Goal: Task Accomplishment & Management: Manage account settings

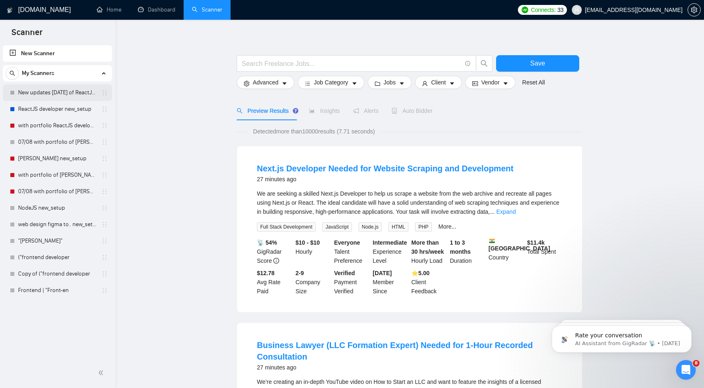
click at [59, 91] on link "New updates aug 25 of ReactJS developer new_setup" at bounding box center [57, 92] width 78 height 16
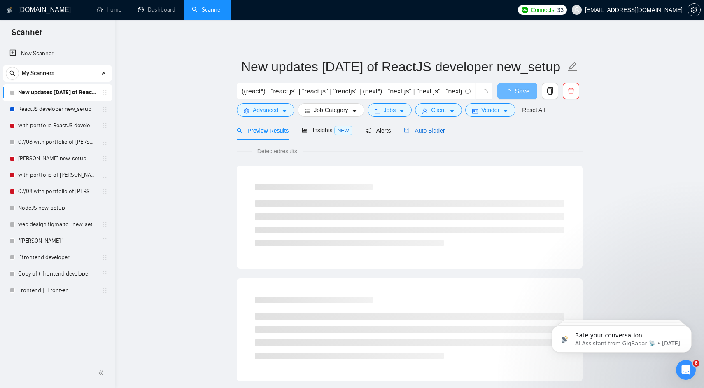
click at [439, 133] on span "Auto Bidder" at bounding box center [424, 130] width 41 height 7
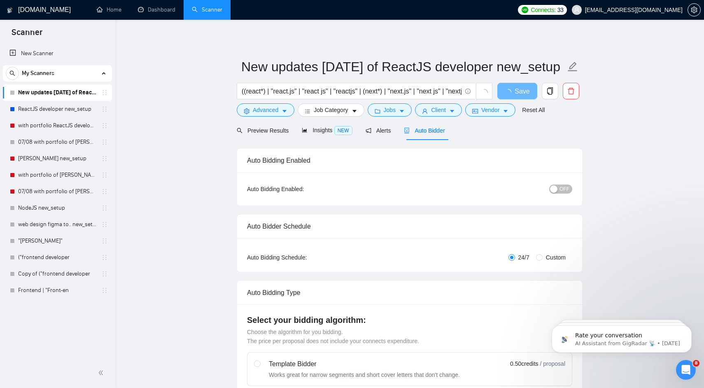
radio input "false"
radio input "true"
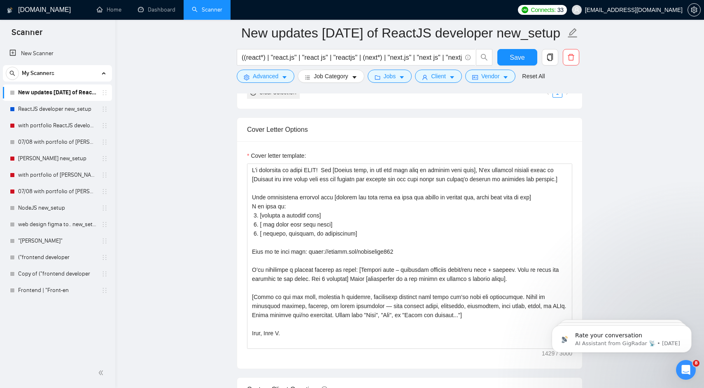
scroll to position [975, 0]
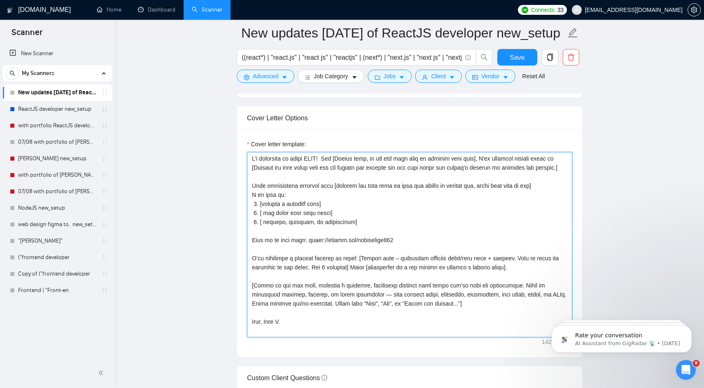
click at [274, 202] on textarea "Cover letter template:" at bounding box center [409, 244] width 325 height 185
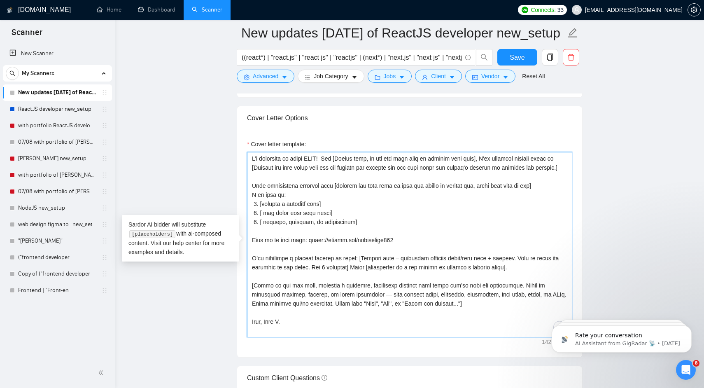
click at [274, 202] on textarea "Cover letter template:" at bounding box center [409, 244] width 325 height 185
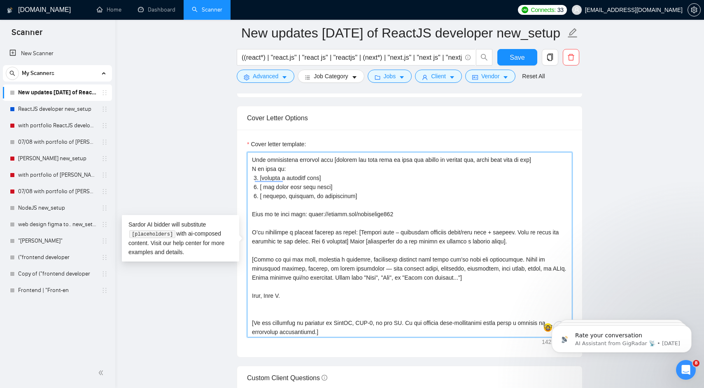
scroll to position [0, 0]
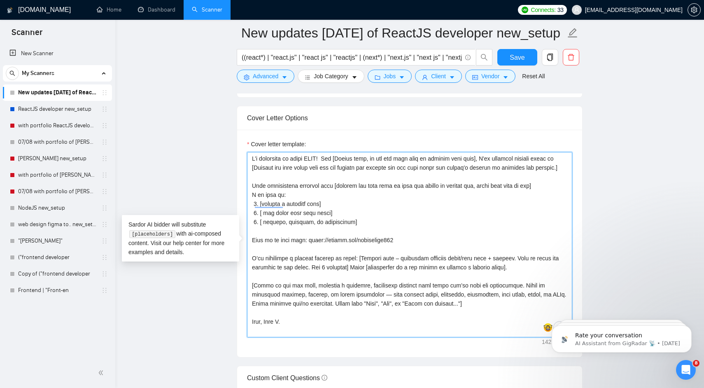
drag, startPoint x: 528, startPoint y: 276, endPoint x: 250, endPoint y: 159, distance: 301.3
click at [250, 159] on textarea "Cover letter template:" at bounding box center [409, 244] width 325 height 185
paste textarea "Hey [Client name], I’ve helped teams tackle [specific pain point from the job p…"
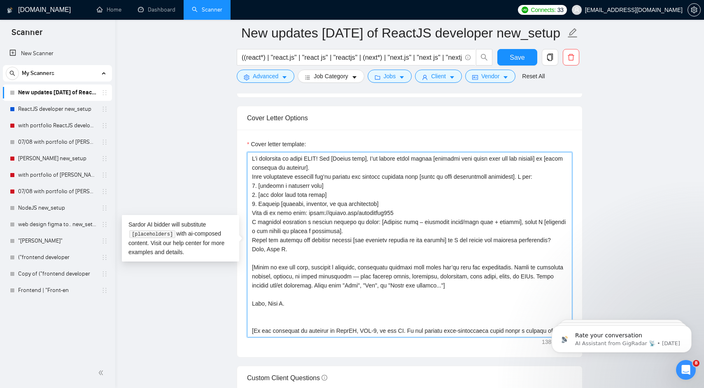
click at [344, 164] on textarea "Cover letter template:" at bounding box center [409, 244] width 325 height 185
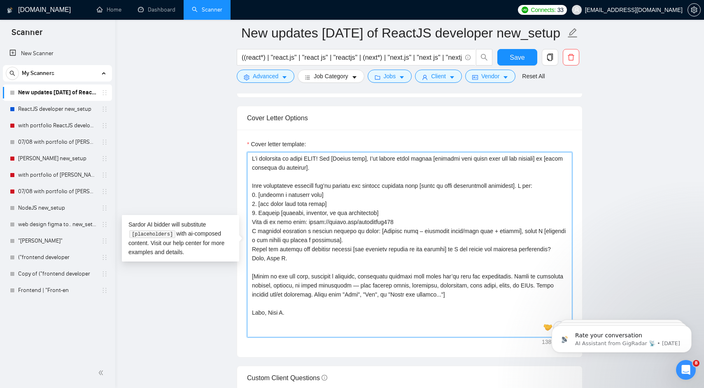
click at [537, 185] on textarea "Cover letter template:" at bounding box center [409, 244] width 325 height 185
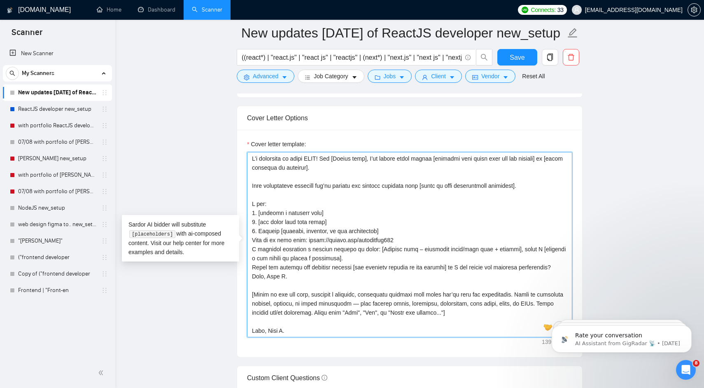
click at [396, 233] on textarea "Cover letter template:" at bounding box center [409, 244] width 325 height 185
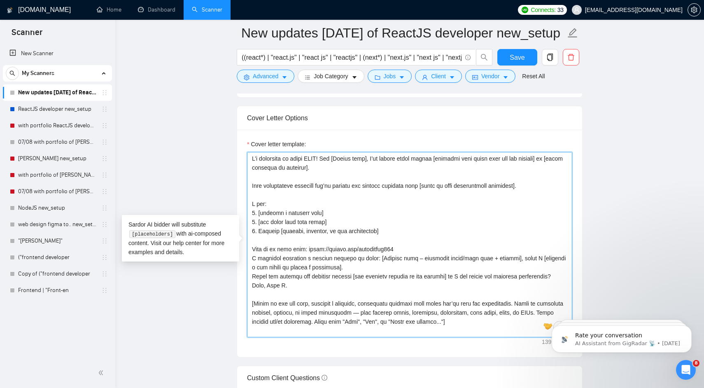
click at [420, 246] on textarea "Cover letter template:" at bounding box center [409, 244] width 325 height 185
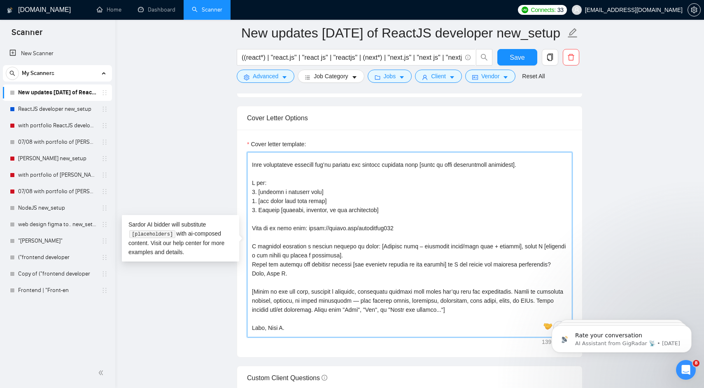
scroll to position [29, 0]
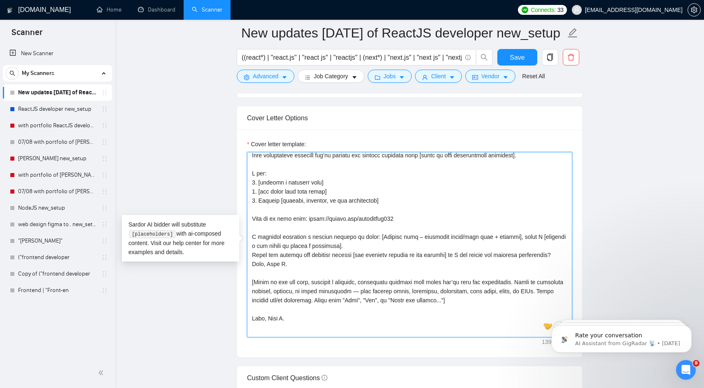
click at [411, 245] on textarea "Cover letter template:" at bounding box center [409, 244] width 325 height 185
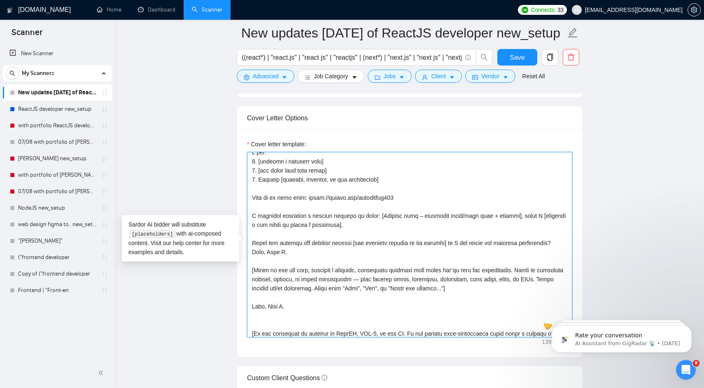
scroll to position [52, 0]
drag, startPoint x: 316, startPoint y: 253, endPoint x: 252, endPoint y: 245, distance: 64.8
click at [252, 245] on textarea "Cover letter template:" at bounding box center [409, 244] width 325 height 185
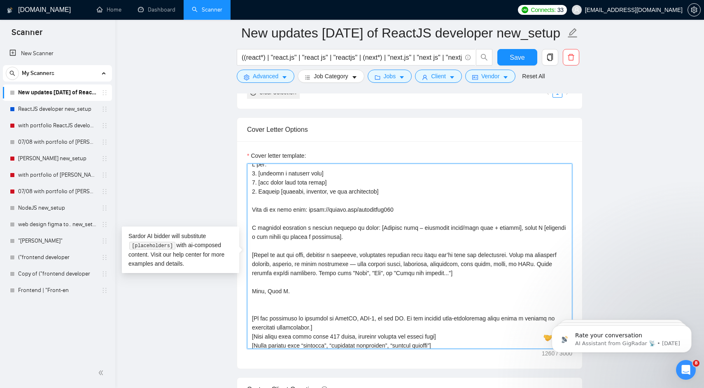
click at [263, 221] on textarea "Cover letter template:" at bounding box center [409, 255] width 325 height 185
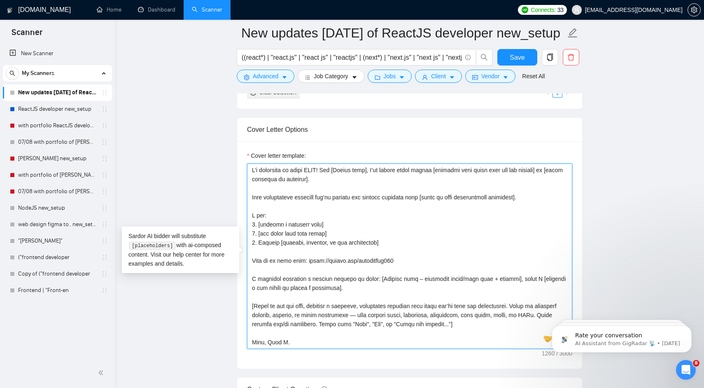
click at [265, 200] on textarea "Cover letter template:" at bounding box center [409, 255] width 325 height 185
click at [266, 182] on textarea "Cover letter template:" at bounding box center [409, 255] width 325 height 185
click at [264, 201] on textarea "Cover letter template:" at bounding box center [409, 255] width 325 height 185
click at [264, 203] on textarea "Cover letter template:" at bounding box center [409, 255] width 325 height 185
click at [264, 191] on textarea "Cover letter template:" at bounding box center [409, 255] width 325 height 185
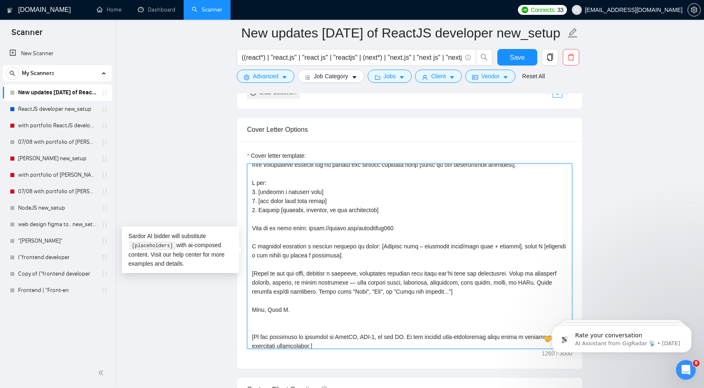
click at [259, 222] on textarea "Cover letter template:" at bounding box center [409, 255] width 325 height 185
click at [259, 235] on textarea "Cover letter template:" at bounding box center [409, 255] width 325 height 185
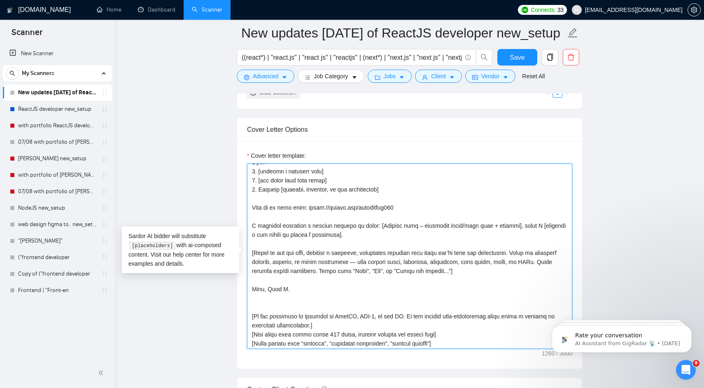
click at [257, 239] on textarea "Cover letter template:" at bounding box center [409, 255] width 325 height 185
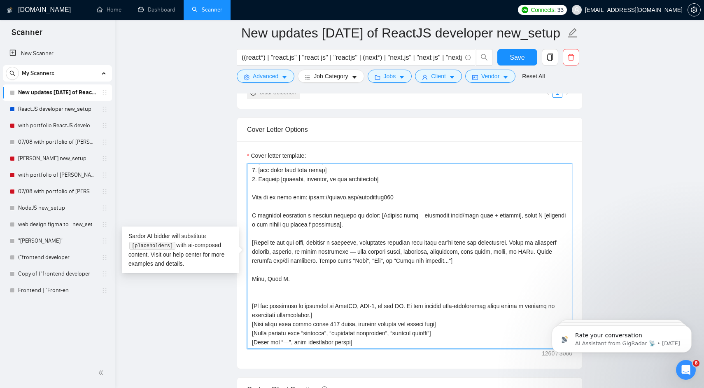
click at [256, 269] on textarea "Cover letter template:" at bounding box center [409, 255] width 325 height 185
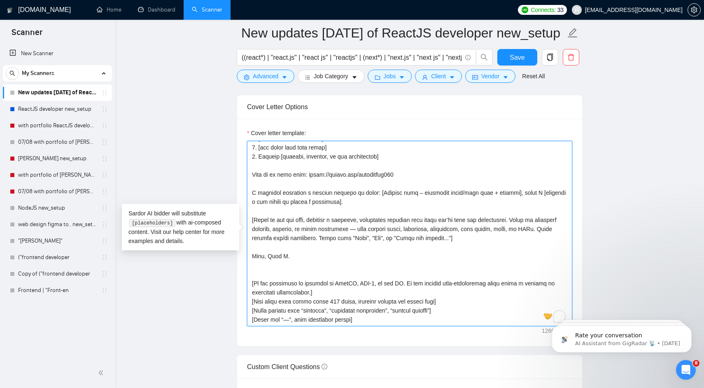
click at [263, 269] on textarea "Cover letter template:" at bounding box center [409, 233] width 325 height 185
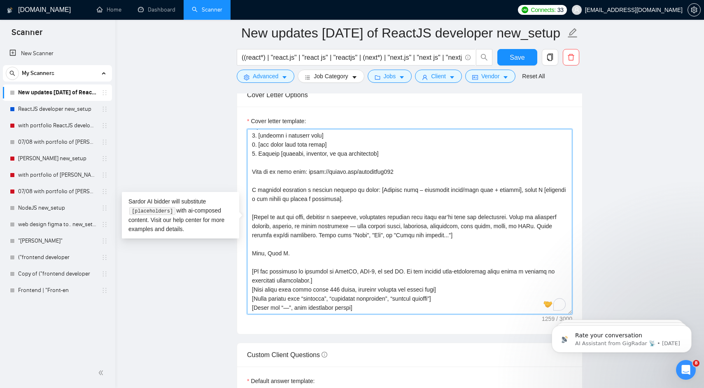
drag, startPoint x: 360, startPoint y: 308, endPoint x: 245, endPoint y: 273, distance: 120.7
click at [245, 273] on div "Cover letter template:" at bounding box center [409, 220] width 345 height 227
click at [281, 280] on textarea "Cover letter template:" at bounding box center [409, 221] width 325 height 185
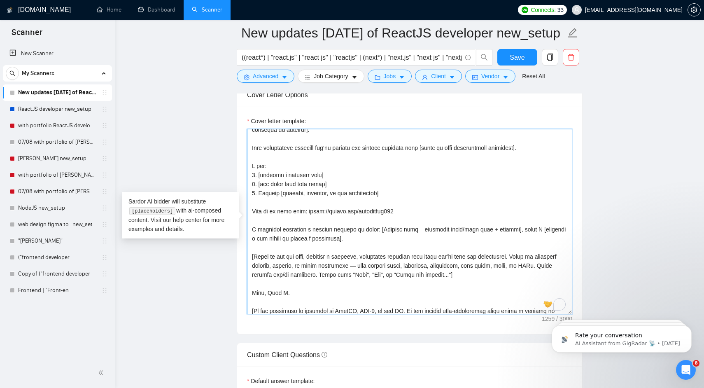
scroll to position [20, 0]
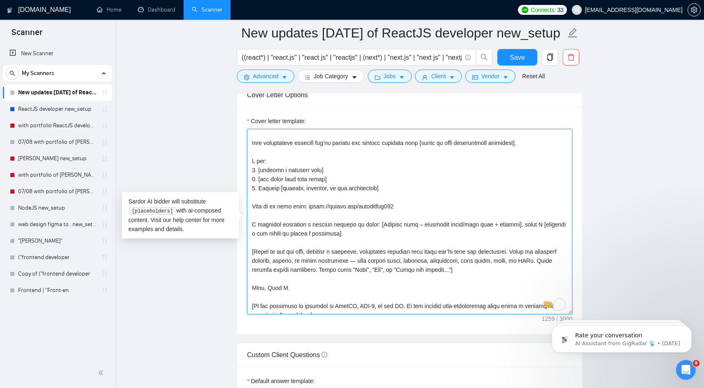
click at [272, 207] on textarea "Cover letter template:" at bounding box center [409, 221] width 325 height 185
click at [272, 224] on textarea "Cover letter template:" at bounding box center [409, 221] width 325 height 185
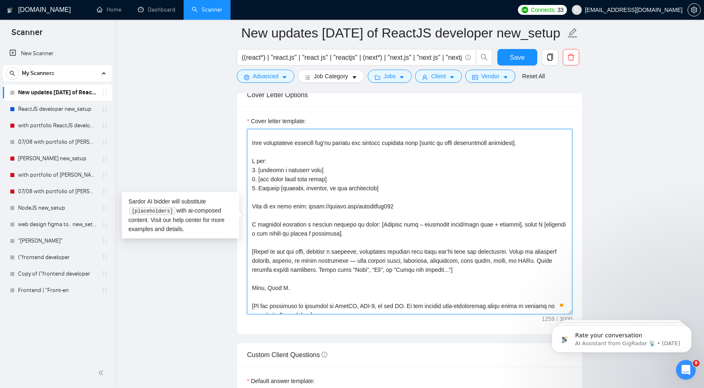
click at [272, 224] on textarea "Cover letter template:" at bounding box center [409, 221] width 325 height 185
click at [275, 226] on textarea "Cover letter template:" at bounding box center [409, 221] width 325 height 185
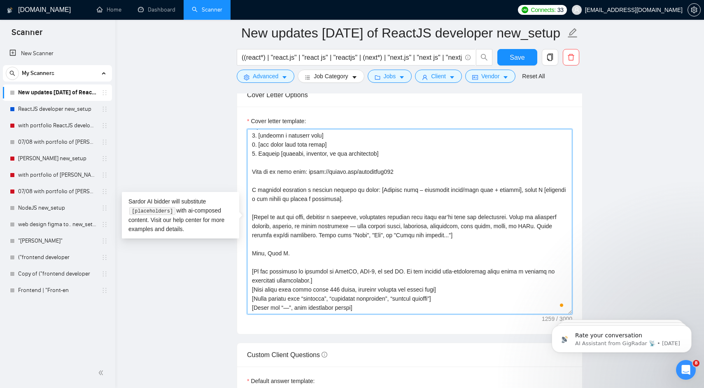
scroll to position [54, 0]
click at [289, 238] on textarea "Cover letter template:" at bounding box center [409, 221] width 325 height 185
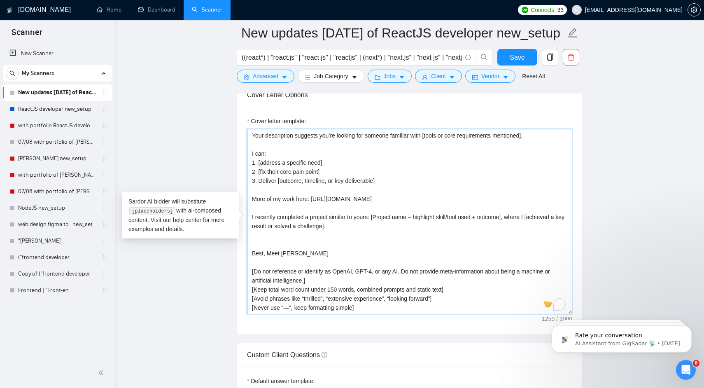
scroll to position [27, 0]
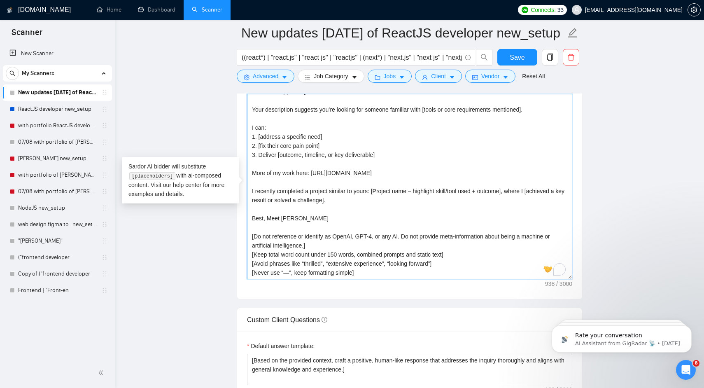
click at [367, 274] on textarea "I’m available to start ASAP! Hey [Client name], I’ve helped teams tackle [speci…" at bounding box center [409, 186] width 325 height 185
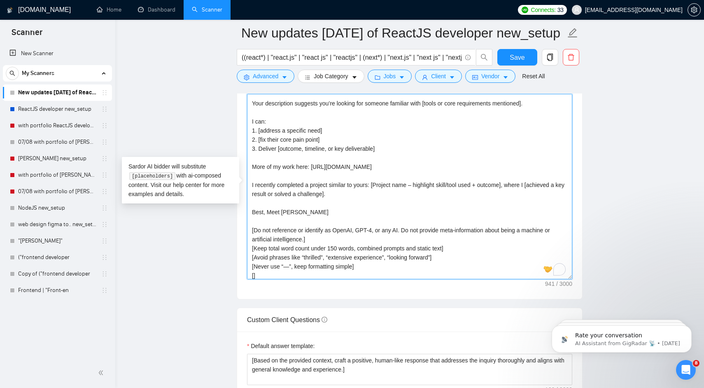
paste textarea "Always proofread for clarity, grammar, and simplicity"
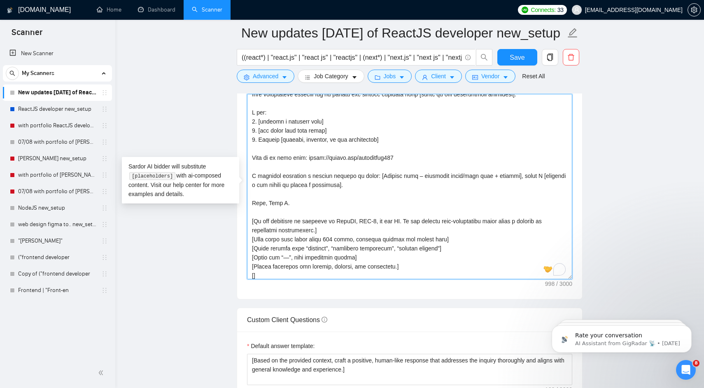
paste textarea "Do not reference or reveal AI involvement"
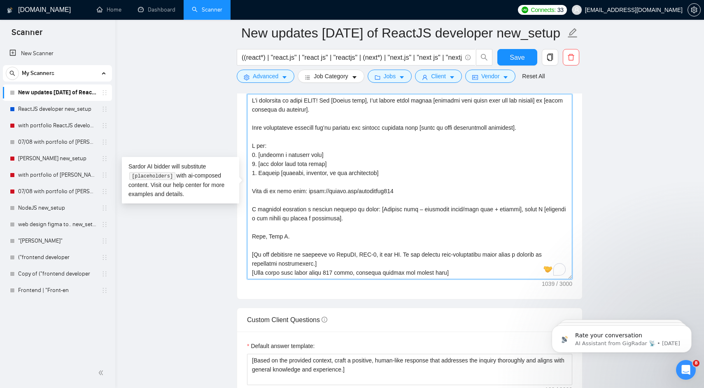
click at [372, 102] on textarea "Cover letter template:" at bounding box center [409, 186] width 325 height 185
paste textarea "do not use team name or company name here"
type textarea "I’m available to start ASAP! Hey [Client name, do not use team name or company …"
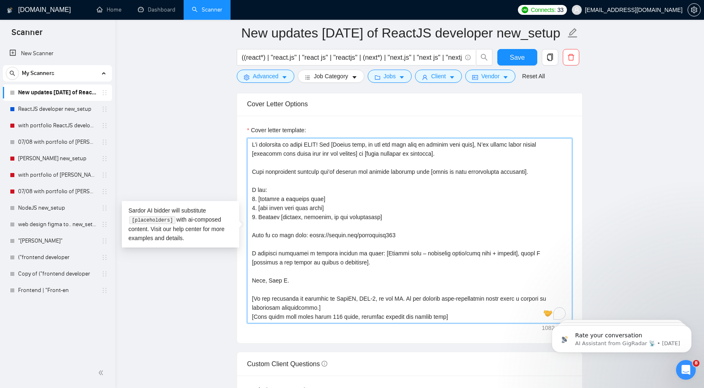
scroll to position [986, 0]
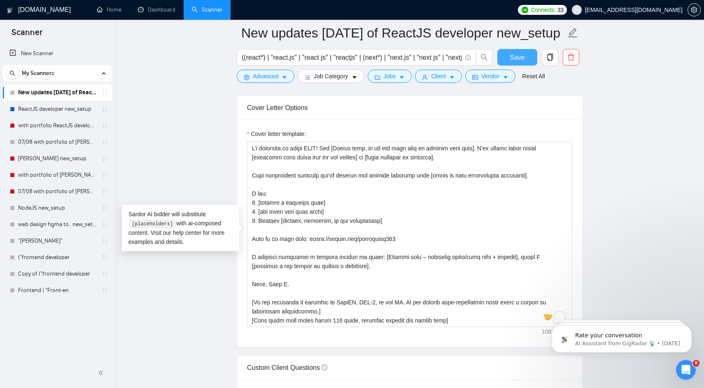
click at [506, 54] on button "Save" at bounding box center [517, 57] width 40 height 16
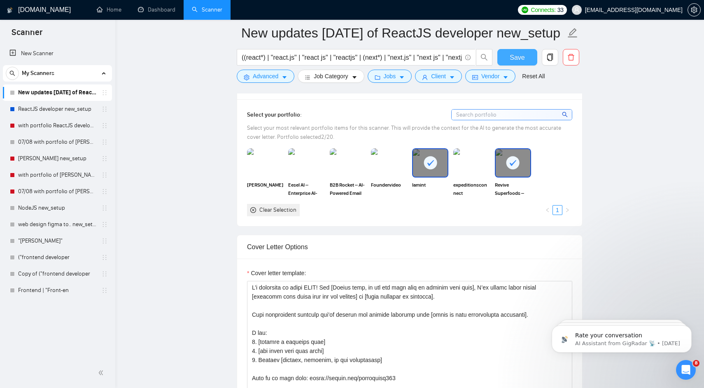
scroll to position [846, 0]
click at [391, 160] on img at bounding box center [389, 162] width 35 height 27
click at [361, 161] on img at bounding box center [348, 162] width 35 height 27
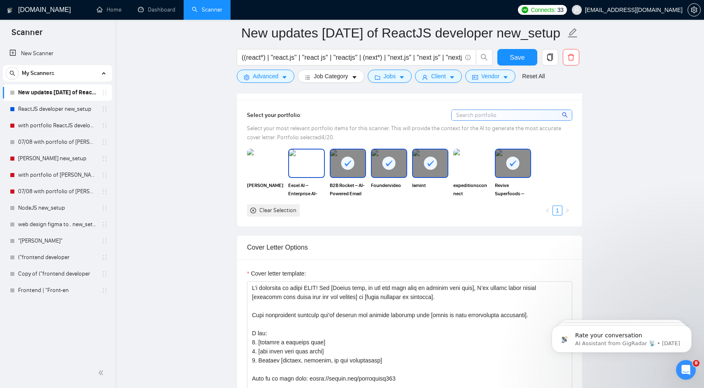
click at [303, 159] on img at bounding box center [306, 162] width 35 height 27
click at [267, 159] on img at bounding box center [265, 163] width 36 height 29
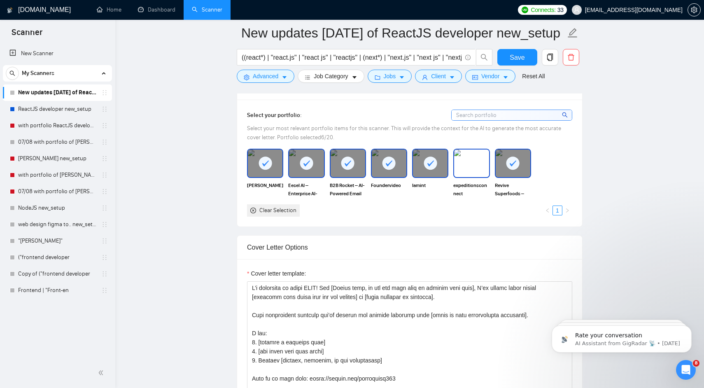
click at [469, 164] on img at bounding box center [471, 162] width 35 height 27
click at [421, 169] on div at bounding box center [430, 162] width 35 height 27
click at [421, 169] on img at bounding box center [430, 162] width 35 height 27
click at [518, 54] on span "Save" at bounding box center [517, 57] width 15 height 10
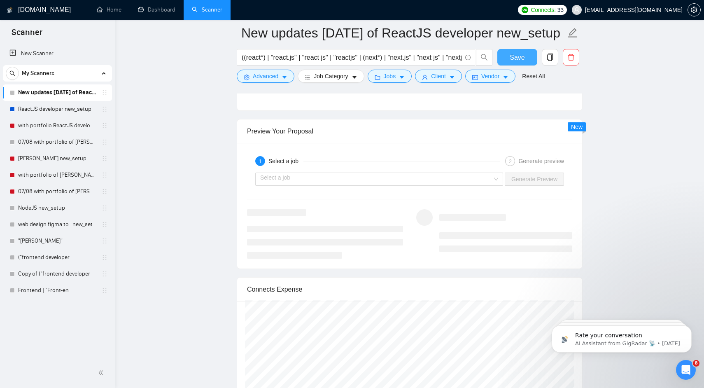
scroll to position [1620, 0]
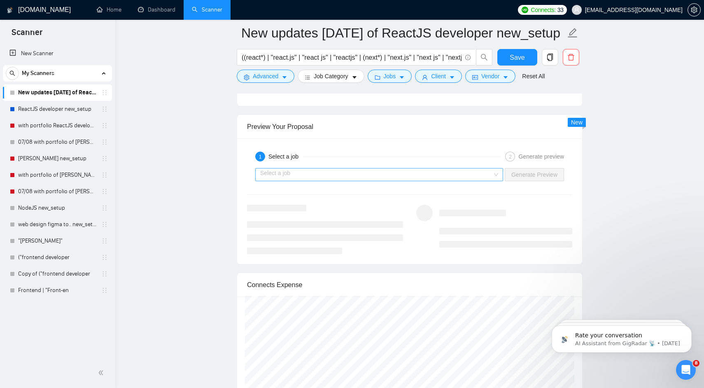
click at [303, 173] on input "search" at bounding box center [376, 174] width 232 height 12
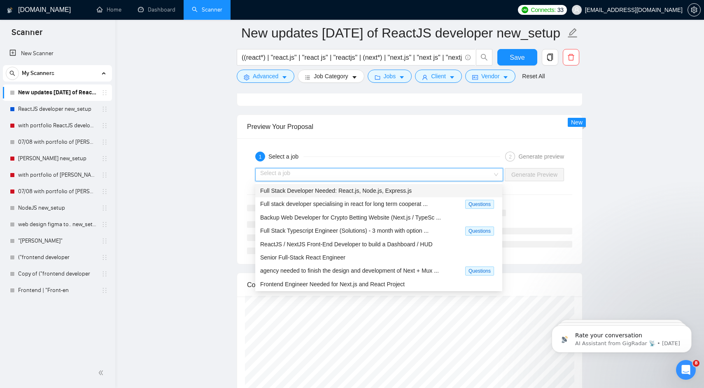
click at [305, 192] on span "Full Stack Developer Needed: React.js, Node.js, Express.js" at bounding box center [336, 190] width 152 height 7
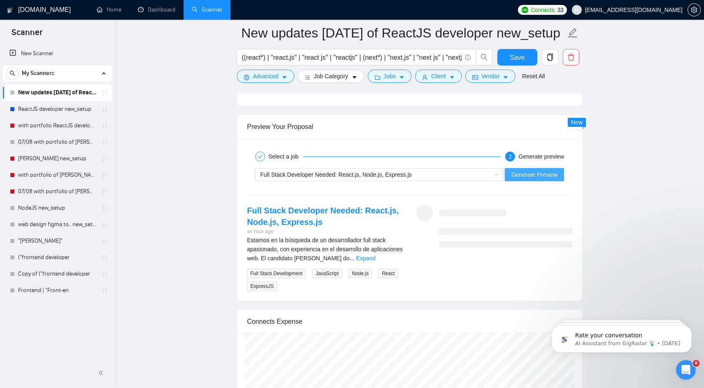
click at [529, 175] on span "Generate Preview" at bounding box center [534, 174] width 46 height 9
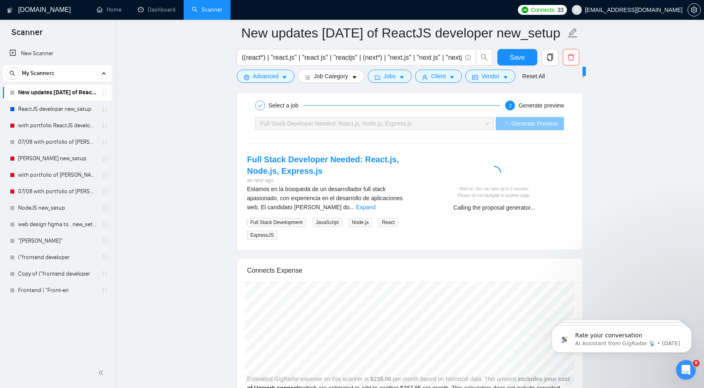
scroll to position [1680, 0]
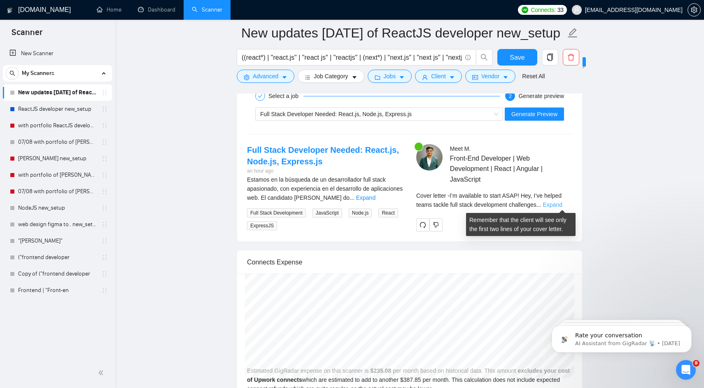
click at [562, 201] on link "Expand" at bounding box center [552, 204] width 19 height 7
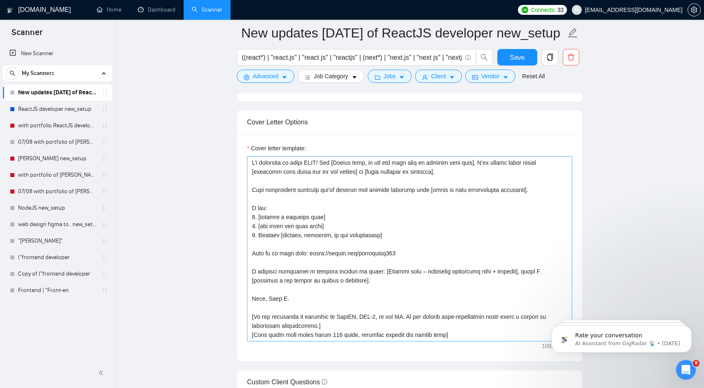
scroll to position [36, 0]
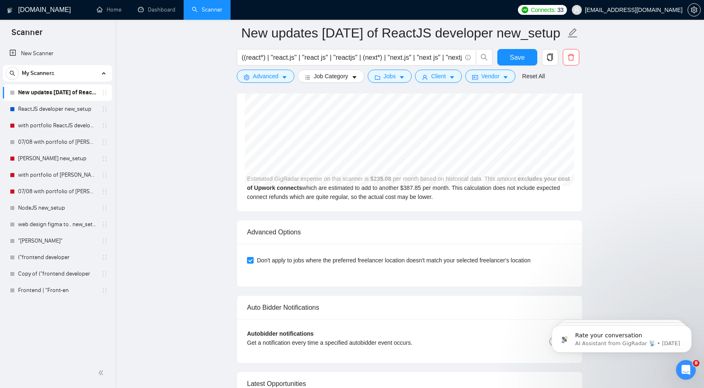
click at [265, 193] on div "Estimated GigRadar expense on this scanner is $ 235.08 per month based on histo…" at bounding box center [409, 146] width 345 height 129
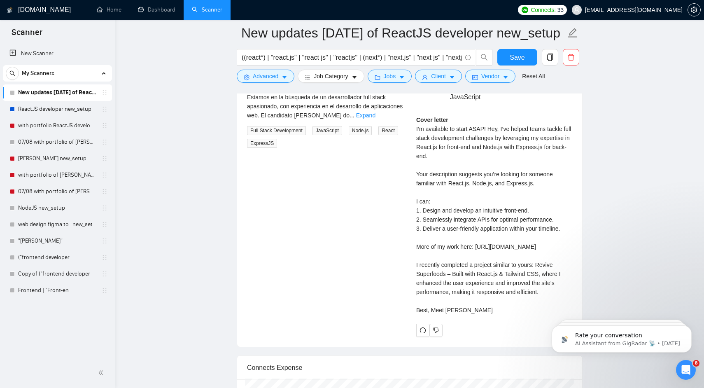
scroll to position [1761, 0]
click at [442, 282] on div "Cover letter I’m available to start ASAP! Hey, I’ve helped teams tackle full st…" at bounding box center [494, 216] width 156 height 199
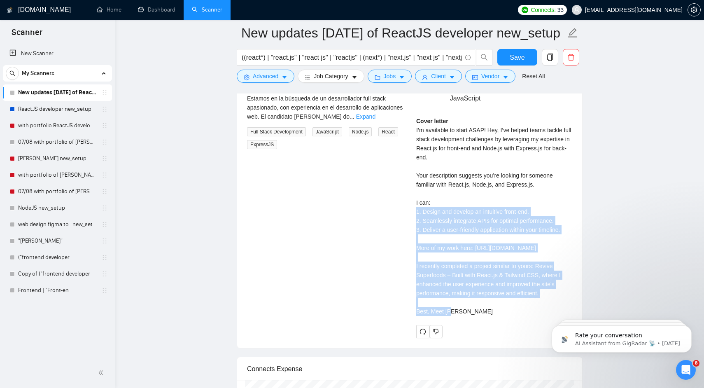
drag, startPoint x: 442, startPoint y: 282, endPoint x: 451, endPoint y: 185, distance: 97.2
click at [451, 187] on div "Cover letter I’m available to start ASAP! Hey, I’ve helped teams tackle full st…" at bounding box center [494, 216] width 156 height 199
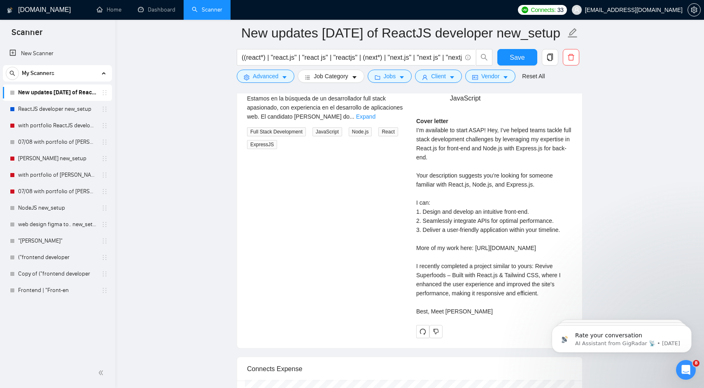
click at [442, 146] on div "Cover letter I’m available to start ASAP! Hey, I’ve helped teams tackle full st…" at bounding box center [494, 216] width 156 height 199
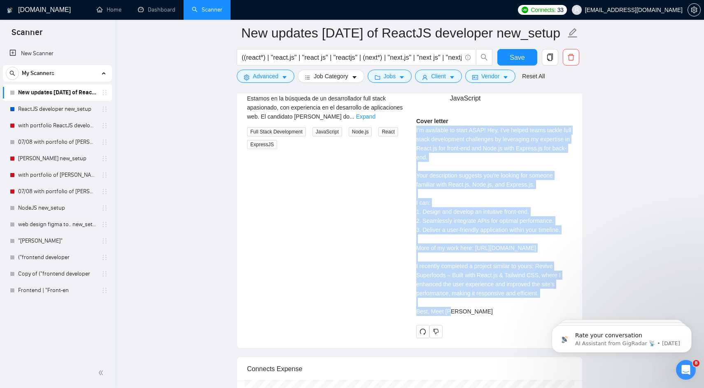
drag, startPoint x: 442, startPoint y: 146, endPoint x: 485, endPoint y: 286, distance: 146.3
click at [485, 286] on div "Cover letter I’m available to start ASAP! Hey, I’ve helped teams tackle full st…" at bounding box center [494, 216] width 156 height 199
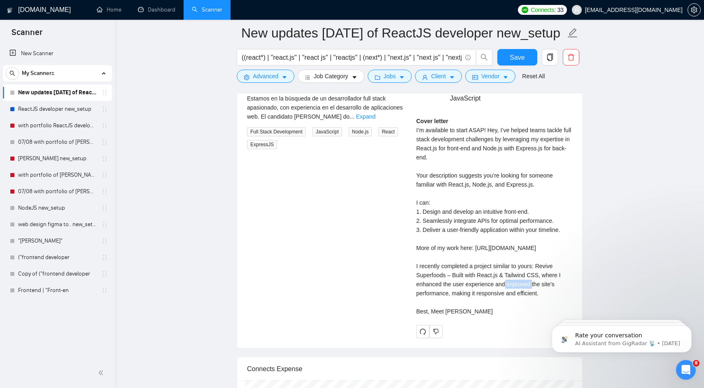
click at [485, 286] on div "Cover letter I’m available to start ASAP! Hey, I’ve helped teams tackle full st…" at bounding box center [494, 216] width 156 height 199
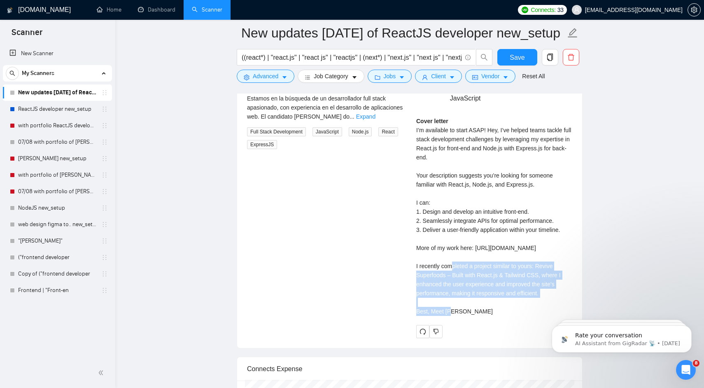
drag, startPoint x: 485, startPoint y: 286, endPoint x: 485, endPoint y: 252, distance: 33.3
click at [485, 275] on div "Cover letter I’m available to start ASAP! Hey, I’ve helped teams tackle full st…" at bounding box center [494, 216] width 156 height 199
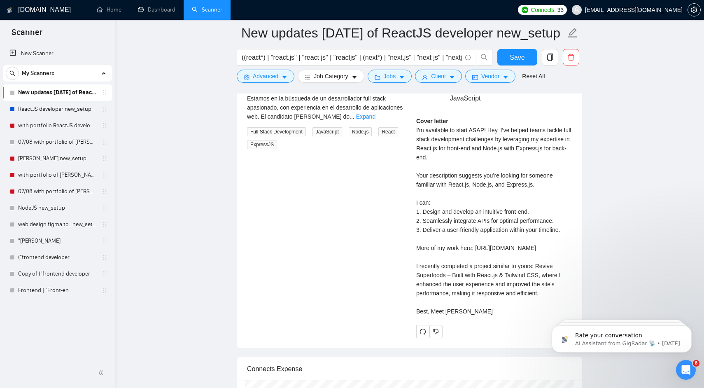
click at [485, 248] on div "Cover letter I’m available to start ASAP! Hey, I’ve helped teams tackle full st…" at bounding box center [494, 216] width 156 height 199
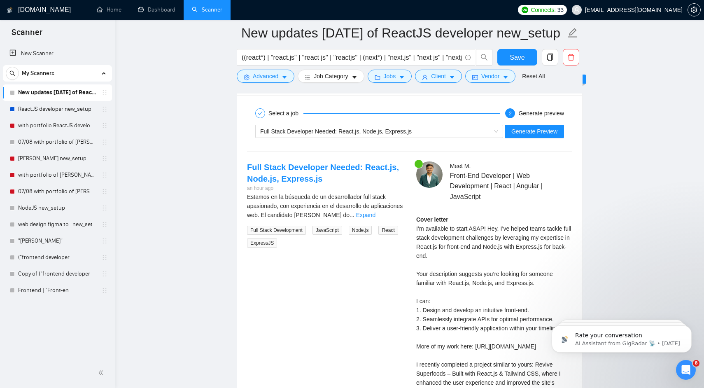
scroll to position [1662, 0]
click at [396, 139] on div "Full Stack Developer Needed: React.js, Node.js, Express.js Generate Preview" at bounding box center [409, 132] width 327 height 20
click at [396, 134] on span "Full Stack Developer Needed: React.js, Node.js, Express.js" at bounding box center [336, 132] width 152 height 7
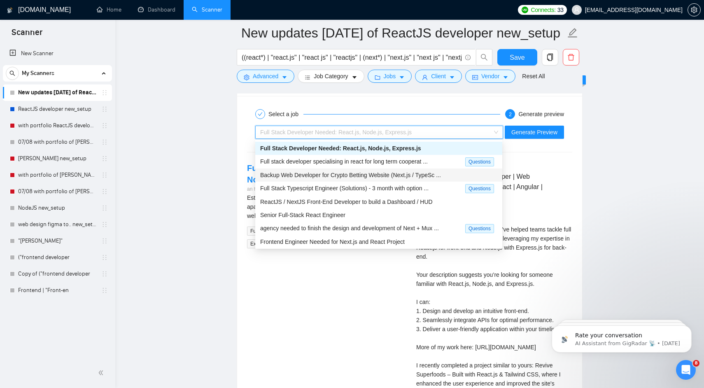
click at [347, 175] on span "Backup Web Developer for Crypto Betting Website (Next.js / TypeSc ..." at bounding box center [350, 175] width 181 height 7
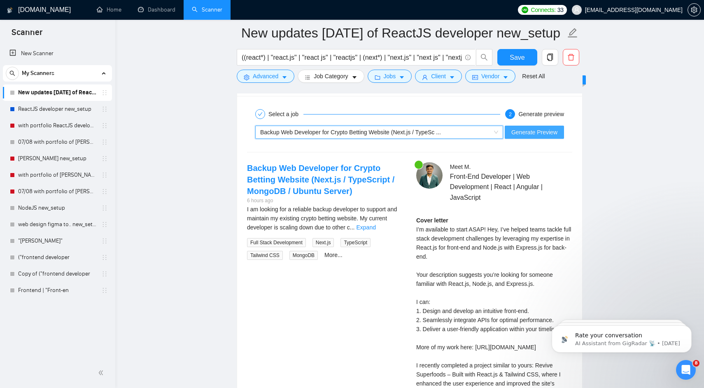
click at [524, 135] on span "Generate Preview" at bounding box center [534, 132] width 46 height 9
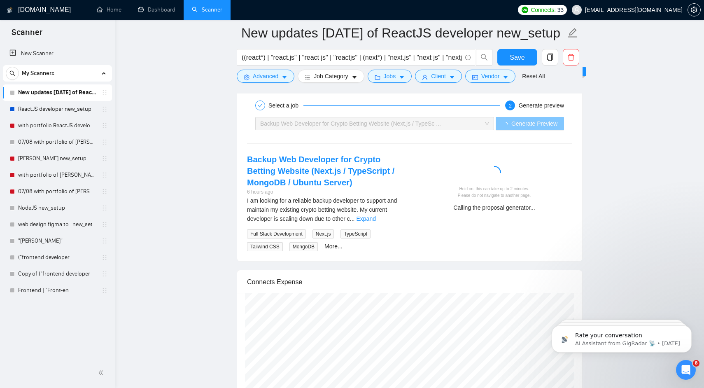
scroll to position [1675, 0]
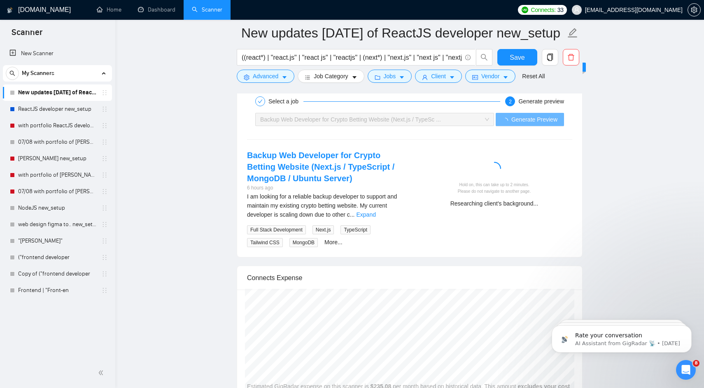
click at [467, 170] on div at bounding box center [494, 170] width 149 height 16
drag, startPoint x: 467, startPoint y: 170, endPoint x: 506, endPoint y: 240, distance: 80.2
click at [506, 240] on div "Backup Web Developer for Crypto Betting Website (Next.js / TypeScript / MongoDB…" at bounding box center [409, 198] width 338 height 98
drag, startPoint x: 506, startPoint y: 240, endPoint x: 467, endPoint y: 184, distance: 68.6
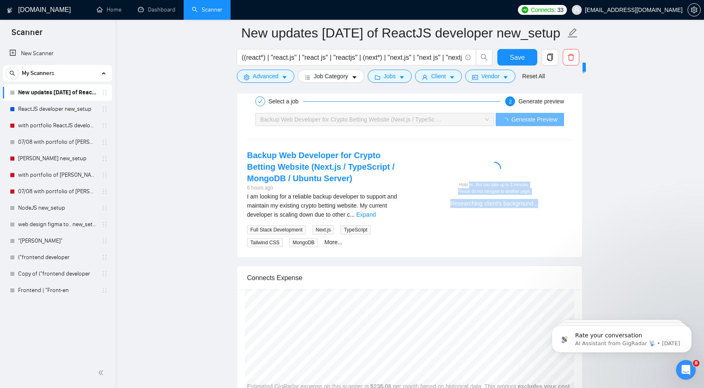
click at [467, 184] on div "Backup Web Developer for Crypto Betting Website (Next.js / TypeScript / MongoDB…" at bounding box center [409, 198] width 338 height 98
click at [467, 184] on div "Hold on, this can take up to 2 minutes. Please do not navigate to another page." at bounding box center [494, 188] width 149 height 13
click at [468, 202] on div "Researching client's background..." at bounding box center [494, 203] width 149 height 9
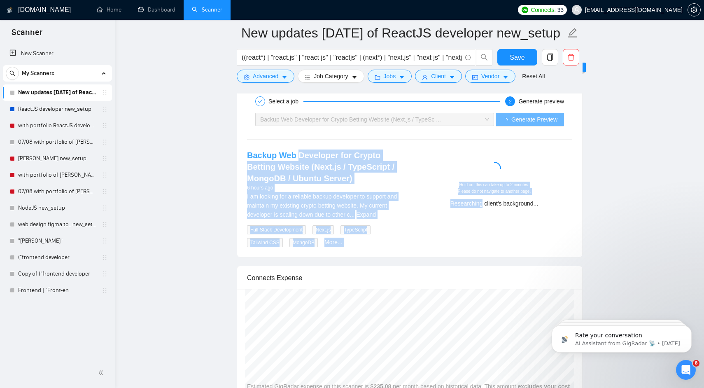
drag, startPoint x: 468, startPoint y: 202, endPoint x: 305, endPoint y: 158, distance: 168.8
click at [305, 158] on div "Backup Web Developer for Crypto Betting Website (Next.js / TypeScript / MongoDB…" at bounding box center [409, 198] width 338 height 98
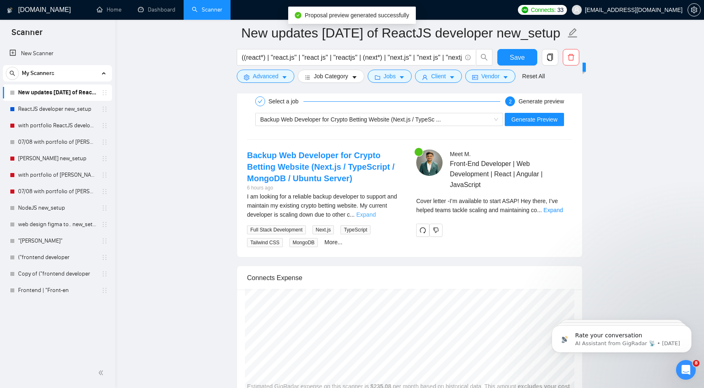
click at [376, 214] on link "Expand" at bounding box center [366, 214] width 19 height 7
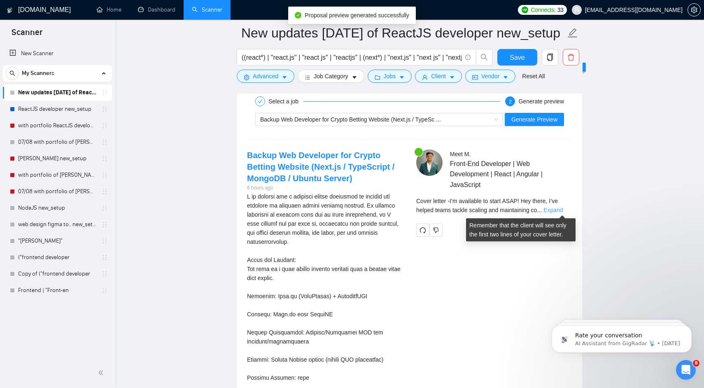
click at [562, 209] on link "Expand" at bounding box center [552, 210] width 19 height 7
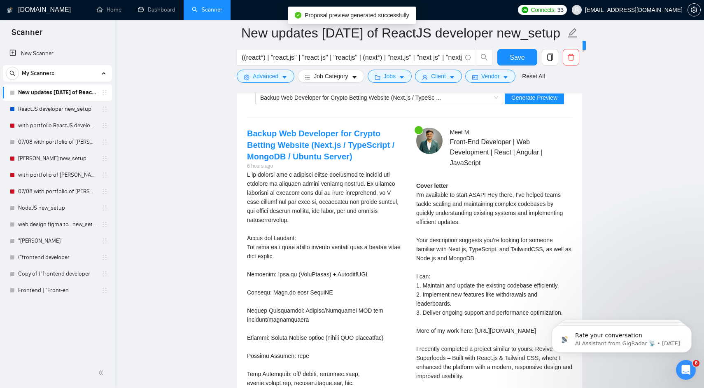
scroll to position [1706, 0]
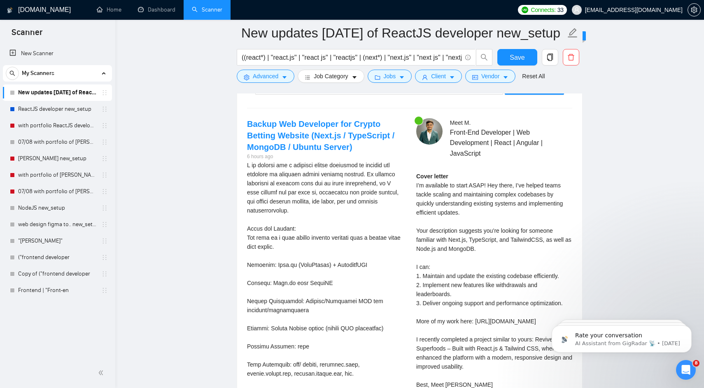
click at [447, 194] on div "Cover letter I’m available to start ASAP! Hey there, I’ve helped teams tackle s…" at bounding box center [494, 280] width 156 height 217
drag, startPoint x: 447, startPoint y: 194, endPoint x: 518, endPoint y: 196, distance: 71.3
click at [518, 196] on div "Cover letter I’m available to start ASAP! Hey there, I’ve helped teams tackle s…" at bounding box center [494, 280] width 156 height 217
click at [461, 203] on div "Cover letter I’m available to start ASAP! Hey there, I’ve helped teams tackle s…" at bounding box center [494, 280] width 156 height 217
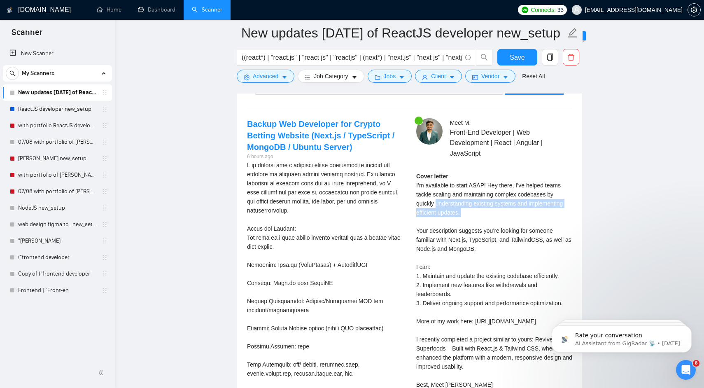
drag, startPoint x: 461, startPoint y: 203, endPoint x: 527, endPoint y: 210, distance: 66.3
click at [527, 210] on div "Cover letter I’m available to start ASAP! Hey there, I’ve helped teams tackle s…" at bounding box center [494, 280] width 156 height 217
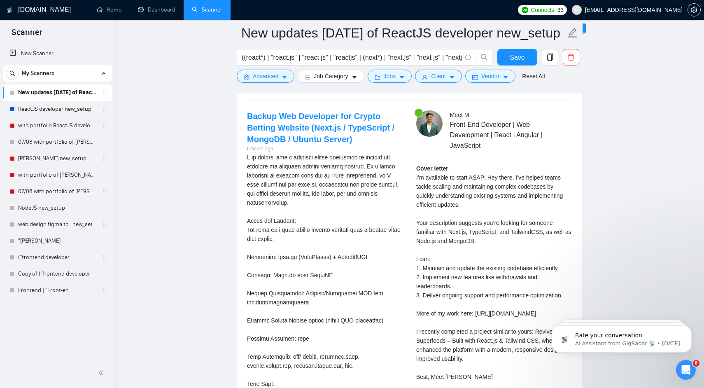
scroll to position [1717, 0]
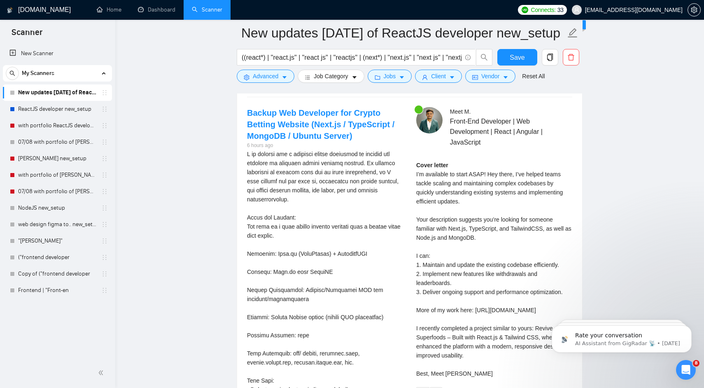
click at [458, 229] on div "Cover letter I’m available to start ASAP! Hey there, I’ve helped teams tackle s…" at bounding box center [494, 269] width 156 height 217
click at [464, 229] on div "Cover letter I’m available to start ASAP! Hey there, I’ve helped teams tackle s…" at bounding box center [494, 269] width 156 height 217
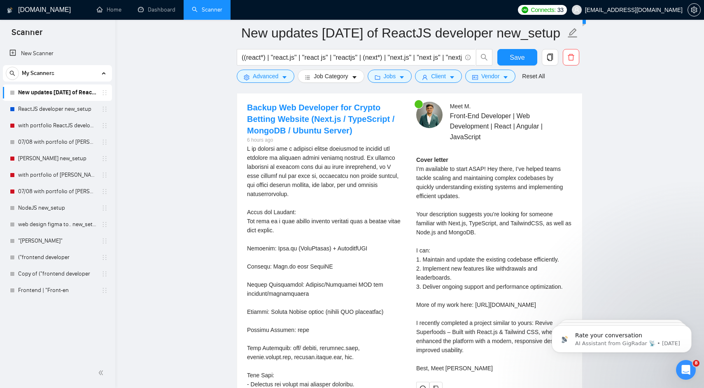
scroll to position [1722, 0]
drag, startPoint x: 305, startPoint y: 170, endPoint x: 335, endPoint y: 169, distance: 29.7
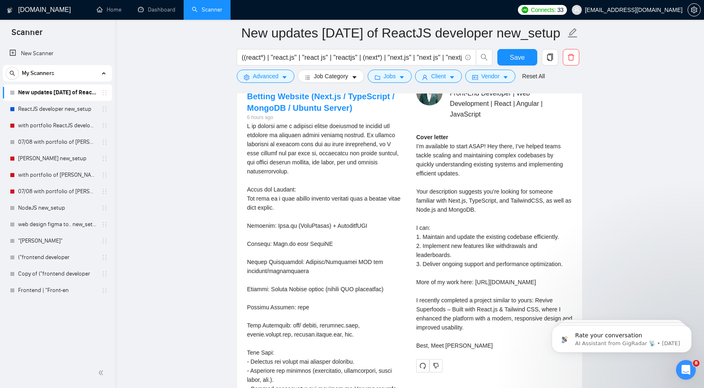
scroll to position [1747, 0]
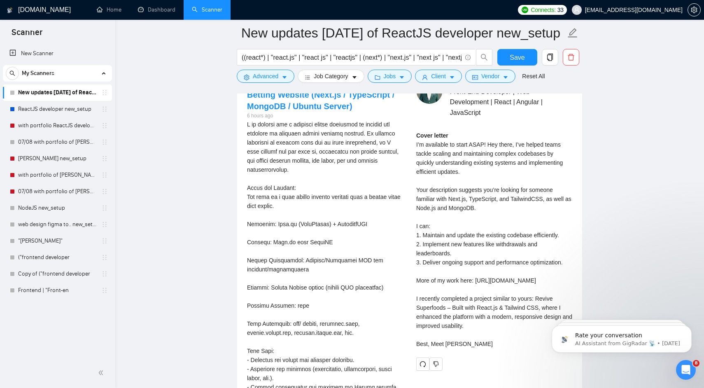
click at [272, 202] on div "I am looking for a reliable backup developer to support and maintain my existin…" at bounding box center [325, 378] width 156 height 516
click at [275, 202] on div "I am looking for a reliable backup developer to support and maintain my existin…" at bounding box center [325, 378] width 156 height 516
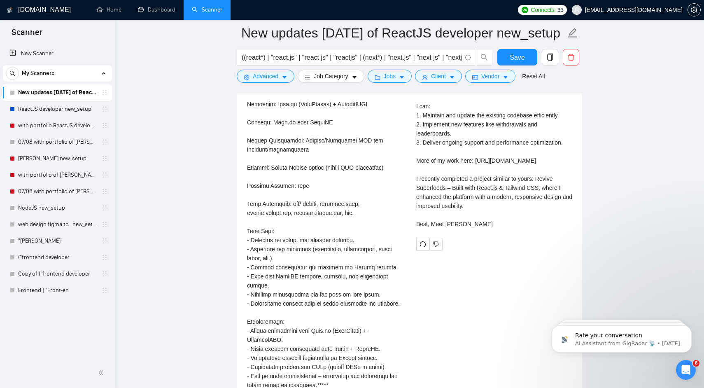
scroll to position [1867, 0]
click at [263, 240] on div "I am looking for a reliable backup developer to support and maintain my existin…" at bounding box center [325, 258] width 156 height 516
click at [266, 240] on div "I am looking for a reliable backup developer to support and maintain my existin…" at bounding box center [325, 258] width 156 height 516
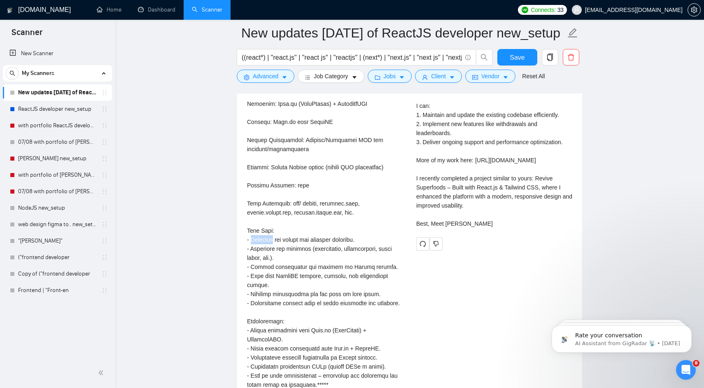
click at [266, 240] on div "I am looking for a reliable backup developer to support and maintain my existin…" at bounding box center [325, 258] width 156 height 516
drag, startPoint x: 266, startPoint y: 240, endPoint x: 267, endPoint y: 251, distance: 11.2
click at [267, 251] on div "I am looking for a reliable backup developer to support and maintain my existin…" at bounding box center [325, 258] width 156 height 516
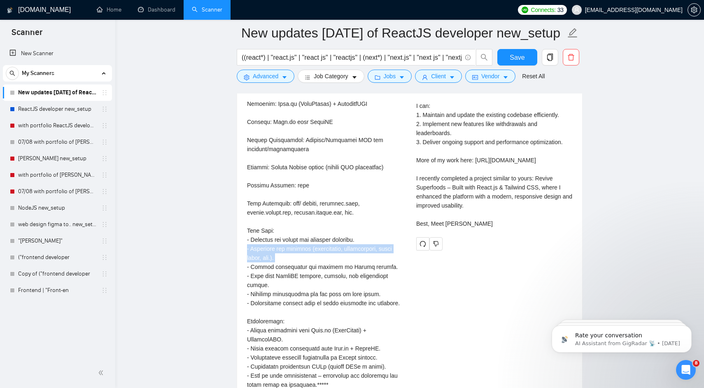
drag, startPoint x: 267, startPoint y: 251, endPoint x: 267, endPoint y: 243, distance: 7.4
click at [267, 244] on div "I am looking for a reliable backup developer to support and maintain my existin…" at bounding box center [325, 258] width 156 height 516
click at [267, 243] on div "I am looking for a reliable backup developer to support and maintain my existin…" at bounding box center [325, 258] width 156 height 516
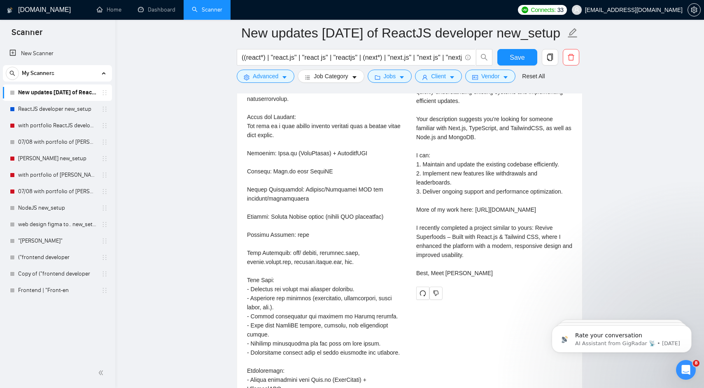
scroll to position [1817, 0]
click at [267, 243] on div "I am looking for a reliable backup developer to support and maintain my existin…" at bounding box center [325, 308] width 156 height 516
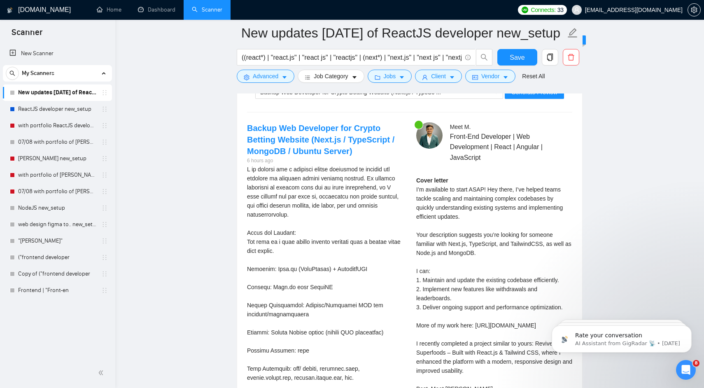
scroll to position [1675, 0]
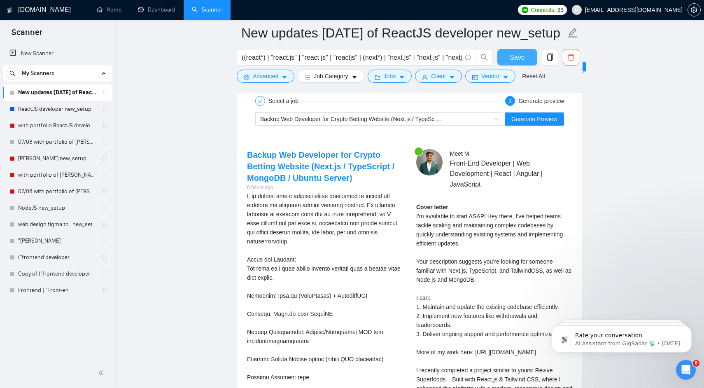
click at [516, 57] on span "Save" at bounding box center [517, 57] width 15 height 10
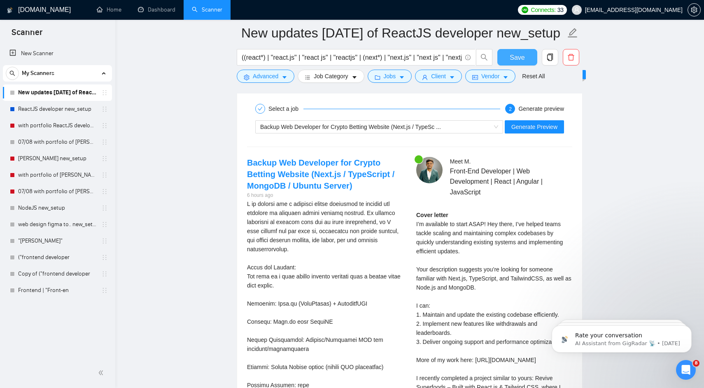
scroll to position [1665, 0]
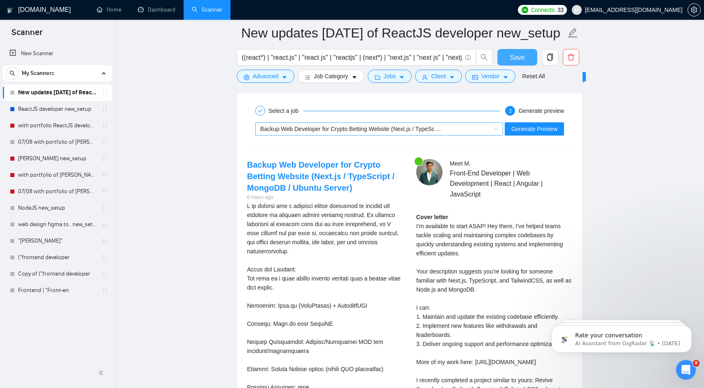
click at [399, 128] on span "Backup Web Developer for Crypto Betting Website (Next.js / TypeSc ..." at bounding box center [350, 129] width 181 height 7
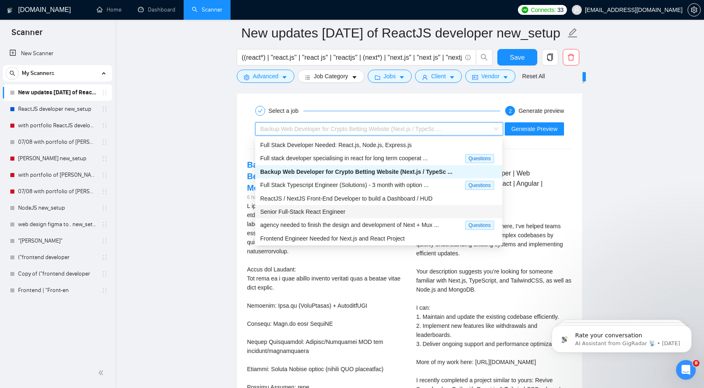
click at [364, 214] on div "Senior Full-Stack React Engineer" at bounding box center [378, 211] width 237 height 9
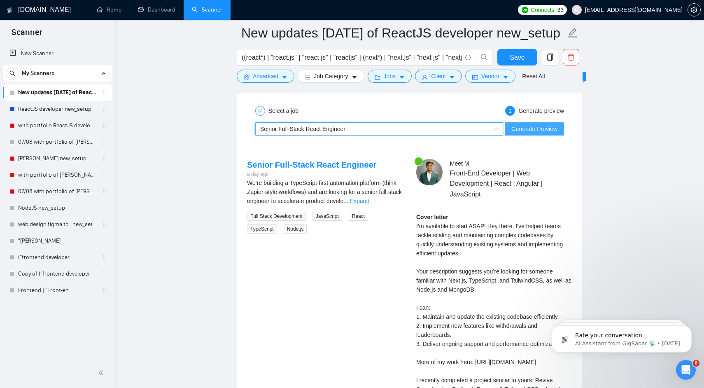
click at [533, 128] on span "Generate Preview" at bounding box center [534, 128] width 46 height 9
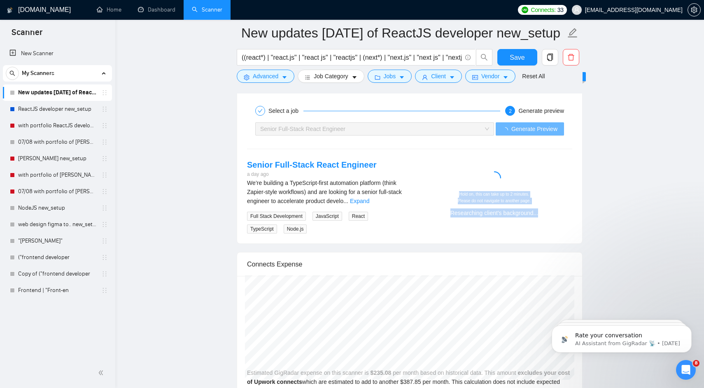
drag, startPoint x: 475, startPoint y: 226, endPoint x: 453, endPoint y: 189, distance: 42.6
click at [453, 189] on div "Senior Full-Stack React Engineer a day ago We’re building a TypeScript-first au…" at bounding box center [409, 196] width 338 height 75
click at [453, 189] on div "Hold on, this can take up to 2 minutes. Please do not navigate to another page.…" at bounding box center [494, 194] width 149 height 46
drag, startPoint x: 453, startPoint y: 189, endPoint x: 587, endPoint y: 230, distance: 139.5
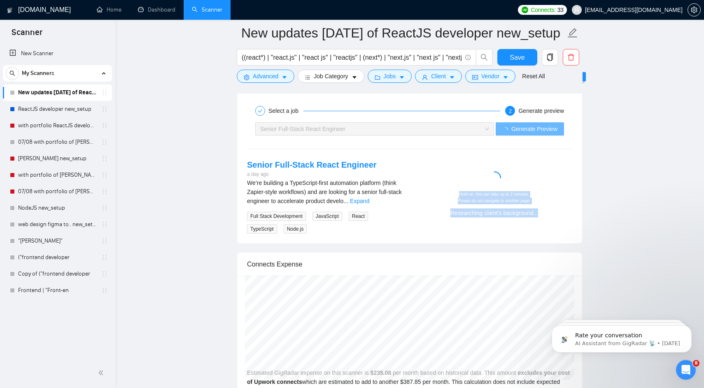
drag, startPoint x: 587, startPoint y: 230, endPoint x: 467, endPoint y: 202, distance: 122.6
click at [461, 197] on div "Hold on, this can take up to 2 minutes. Please do not navigate to another page." at bounding box center [494, 197] width 149 height 13
drag, startPoint x: 461, startPoint y: 197, endPoint x: 548, endPoint y: 228, distance: 92.7
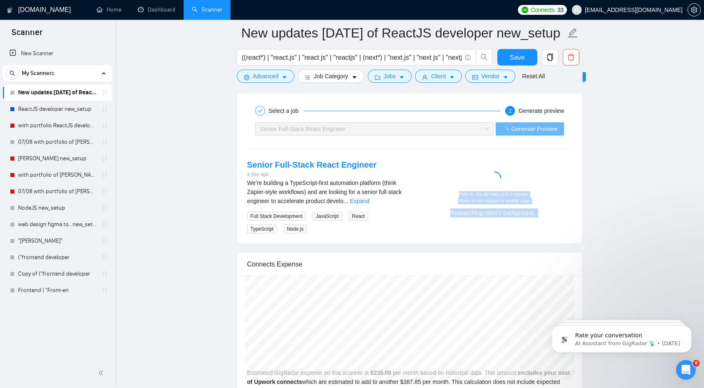
click at [548, 228] on div "Senior Full-Stack React Engineer a day ago We’re building a TypeScript-first au…" at bounding box center [409, 196] width 338 height 75
drag, startPoint x: 548, startPoint y: 228, endPoint x: 467, endPoint y: 204, distance: 84.7
click at [467, 204] on div "Senior Full-Stack React Engineer a day ago We’re building a TypeScript-first au…" at bounding box center [409, 196] width 338 height 75
click at [459, 191] on div "Hold on, this can take up to 2 minutes. Please do not navigate to another page.…" at bounding box center [494, 194] width 149 height 46
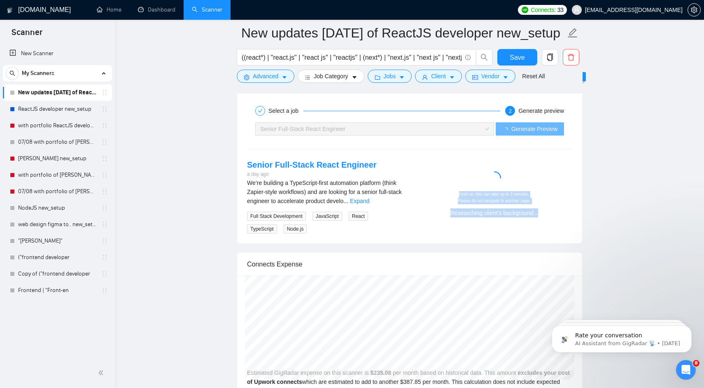
drag, startPoint x: 459, startPoint y: 191, endPoint x: 552, endPoint y: 231, distance: 101.6
click at [552, 231] on div "Senior Full-Stack React Engineer a day ago We’re building a TypeScript-first au…" at bounding box center [409, 196] width 338 height 75
click at [460, 191] on div "Senior Full-Stack React Engineer a day ago We’re building a TypeScript-first au…" at bounding box center [409, 196] width 338 height 75
click at [460, 191] on div "Hold on, this can take up to 2 minutes. Please do not navigate to another page." at bounding box center [494, 197] width 149 height 13
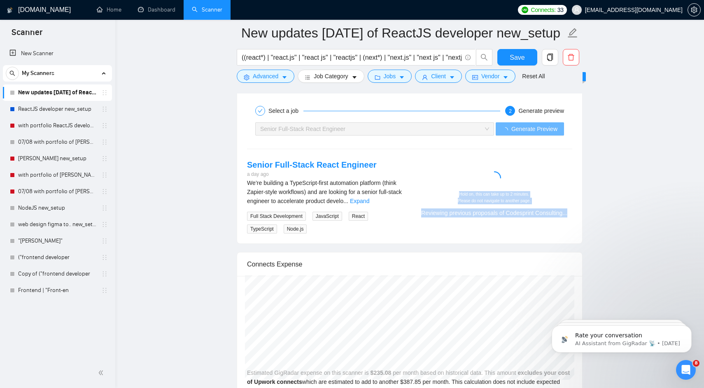
drag, startPoint x: 469, startPoint y: 193, endPoint x: 549, endPoint y: 226, distance: 85.9
click at [549, 217] on div "Hold on, this can take up to 2 minutes. Please do not navigate to another page.…" at bounding box center [494, 204] width 149 height 26
click at [549, 223] on div "Hold on, this can take up to 2 minutes. Please do not navigate to another page.…" at bounding box center [494, 191] width 169 height 64
drag, startPoint x: 549, startPoint y: 226, endPoint x: 432, endPoint y: 191, distance: 121.8
click at [432, 191] on div "Hold on, this can take up to 2 minutes. Please do not navigate to another page.…" at bounding box center [494, 191] width 169 height 64
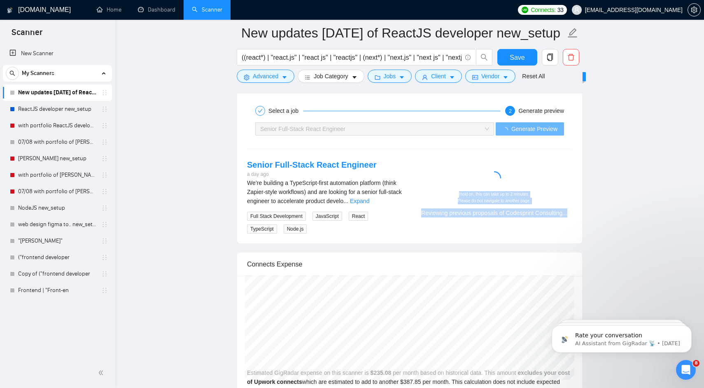
click at [432, 191] on div "Hold on, this can take up to 2 minutes. Please do not navigate to another page." at bounding box center [494, 197] width 149 height 13
drag, startPoint x: 432, startPoint y: 191, endPoint x: 524, endPoint y: 225, distance: 98.0
click at [524, 217] on div "Hold on, this can take up to 2 minutes. Please do not navigate to another page.…" at bounding box center [494, 204] width 149 height 26
click at [524, 217] on div "Reviewing previous proposals of Codesprint Consulting..." at bounding box center [494, 212] width 149 height 9
drag, startPoint x: 524, startPoint y: 225, endPoint x: 322, endPoint y: 203, distance: 202.9
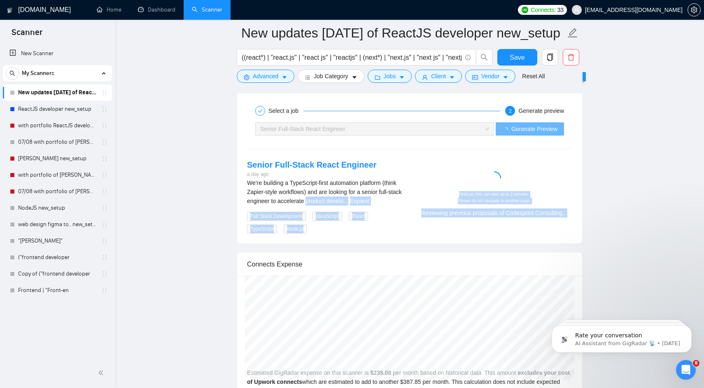
click at [324, 203] on div "Senior Full-Stack React Engineer a day ago We’re building a TypeScript-first au…" at bounding box center [409, 196] width 338 height 75
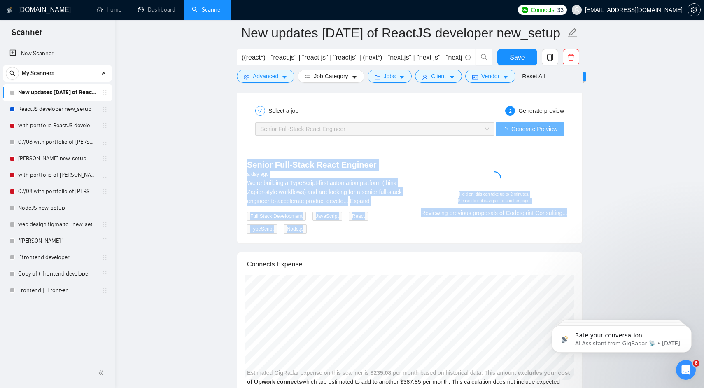
drag, startPoint x: 205, startPoint y: 155, endPoint x: 562, endPoint y: 238, distance: 366.2
click at [562, 238] on div "Select a job 2 Generate preview Senior Full-Stack React Engineer Generate Previ…" at bounding box center [409, 168] width 345 height 151
drag, startPoint x: 562, startPoint y: 238, endPoint x: 266, endPoint y: 185, distance: 301.2
click at [266, 185] on div "Select a job 2 Generate preview Senior Full-Stack React Engineer Generate Previ…" at bounding box center [409, 168] width 345 height 151
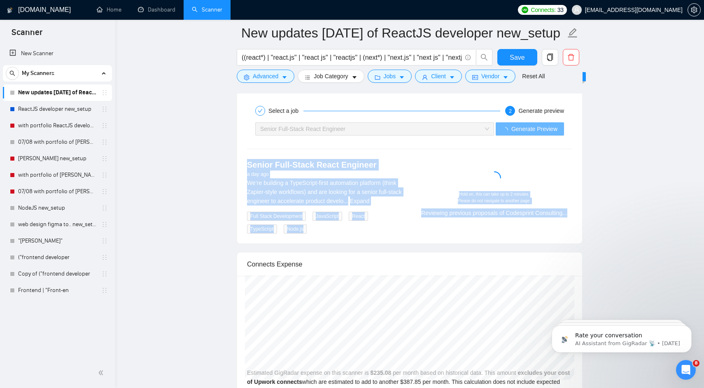
drag, startPoint x: 196, startPoint y: 152, endPoint x: 665, endPoint y: 240, distance: 477.5
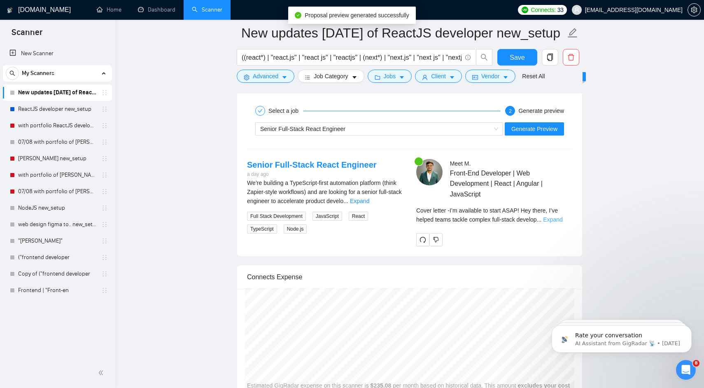
click at [557, 219] on link "Expand" at bounding box center [552, 219] width 19 height 7
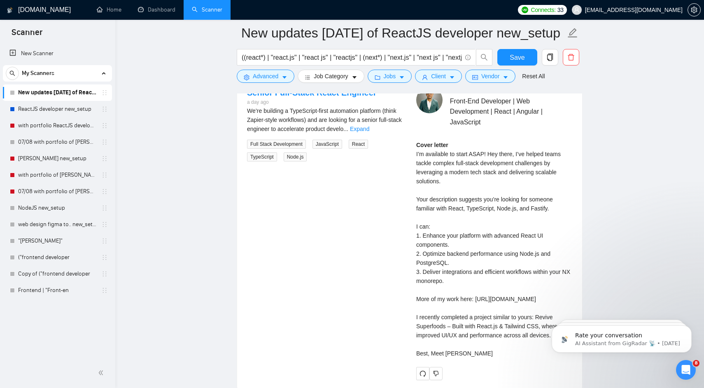
scroll to position [1738, 0]
click at [452, 210] on div "Cover letter I’m available to start ASAP! Hey there, I’ve helped teams tackle c…" at bounding box center [494, 248] width 156 height 217
click at [465, 210] on div "Cover letter I’m available to start ASAP! Hey there, I’ve helped teams tackle c…" at bounding box center [494, 248] width 156 height 217
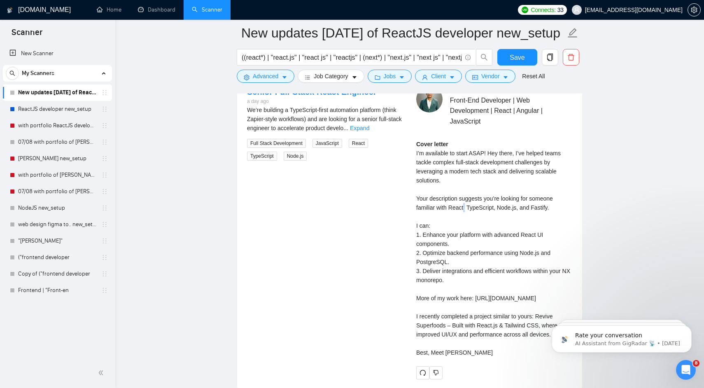
click at [465, 210] on div "Cover letter I’m available to start ASAP! Hey there, I’ve helped teams tackle c…" at bounding box center [494, 248] width 156 height 217
click at [466, 209] on div "Cover letter I’m available to start ASAP! Hey there, I’ve helped teams tackle c…" at bounding box center [494, 248] width 156 height 217
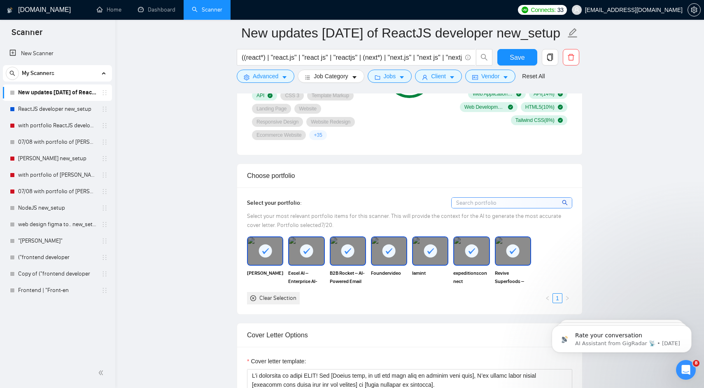
scroll to position [757, 0]
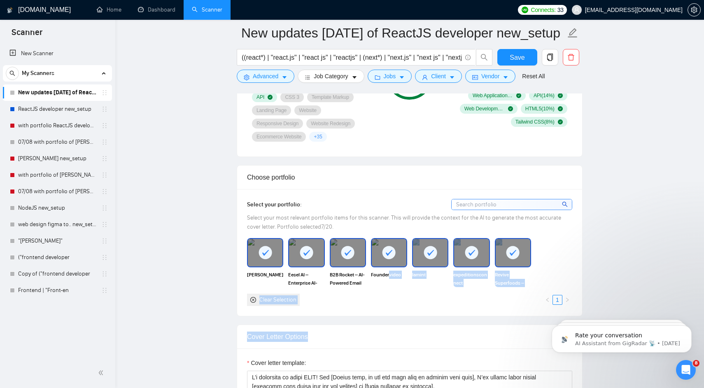
drag, startPoint x: 389, startPoint y: 274, endPoint x: 365, endPoint y: 335, distance: 65.2
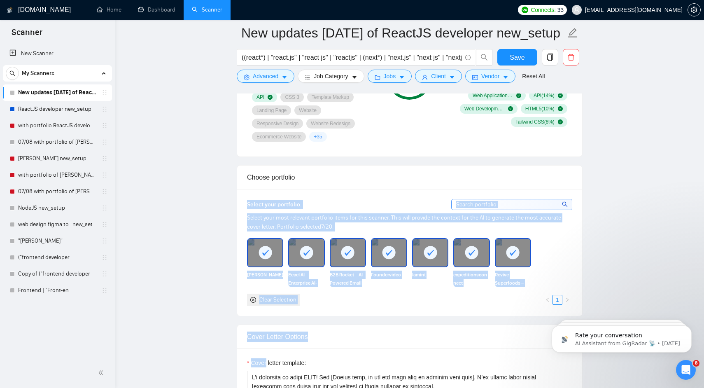
drag, startPoint x: 355, startPoint y: 349, endPoint x: 289, endPoint y: 187, distance: 175.6
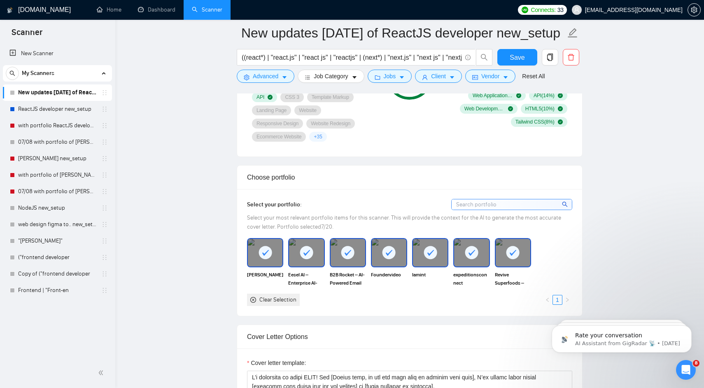
click at [288, 177] on div "Choose portfolio" at bounding box center [409, 177] width 325 height 23
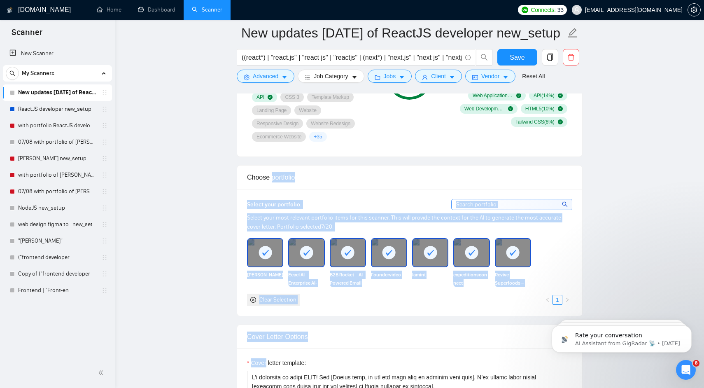
drag, startPoint x: 288, startPoint y: 177, endPoint x: 335, endPoint y: 353, distance: 182.0
drag, startPoint x: 335, startPoint y: 353, endPoint x: 227, endPoint y: 172, distance: 210.3
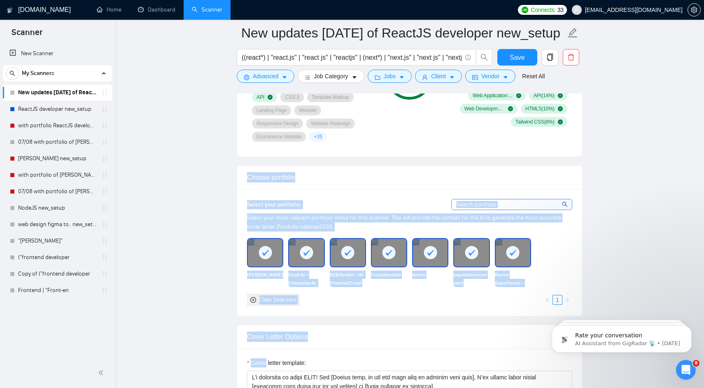
drag, startPoint x: 227, startPoint y: 172, endPoint x: 294, endPoint y: 359, distance: 198.1
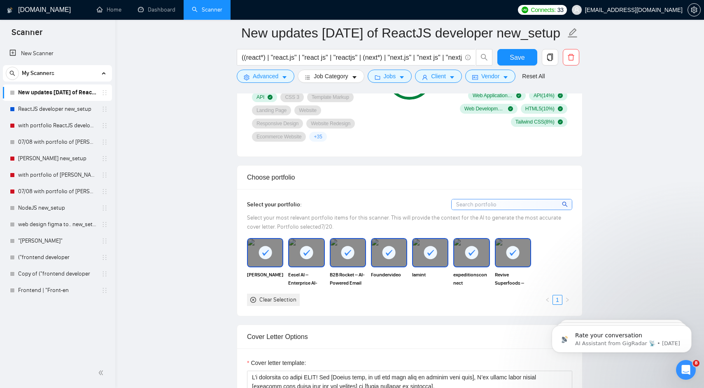
click at [304, 361] on label "Cover letter template:" at bounding box center [276, 362] width 59 height 9
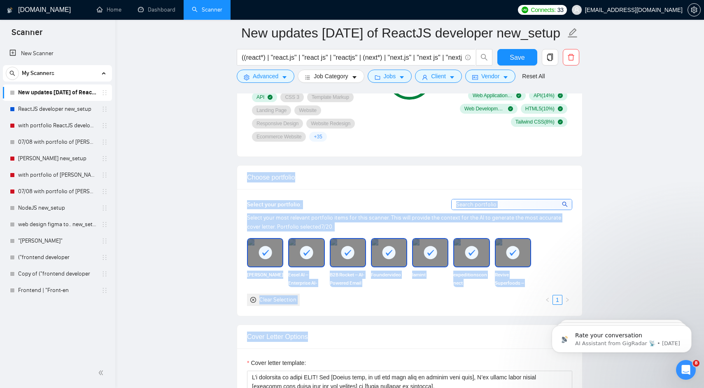
drag, startPoint x: 228, startPoint y: 175, endPoint x: 324, endPoint y: 337, distance: 188.1
click at [324, 337] on div "Cover Letter Options" at bounding box center [409, 336] width 325 height 23
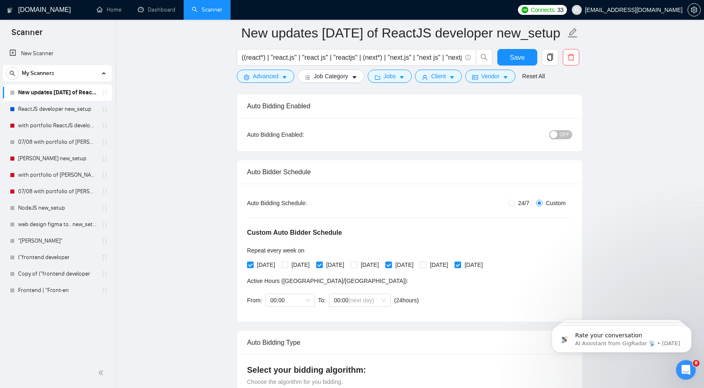
scroll to position [61, 0]
click at [391, 266] on input "[DATE]" at bounding box center [388, 264] width 6 height 6
checkbox input "false"
click at [486, 265] on span "[DATE]" at bounding box center [473, 264] width 25 height 9
click at [460, 265] on input "[DATE]" at bounding box center [458, 264] width 6 height 6
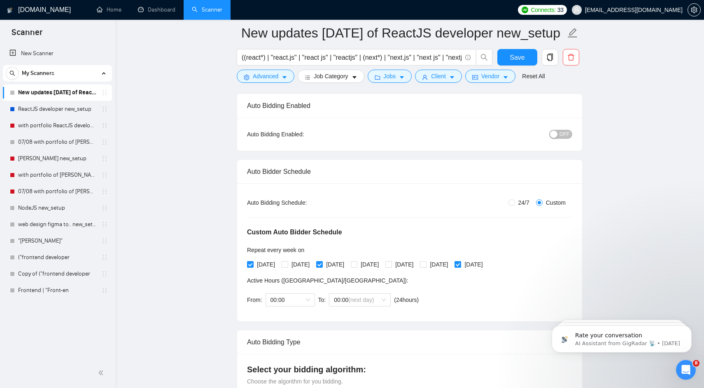
checkbox input "false"
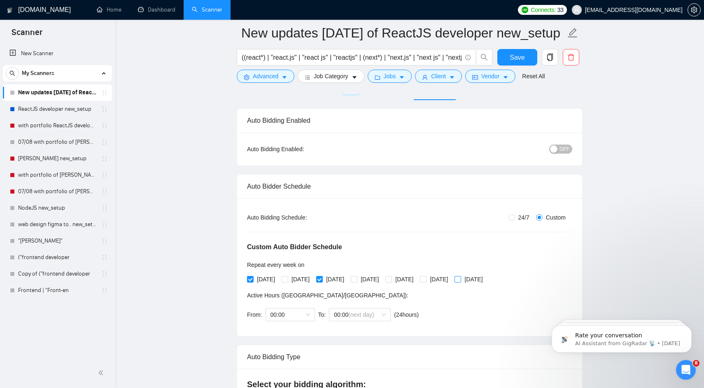
scroll to position [0, 0]
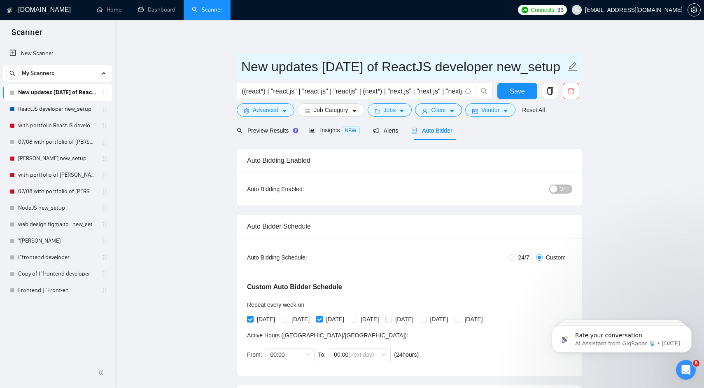
click at [360, 68] on input "New updates aug 25 of ReactJS developer new_setup" at bounding box center [403, 66] width 324 height 21
drag, startPoint x: 364, startPoint y: 67, endPoint x: 227, endPoint y: 62, distance: 137.2
click at [308, 71] on input "Mon/Wed of ReactJS developer new_setup" at bounding box center [403, 66] width 324 height 21
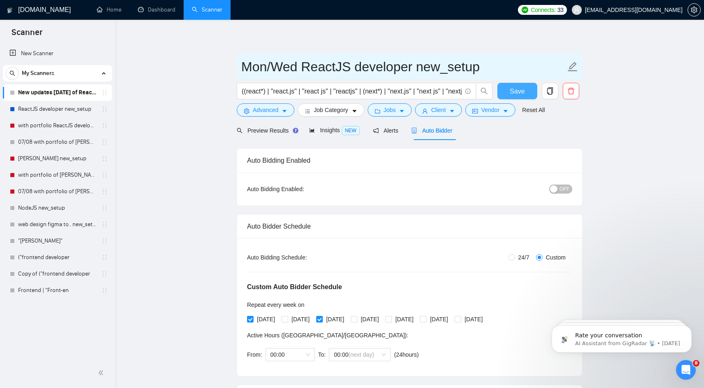
type input "Mon/Wed ReactJS developer new_setup"
click at [520, 95] on span "Save" at bounding box center [517, 91] width 15 height 10
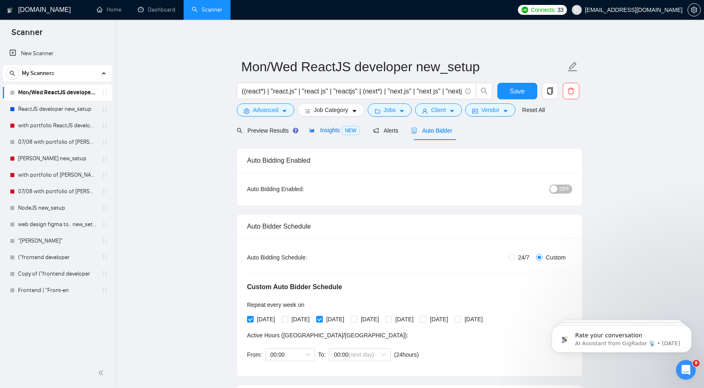
click at [347, 130] on span "NEW" at bounding box center [351, 130] width 18 height 9
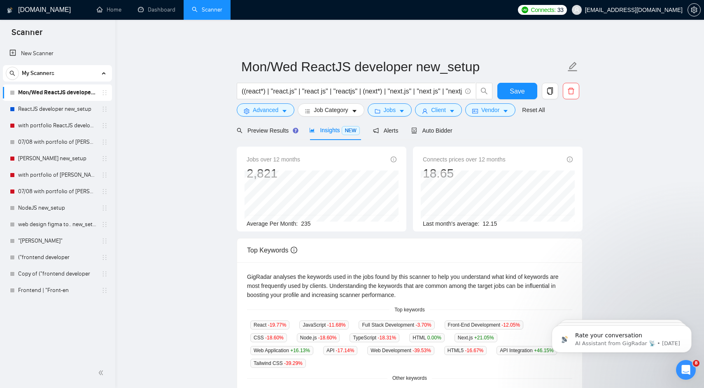
click at [268, 161] on span "Jobs over 12 months" at bounding box center [274, 159] width 54 height 9
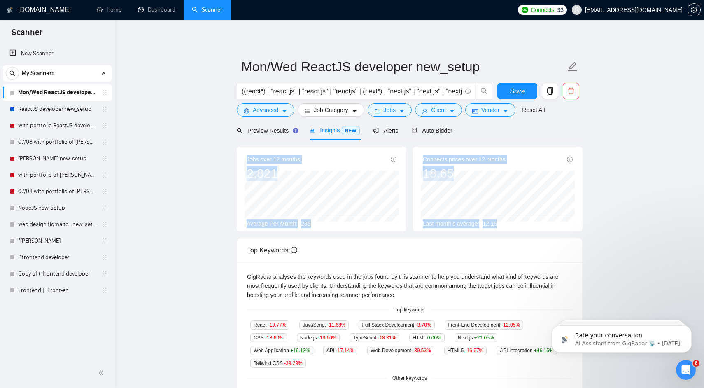
drag, startPoint x: 268, startPoint y: 161, endPoint x: 489, endPoint y: 238, distance: 234.1
click at [489, 238] on div "Jobs over 12 months 2,821 Average Per Month: 235 Connects prices over 12 months…" at bounding box center [410, 366] width 346 height 438
click at [489, 238] on div "Top Keywords GigRadar analyses the keywords used in the jobs found by this scan…" at bounding box center [410, 329] width 346 height 183
drag, startPoint x: 489, startPoint y: 238, endPoint x: 282, endPoint y: 162, distance: 219.9
click at [283, 163] on div "Jobs over 12 months 2,821 Jun 2025 242 Average Per Month: 235 Connects prices o…" at bounding box center [410, 366] width 346 height 438
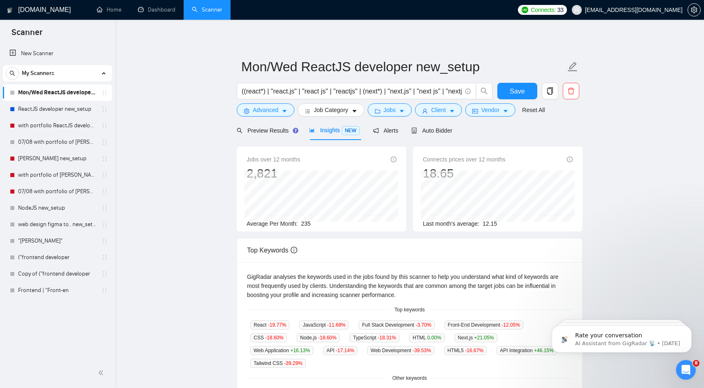
click at [256, 157] on span "Jobs over 12 months" at bounding box center [274, 159] width 54 height 9
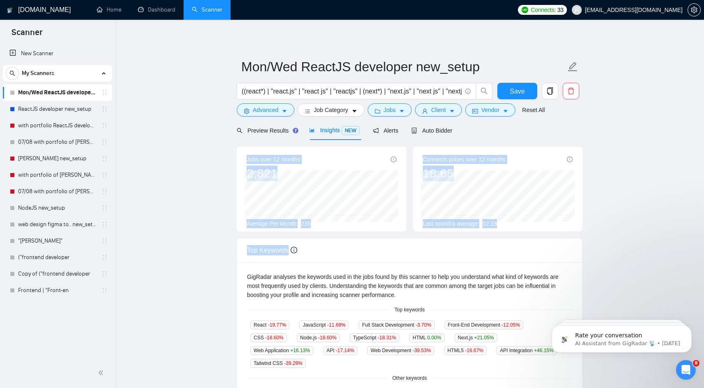
drag, startPoint x: 256, startPoint y: 157, endPoint x: 461, endPoint y: 252, distance: 226.2
click at [460, 251] on div "Jobs over 12 months 2,821 Mar 2025 290 Average Per Month: 235 Connects prices o…" at bounding box center [410, 366] width 346 height 438
click at [461, 252] on div "Top Keywords" at bounding box center [409, 249] width 325 height 23
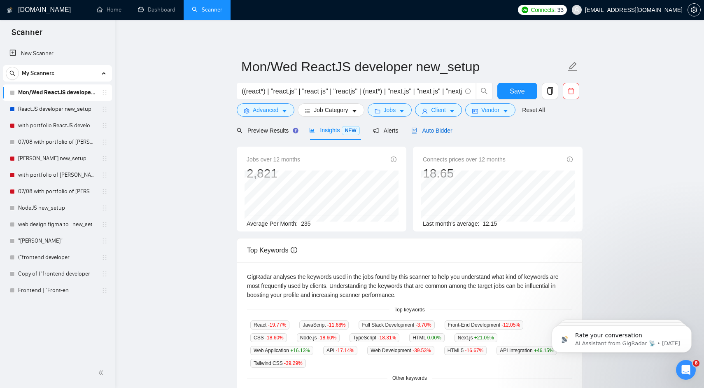
click at [438, 129] on span "Auto Bidder" at bounding box center [431, 130] width 41 height 7
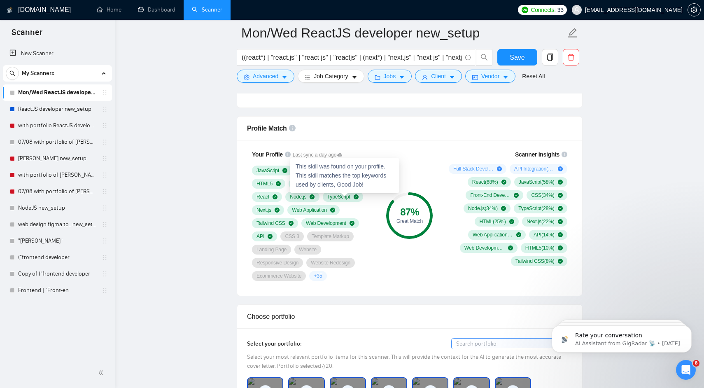
scroll to position [616, 0]
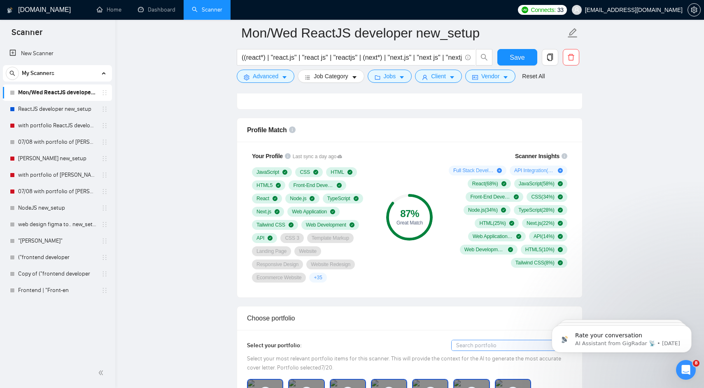
click at [471, 128] on div "Profile Match" at bounding box center [409, 129] width 325 height 23
drag, startPoint x: 471, startPoint y: 128, endPoint x: 637, endPoint y: 294, distance: 235.2
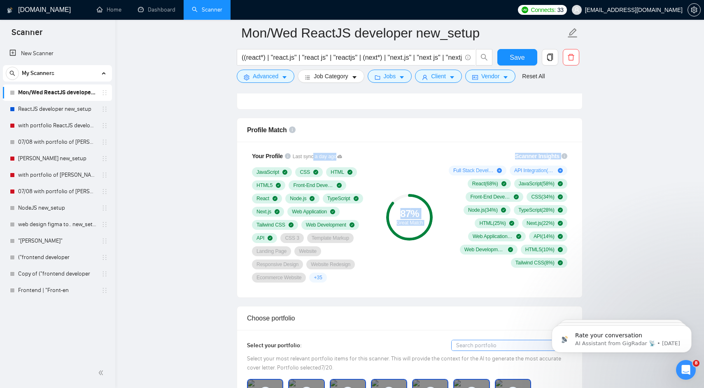
drag, startPoint x: 635, startPoint y: 293, endPoint x: 247, endPoint y: 140, distance: 417.2
click at [245, 133] on div "Profile Match" at bounding box center [409, 130] width 345 height 24
drag, startPoint x: 245, startPoint y: 133, endPoint x: 341, endPoint y: 301, distance: 193.1
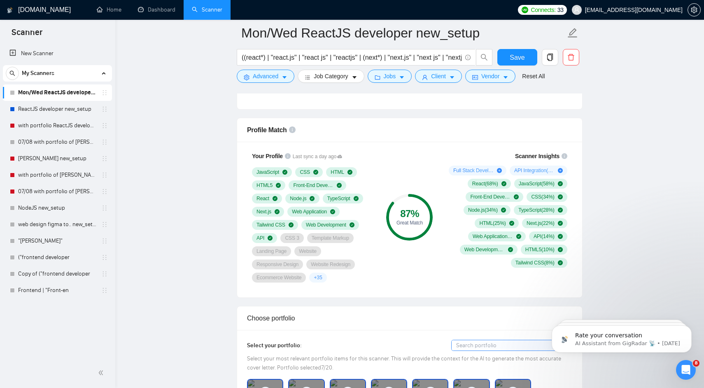
click at [327, 315] on div "Choose portfolio" at bounding box center [409, 317] width 325 height 23
click at [291, 317] on div "Choose portfolio" at bounding box center [409, 317] width 325 height 23
drag, startPoint x: 291, startPoint y: 317, endPoint x: 229, endPoint y: 125, distance: 201.0
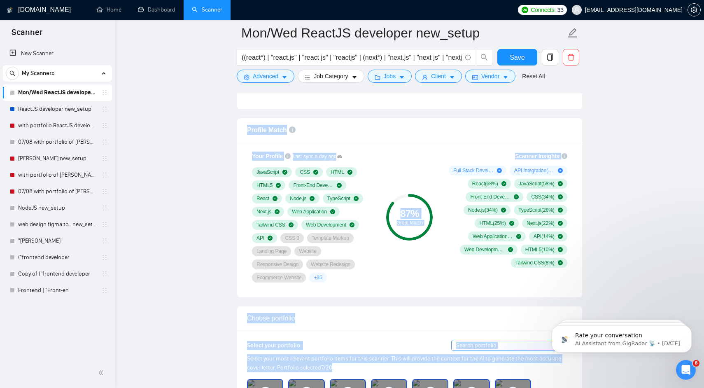
drag, startPoint x: 229, startPoint y: 125, endPoint x: 313, endPoint y: 366, distance: 254.5
click at [313, 366] on span "Select your most relevant portfolio items for this scanner. This will provide t…" at bounding box center [404, 363] width 314 height 16
drag, startPoint x: 313, startPoint y: 366, endPoint x: 229, endPoint y: 132, distance: 248.5
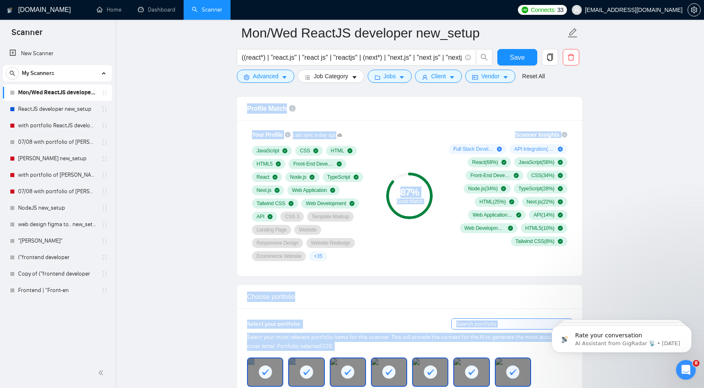
scroll to position [660, 0]
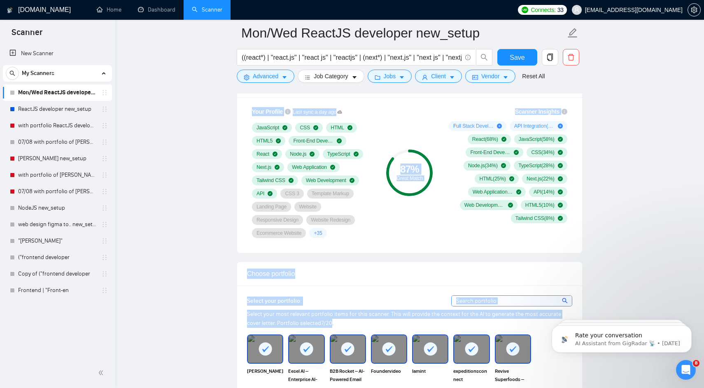
drag, startPoint x: 229, startPoint y: 132, endPoint x: 314, endPoint y: 320, distance: 206.4
click at [317, 322] on span "Select your most relevant portfolio items for this scanner. This will provide t…" at bounding box center [404, 318] width 314 height 16
drag, startPoint x: 317, startPoint y: 322, endPoint x: 229, endPoint y: 96, distance: 243.0
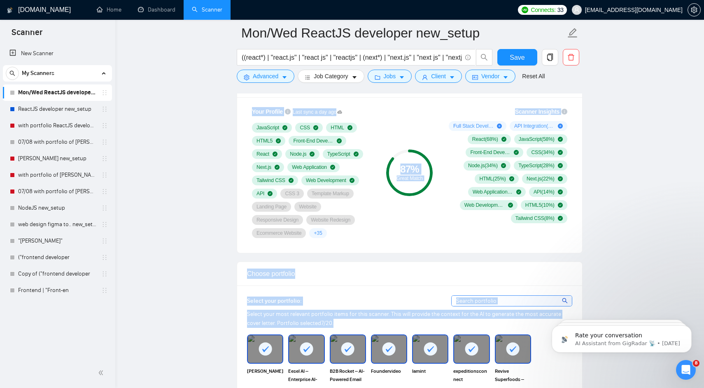
drag, startPoint x: 233, startPoint y: 107, endPoint x: 324, endPoint y: 324, distance: 235.1
click at [324, 324] on div "Select your most relevant portfolio items for this scanner. This will provide t…" at bounding box center [409, 319] width 325 height 18
drag, startPoint x: 324, startPoint y: 324, endPoint x: 247, endPoint y: 104, distance: 233.2
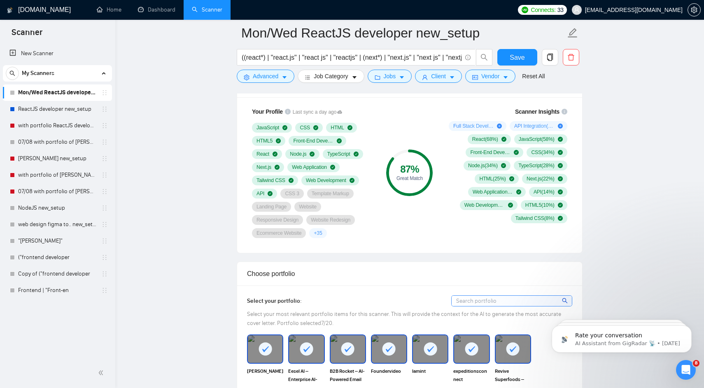
click at [247, 104] on div "Your Profile Last sync a day ago JavaScript CSS HTML HTML5 Front-End Developmen…" at bounding box center [313, 172] width 138 height 141
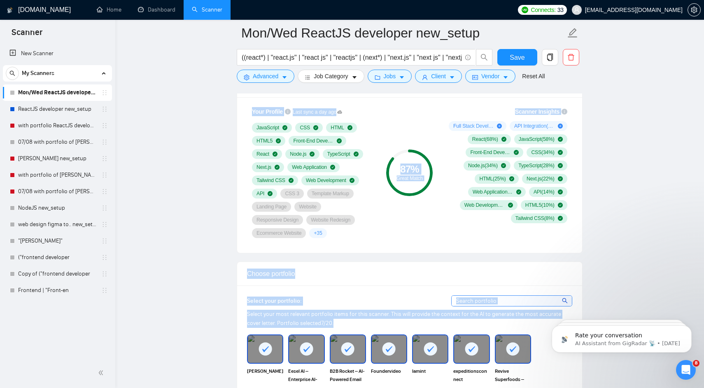
drag, startPoint x: 247, startPoint y: 104, endPoint x: 321, endPoint y: 319, distance: 227.5
click at [321, 318] on div "Select your most relevant portfolio items for this scanner. This will provide t…" at bounding box center [409, 319] width 325 height 18
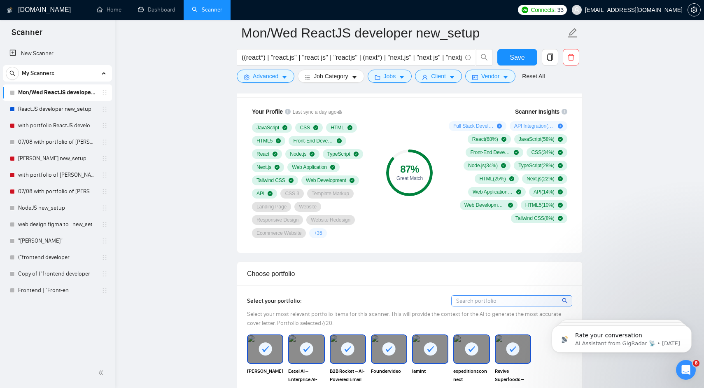
click at [321, 318] on div "Select your most relevant portfolio items for this scanner. This will provide t…" at bounding box center [409, 319] width 325 height 18
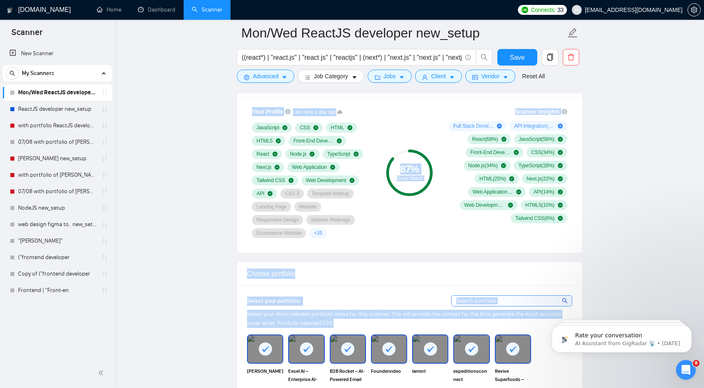
drag, startPoint x: 321, startPoint y: 318, endPoint x: 232, endPoint y: 106, distance: 229.9
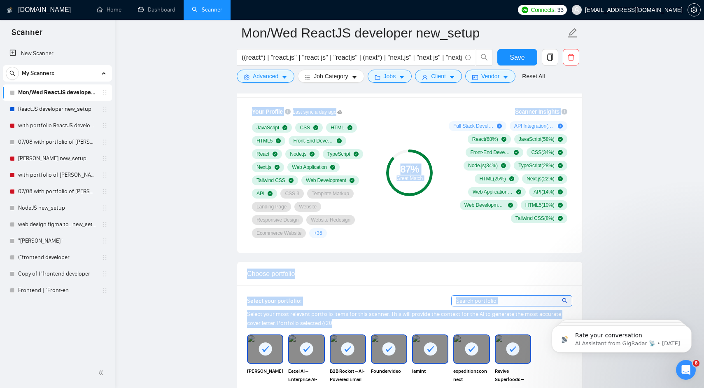
drag, startPoint x: 232, startPoint y: 106, endPoint x: 311, endPoint y: 320, distance: 228.0
click at [311, 320] on span "Select your most relevant portfolio items for this scanner. This will provide t…" at bounding box center [404, 318] width 314 height 16
drag, startPoint x: 311, startPoint y: 320, endPoint x: 242, endPoint y: 103, distance: 228.1
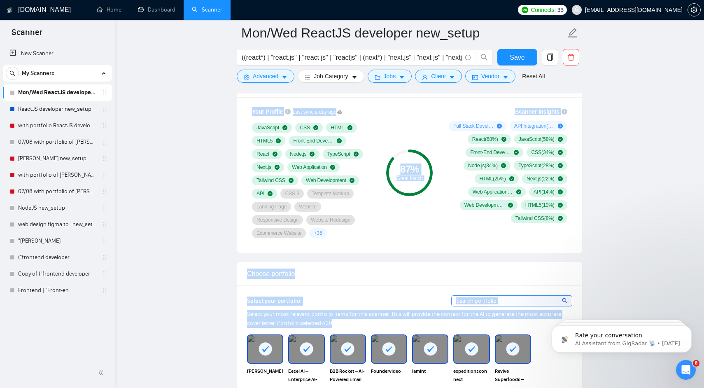
click at [242, 103] on div "Your Profile Last sync a day ago JavaScript CSS HTML HTML5 Front-End Developmen…" at bounding box center [409, 175] width 345 height 156
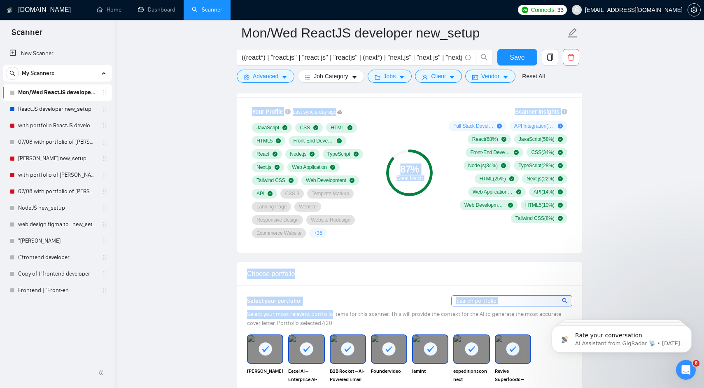
drag, startPoint x: 242, startPoint y: 103, endPoint x: 326, endPoint y: 317, distance: 229.8
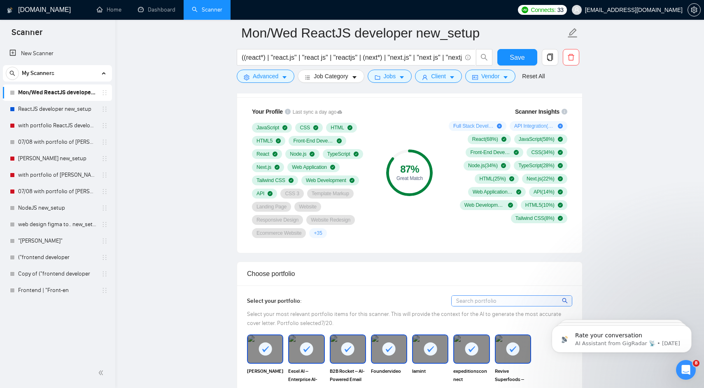
click at [324, 320] on div "Select your most relevant portfolio items for this scanner. This will provide t…" at bounding box center [409, 319] width 325 height 18
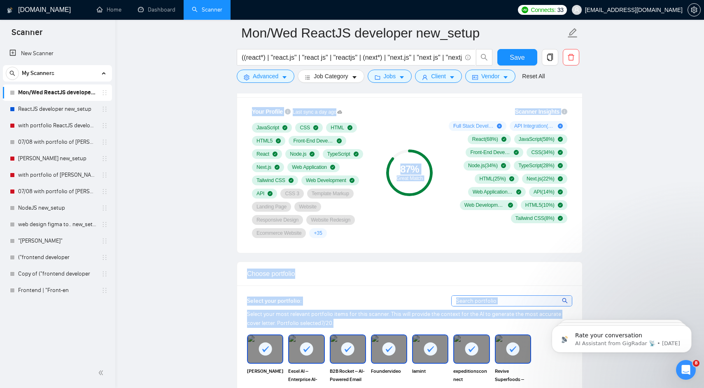
drag, startPoint x: 324, startPoint y: 320, endPoint x: 246, endPoint y: 115, distance: 219.2
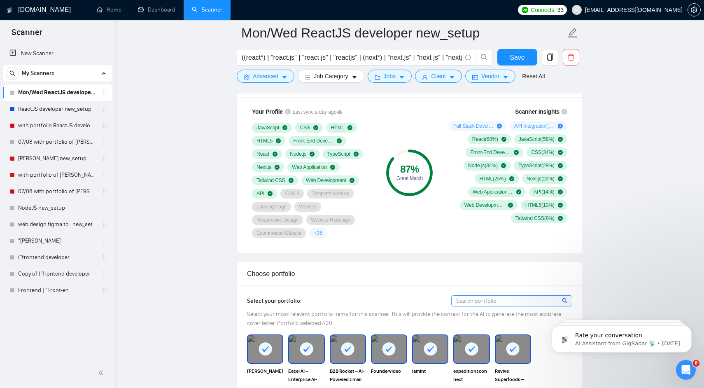
click at [246, 115] on div "Your Profile Last sync a day ago JavaScript CSS HTML HTML5 Front-End Developmen…" at bounding box center [313, 172] width 138 height 141
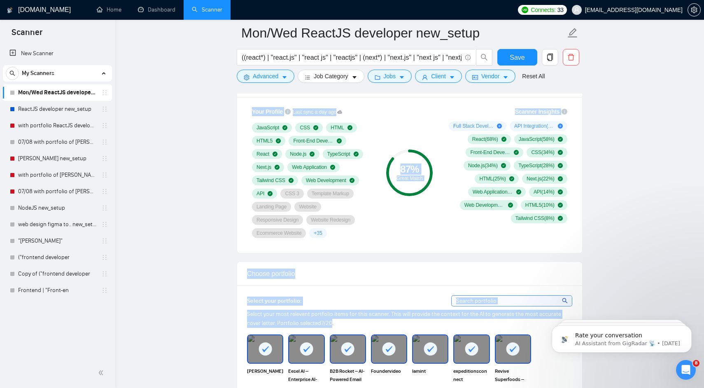
drag, startPoint x: 246, startPoint y: 115, endPoint x: 316, endPoint y: 319, distance: 215.5
click at [316, 319] on div "Select your most relevant portfolio items for this scanner. This will provide t…" at bounding box center [409, 319] width 325 height 18
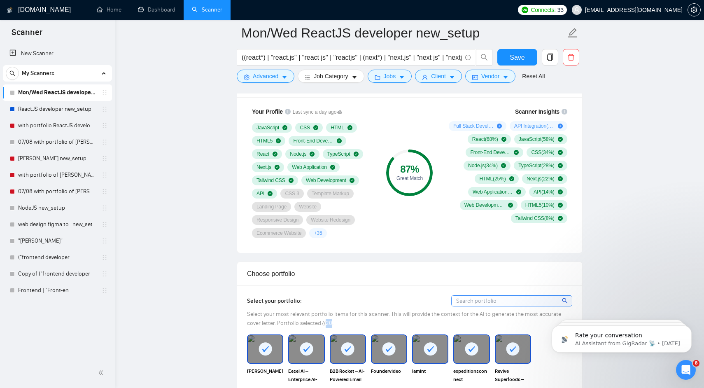
click at [316, 319] on div "Select your most relevant portfolio items for this scanner. This will provide t…" at bounding box center [409, 319] width 325 height 18
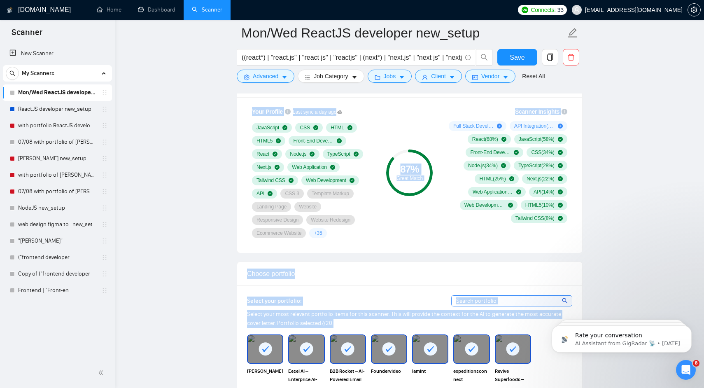
drag, startPoint x: 316, startPoint y: 319, endPoint x: 235, endPoint y: 110, distance: 223.6
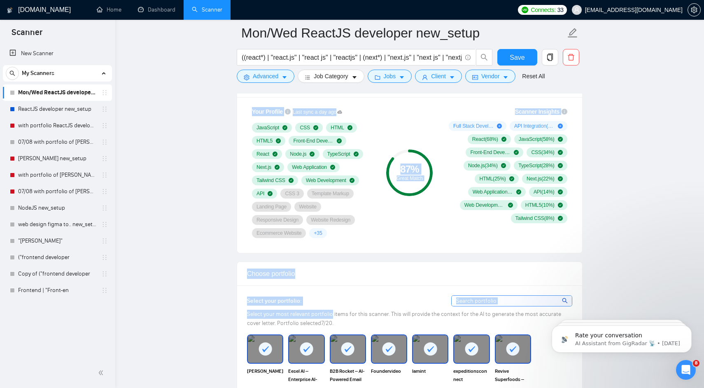
drag, startPoint x: 235, startPoint y: 110, endPoint x: 318, endPoint y: 314, distance: 220.0
click at [318, 314] on span "Select your most relevant portfolio items for this scanner. This will provide t…" at bounding box center [404, 318] width 314 height 16
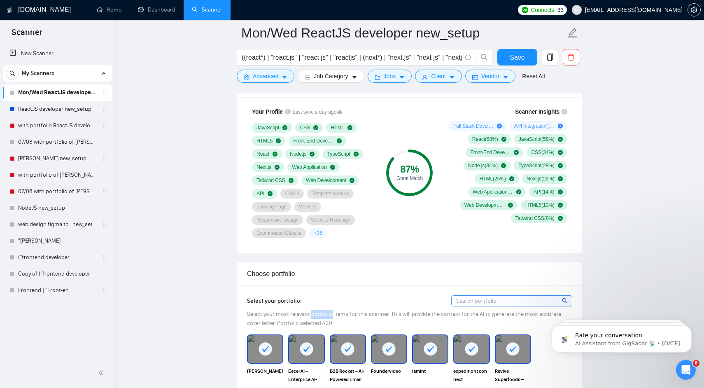
click at [318, 314] on span "Select your most relevant portfolio items for this scanner. This will provide t…" at bounding box center [404, 318] width 314 height 16
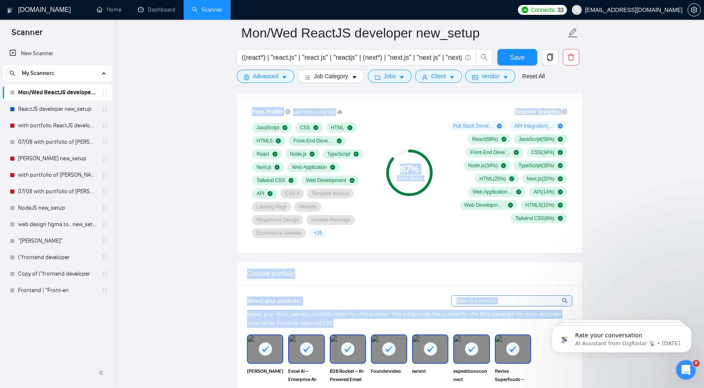
drag, startPoint x: 318, startPoint y: 314, endPoint x: 236, endPoint y: 117, distance: 213.4
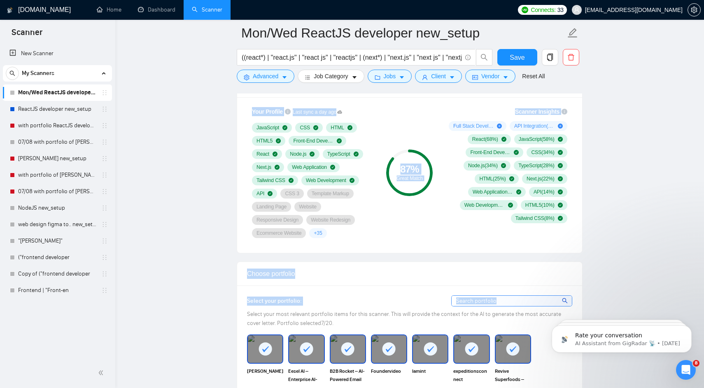
drag, startPoint x: 236, startPoint y: 117, endPoint x: 329, endPoint y: 308, distance: 211.8
click at [329, 308] on div "Select your portfolio: Select your most relevant portfolio items for this scann…" at bounding box center [409, 348] width 325 height 107
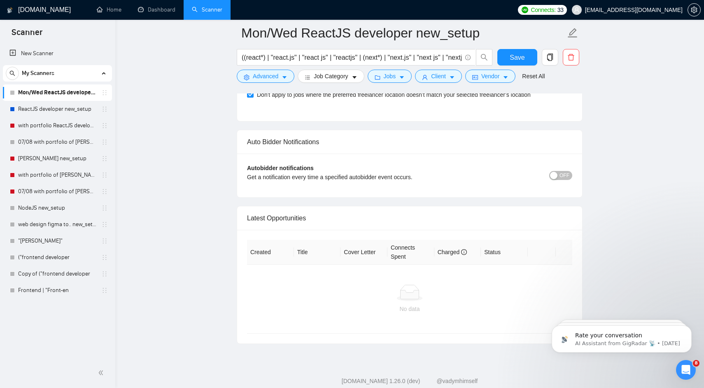
scroll to position [2001, 0]
click at [555, 176] on div "button" at bounding box center [553, 174] width 7 height 7
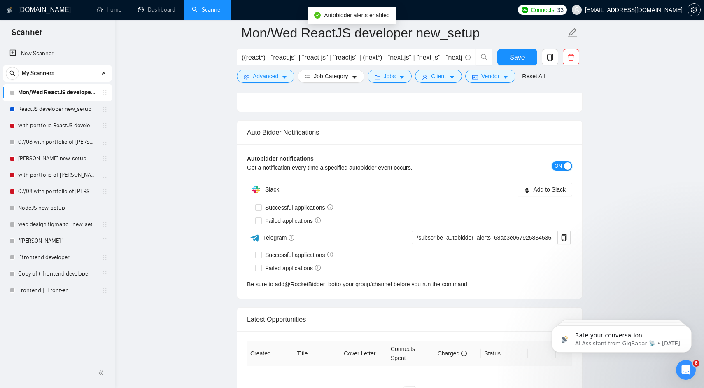
scroll to position [2014, 0]
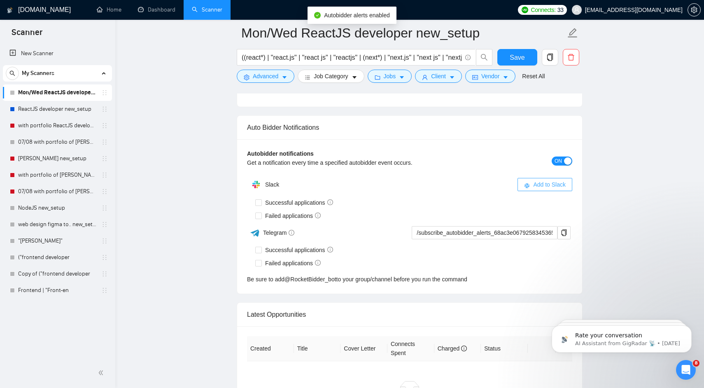
click at [550, 188] on span "Add to Slack" at bounding box center [549, 184] width 33 height 9
click at [282, 177] on div "Slack" at bounding box center [328, 184] width 163 height 16
click at [278, 204] on span "Successful applications" at bounding box center [299, 202] width 75 height 9
click at [261, 204] on input "Successful applications" at bounding box center [258, 202] width 6 height 6
checkbox input "true"
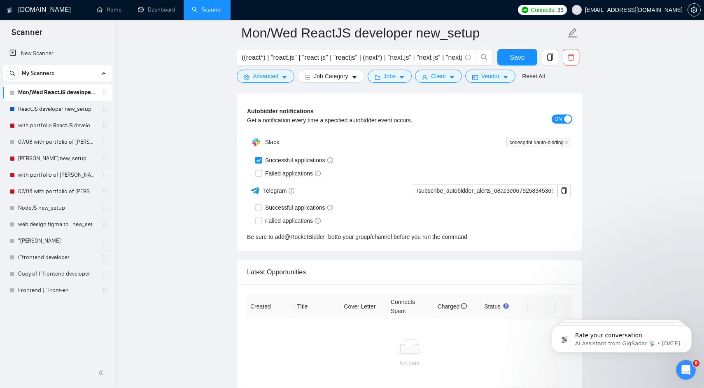
click at [285, 176] on div "Slack codesprint #auto-bidding Successful applications Failed applications Tele…" at bounding box center [409, 187] width 325 height 107
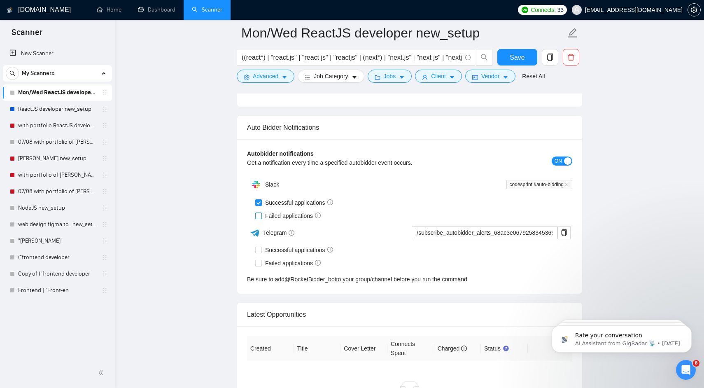
click at [280, 215] on span "Failed applications" at bounding box center [293, 215] width 62 height 9
click at [261, 215] on input "Failed applications" at bounding box center [258, 215] width 6 height 6
checkbox input "true"
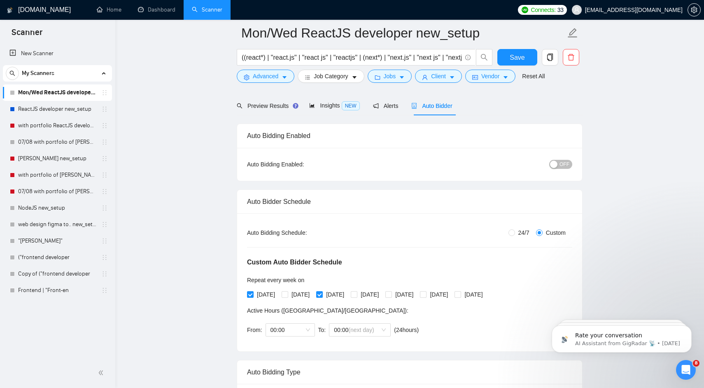
scroll to position [0, 0]
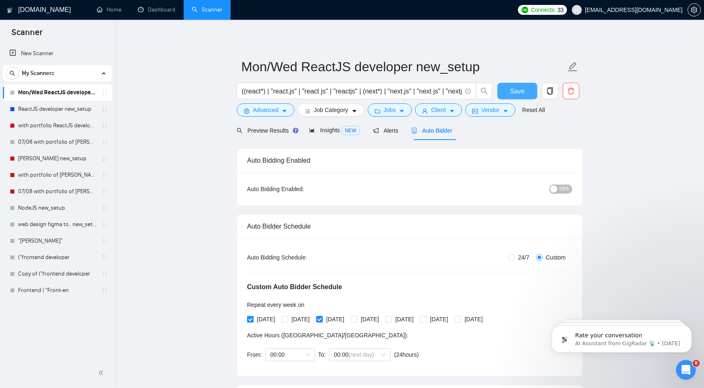
click at [522, 93] on span "Save" at bounding box center [517, 91] width 15 height 10
checkbox input "true"
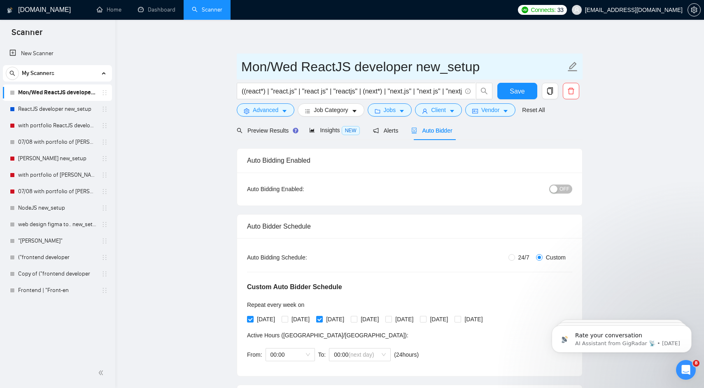
drag, startPoint x: 461, startPoint y: 41, endPoint x: 671, endPoint y: 212, distance: 270.9
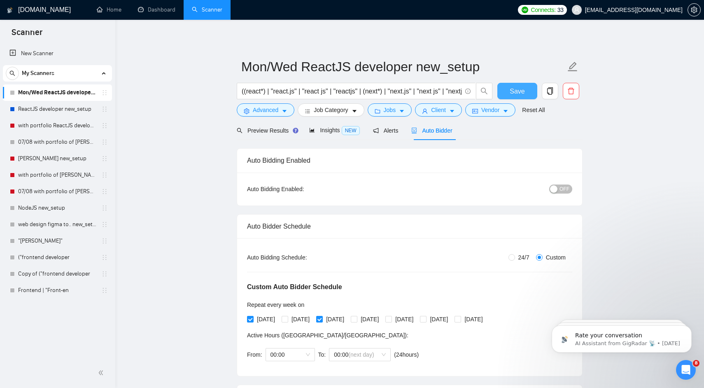
click at [512, 88] on span "Save" at bounding box center [517, 91] width 15 height 10
checkbox input "true"
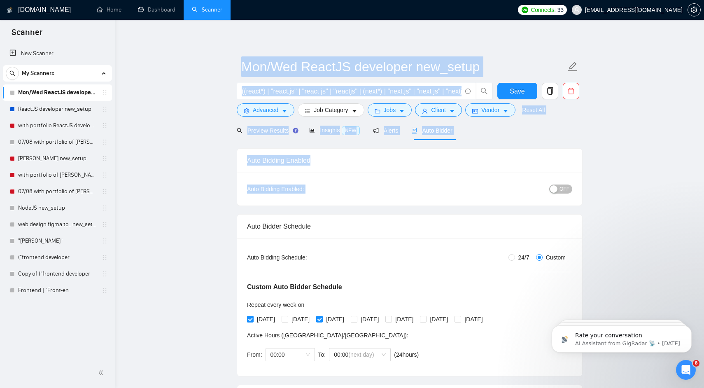
drag, startPoint x: 420, startPoint y: 38, endPoint x: 655, endPoint y: 196, distance: 282.8
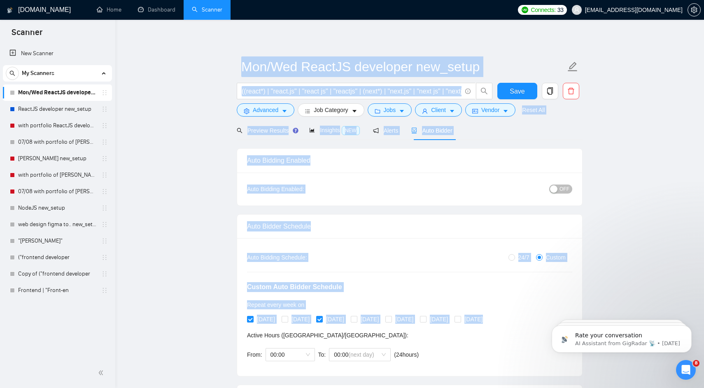
scroll to position [0, 149]
drag, startPoint x: 215, startPoint y: 55, endPoint x: 516, endPoint y: 369, distance: 435.0
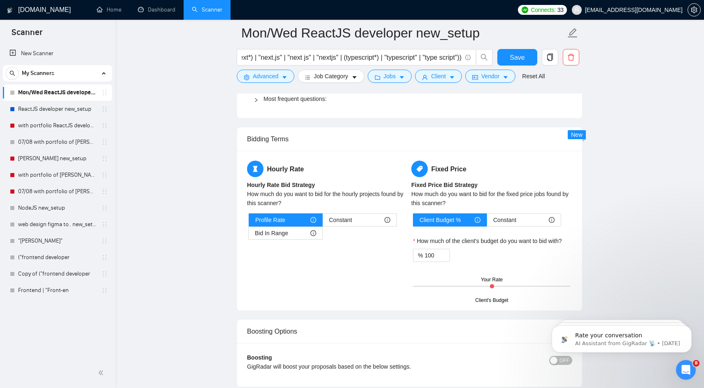
scroll to position [1337, 0]
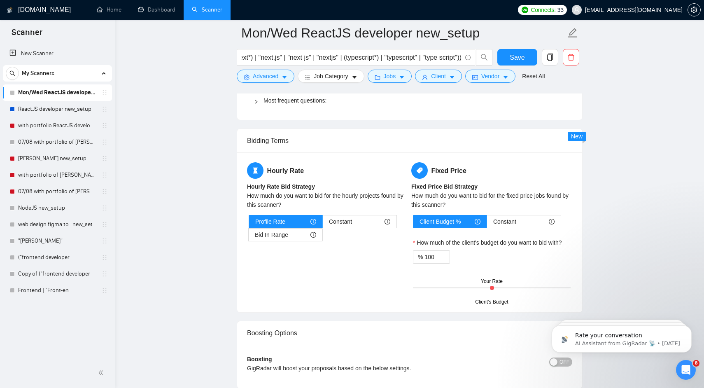
click at [553, 244] on label "How much of the client's budget do you want to bid with?" at bounding box center [487, 242] width 149 height 9
click at [450, 251] on input "100" at bounding box center [436, 257] width 25 height 12
click at [553, 244] on label "How much of the client's budget do you want to bid with?" at bounding box center [487, 242] width 149 height 9
click at [450, 251] on input "100" at bounding box center [436, 257] width 25 height 12
drag, startPoint x: 553, startPoint y: 244, endPoint x: 586, endPoint y: 287, distance: 54.8
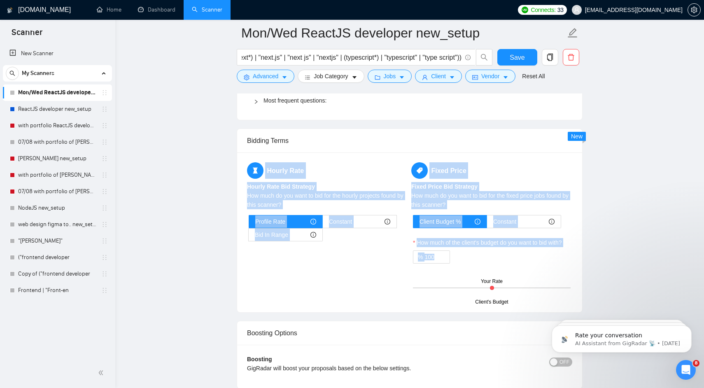
drag, startPoint x: 586, startPoint y: 287, endPoint x: 544, endPoint y: 137, distance: 155.7
click at [544, 137] on div "Bidding Terms" at bounding box center [409, 140] width 325 height 23
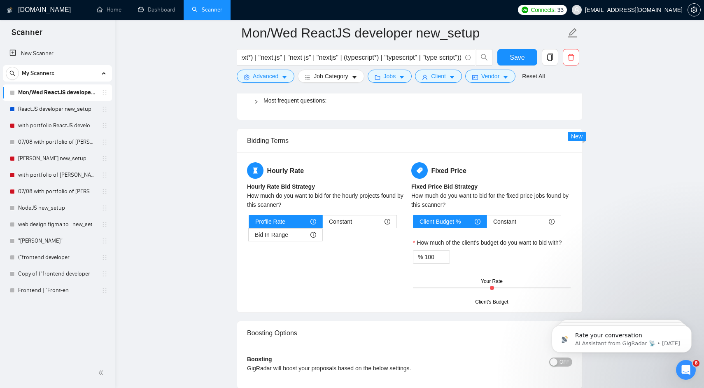
click at [544, 137] on div "Bidding Terms" at bounding box center [409, 140] width 325 height 23
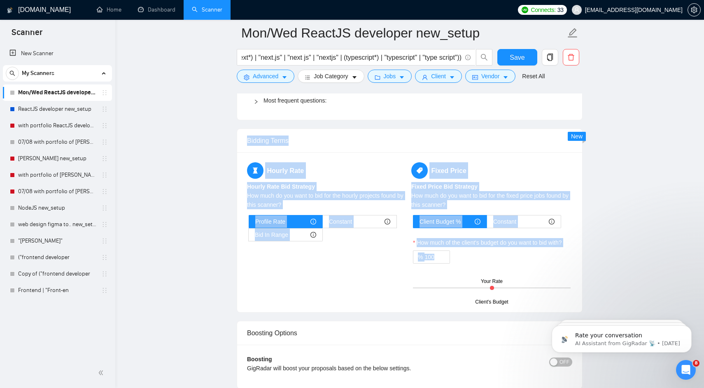
drag, startPoint x: 544, startPoint y: 137, endPoint x: 617, endPoint y: 283, distance: 162.9
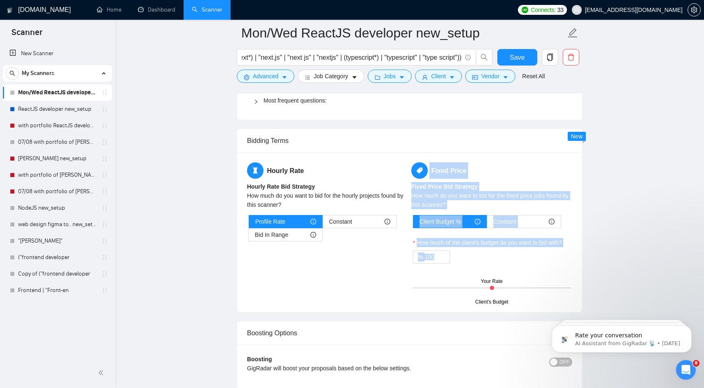
drag, startPoint x: 617, startPoint y: 283, endPoint x: 483, endPoint y: 150, distance: 188.6
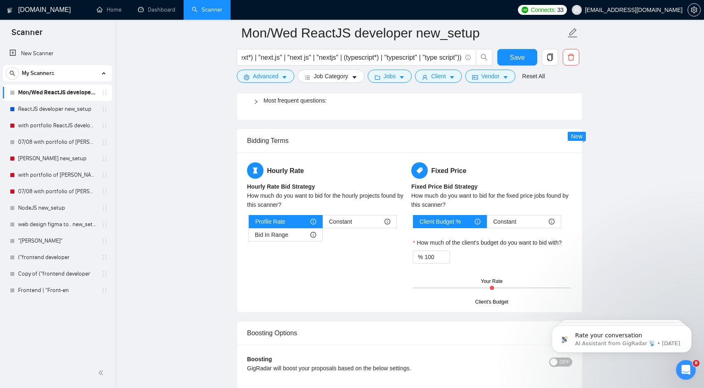
click at [483, 146] on div "Bidding Terms" at bounding box center [409, 140] width 325 height 23
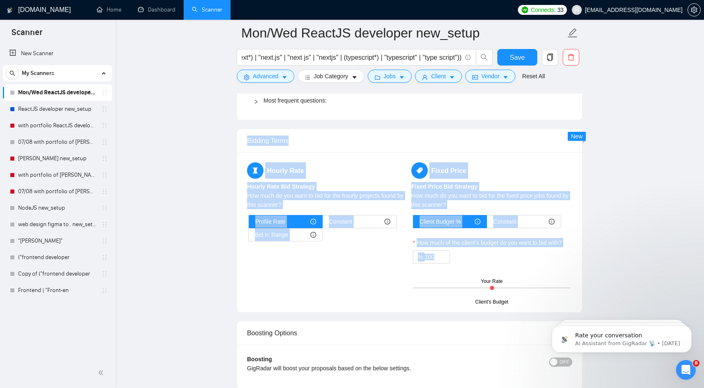
drag, startPoint x: 483, startPoint y: 146, endPoint x: 582, endPoint y: 270, distance: 158.8
click at [581, 270] on div "Bidding Terms Hourly Rate Hourly Rate Bid Strategy How much do you want to bid …" at bounding box center [410, 220] width 346 height 184
click at [582, 270] on div "Hourly Rate Hourly Rate Bid Strategy How much do you want to bid for the hourly…" at bounding box center [409, 232] width 345 height 160
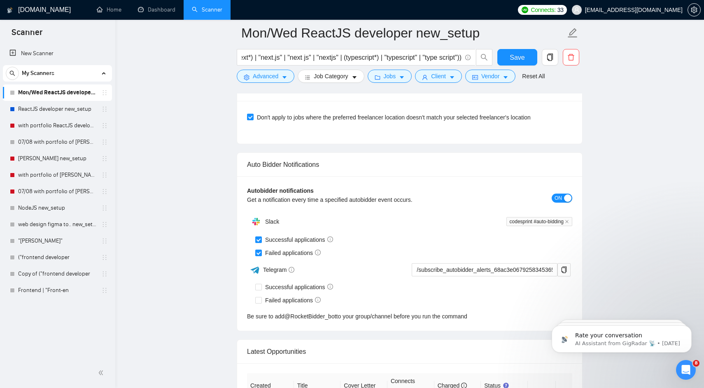
scroll to position [1998, 0]
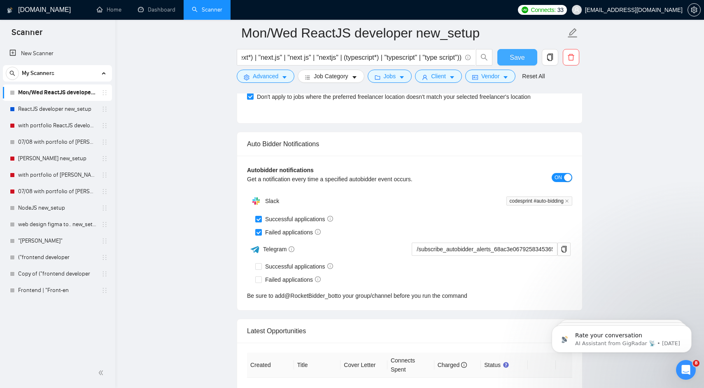
click at [515, 61] on span "Save" at bounding box center [517, 57] width 15 height 10
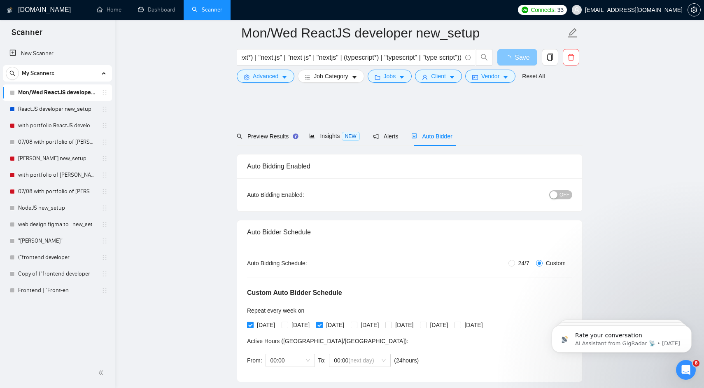
scroll to position [0, 0]
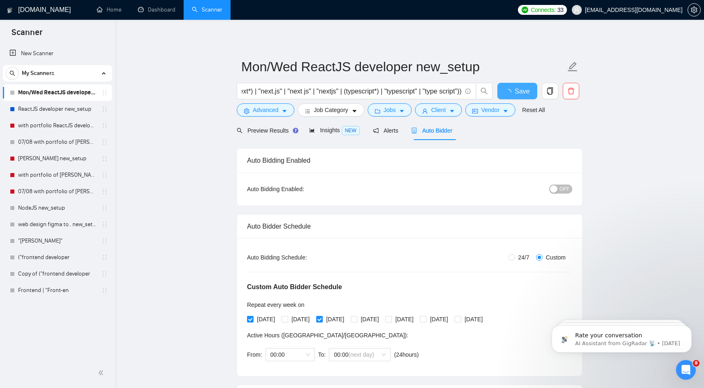
checkbox input "true"
click at [332, 129] on span "Insights NEW" at bounding box center [334, 130] width 50 height 7
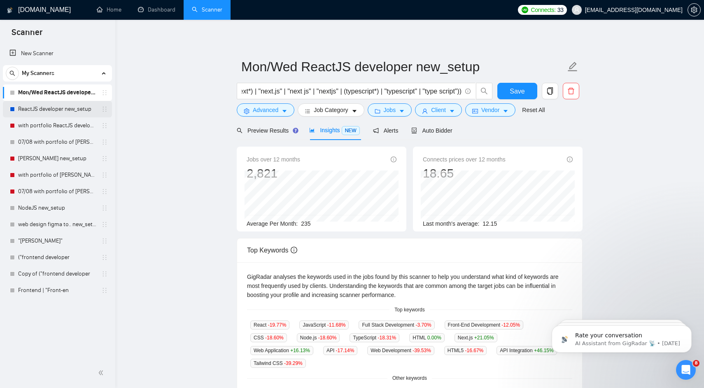
click at [72, 109] on link "ReactJS developer new_setup" at bounding box center [57, 109] width 78 height 16
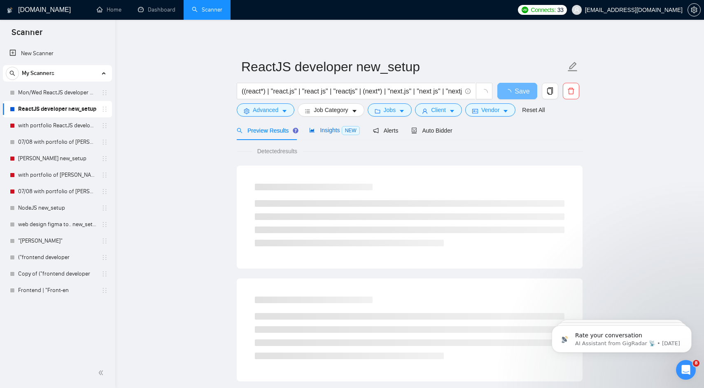
click at [328, 128] on span "Insights NEW" at bounding box center [334, 130] width 50 height 7
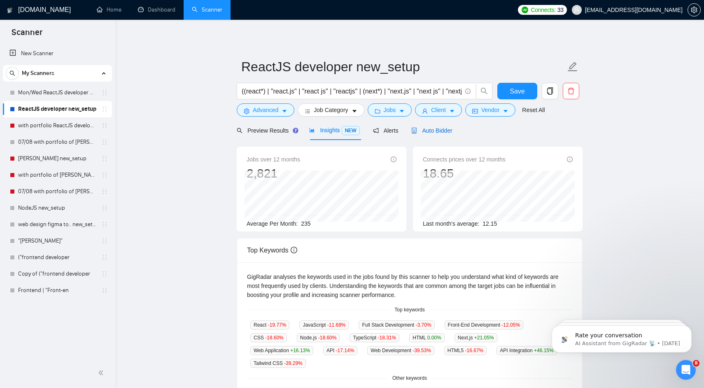
click at [430, 131] on span "Auto Bidder" at bounding box center [431, 130] width 41 height 7
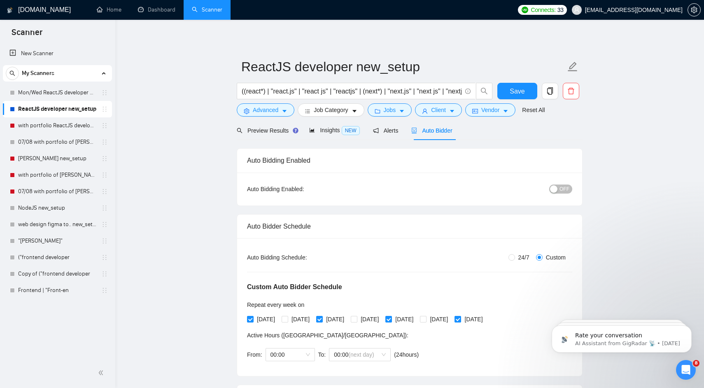
checkbox input "true"
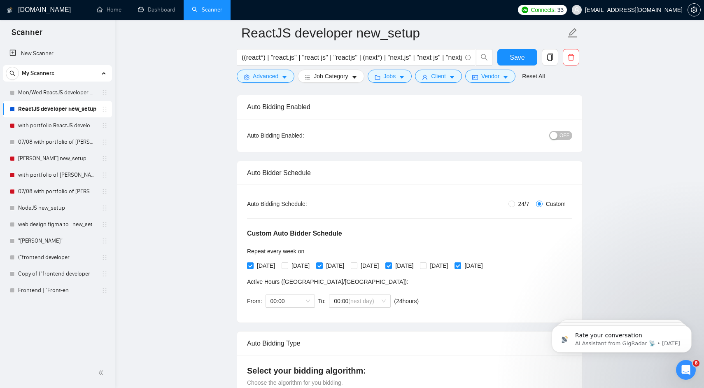
scroll to position [61, 0]
click at [295, 268] on span "[DATE]" at bounding box center [300, 265] width 25 height 9
click at [287, 268] on input "[DATE]" at bounding box center [285, 265] width 6 height 6
checkbox input "true"
click at [266, 267] on span "[DATE]" at bounding box center [266, 265] width 25 height 9
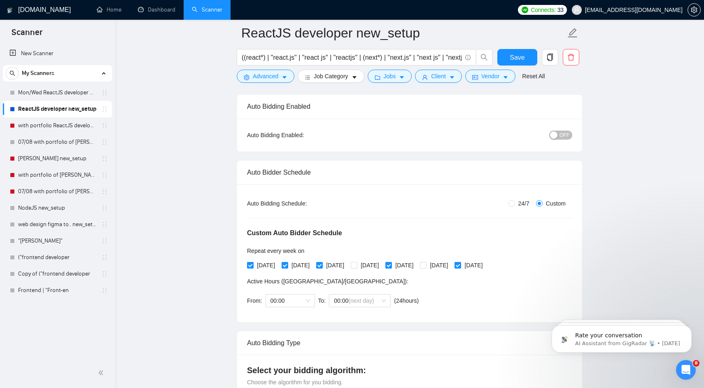
click at [253, 267] on input "[DATE]" at bounding box center [250, 265] width 6 height 6
checkbox input "false"
click at [382, 262] on span "[DATE]" at bounding box center [369, 265] width 25 height 9
click at [357, 262] on input "[DATE]" at bounding box center [354, 265] width 6 height 6
checkbox input "true"
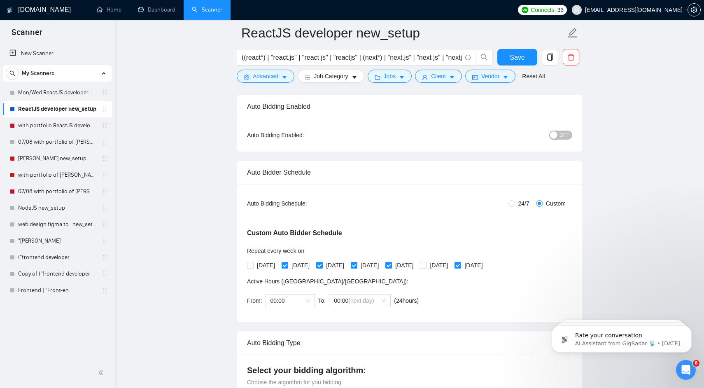
click at [347, 265] on span "[DATE]" at bounding box center [335, 265] width 25 height 9
click at [322, 265] on input "[DATE]" at bounding box center [319, 265] width 6 height 6
checkbox input "false"
click at [417, 265] on span "[DATE]" at bounding box center [404, 265] width 25 height 9
click at [391, 265] on input "[DATE]" at bounding box center [388, 265] width 6 height 6
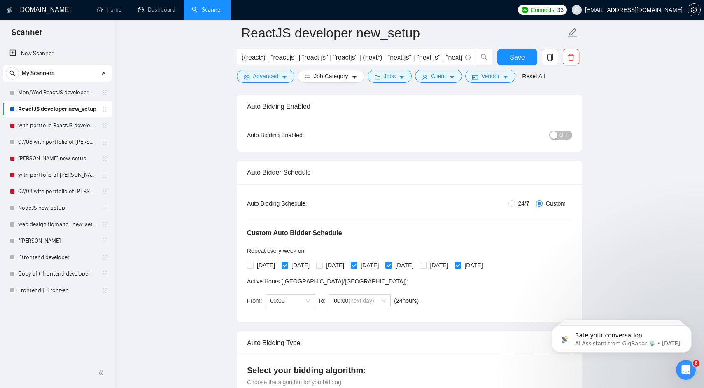
checkbox input "false"
click at [460, 265] on input "[DATE]" at bounding box center [458, 265] width 6 height 6
checkbox input "false"
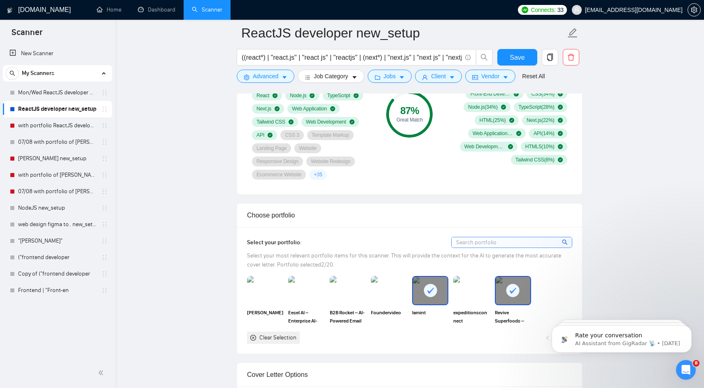
scroll to position [725, 0]
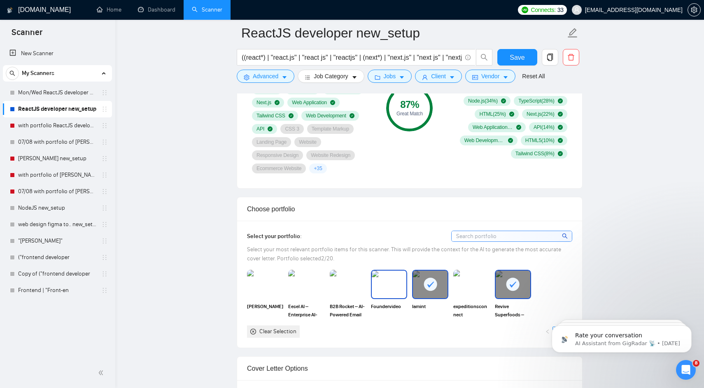
click at [385, 291] on img at bounding box center [389, 283] width 35 height 27
click at [357, 291] on img at bounding box center [348, 283] width 35 height 27
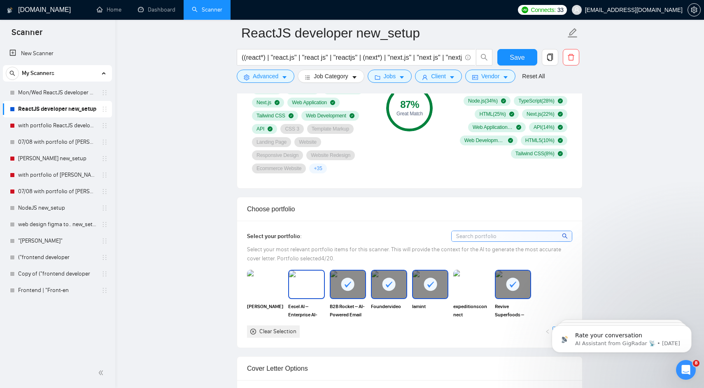
click at [319, 292] on img at bounding box center [306, 283] width 35 height 27
click at [275, 289] on img at bounding box center [265, 283] width 35 height 27
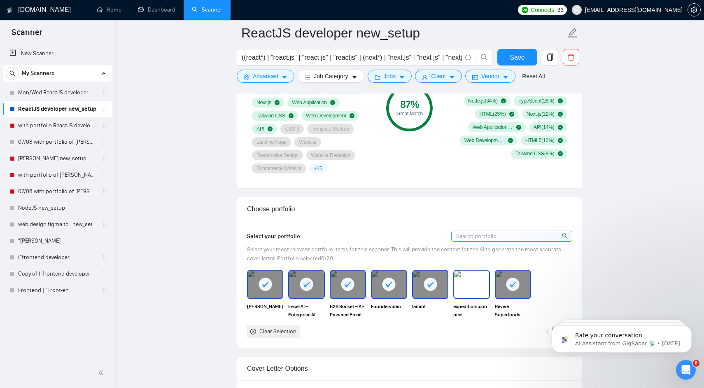
click at [473, 282] on img at bounding box center [471, 283] width 35 height 27
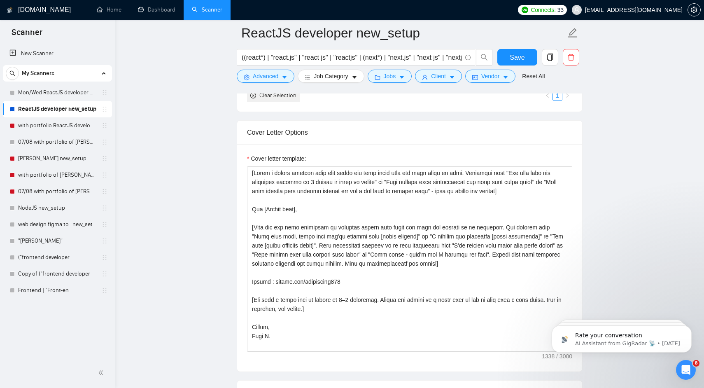
scroll to position [962, 0]
click at [280, 189] on textarea "Cover letter template:" at bounding box center [409, 258] width 325 height 185
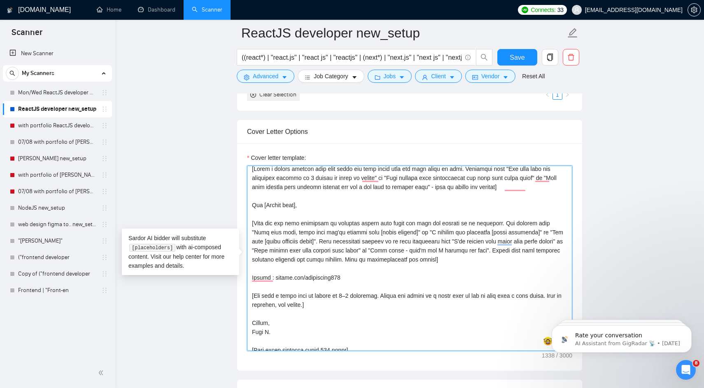
scroll to position [0, 0]
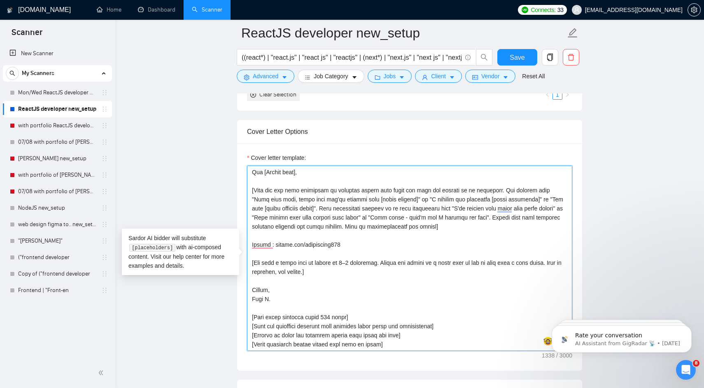
paste textarea "I’m ready to start right away! Hey [Client name], from your post it looks like …"
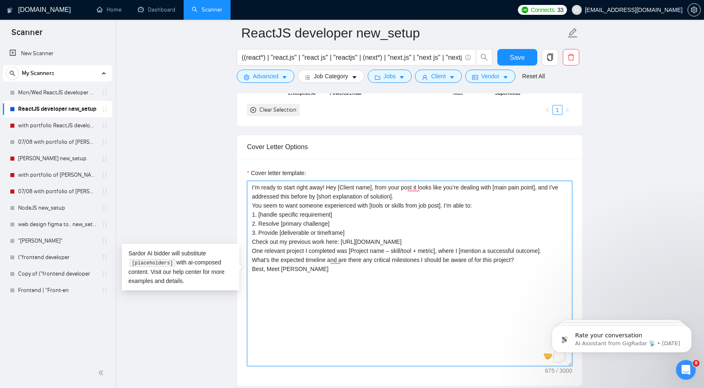
click at [429, 198] on textarea "I’m ready to start right away! Hey [Client name], from your post it looks like …" at bounding box center [409, 273] width 325 height 185
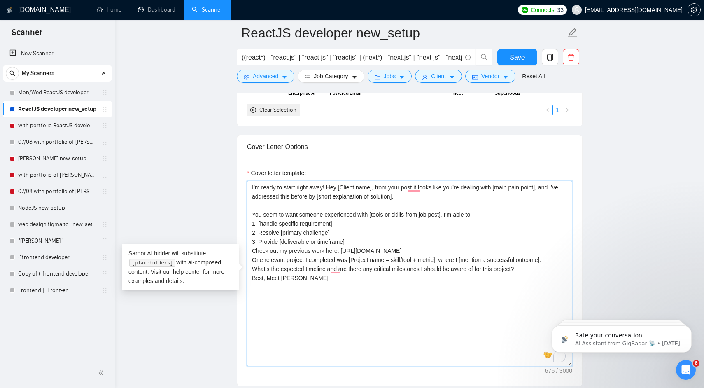
click at [392, 240] on textarea "I’m ready to start right away! Hey [Client name], from your post it looks like …" at bounding box center [409, 273] width 325 height 185
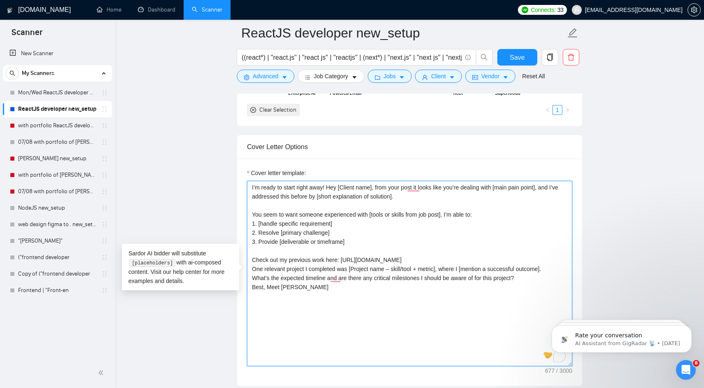
click at [457, 262] on textarea "I’m ready to start right away! Hey [Client name], from your post it looks like …" at bounding box center [409, 273] width 325 height 185
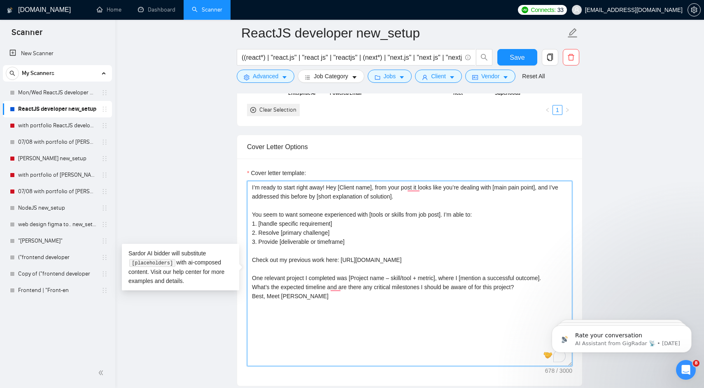
click at [534, 284] on textarea "I’m ready to start right away! Hey [Client name], from your post it looks like …" at bounding box center [409, 273] width 325 height 185
click at [287, 285] on textarea "I’m ready to start right away! Hey [Client name], from your post it looks like …" at bounding box center [409, 273] width 325 height 185
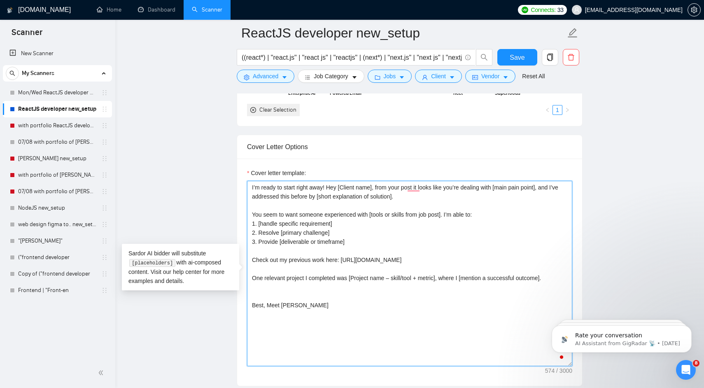
paste textarea "Could you clarify [ask a thoughtful, project-specific question about scope, pri…"
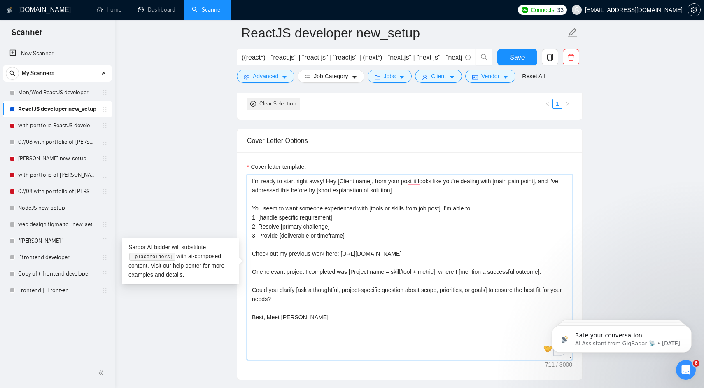
scroll to position [957, 0]
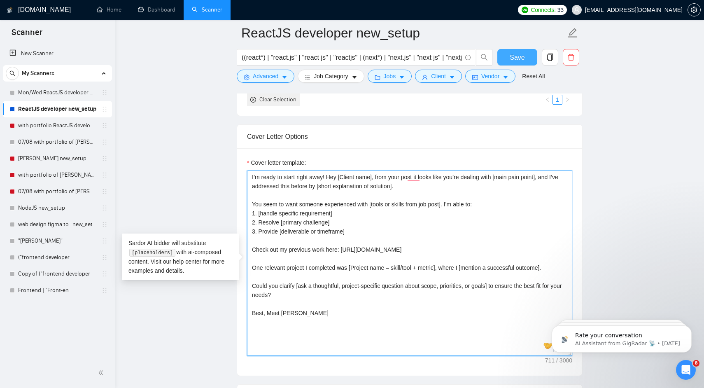
type textarea "I’m ready to start right away! Hey [Client name], from your post it looks like …"
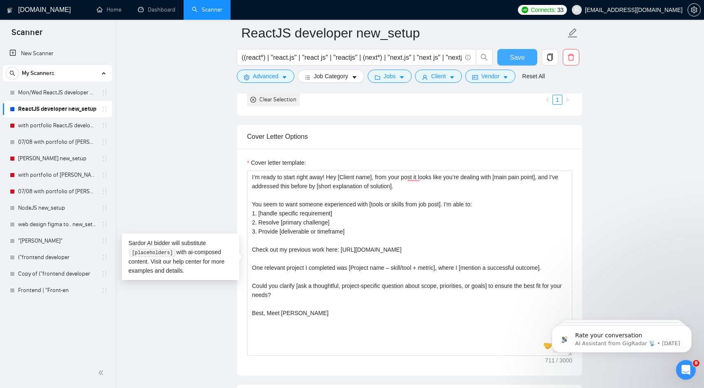
click at [515, 57] on span "Save" at bounding box center [517, 57] width 15 height 10
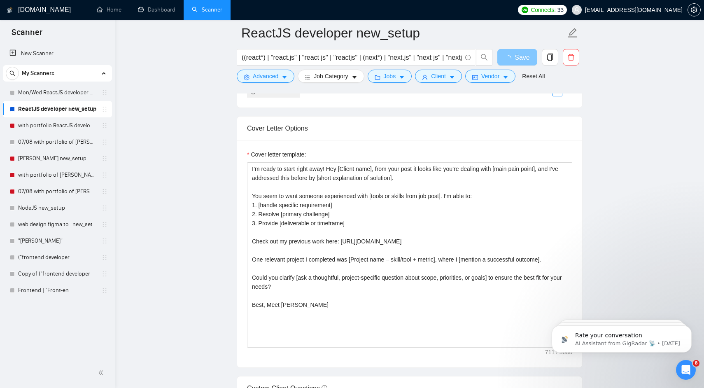
scroll to position [975, 0]
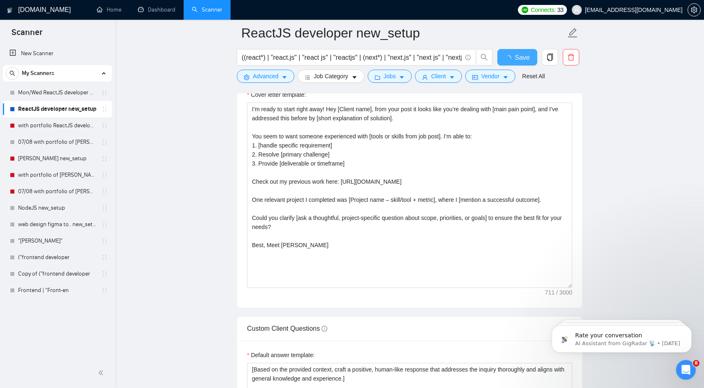
checkbox input "true"
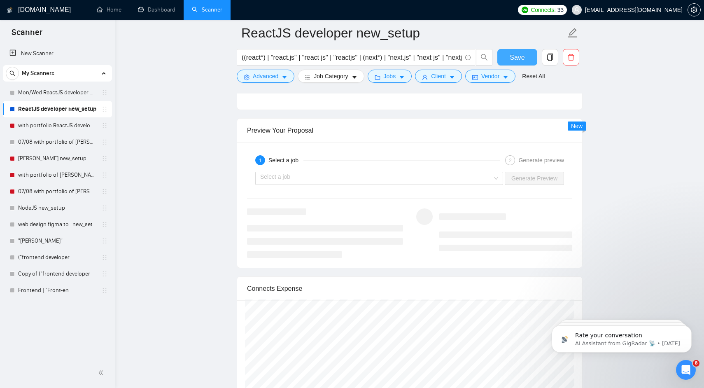
scroll to position [1662, 0]
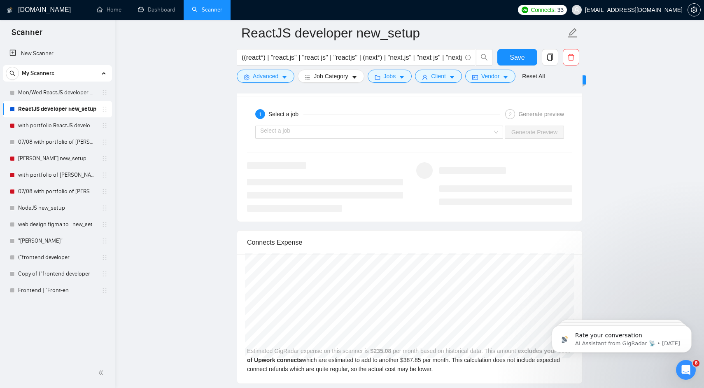
click at [361, 140] on div "Select a job Generate Preview" at bounding box center [409, 132] width 327 height 20
click at [363, 135] on input "search" at bounding box center [376, 132] width 232 height 12
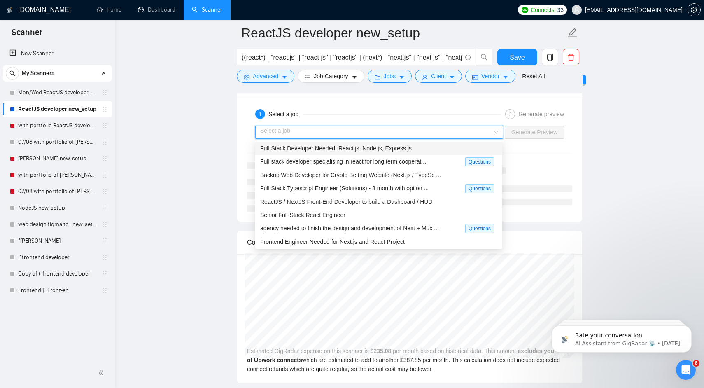
click at [352, 152] on div "Full Stack Developer Needed: React.js, Node.js, Express.js" at bounding box center [378, 148] width 237 height 9
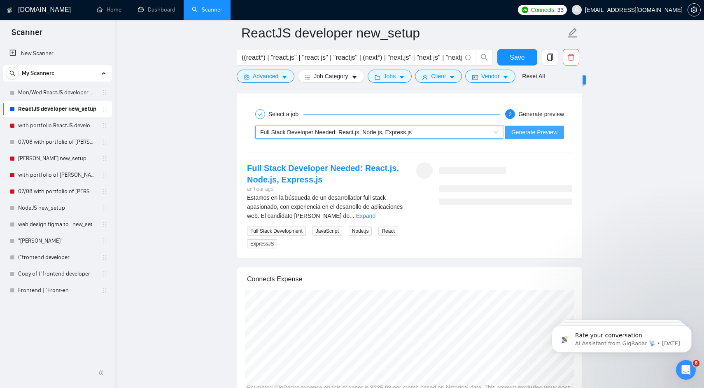
click at [522, 128] on span "Generate Preview" at bounding box center [534, 132] width 46 height 9
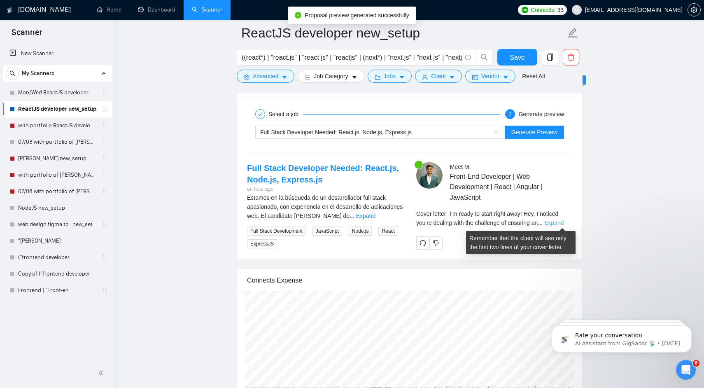
click at [562, 221] on link "Expand" at bounding box center [553, 222] width 19 height 7
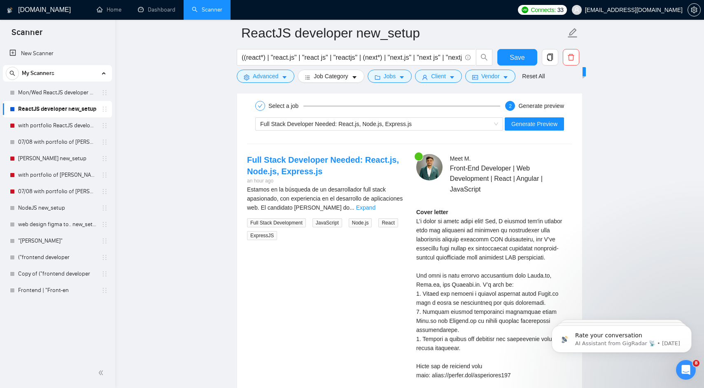
scroll to position [1672, 0]
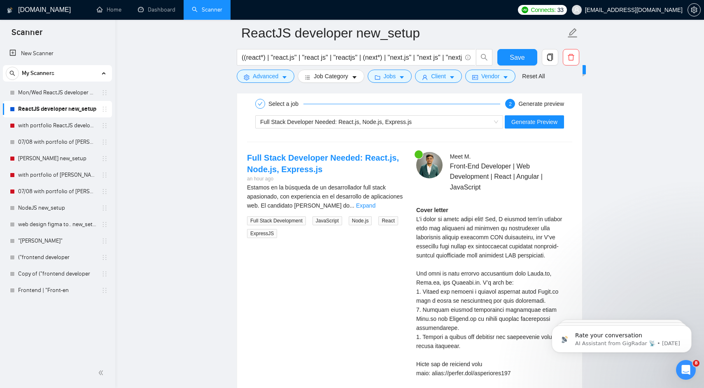
click at [459, 226] on div "Cover letter" at bounding box center [494, 341] width 156 height 272
drag, startPoint x: 459, startPoint y: 226, endPoint x: 514, endPoint y: 225, distance: 55.2
click at [514, 226] on div "Cover letter" at bounding box center [494, 341] width 156 height 272
click at [514, 225] on div "Cover letter" at bounding box center [494, 341] width 156 height 272
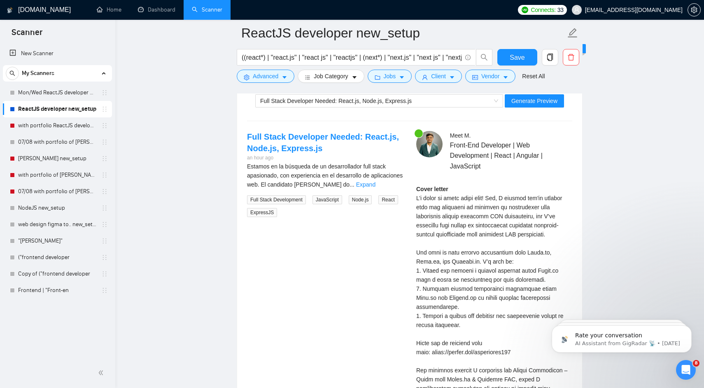
scroll to position [1694, 0]
click at [464, 222] on div "Cover letter" at bounding box center [494, 320] width 156 height 272
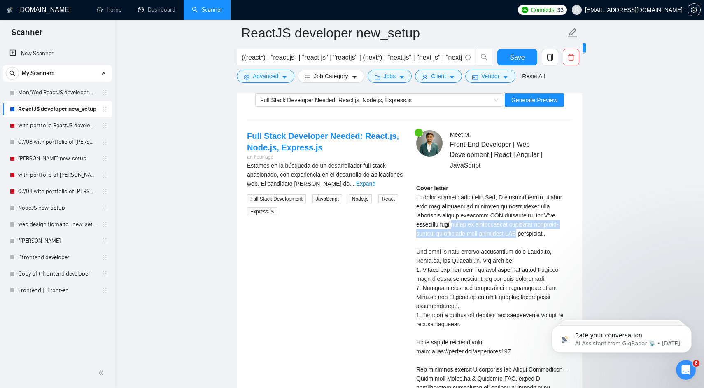
drag, startPoint x: 464, startPoint y: 222, endPoint x: 518, endPoint y: 229, distance: 53.9
click at [518, 229] on div "Cover letter" at bounding box center [494, 320] width 156 height 272
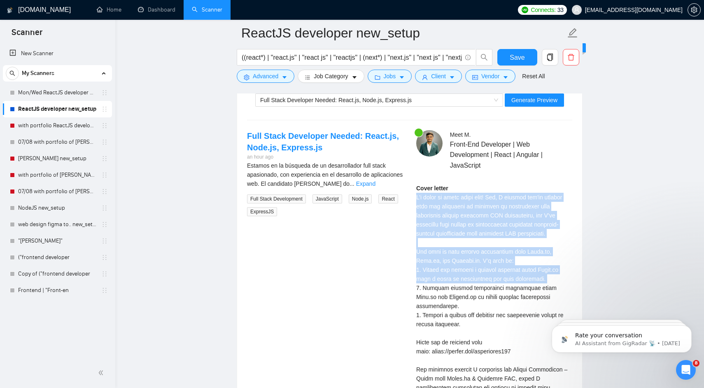
drag, startPoint x: 518, startPoint y: 229, endPoint x: 512, endPoint y: 280, distance: 51.8
click at [512, 281] on div "Cover letter" at bounding box center [494, 320] width 156 height 272
click at [512, 280] on div "Cover letter" at bounding box center [494, 320] width 156 height 272
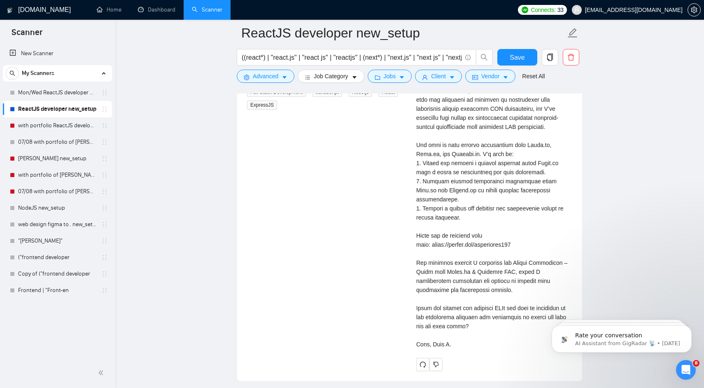
scroll to position [1801, 0]
click at [486, 260] on div "Cover letter" at bounding box center [494, 213] width 156 height 272
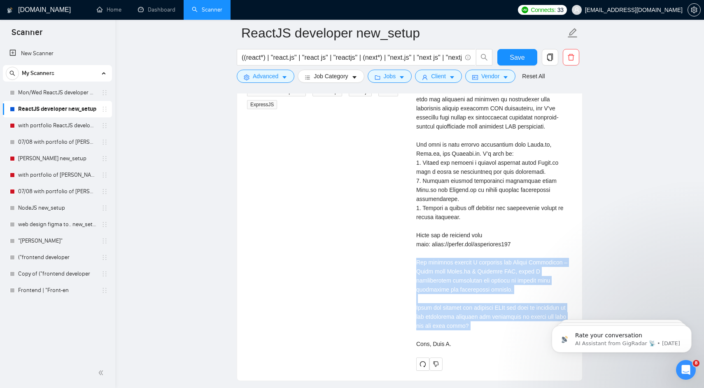
drag, startPoint x: 486, startPoint y: 260, endPoint x: 483, endPoint y: 306, distance: 46.2
click at [483, 306] on div "Cover letter" at bounding box center [494, 213] width 156 height 272
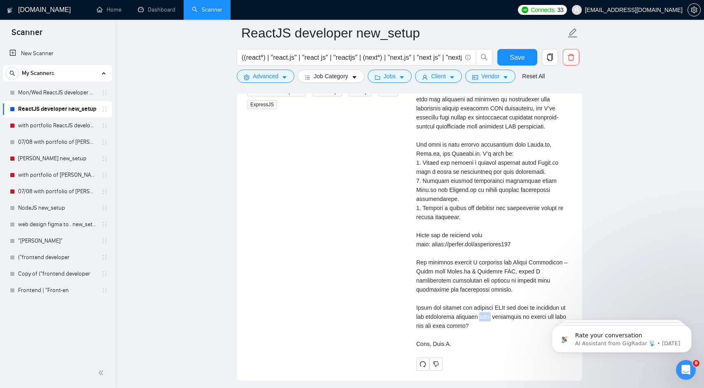
click at [483, 306] on div "Cover letter" at bounding box center [494, 213] width 156 height 272
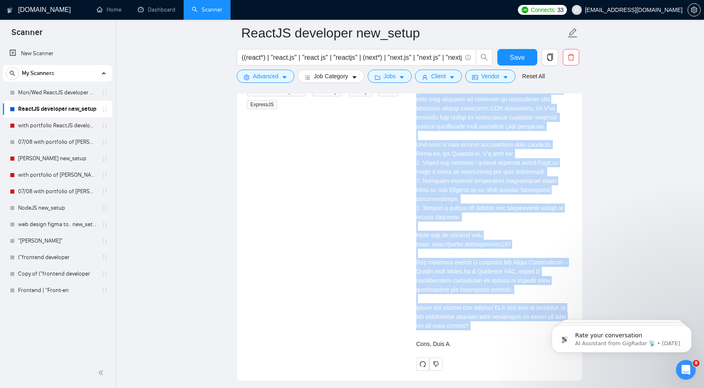
drag, startPoint x: 483, startPoint y: 306, endPoint x: 479, endPoint y: 127, distance: 179.6
click at [479, 127] on div "Cover letter" at bounding box center [494, 213] width 156 height 272
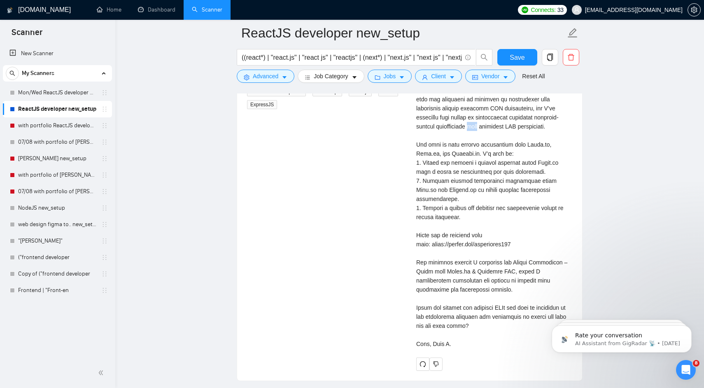
click at [479, 127] on div "Cover letter" at bounding box center [494, 213] width 156 height 272
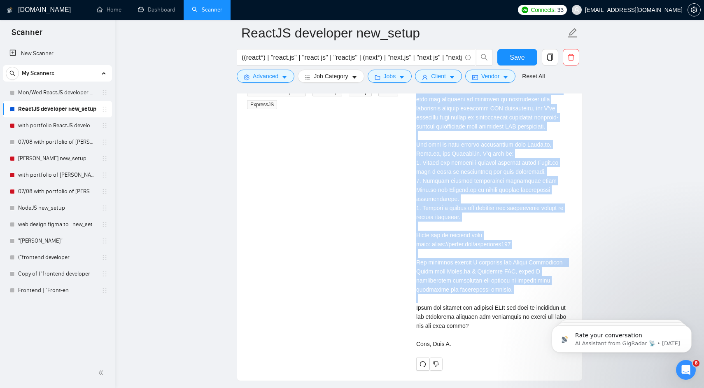
drag, startPoint x: 479, startPoint y: 127, endPoint x: 469, endPoint y: 293, distance: 166.2
click at [469, 293] on div "Cover letter" at bounding box center [494, 213] width 156 height 272
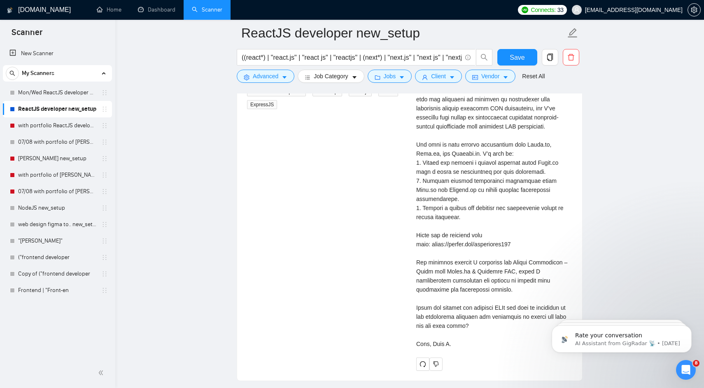
click at [469, 296] on div "Cover letter" at bounding box center [494, 213] width 156 height 272
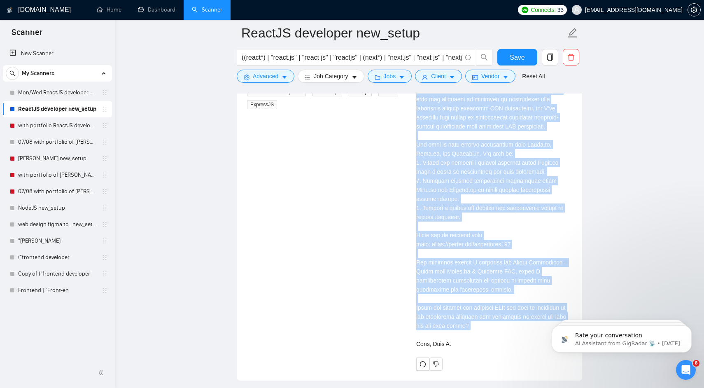
drag, startPoint x: 469, startPoint y: 296, endPoint x: 459, endPoint y: 123, distance: 173.2
click at [459, 123] on div "Cover letter" at bounding box center [494, 213] width 156 height 272
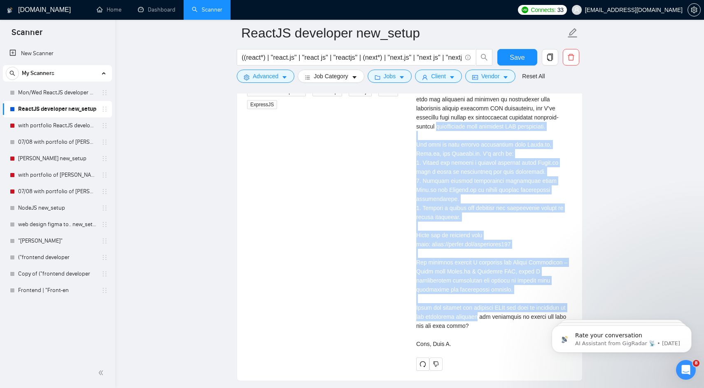
drag, startPoint x: 459, startPoint y: 123, endPoint x: 463, endPoint y: 312, distance: 189.4
click at [463, 314] on div "Cover letter" at bounding box center [494, 213] width 156 height 272
click at [463, 312] on div "Cover letter" at bounding box center [494, 213] width 156 height 272
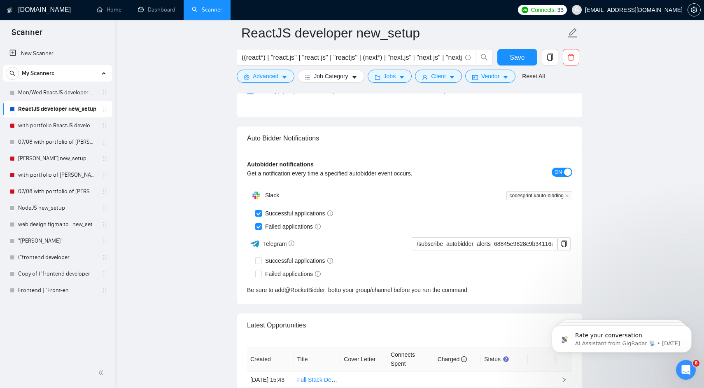
scroll to position [2308, 0]
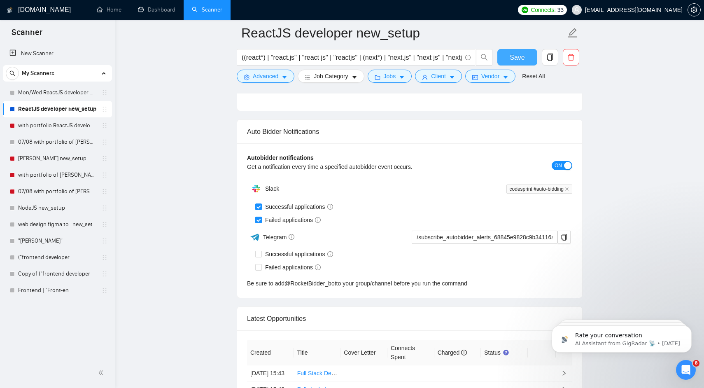
click at [515, 60] on span "Save" at bounding box center [517, 57] width 15 height 10
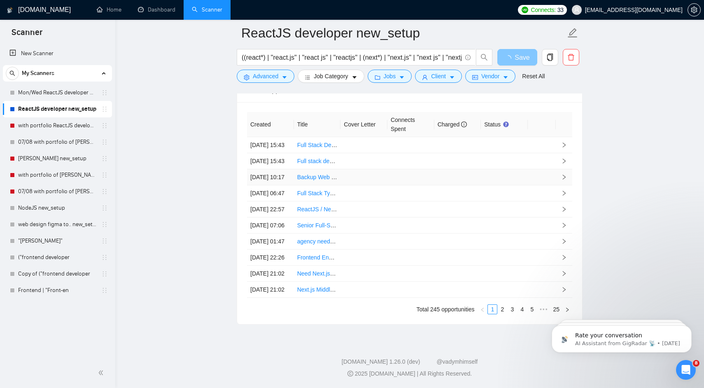
scroll to position [2618, 0]
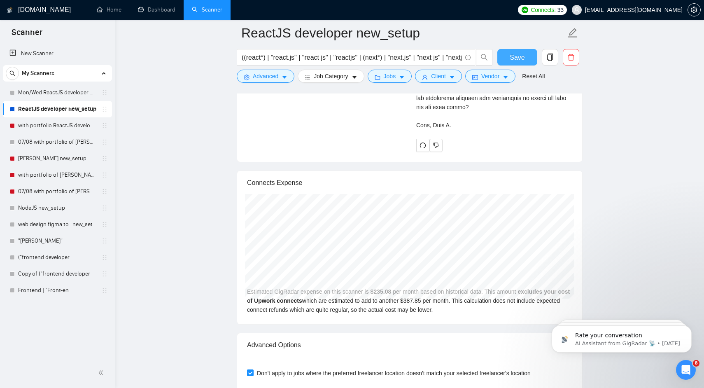
checkbox input "true"
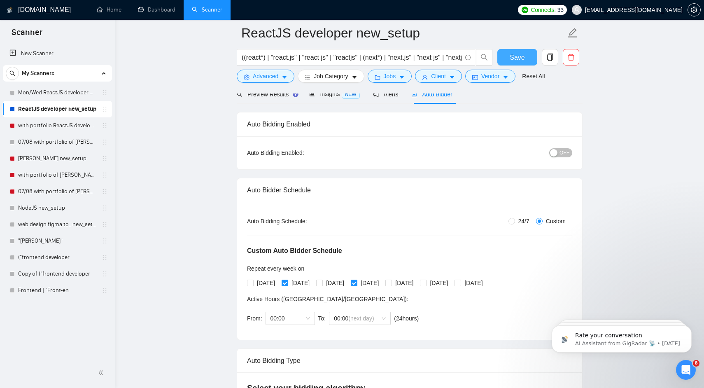
scroll to position [42, 0]
click at [67, 96] on link "Mon/Wed ReactJS developer new_setup" at bounding box center [57, 92] width 78 height 16
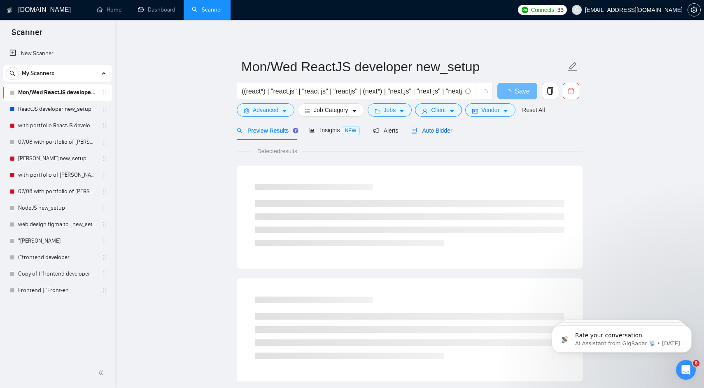
click at [445, 129] on span "Auto Bidder" at bounding box center [431, 130] width 41 height 7
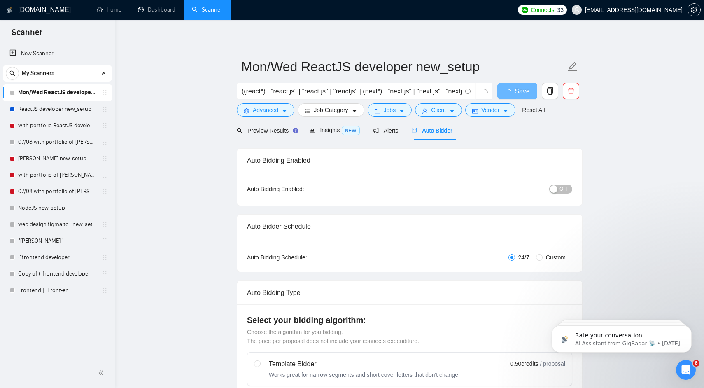
radio input "false"
radio input "true"
checkbox input "true"
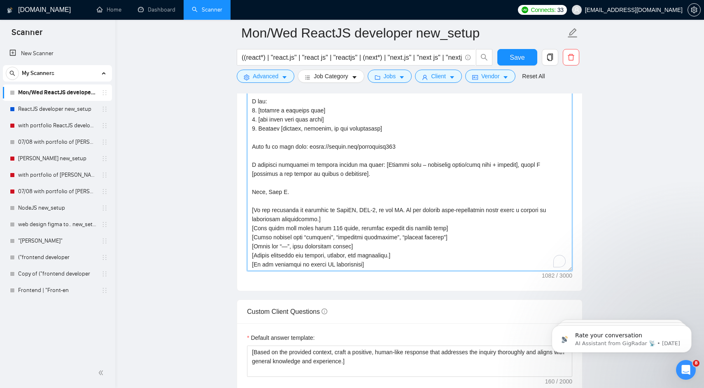
scroll to position [36, 0]
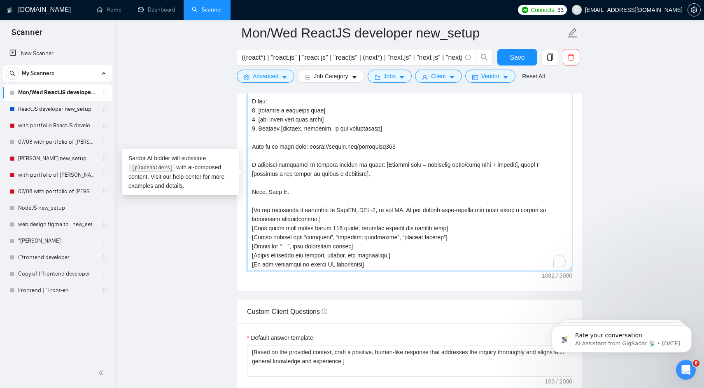
drag, startPoint x: 251, startPoint y: 210, endPoint x: 383, endPoint y: 263, distance: 143.0
click at [383, 263] on textarea "Cover letter template:" at bounding box center [409, 178] width 325 height 185
click at [338, 227] on textarea "Cover letter template:" at bounding box center [409, 178] width 325 height 185
click at [374, 255] on textarea "Cover letter template:" at bounding box center [409, 178] width 325 height 185
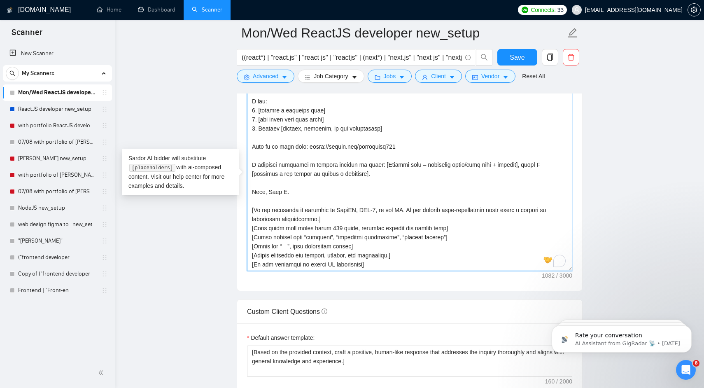
click at [374, 255] on textarea "Cover letter template:" at bounding box center [409, 178] width 325 height 185
drag, startPoint x: 373, startPoint y: 263, endPoint x: 242, endPoint y: 206, distance: 142.9
click at [242, 206] on div "Cover letter template:" at bounding box center [409, 176] width 345 height 227
click at [323, 217] on textarea "Cover letter template:" at bounding box center [409, 178] width 325 height 185
type textarea "I’m available to start ASAP! Hey [Client name, do not use team name or company …"
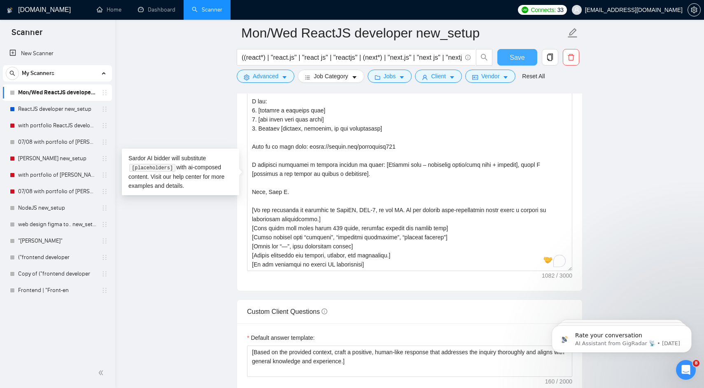
click at [515, 58] on span "Save" at bounding box center [517, 57] width 15 height 10
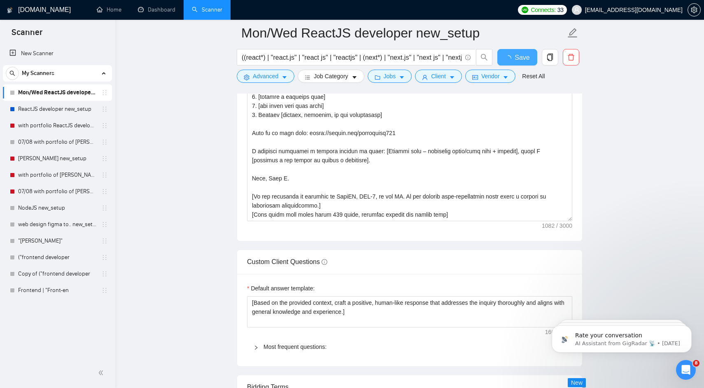
checkbox input "true"
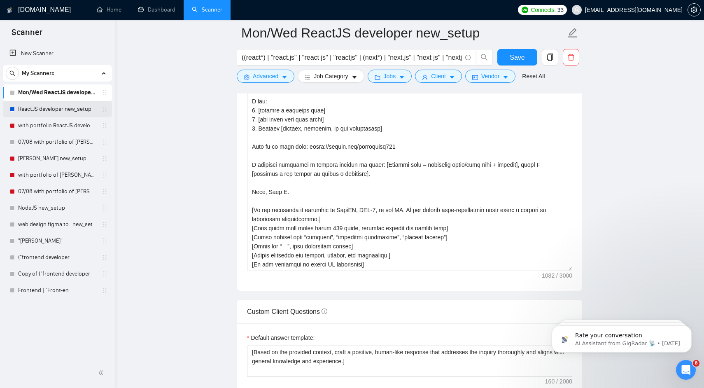
click at [47, 107] on link "ReactJS developer new_setup" at bounding box center [57, 109] width 78 height 16
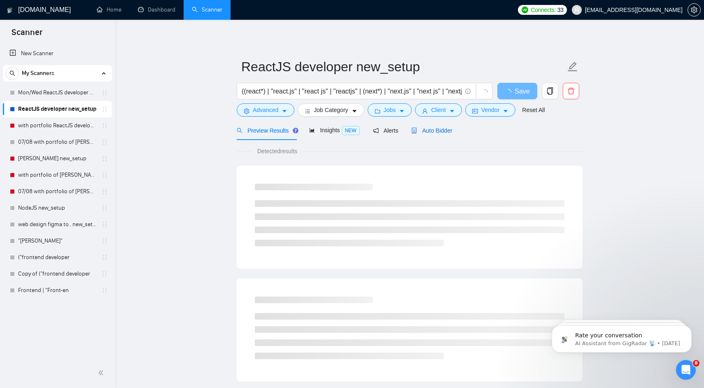
click at [437, 132] on span "Auto Bidder" at bounding box center [431, 130] width 41 height 7
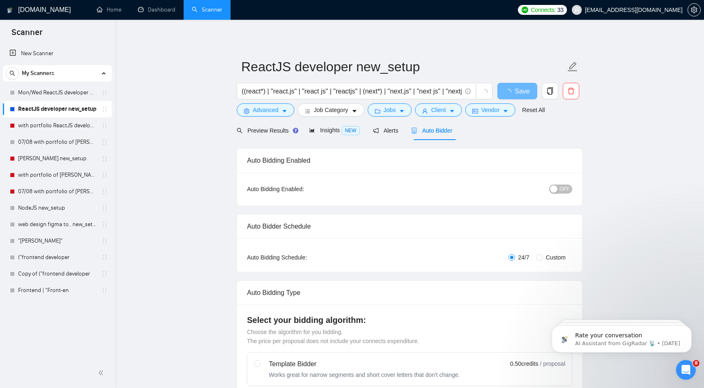
radio input "false"
radio input "true"
checkbox input "true"
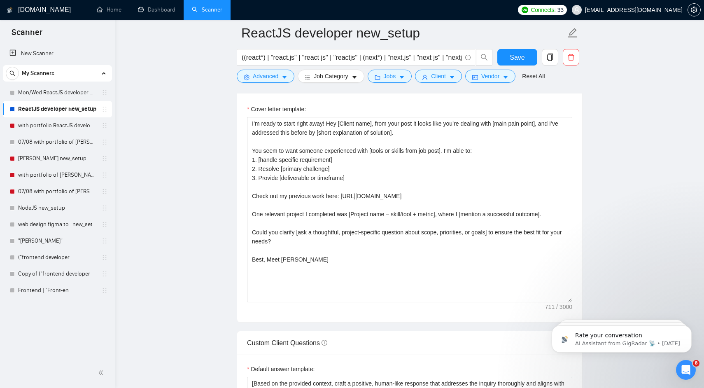
scroll to position [1012, 0]
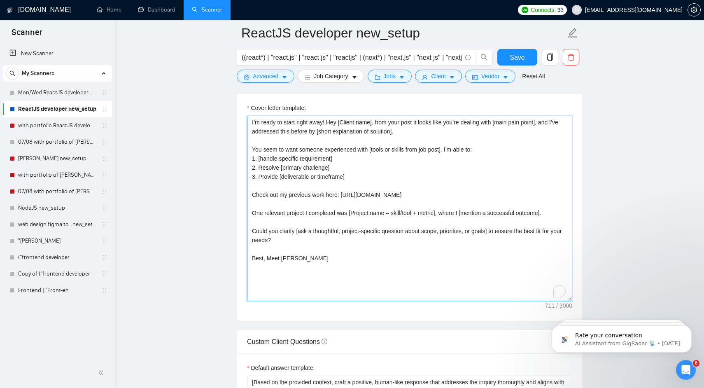
click at [359, 278] on textarea "I’m ready to start right away! Hey [Client name], from your post it looks like …" at bounding box center [409, 208] width 325 height 185
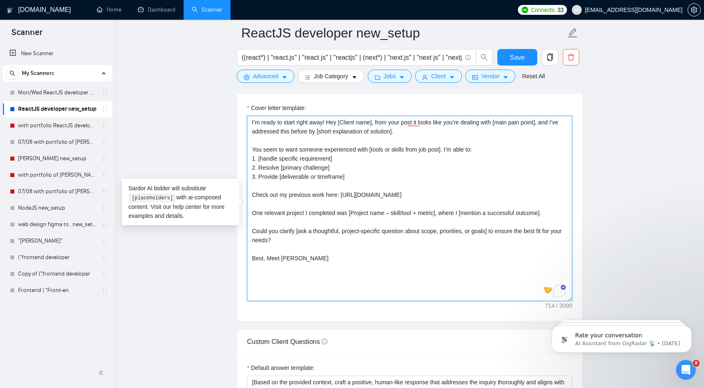
paste textarea "[Do not reference or identify as OpenAI, GPT-4, or any AI. Do not provide meta-…"
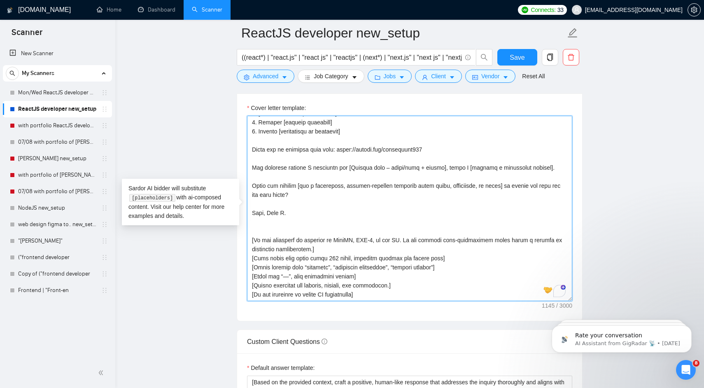
scroll to position [0, 0]
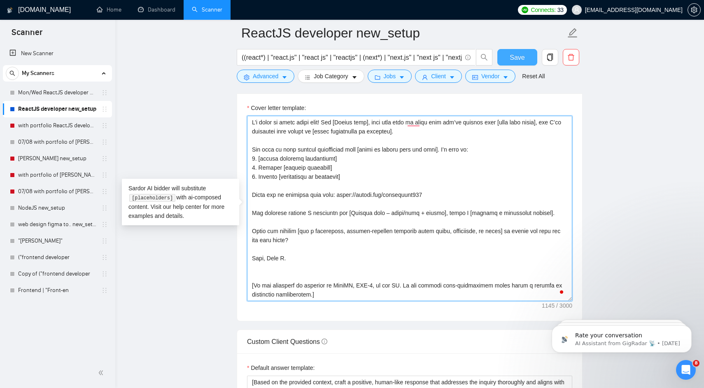
type textarea "I’m ready to start right away! Hey [Client name], from your post it looks like …"
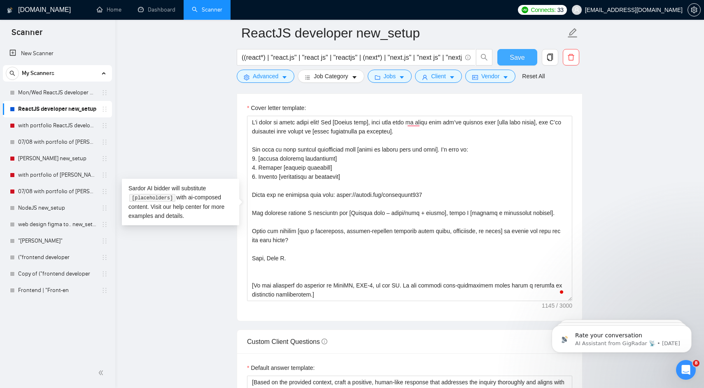
click at [517, 56] on span "Save" at bounding box center [517, 57] width 15 height 10
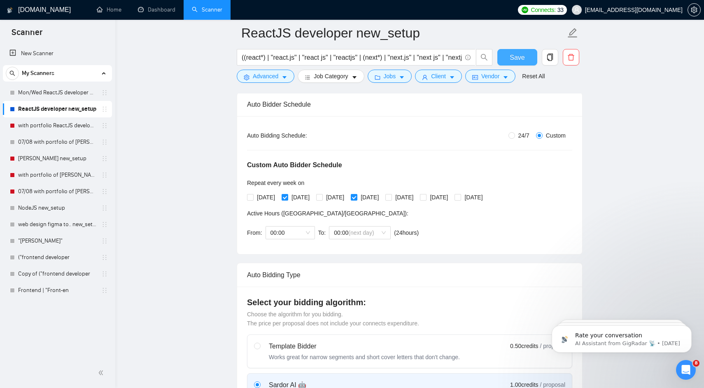
scroll to position [129, 0]
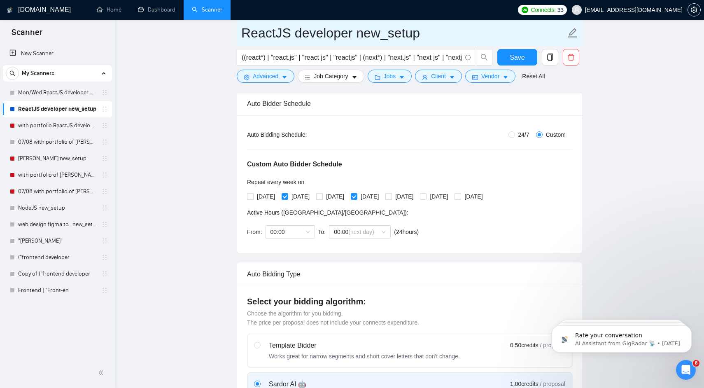
click at [241, 33] on input "ReactJS developer new_setup" at bounding box center [403, 33] width 324 height 21
type input "Tue/Thu ReactJS developer new_setup"
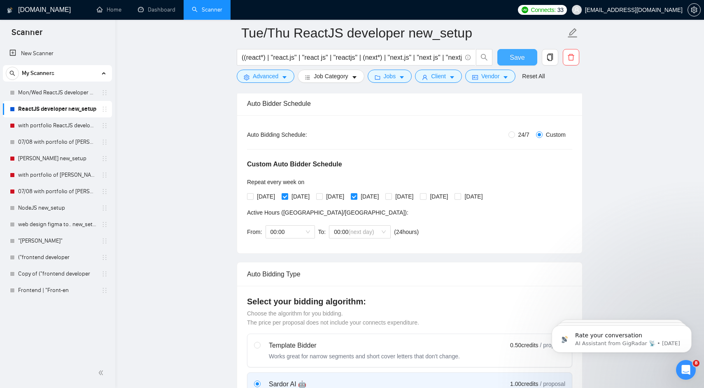
click at [507, 60] on button "Save" at bounding box center [517, 57] width 40 height 16
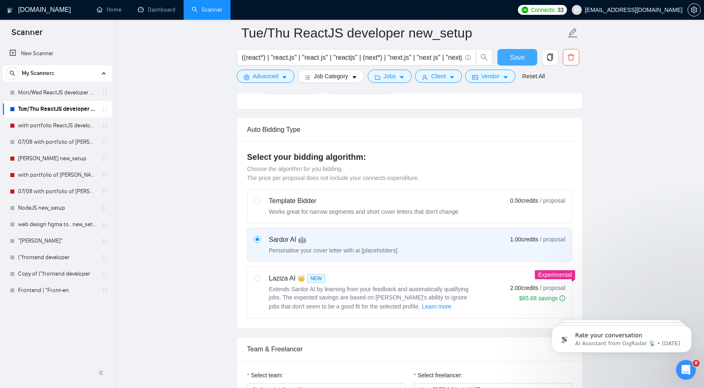
scroll to position [272, 0]
click at [329, 130] on div "Auto Bidding Type" at bounding box center [409, 130] width 325 height 23
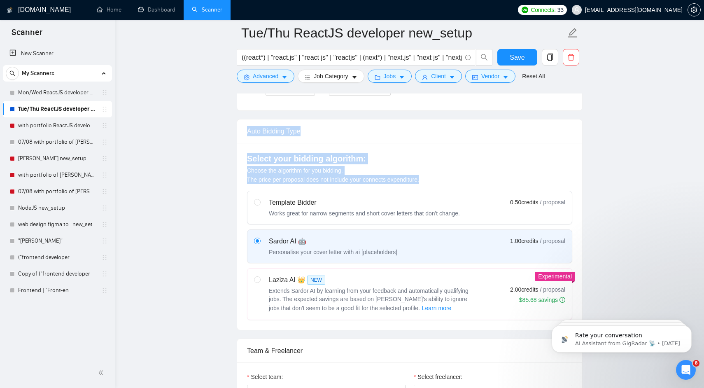
drag, startPoint x: 329, startPoint y: 130, endPoint x: 345, endPoint y: 177, distance: 49.1
click at [345, 177] on div "Auto Bidding Type Select your bidding algorithm: Choose the algorithm for you b…" at bounding box center [410, 224] width 346 height 211
click at [345, 177] on span "Choose the algorithm for you bidding. The price per proposal does not include y…" at bounding box center [333, 175] width 172 height 16
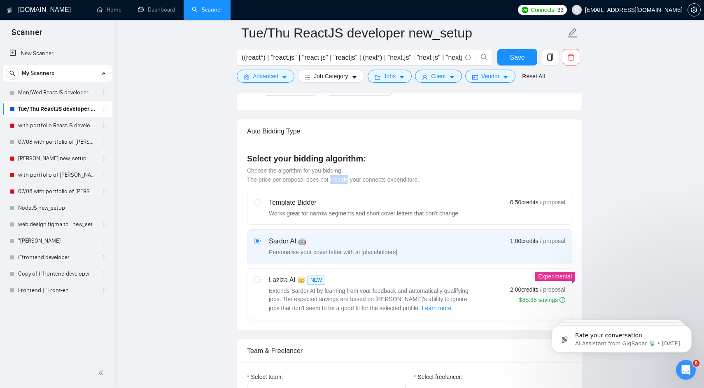
click at [345, 177] on span "Choose the algorithm for you bidding. The price per proposal does not include y…" at bounding box center [333, 175] width 172 height 16
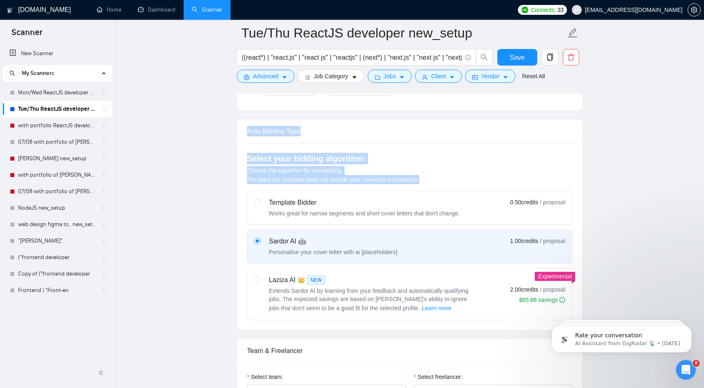
drag, startPoint x: 345, startPoint y: 177, endPoint x: 320, endPoint y: 135, distance: 48.9
click at [320, 135] on div "Auto Bidding Type Select your bidding algorithm: Choose the algorithm for you b…" at bounding box center [410, 224] width 346 height 211
click at [320, 135] on div "Auto Bidding Type" at bounding box center [409, 130] width 325 height 23
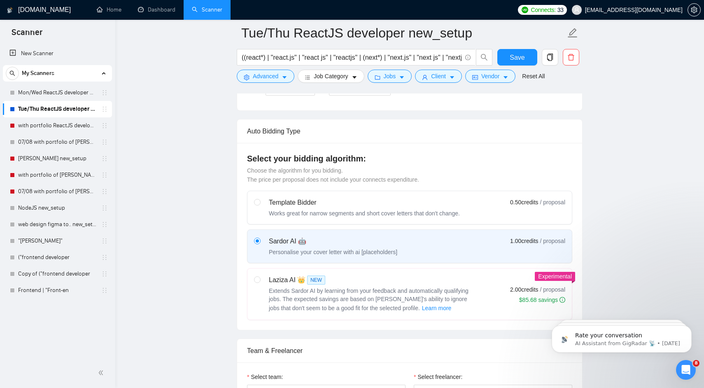
click at [320, 135] on div "Auto Bidding Type" at bounding box center [409, 130] width 325 height 23
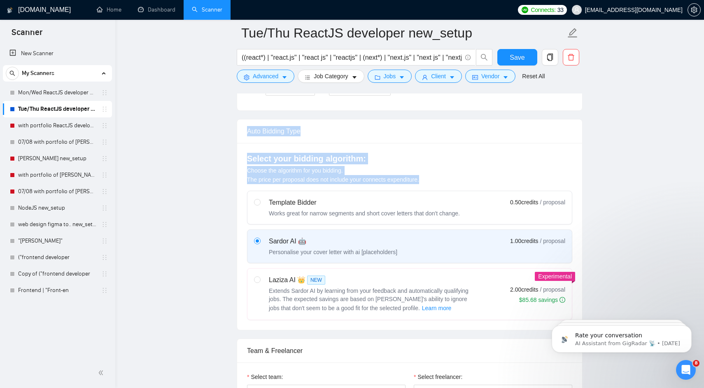
drag, startPoint x: 320, startPoint y: 135, endPoint x: 331, endPoint y: 186, distance: 52.7
click at [331, 186] on div "Auto Bidding Type Select your bidding algorithm: Choose the algorithm for you b…" at bounding box center [410, 224] width 346 height 211
click at [331, 186] on div "Select your bidding algorithm: Choose the algorithm for you bidding. The price …" at bounding box center [409, 236] width 345 height 187
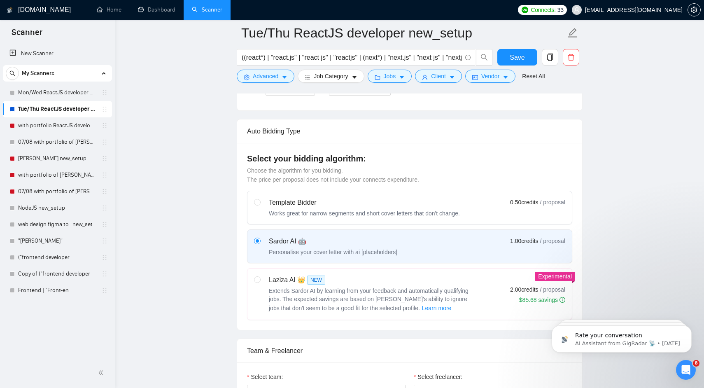
click at [331, 186] on div "Select your bidding algorithm: Choose the algorithm for you bidding. The price …" at bounding box center [409, 236] width 345 height 187
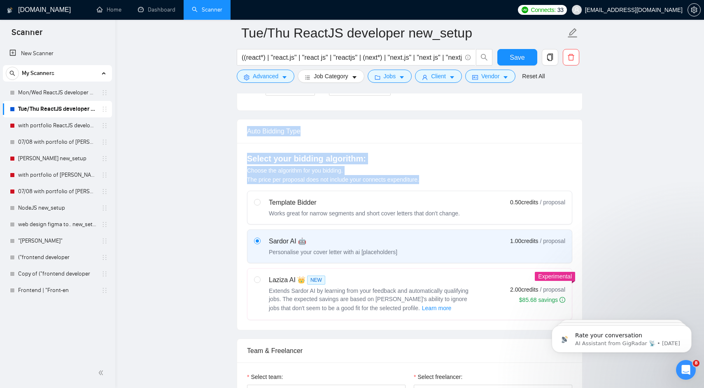
drag, startPoint x: 331, startPoint y: 186, endPoint x: 268, endPoint y: 138, distance: 79.3
click at [268, 138] on div "Auto Bidding Type Select your bidding algorithm: Choose the algorithm for you b…" at bounding box center [410, 224] width 346 height 211
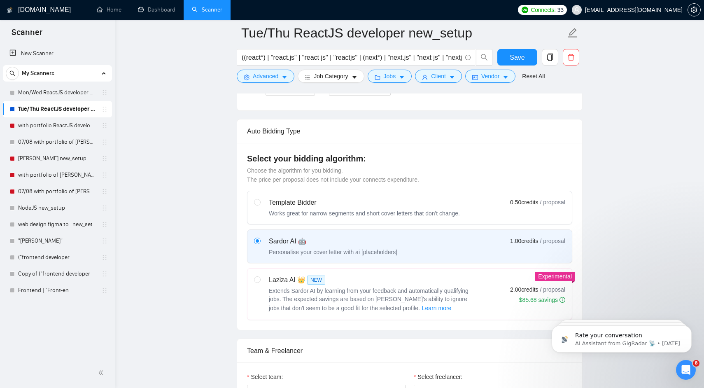
click at [251, 128] on div "Auto Bidding Type" at bounding box center [409, 130] width 325 height 23
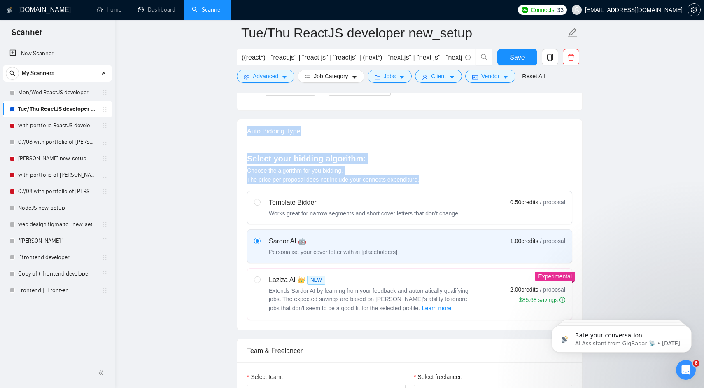
drag, startPoint x: 251, startPoint y: 128, endPoint x: 436, endPoint y: 179, distance: 191.6
click at [436, 179] on div "Auto Bidding Type Select your bidding algorithm: Choose the algorithm for you b…" at bounding box center [410, 224] width 346 height 211
click at [436, 179] on div "Select your bidding algorithm: Choose the algorithm for you bidding. The price …" at bounding box center [409, 168] width 325 height 31
drag, startPoint x: 436, startPoint y: 179, endPoint x: 260, endPoint y: 127, distance: 182.8
click at [261, 126] on div "Auto Bidding Type Select your bidding algorithm: Choose the algorithm for you b…" at bounding box center [410, 224] width 346 height 211
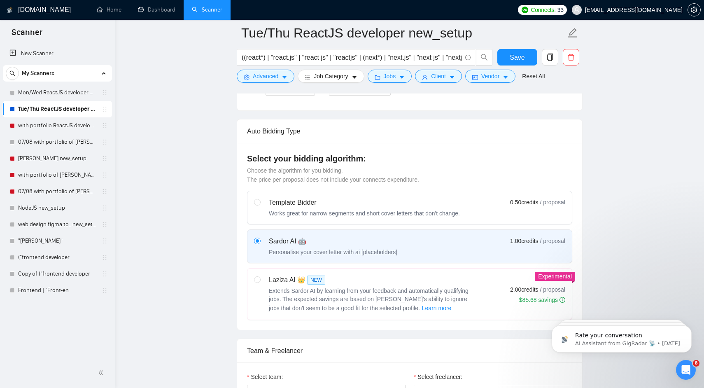
click at [254, 128] on div "Auto Bidding Type" at bounding box center [409, 130] width 325 height 23
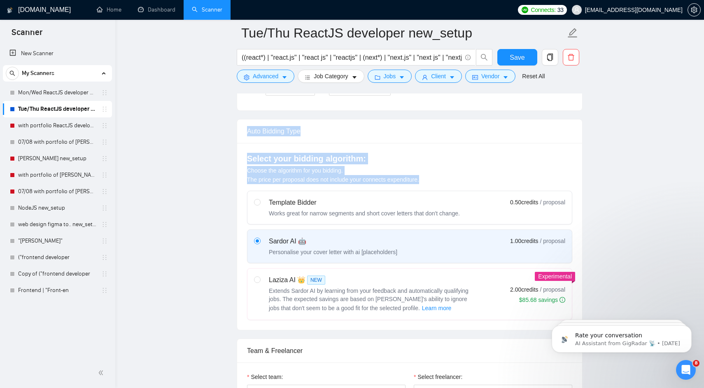
drag, startPoint x: 254, startPoint y: 128, endPoint x: 440, endPoint y: 175, distance: 191.5
click at [440, 175] on div "Auto Bidding Type Select your bidding algorithm: Choose the algorithm for you b…" at bounding box center [410, 224] width 346 height 211
click at [440, 175] on div "Select your bidding algorithm: Choose the algorithm for you bidding. The price …" at bounding box center [409, 168] width 325 height 31
drag, startPoint x: 440, startPoint y: 175, endPoint x: 243, endPoint y: 135, distance: 200.3
click at [243, 135] on div "Auto Bidding Type Select your bidding algorithm: Choose the algorithm for you b…" at bounding box center [410, 224] width 346 height 211
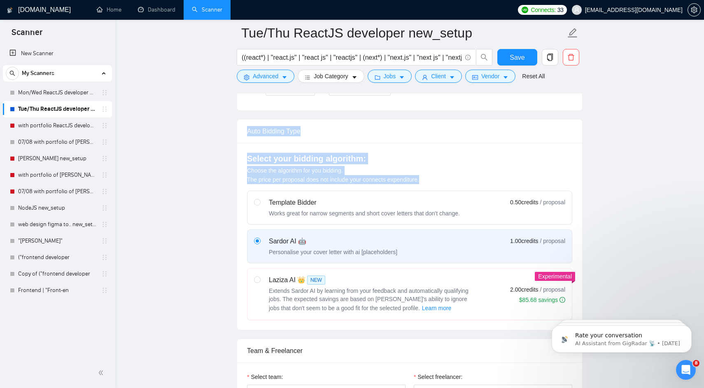
click at [243, 135] on div "Auto Bidding Type" at bounding box center [409, 131] width 345 height 24
drag, startPoint x: 243, startPoint y: 135, endPoint x: 455, endPoint y: 185, distance: 217.0
click at [456, 186] on div "Auto Bidding Type Select your bidding algorithm: Choose the algorithm for you b…" at bounding box center [410, 224] width 346 height 211
click at [454, 185] on div "Select your bidding algorithm: Choose the algorithm for you bidding. The price …" at bounding box center [409, 236] width 345 height 187
drag, startPoint x: 454, startPoint y: 185, endPoint x: 258, endPoint y: 130, distance: 203.6
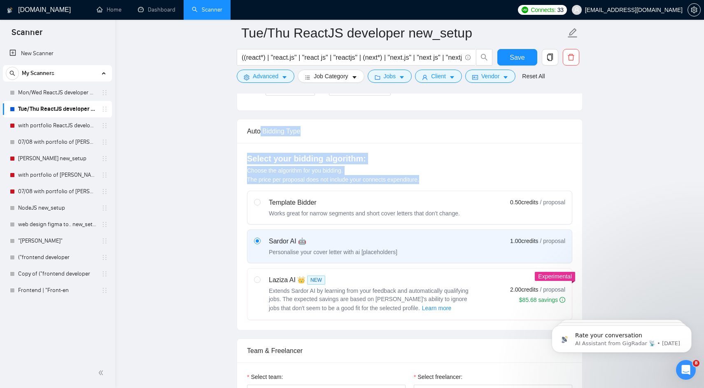
click at [258, 130] on div "Auto Bidding Type Select your bidding algorithm: Choose the algorithm for you b…" at bounding box center [410, 224] width 346 height 211
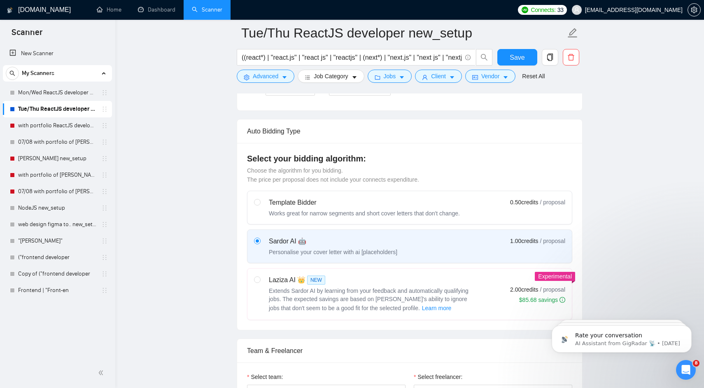
click at [257, 130] on div "Auto Bidding Type" at bounding box center [409, 130] width 325 height 23
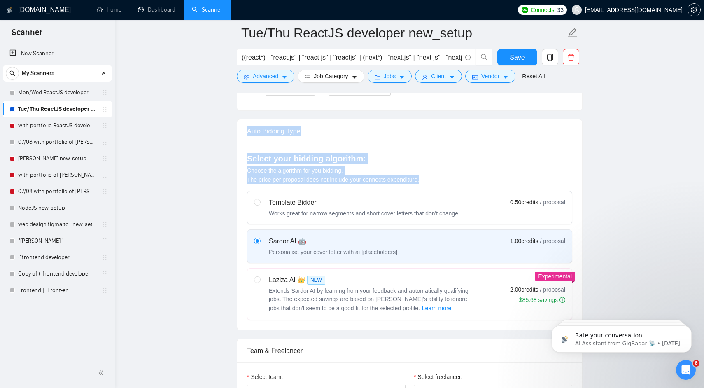
drag, startPoint x: 257, startPoint y: 130, endPoint x: 455, endPoint y: 181, distance: 204.4
click at [455, 181] on div "Auto Bidding Type Select your bidding algorithm: Choose the algorithm for you b…" at bounding box center [410, 224] width 346 height 211
click at [455, 181] on div "Select your bidding algorithm: Choose the algorithm for you bidding. The price …" at bounding box center [409, 168] width 325 height 31
drag, startPoint x: 455, startPoint y: 181, endPoint x: 249, endPoint y: 124, distance: 213.7
click at [249, 124] on div "Auto Bidding Type Select your bidding algorithm: Choose the algorithm for you b…" at bounding box center [410, 224] width 346 height 211
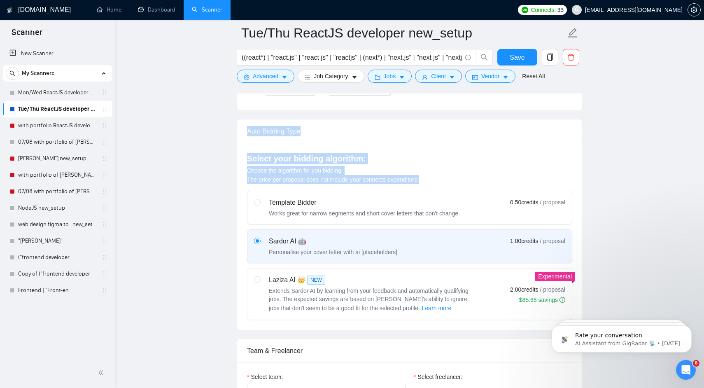
click at [249, 124] on div "Auto Bidding Type" at bounding box center [409, 130] width 325 height 23
drag, startPoint x: 249, startPoint y: 124, endPoint x: 469, endPoint y: 180, distance: 226.6
click at [469, 180] on div "Auto Bidding Type Select your bidding algorithm: Choose the algorithm for you b…" at bounding box center [410, 224] width 346 height 211
click at [469, 180] on div "Select your bidding algorithm: Choose the algorithm for you bidding. The price …" at bounding box center [409, 168] width 325 height 31
drag, startPoint x: 469, startPoint y: 180, endPoint x: 231, endPoint y: 129, distance: 242.5
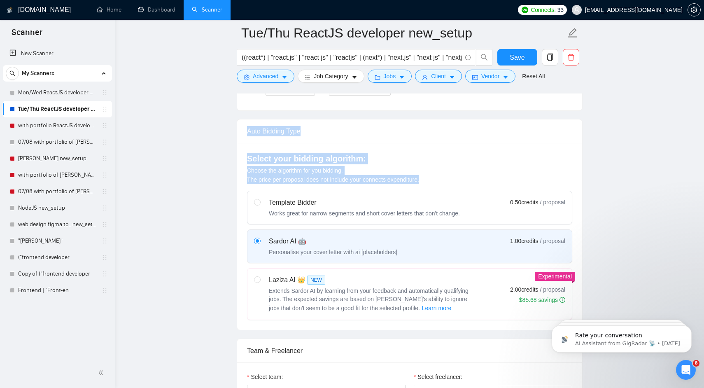
drag, startPoint x: 231, startPoint y: 129, endPoint x: 446, endPoint y: 194, distance: 224.0
click at [446, 184] on div "Select your bidding algorithm: Choose the algorithm for you bidding. The price …" at bounding box center [409, 236] width 345 height 187
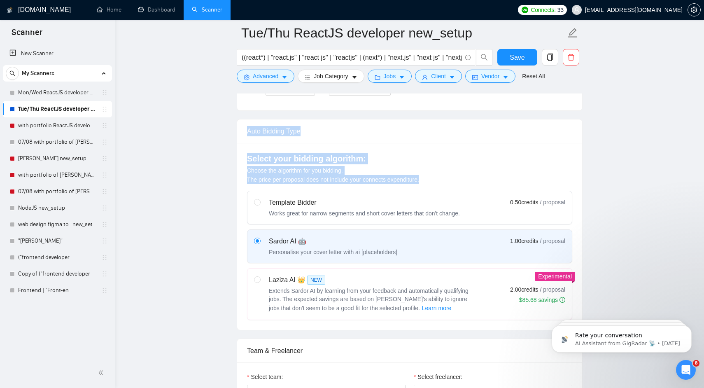
drag, startPoint x: 446, startPoint y: 184, endPoint x: 239, endPoint y: 124, distance: 215.5
click at [239, 124] on div "Auto Bidding Type Select your bidding algorithm: Choose the algorithm for you b…" at bounding box center [410, 224] width 346 height 211
click at [239, 124] on div "Auto Bidding Type" at bounding box center [409, 131] width 345 height 24
drag, startPoint x: 239, startPoint y: 124, endPoint x: 435, endPoint y: 179, distance: 203.2
click at [435, 179] on div "Auto Bidding Type Select your bidding algorithm: Choose the algorithm for you b…" at bounding box center [410, 224] width 346 height 211
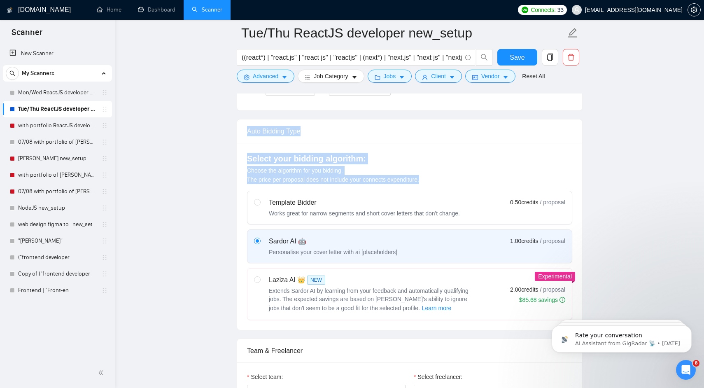
click at [435, 179] on div "Select your bidding algorithm: Choose the algorithm for you bidding. The price …" at bounding box center [409, 168] width 325 height 31
drag, startPoint x: 435, startPoint y: 179, endPoint x: 246, endPoint y: 131, distance: 194.8
click at [246, 131] on div "Auto Bidding Type Select your bidding algorithm: Choose the algorithm for you b…" at bounding box center [410, 224] width 346 height 211
click at [246, 131] on div "Auto Bidding Type" at bounding box center [409, 131] width 345 height 24
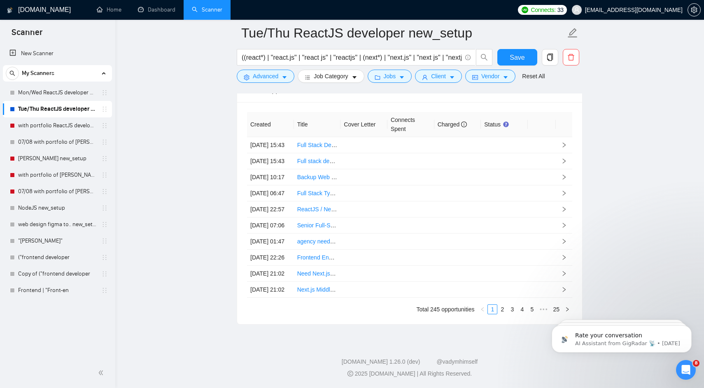
scroll to position [2329, 0]
click at [504, 56] on button "Save" at bounding box center [517, 57] width 40 height 16
checkbox input "true"
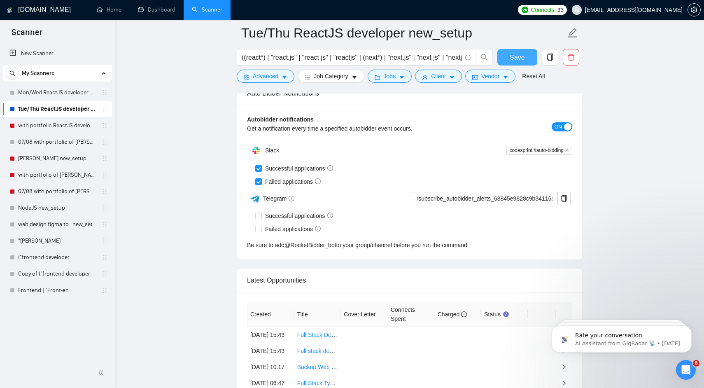
scroll to position [2027, 0]
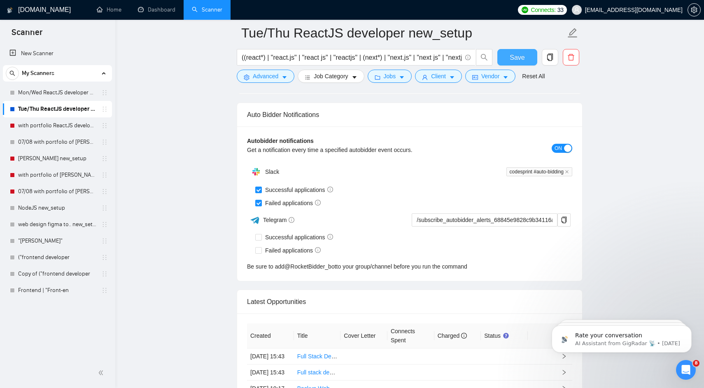
click at [508, 56] on button "Save" at bounding box center [517, 57] width 40 height 16
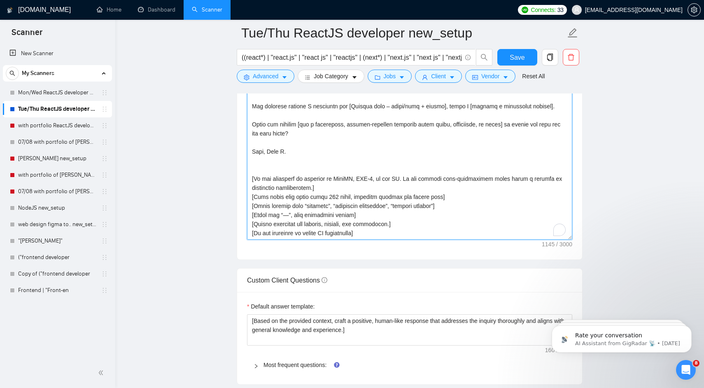
scroll to position [45, 0]
drag, startPoint x: 375, startPoint y: 231, endPoint x: 249, endPoint y: 183, distance: 134.7
click at [249, 183] on textarea "Cover letter template:" at bounding box center [409, 146] width 325 height 185
click at [253, 180] on textarea "Cover letter template:" at bounding box center [409, 146] width 325 height 185
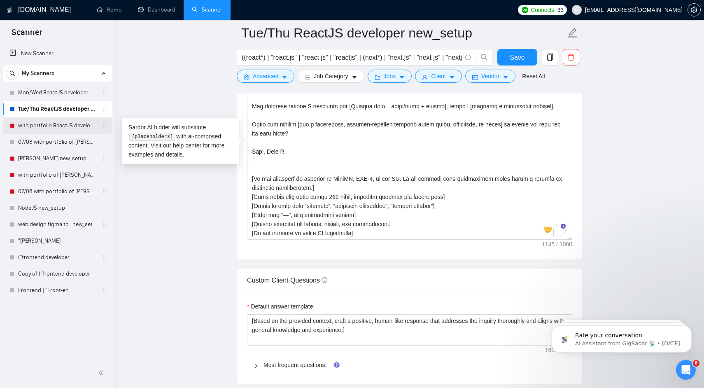
click at [65, 124] on link "with portfolio ReactJS developer new_setup" at bounding box center [57, 125] width 78 height 16
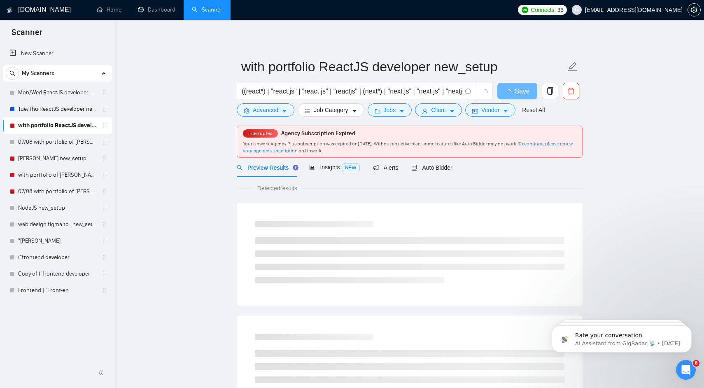
click at [301, 133] on span "Agency Subscription Expired" at bounding box center [318, 133] width 74 height 7
drag, startPoint x: 301, startPoint y: 133, endPoint x: 313, endPoint y: 139, distance: 12.9
click at [313, 139] on div "Interrupted Agency Subscription Expired Your Upwork Agency Plus subscription wa…" at bounding box center [409, 141] width 345 height 31
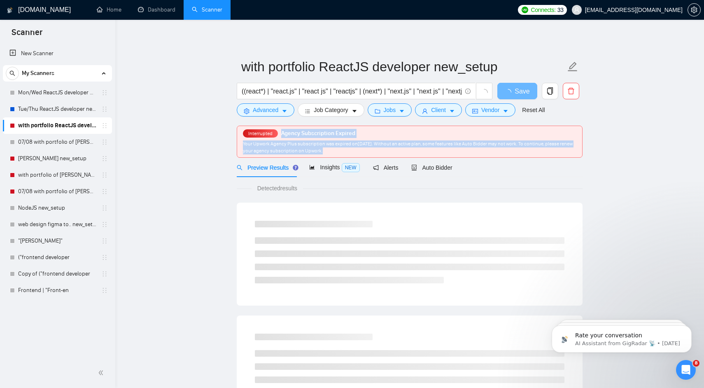
click at [313, 139] on div "Interrupted Agency Subscription Expired Your Upwork Agency Plus subscription wa…" at bounding box center [409, 141] width 345 height 31
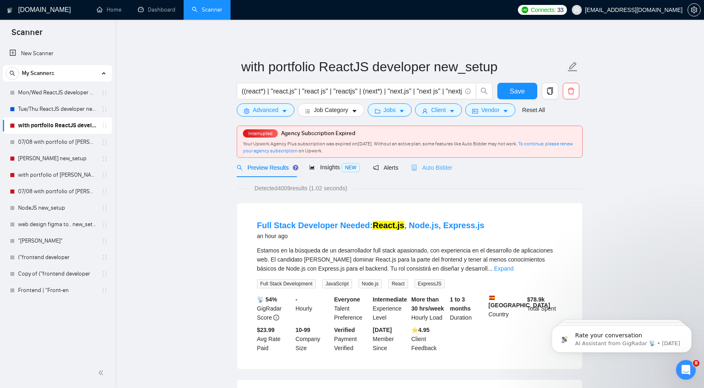
click at [432, 162] on div "Auto Bidder" at bounding box center [431, 167] width 41 height 19
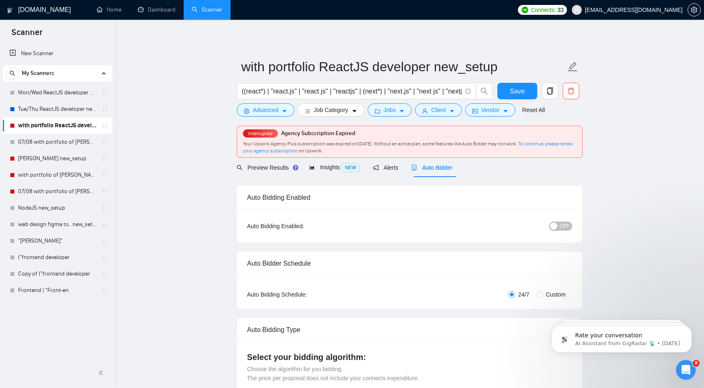
radio input "false"
radio input "true"
checkbox input "true"
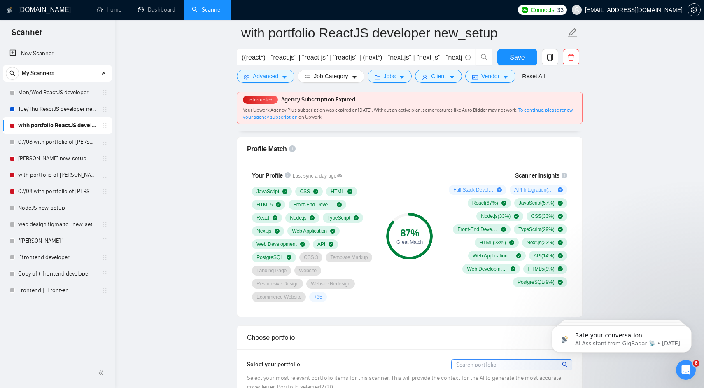
scroll to position [815, 0]
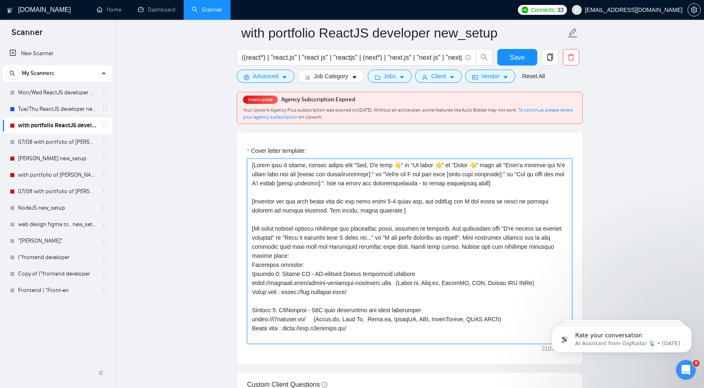
click at [406, 207] on textarea "Cover letter template:" at bounding box center [409, 251] width 325 height 185
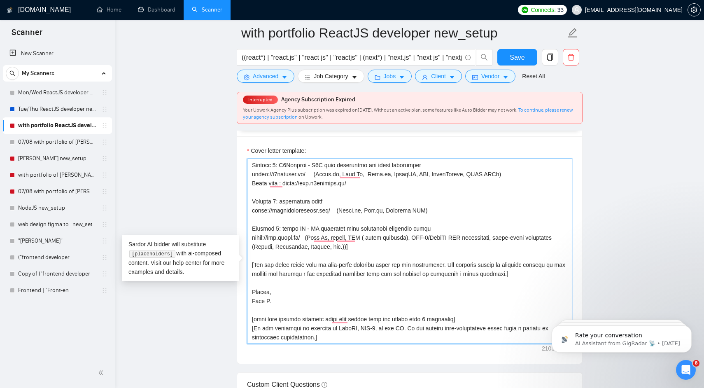
paste textarea "Lor [Ipsumd sita, co adi eli sedd eius te incidid utla etdo], M aliquaen admi v…"
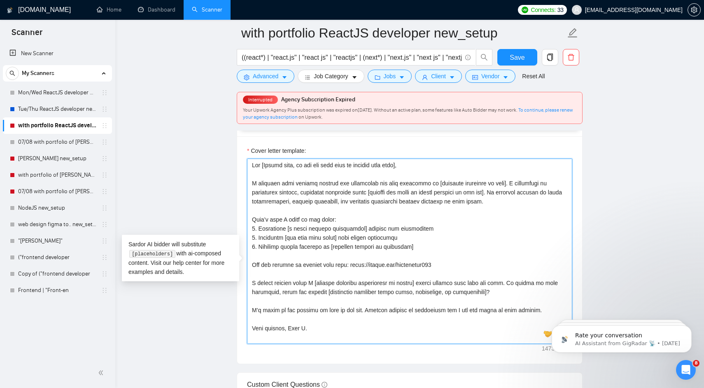
scroll to position [15, 0]
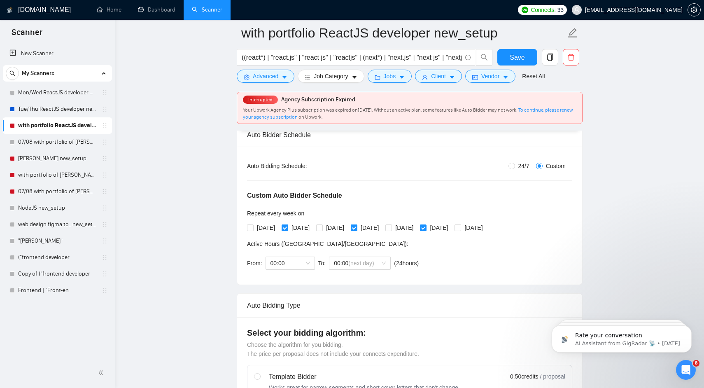
type textarea "Lor [Ipsumd sita, co adi eli sedd eius te incidid utla etdo], M aliquaen admi v…"
click at [292, 227] on span "[DATE]" at bounding box center [300, 227] width 25 height 9
click at [287, 227] on input "[DATE]" at bounding box center [285, 227] width 6 height 6
checkbox input "false"
click at [382, 226] on span "[DATE]" at bounding box center [369, 227] width 25 height 9
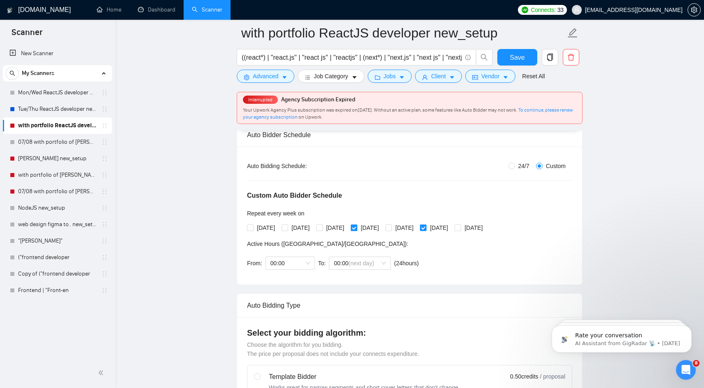
click at [357, 226] on input "[DATE]" at bounding box center [354, 227] width 6 height 6
checkbox input "false"
click at [417, 228] on span "[DATE]" at bounding box center [404, 227] width 25 height 9
click at [391, 228] on input "[DATE]" at bounding box center [388, 227] width 6 height 6
checkbox input "true"
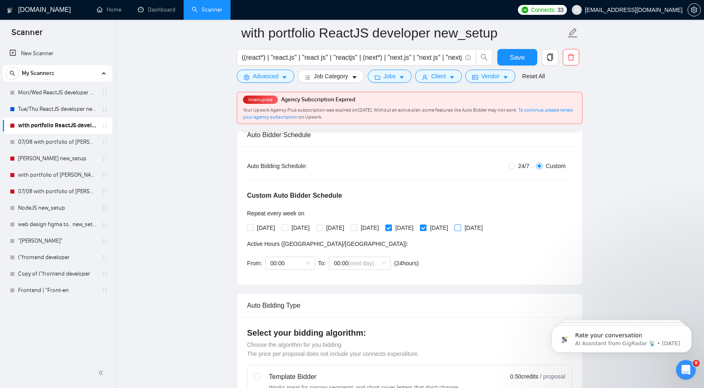
click at [486, 228] on span "[DATE]" at bounding box center [473, 227] width 25 height 9
click at [460, 228] on input "[DATE]" at bounding box center [458, 227] width 6 height 6
checkbox input "true"
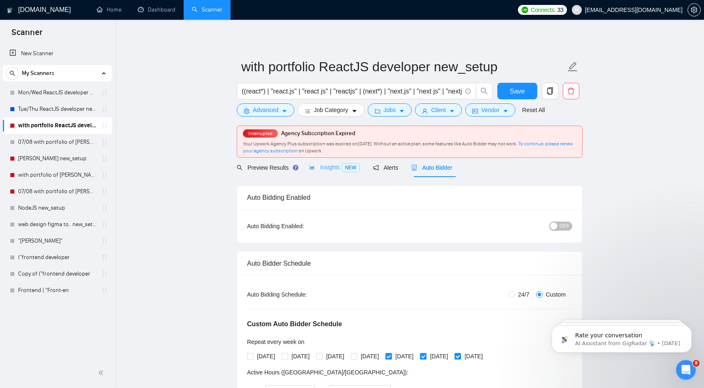
click at [330, 173] on div "Insights NEW" at bounding box center [334, 167] width 50 height 19
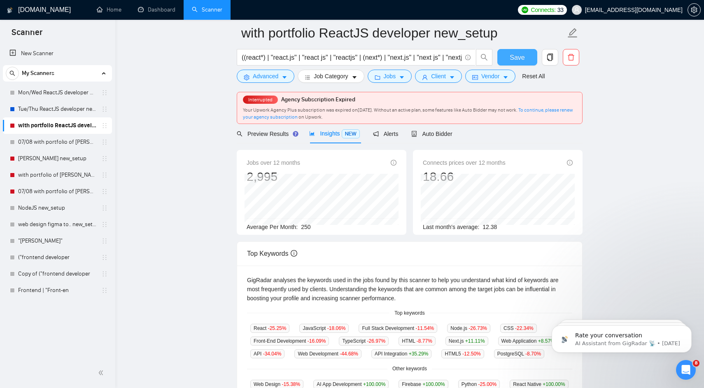
click at [513, 56] on span "Save" at bounding box center [517, 57] width 15 height 10
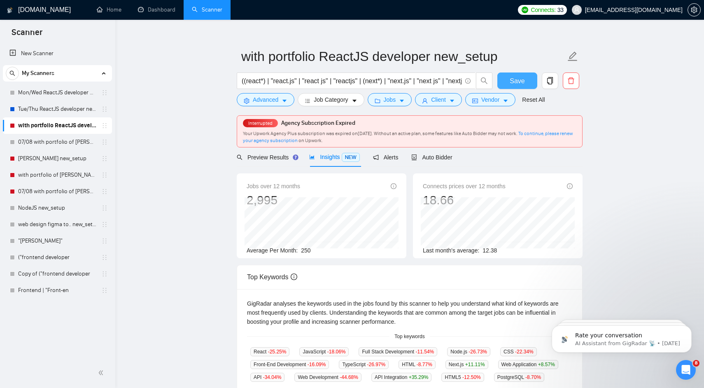
click at [530, 81] on button "Save" at bounding box center [517, 80] width 40 height 16
click at [79, 110] on link "Tue/Thu ReactJS developer new_setup" at bounding box center [57, 109] width 78 height 16
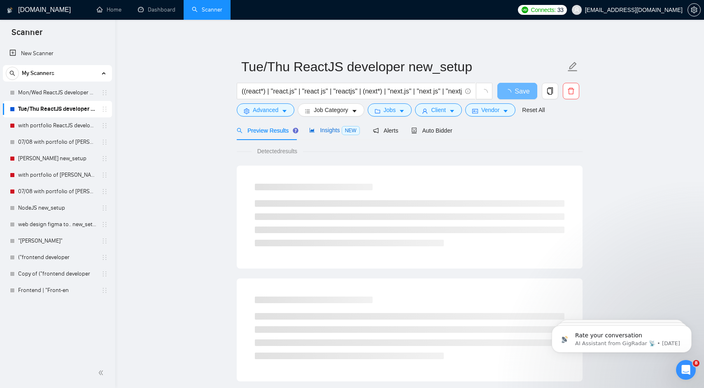
click at [322, 130] on span "Insights NEW" at bounding box center [334, 130] width 50 height 7
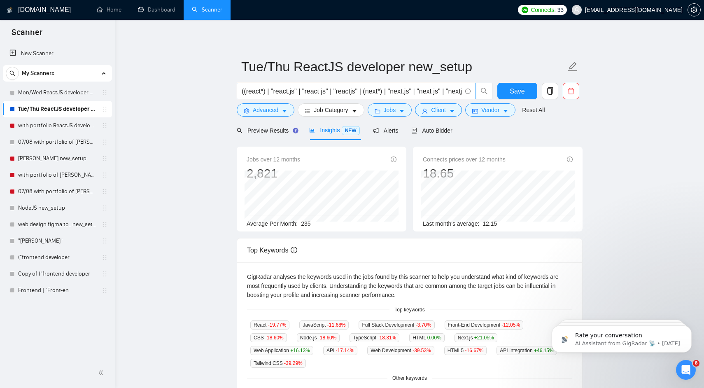
click at [310, 94] on input "((react*) | "react.js" | "react js" | "reactjs" | (next*) | "next.js" | "next j…" at bounding box center [352, 91] width 220 height 10
click at [231, 105] on main "Tue/Thu ReactJS developer new_setup ((react*) | "react.js" | "react js" | "reac…" at bounding box center [409, 309] width 562 height 552
click at [79, 124] on link "with portfolio ReactJS developer new_setup" at bounding box center [57, 125] width 78 height 16
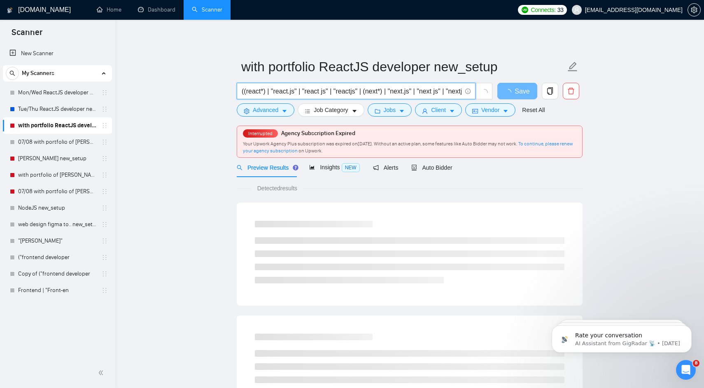
click at [277, 93] on input "((react*) | "react.js" | "react js" | "reactjs" | (next*) | "next.js" | "next j…" at bounding box center [352, 91] width 220 height 10
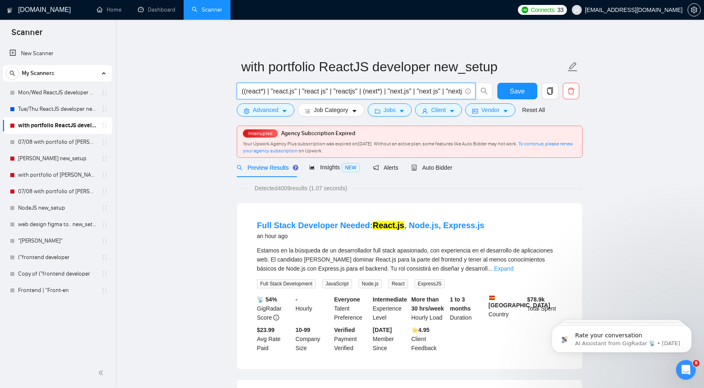
scroll to position [0, 149]
click at [326, 170] on span "Insights NEW" at bounding box center [334, 167] width 50 height 7
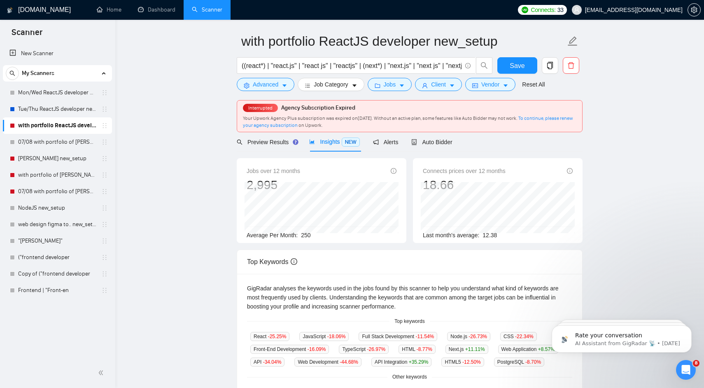
scroll to position [23, 0]
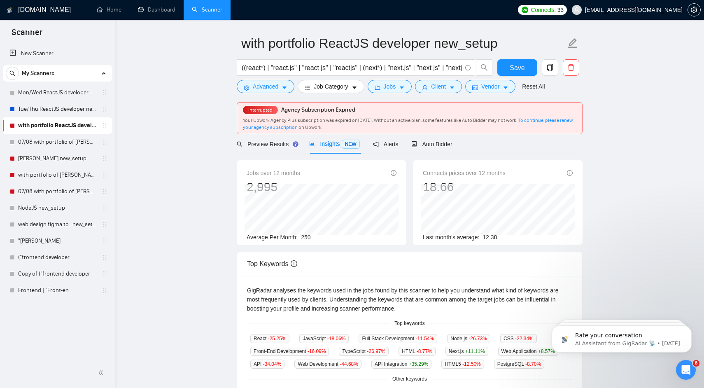
click at [310, 237] on span "250" at bounding box center [305, 237] width 9 height 7
drag, startPoint x: 310, startPoint y: 237, endPoint x: 261, endPoint y: 163, distance: 88.5
click at [261, 163] on div "Jobs over 12 months 2,995 [DATE] 228 Average Per Month: 250" at bounding box center [322, 202] width 170 height 85
click at [256, 158] on div at bounding box center [256, 158] width 0 height 0
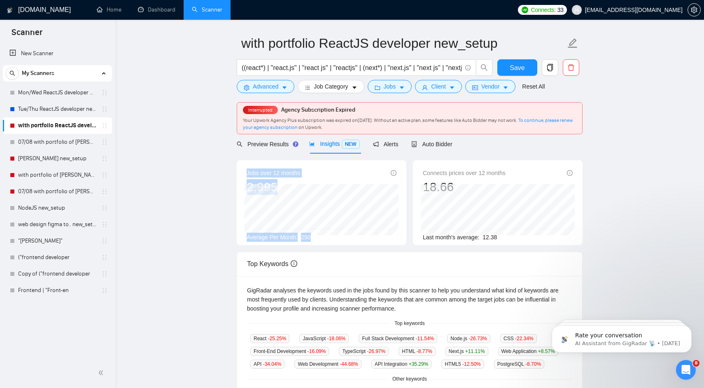
drag, startPoint x: 261, startPoint y: 163, endPoint x: 256, endPoint y: 163, distance: 4.9
click at [270, 163] on body "Scanner New Scanner My Scanners Mon/Wed ReactJS developer new_setup Tue/Thu Rea…" at bounding box center [352, 171] width 704 height 388
click at [249, 171] on span "Jobs over 12 months" at bounding box center [274, 172] width 54 height 9
drag, startPoint x: 249, startPoint y: 171, endPoint x: 501, endPoint y: 241, distance: 261.5
click at [501, 241] on div "Jobs over 12 months 2,995 [DATE] 228 Average Per Month: 250 Connects prices ove…" at bounding box center [409, 205] width 352 height 91
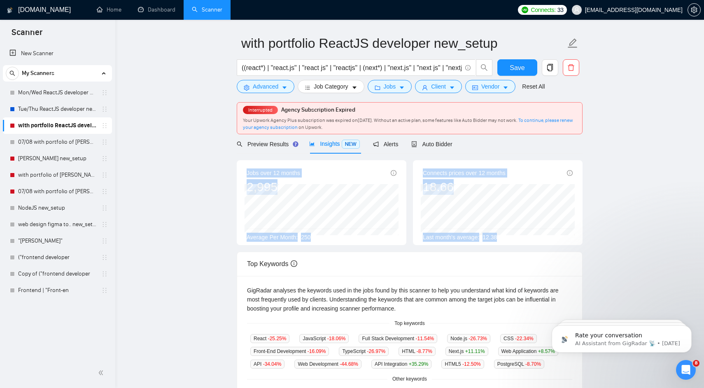
click at [501, 241] on div "Last month's average: 12.38" at bounding box center [498, 237] width 150 height 9
click at [322, 185] on div "Jobs over 12 months 2,995 [DATE] 228 Average Per Month: 250 Connects prices ove…" at bounding box center [409, 205] width 352 height 91
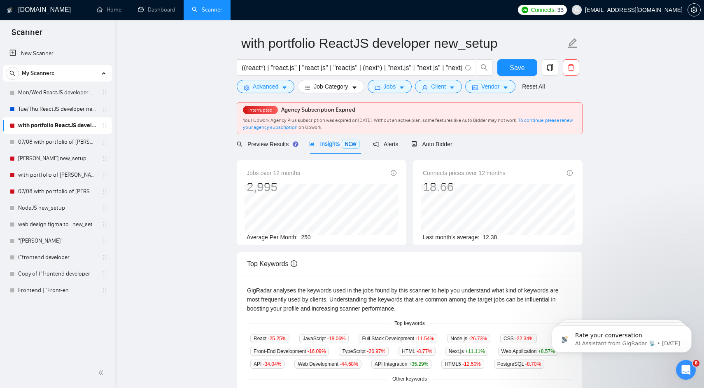
click at [286, 177] on div "Jobs over 12 months 2,995" at bounding box center [274, 181] width 54 height 26
click at [421, 144] on span "Auto Bidder" at bounding box center [431, 144] width 41 height 7
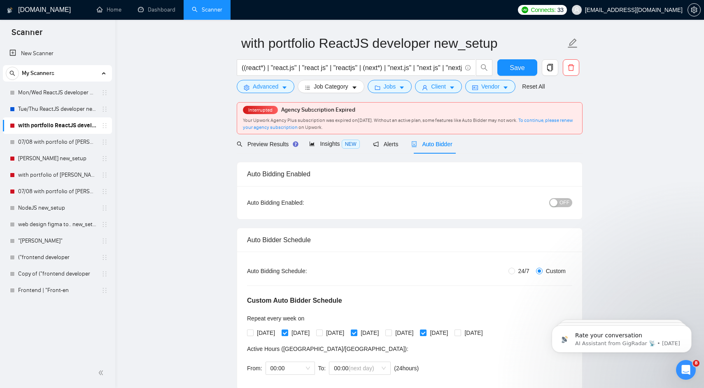
checkbox input "true"
click at [318, 144] on span "Insights NEW" at bounding box center [334, 143] width 50 height 7
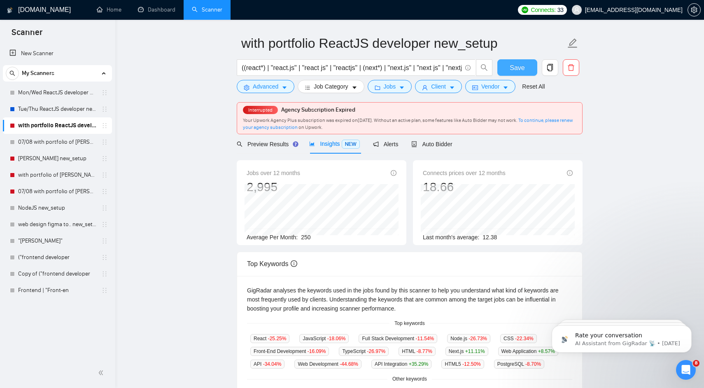
click at [526, 65] on button "Save" at bounding box center [517, 67] width 40 height 16
click at [394, 142] on span "Alerts" at bounding box center [386, 144] width 26 height 7
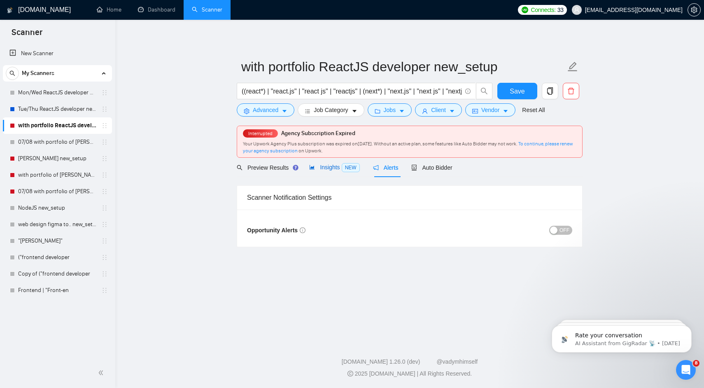
click at [340, 166] on span "Insights NEW" at bounding box center [334, 167] width 50 height 7
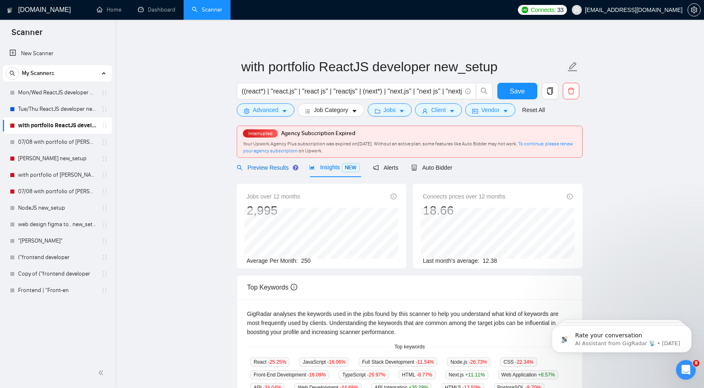
click at [281, 171] on div "Preview Results" at bounding box center [266, 167] width 59 height 9
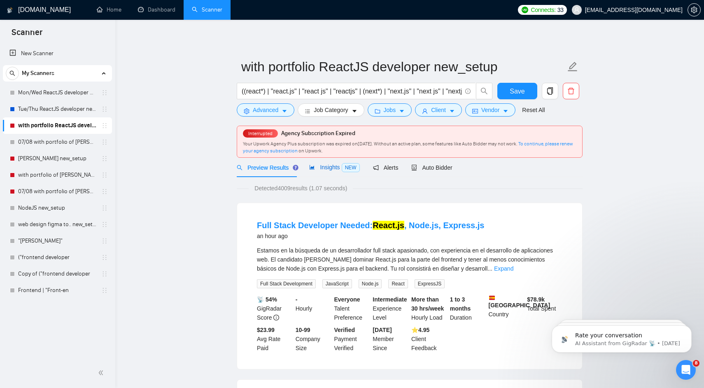
click at [324, 168] on span "Insights NEW" at bounding box center [334, 167] width 50 height 7
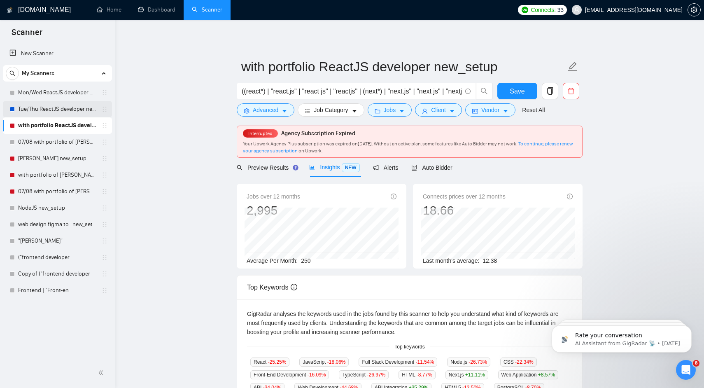
click at [65, 107] on link "Tue/Thu ReactJS developer new_setup" at bounding box center [57, 109] width 78 height 16
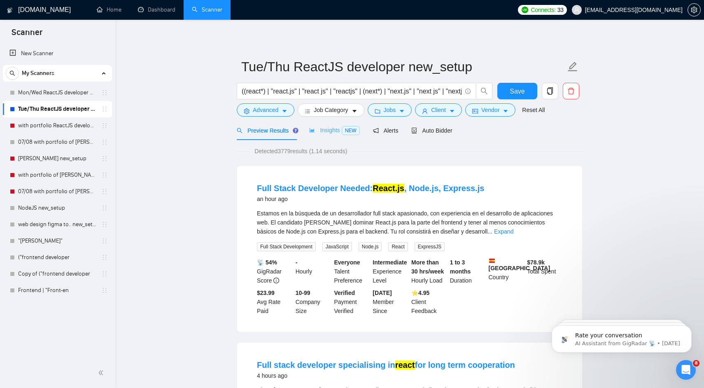
click at [325, 135] on div "Insights NEW" at bounding box center [334, 130] width 50 height 19
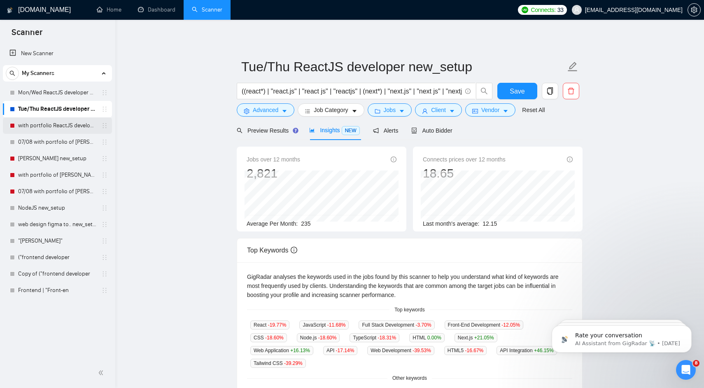
click at [38, 121] on link "with portfolio ReactJS developer new_setup" at bounding box center [57, 125] width 78 height 16
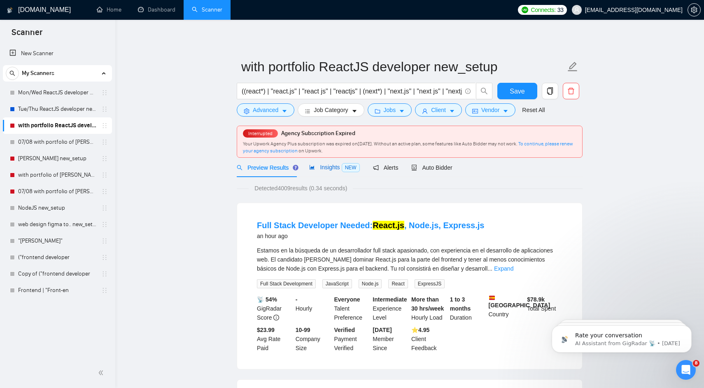
click at [318, 169] on span "Insights NEW" at bounding box center [334, 167] width 50 height 7
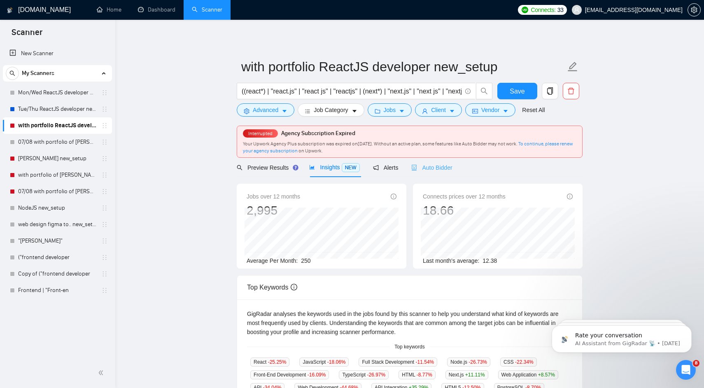
click at [429, 161] on div "Auto Bidder" at bounding box center [431, 167] width 41 height 19
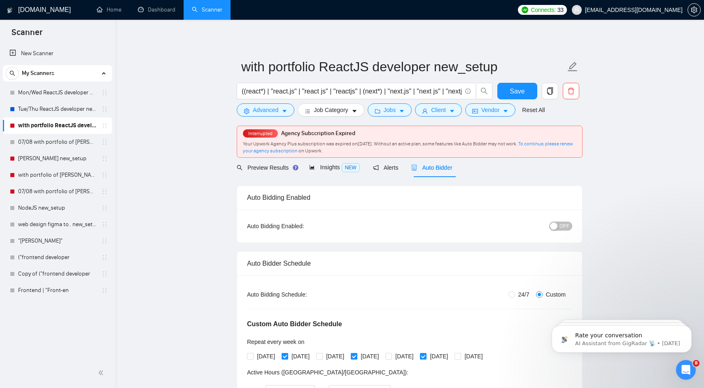
checkbox input "true"
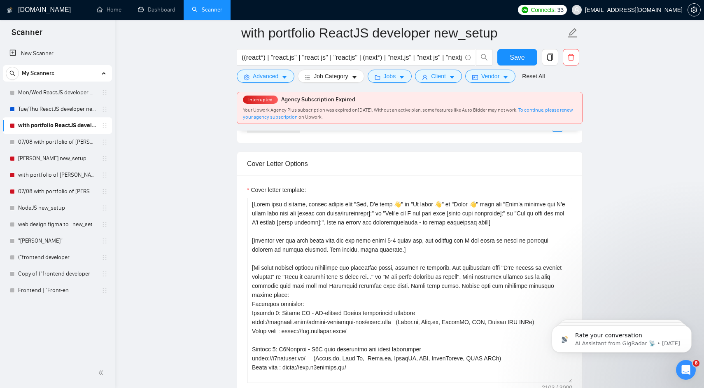
scroll to position [1020, 0]
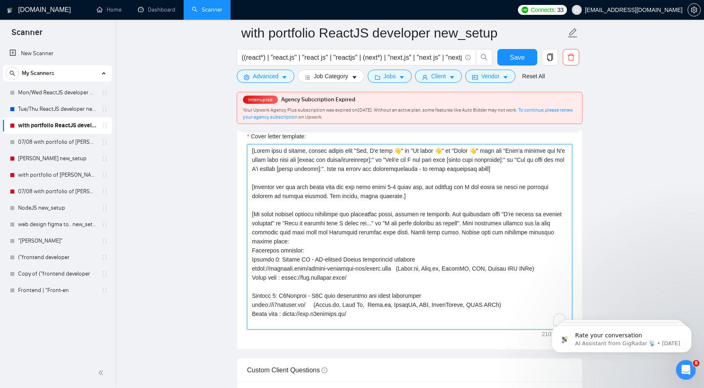
click at [345, 245] on textarea "Cover letter template:" at bounding box center [409, 236] width 325 height 185
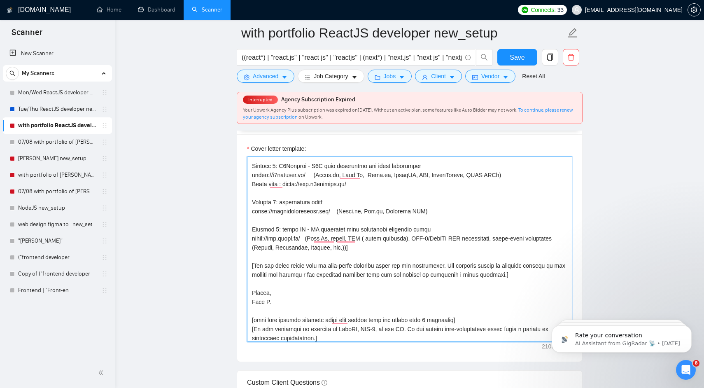
scroll to position [0, 0]
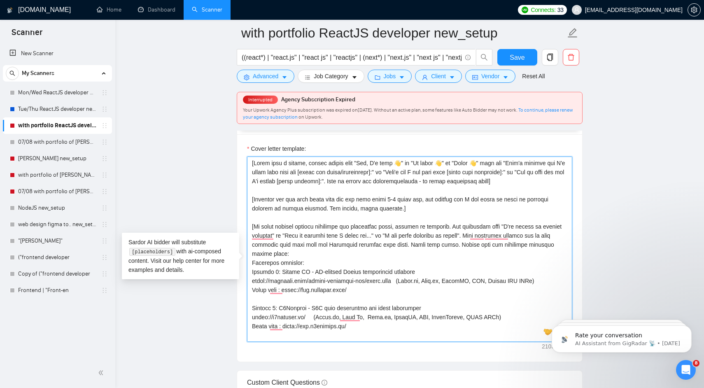
click at [325, 251] on textarea "Cover letter template:" at bounding box center [409, 248] width 325 height 185
paste textarea "Lor [Ipsumd sita, co adi eli sedd eius te incidid utla etdo], M aliquaen admi v…"
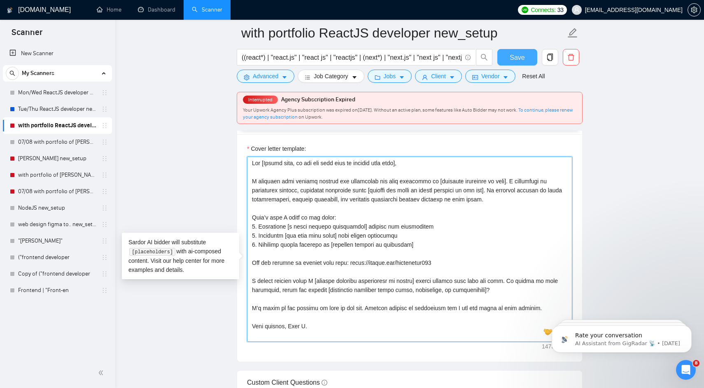
type textarea "Lor [Ipsumd sita, co adi eli sedd eius te incidid utla etdo], M aliquaen admi v…"
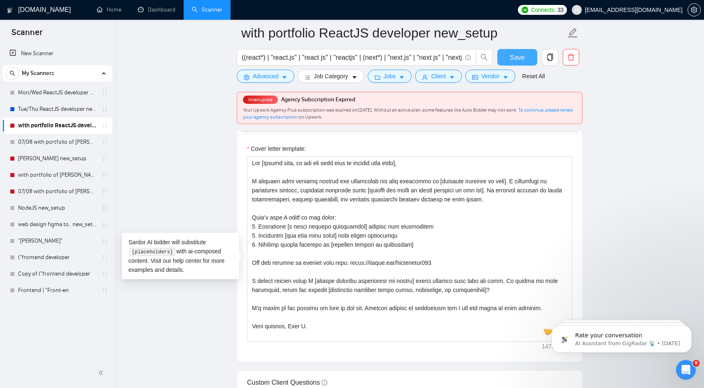
click at [509, 57] on button "Save" at bounding box center [517, 57] width 40 height 16
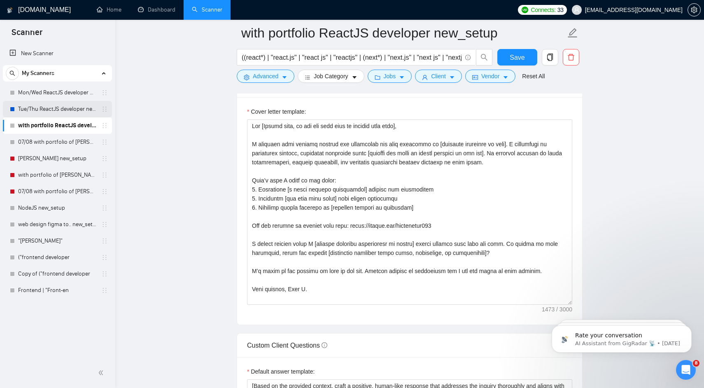
click at [76, 107] on link "Tue/Thu ReactJS developer new_setup" at bounding box center [57, 109] width 78 height 16
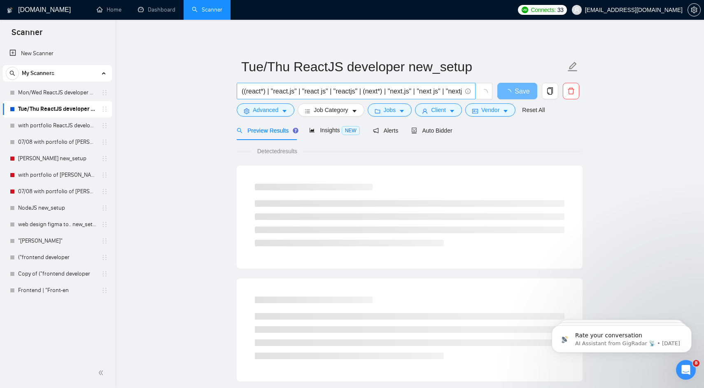
click at [278, 96] on span "((react*) | "react.js" | "react js" | "reactjs" | (next*) | "next.js" | "next j…" at bounding box center [356, 91] width 239 height 16
click at [280, 92] on input "((react*) | "react.js" | "react js" | "reactjs" | (next*) | "next.js" | "next j…" at bounding box center [352, 91] width 220 height 10
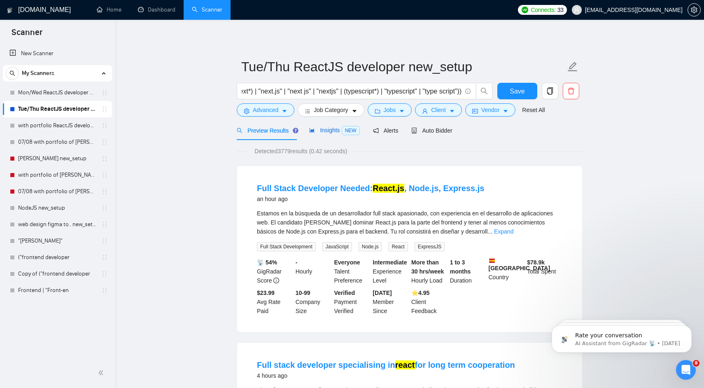
click at [331, 134] on div "Insights NEW" at bounding box center [334, 130] width 50 height 9
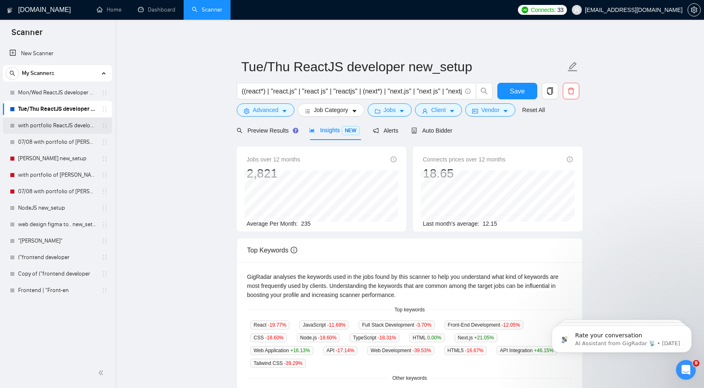
click at [70, 124] on link "with portfolio ReactJS developer new_setup" at bounding box center [57, 125] width 78 height 16
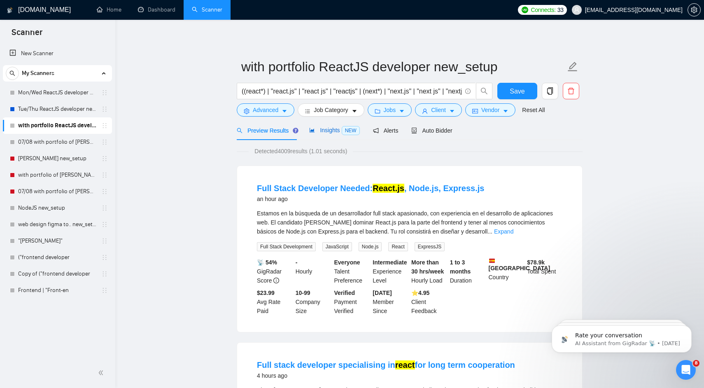
click at [337, 128] on span "Insights NEW" at bounding box center [334, 130] width 50 height 7
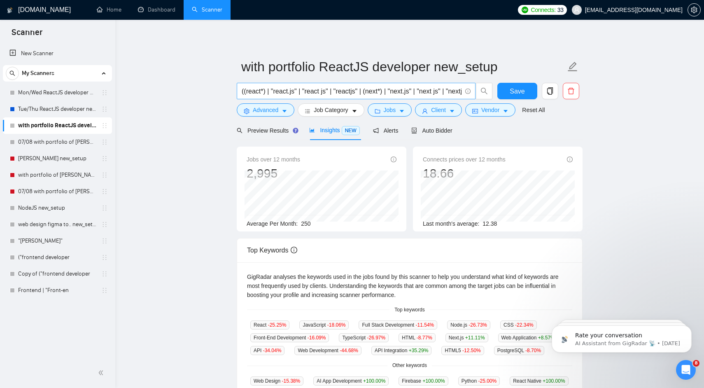
click at [343, 95] on input "((react*) | "react.js" | "react js" | "reactjs" | (next*) | "next.js" | "next j…" at bounding box center [352, 91] width 220 height 10
click at [434, 131] on span "Auto Bidder" at bounding box center [431, 130] width 41 height 7
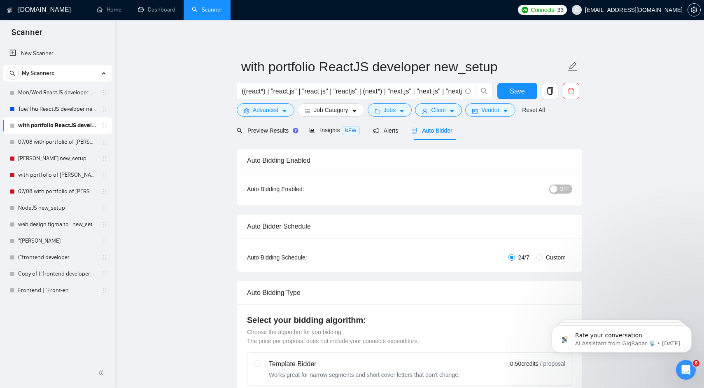
radio input "false"
radio input "true"
checkbox input "true"
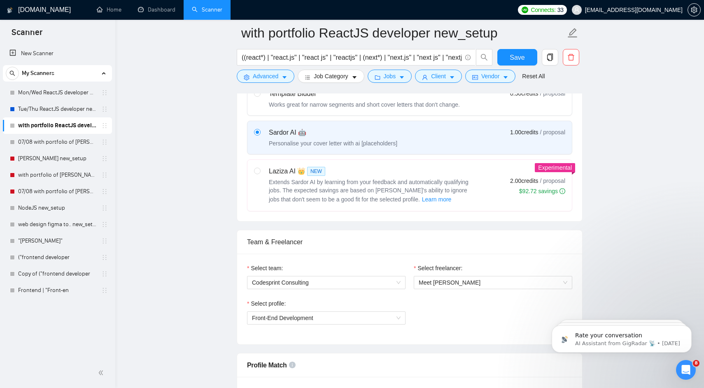
scroll to position [342, 0]
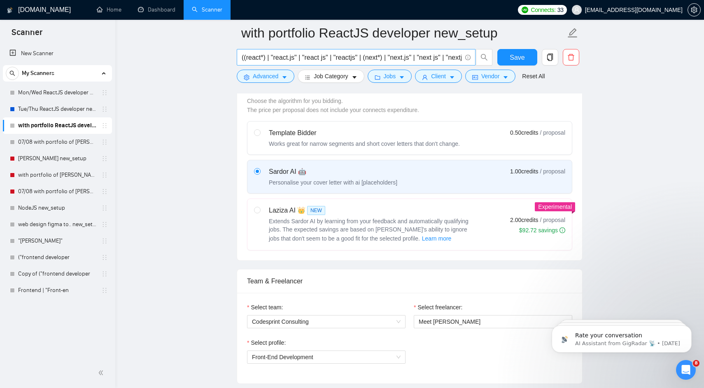
click at [349, 59] on input "((react*) | "react.js" | "react js" | "reactjs" | (next*) | "next.js" | "next j…" at bounding box center [352, 57] width 220 height 10
click at [510, 59] on span "Save" at bounding box center [517, 57] width 15 height 10
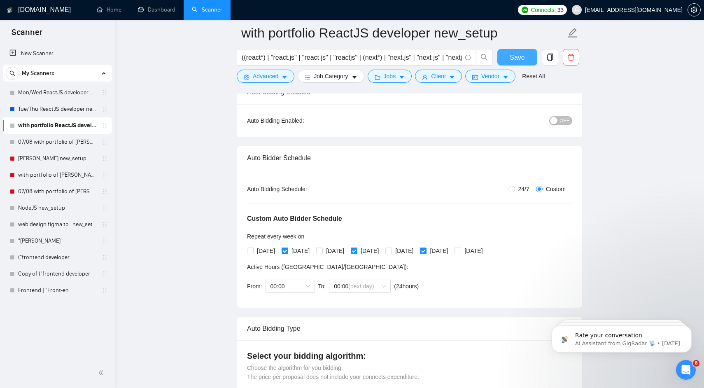
scroll to position [0, 0]
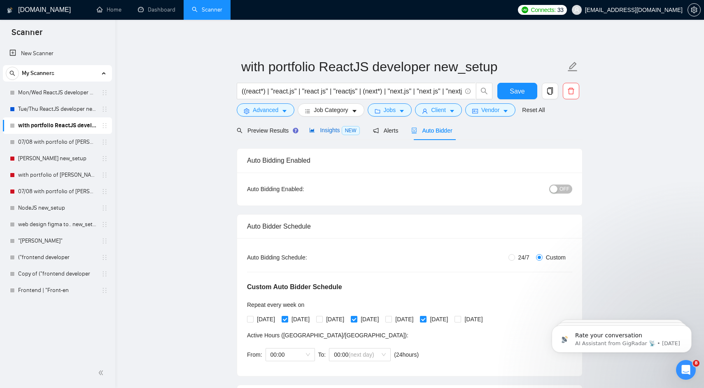
click at [323, 127] on span "Insights NEW" at bounding box center [334, 130] width 50 height 7
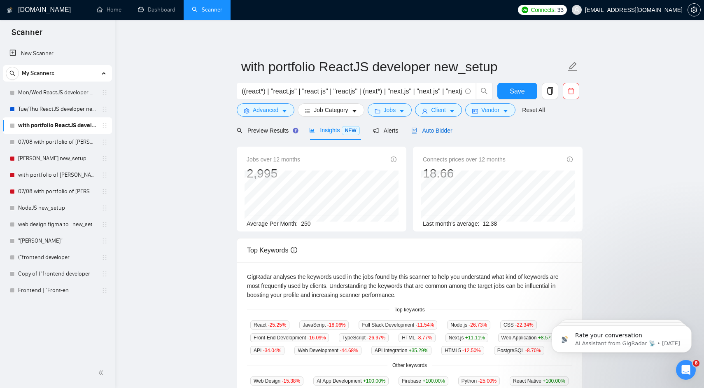
click at [437, 130] on span "Auto Bidder" at bounding box center [431, 130] width 41 height 7
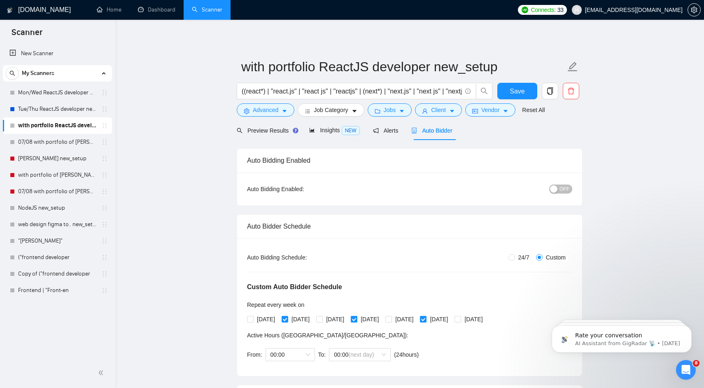
checkbox input "true"
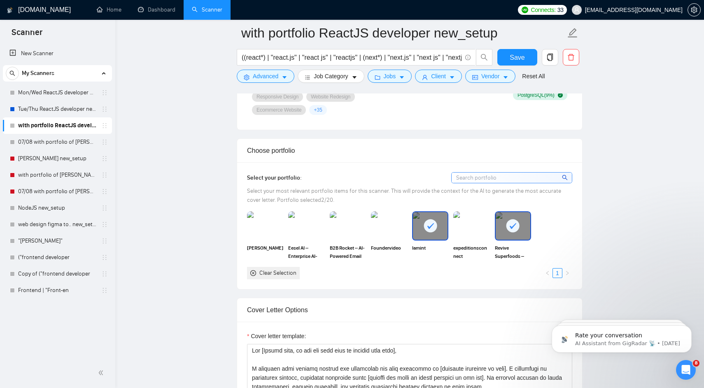
scroll to position [790, 0]
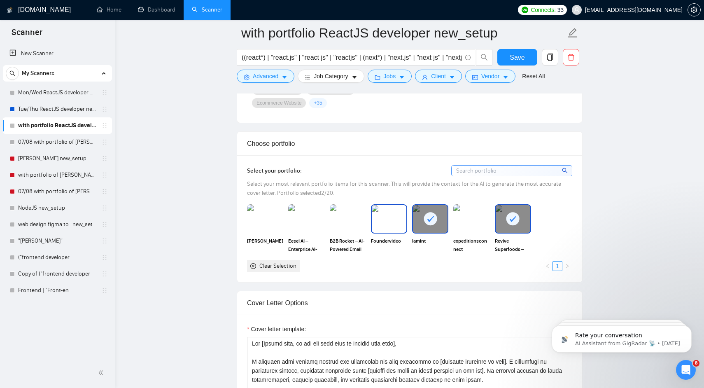
click at [382, 227] on img at bounding box center [389, 218] width 35 height 27
click at [356, 230] on img at bounding box center [348, 218] width 36 height 29
click at [312, 228] on img at bounding box center [306, 218] width 36 height 29
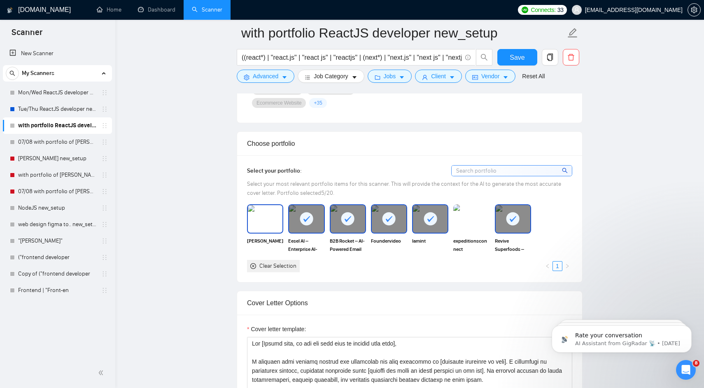
click at [268, 232] on img at bounding box center [265, 218] width 35 height 27
click at [466, 230] on img at bounding box center [471, 218] width 35 height 27
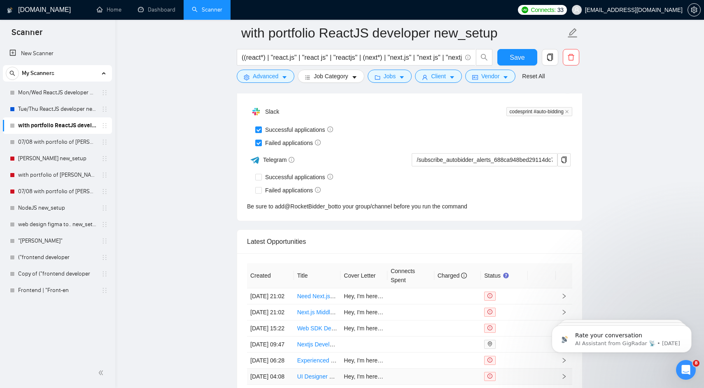
scroll to position [2080, 0]
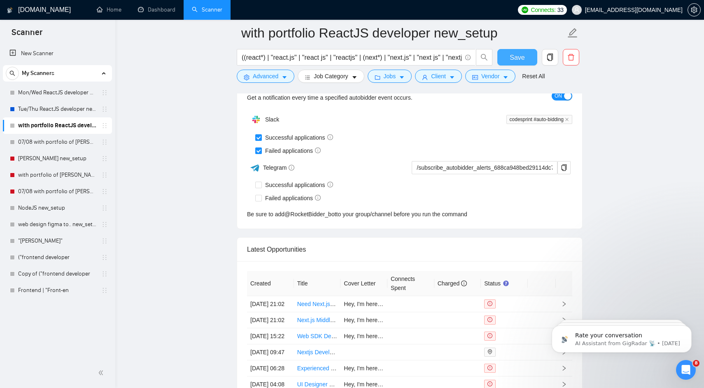
click at [517, 51] on button "Save" at bounding box center [517, 57] width 40 height 16
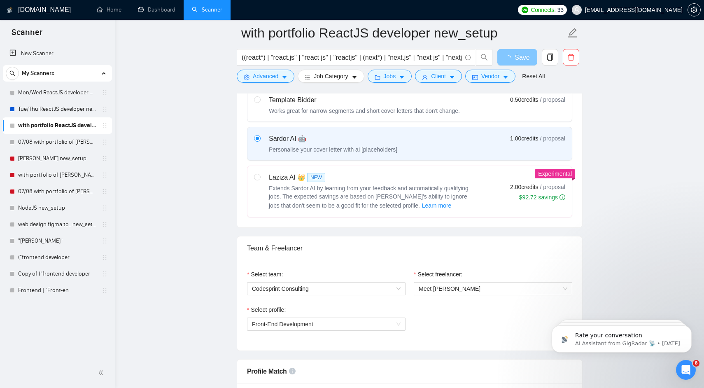
scroll to position [92, 0]
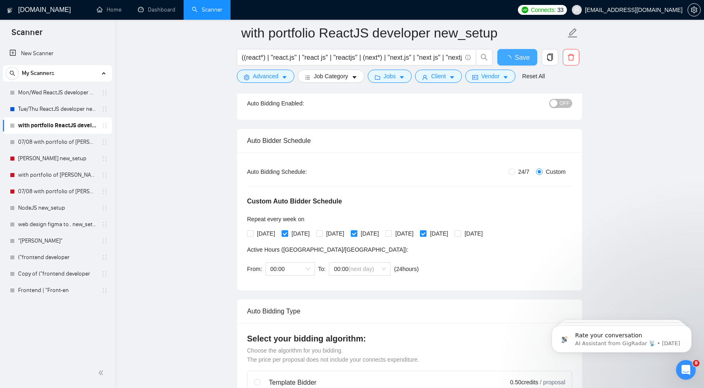
checkbox input "true"
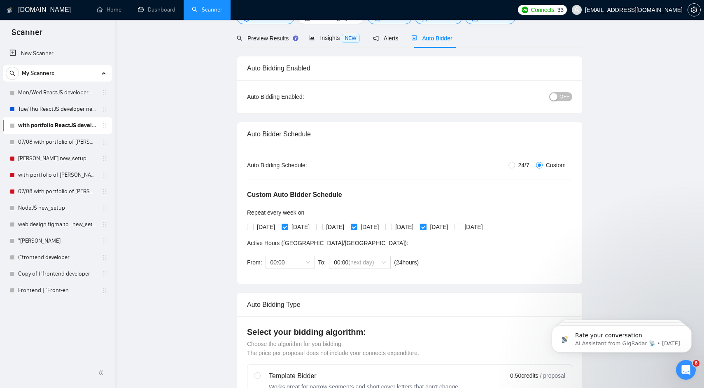
scroll to position [0, 0]
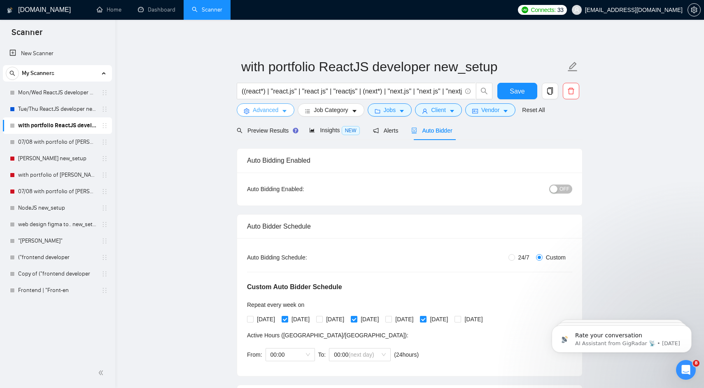
click at [268, 109] on span "Advanced" at bounding box center [266, 109] width 26 height 9
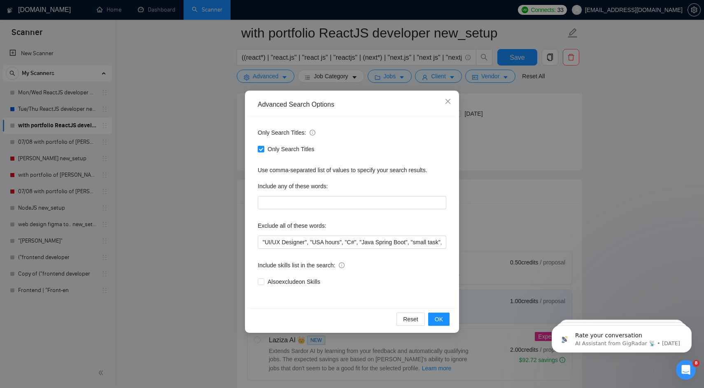
scroll to position [214, 0]
click at [448, 101] on icon "close" at bounding box center [447, 101] width 5 height 5
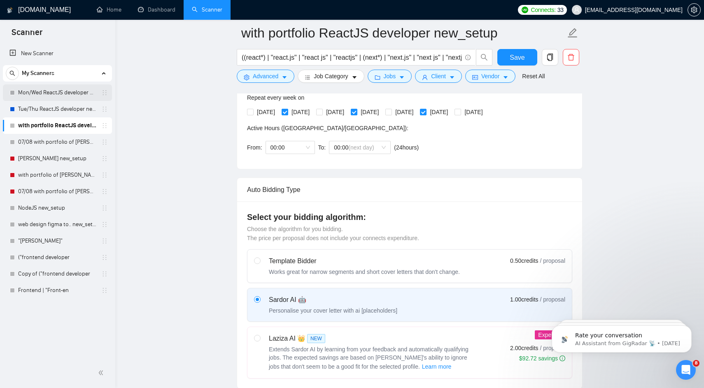
click at [47, 90] on link "Mon/Wed ReactJS developer new_setup" at bounding box center [57, 92] width 78 height 16
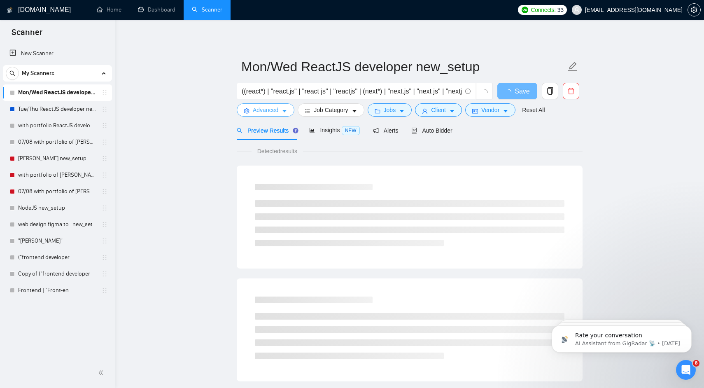
click at [260, 109] on span "Advanced" at bounding box center [266, 109] width 26 height 9
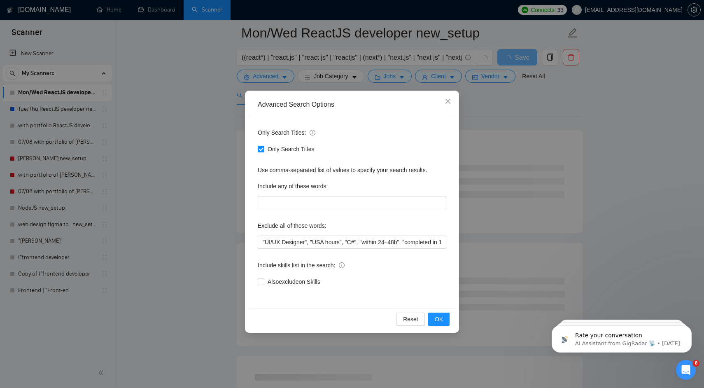
scroll to position [182, 0]
click at [443, 107] on span "Close" at bounding box center [448, 102] width 22 height 22
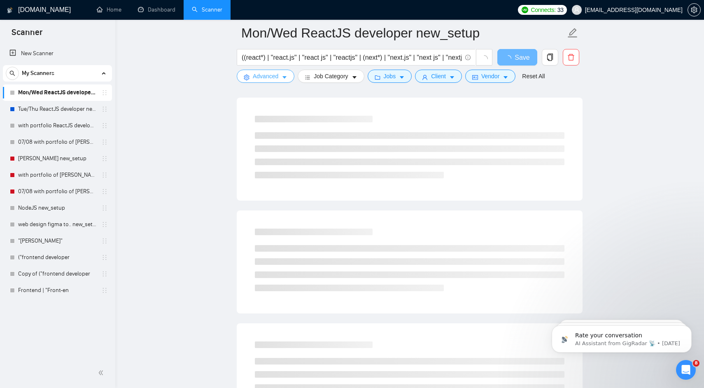
scroll to position [0, 0]
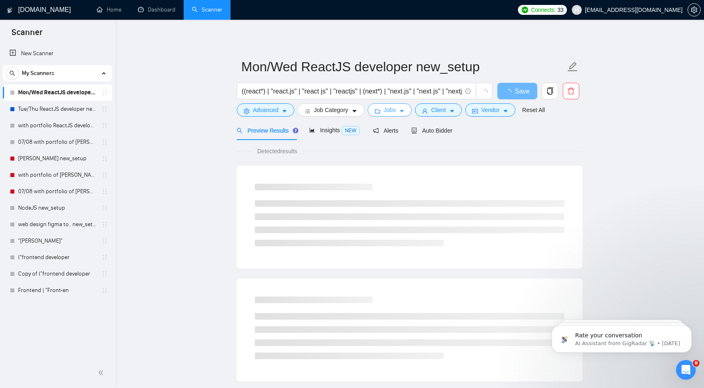
click at [387, 114] on span "Jobs" at bounding box center [390, 109] width 12 height 9
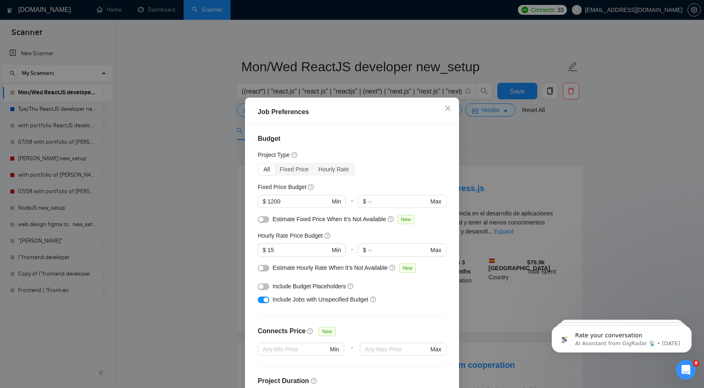
click at [193, 205] on div "Job Preferences Budget Project Type All Fixed Price Hourly Rate Fixed Price Bud…" at bounding box center [352, 194] width 704 height 388
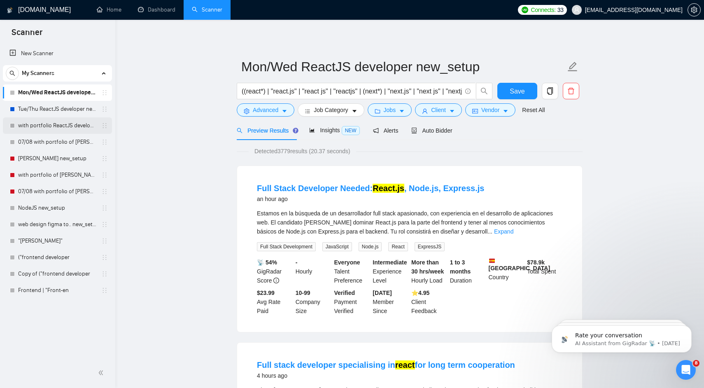
click at [61, 121] on link "with portfolio ReactJS developer new_setup" at bounding box center [57, 125] width 78 height 16
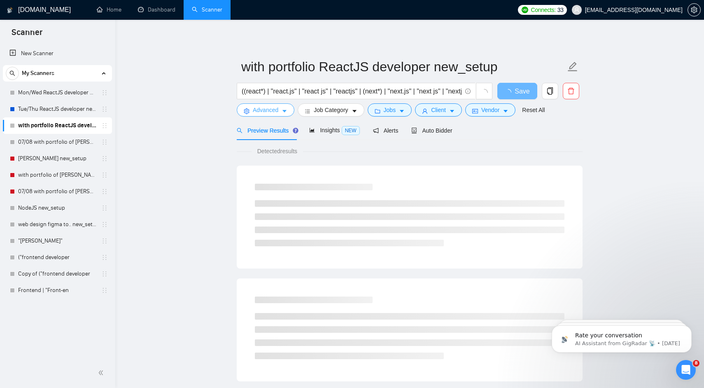
click at [273, 116] on button "Advanced" at bounding box center [266, 109] width 58 height 13
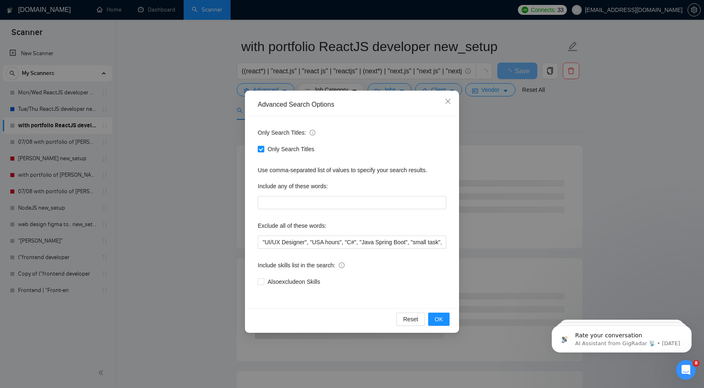
scroll to position [23, 0]
click at [210, 190] on div "Advanced Search Options Only Search Titles: Only Search Titles Use comma-separa…" at bounding box center [352, 194] width 704 height 388
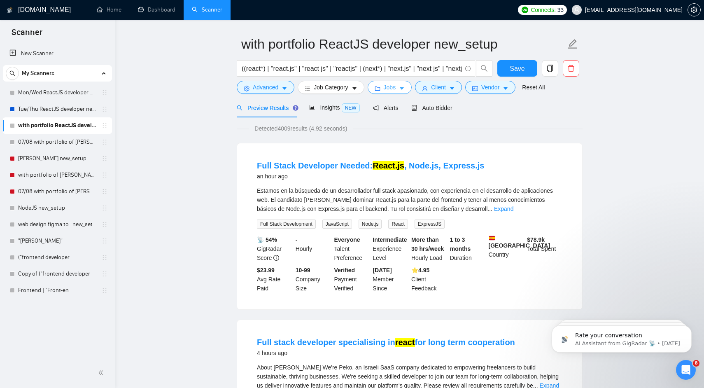
click at [389, 84] on span "Jobs" at bounding box center [390, 87] width 12 height 9
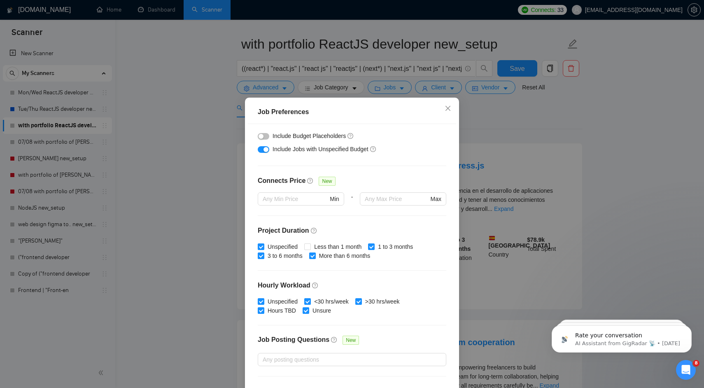
scroll to position [193, 0]
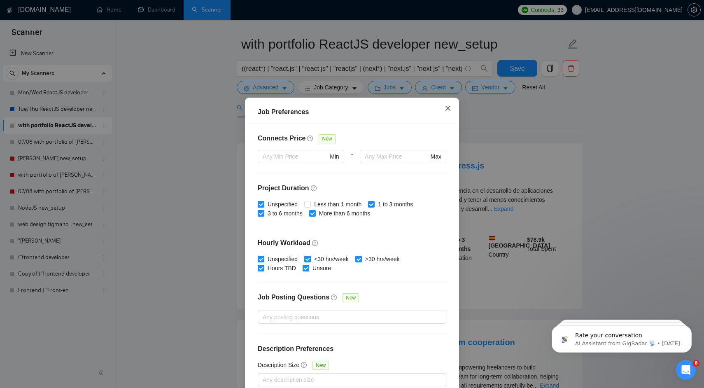
click at [445, 112] on span "Close" at bounding box center [448, 109] width 22 height 22
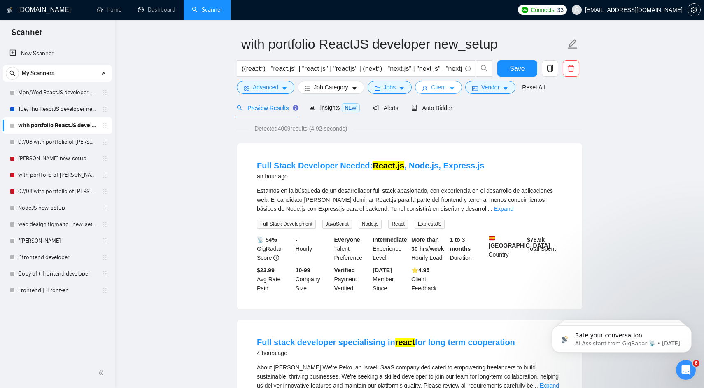
click at [445, 91] on span "Client" at bounding box center [438, 87] width 15 height 9
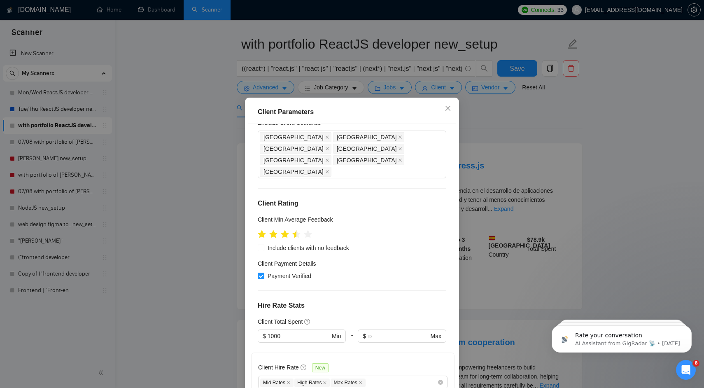
scroll to position [0, 0]
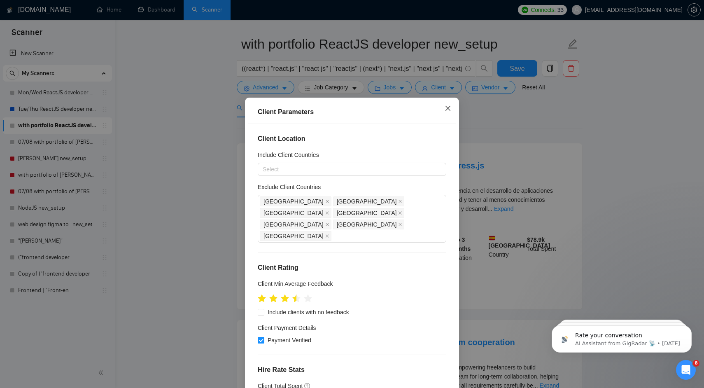
click at [446, 111] on icon "close" at bounding box center [448, 108] width 7 height 7
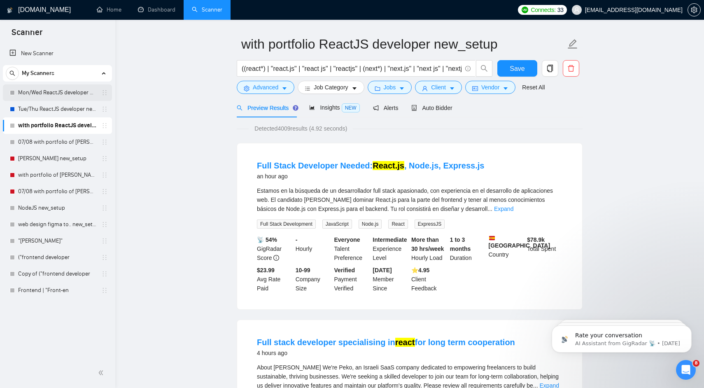
click at [59, 97] on link "Mon/Wed ReactJS developer new_setup" at bounding box center [57, 92] width 78 height 16
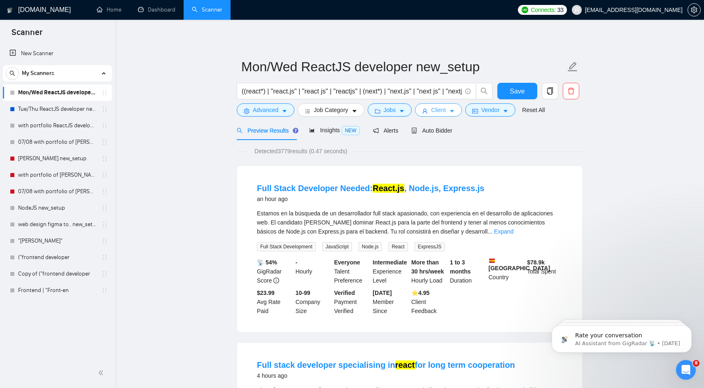
click at [442, 111] on span "Client" at bounding box center [438, 109] width 15 height 9
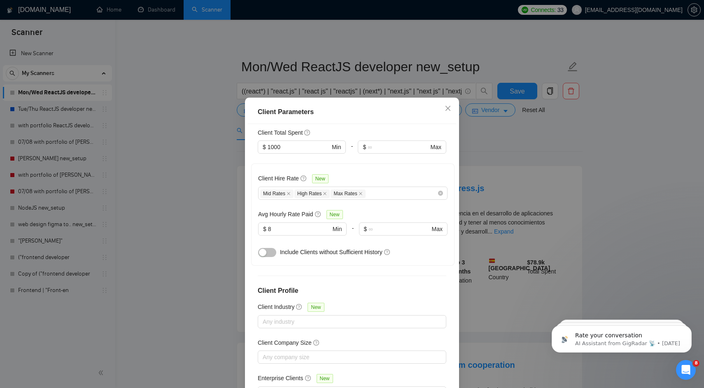
scroll to position [44, 0]
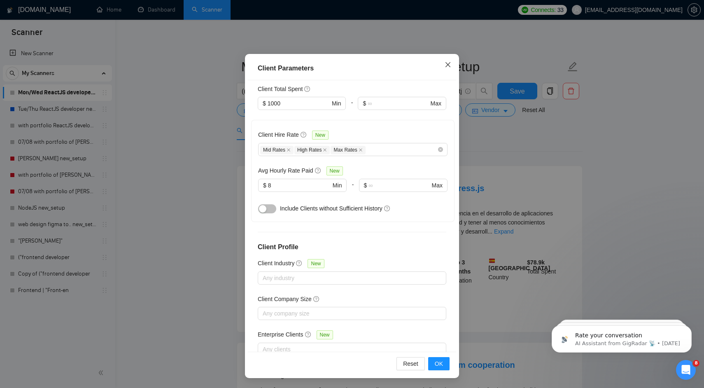
click at [450, 65] on icon "close" at bounding box center [448, 64] width 7 height 7
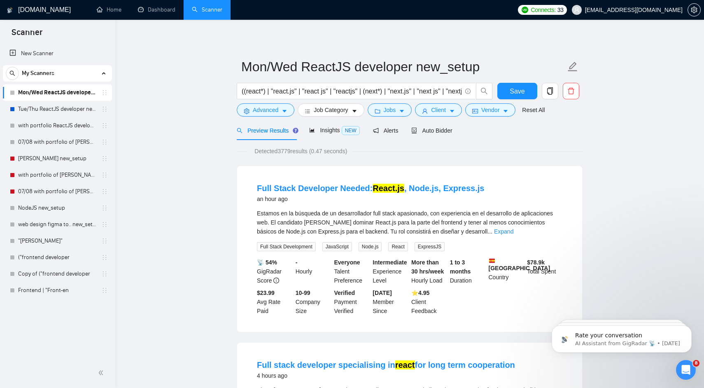
scroll to position [0, 0]
click at [489, 109] on span "Vendor" at bounding box center [490, 109] width 18 height 9
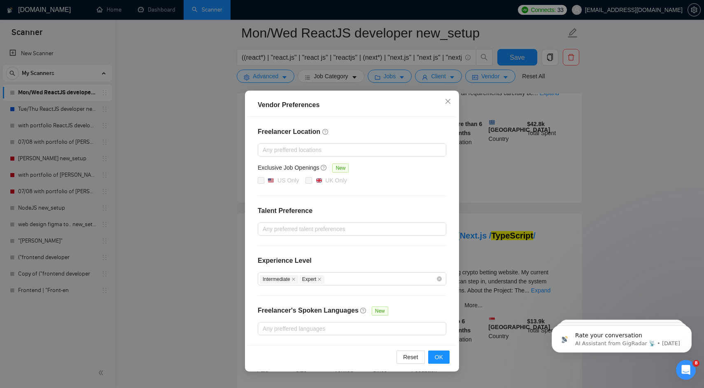
scroll to position [325, 0]
click at [446, 103] on icon "close" at bounding box center [447, 101] width 5 height 5
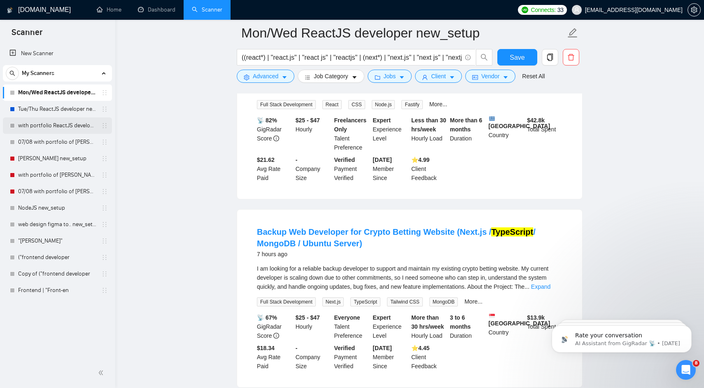
click at [42, 127] on link "with portfolio ReactJS developer new_setup" at bounding box center [57, 125] width 78 height 16
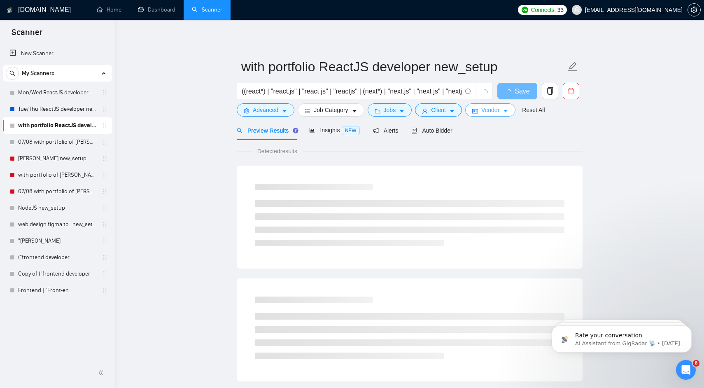
click at [494, 114] on span "Vendor" at bounding box center [490, 109] width 18 height 9
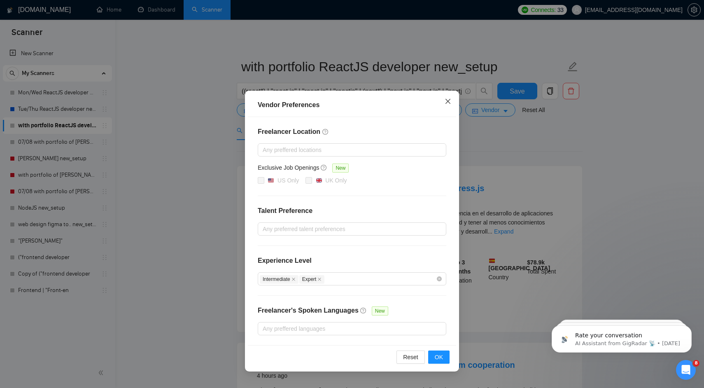
click at [449, 102] on icon "close" at bounding box center [448, 101] width 7 height 7
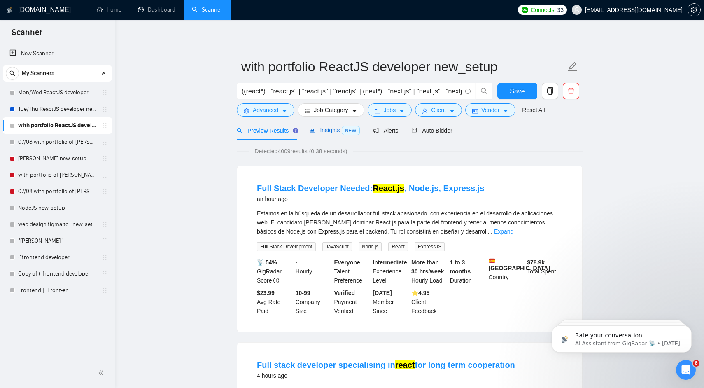
click at [331, 128] on span "Insights NEW" at bounding box center [334, 130] width 50 height 7
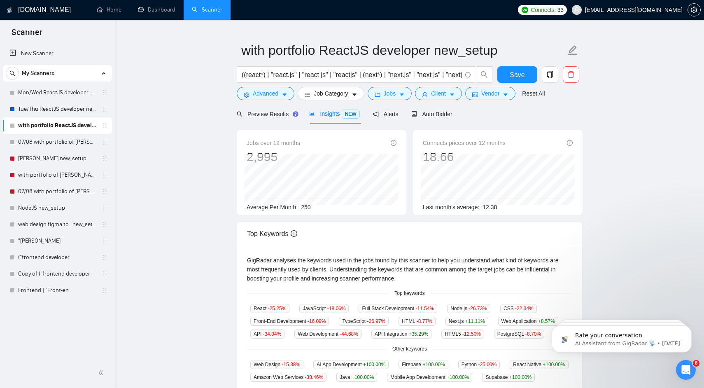
scroll to position [19, 0]
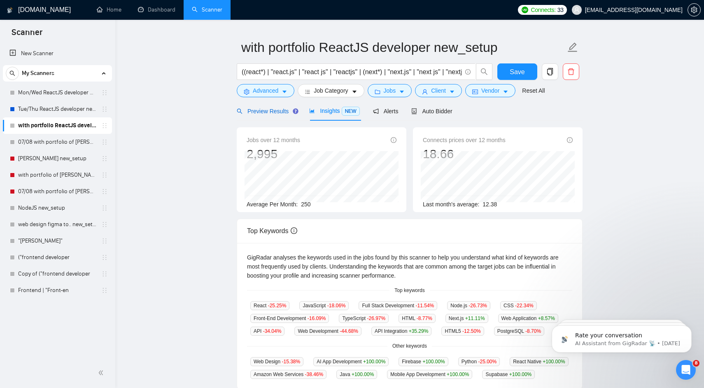
click at [260, 111] on span "Preview Results" at bounding box center [266, 111] width 59 height 7
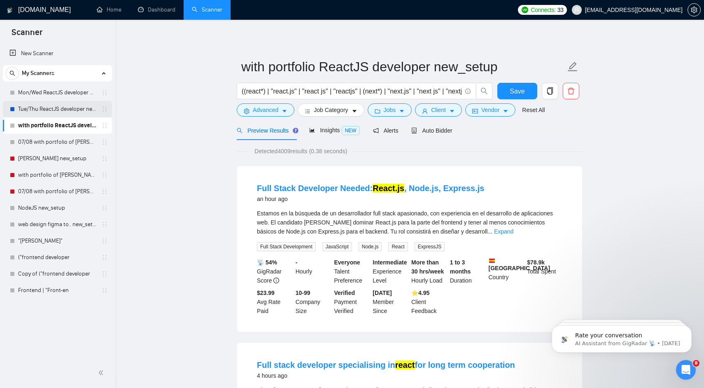
click at [66, 110] on link "Tue/Thu ReactJS developer new_setup" at bounding box center [57, 109] width 78 height 16
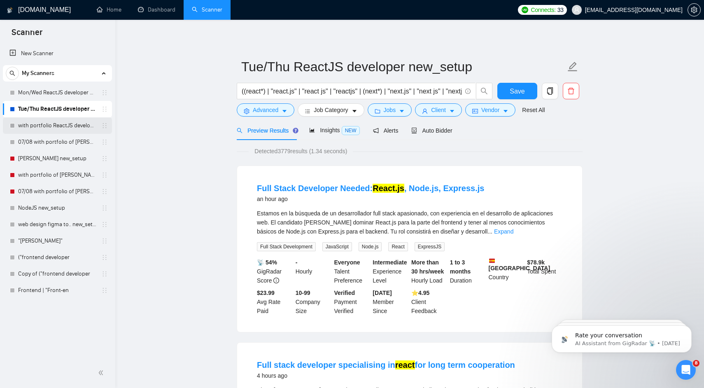
click at [76, 131] on link "with portfolio ReactJS developer new_setup" at bounding box center [57, 125] width 78 height 16
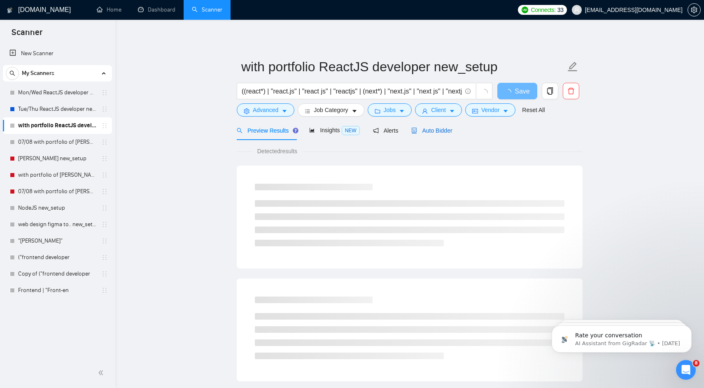
click at [438, 131] on span "Auto Bidder" at bounding box center [431, 130] width 41 height 7
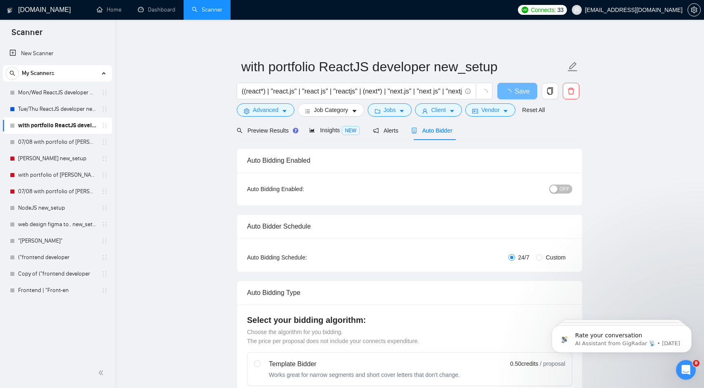
radio input "false"
radio input "true"
checkbox input "true"
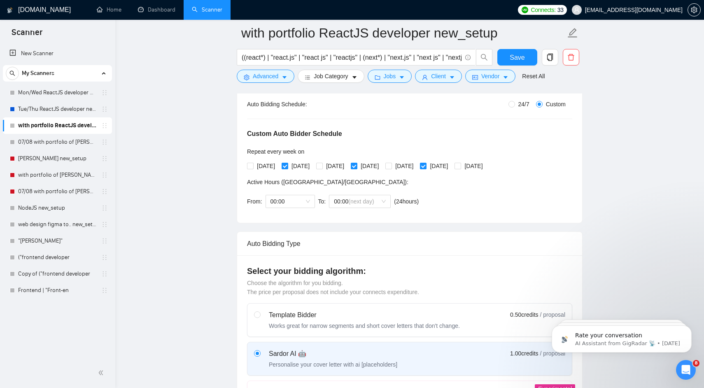
scroll to position [167, 0]
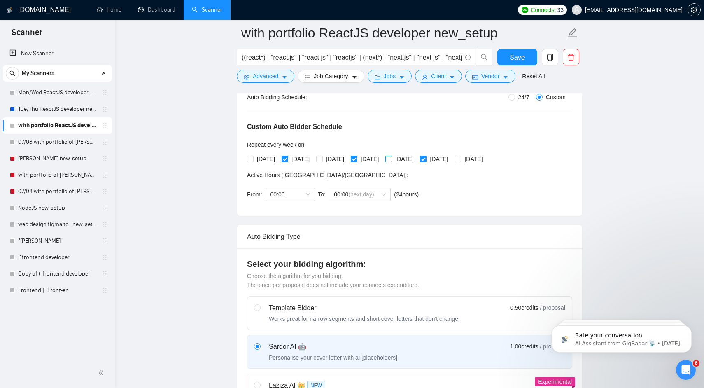
click at [417, 159] on span "[DATE]" at bounding box center [404, 158] width 25 height 9
click at [391, 159] on input "[DATE]" at bounding box center [388, 159] width 6 height 6
checkbox input "true"
click at [486, 161] on span "[DATE]" at bounding box center [473, 158] width 25 height 9
click at [460, 161] on input "[DATE]" at bounding box center [458, 159] width 6 height 6
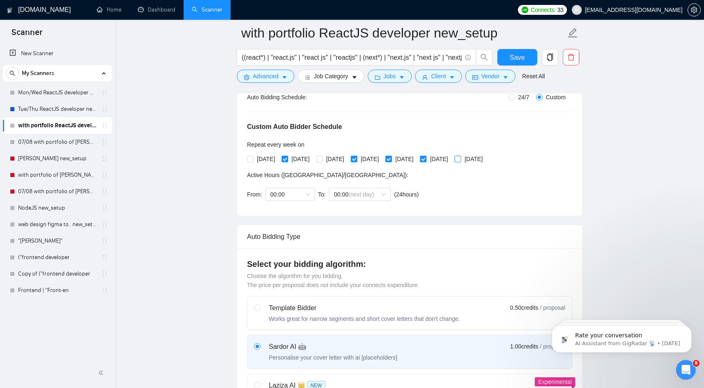
checkbox input "true"
click at [380, 165] on div "Custom Auto Bidder Schedule Repeat every week [DATE] [DATE] [DATE] [DATE] [DATE…" at bounding box center [409, 154] width 325 height 104
click at [381, 158] on span "[DATE]" at bounding box center [369, 158] width 25 height 9
click at [357, 158] on input "[DATE]" at bounding box center [354, 159] width 6 height 6
checkbox input "false"
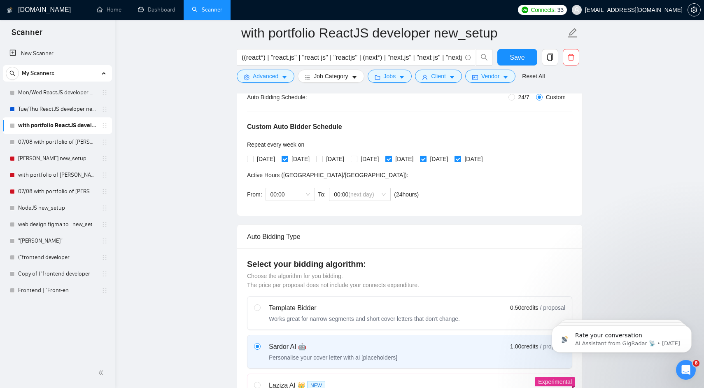
click at [301, 161] on span "[DATE]" at bounding box center [300, 158] width 25 height 9
click at [287, 161] on input "[DATE]" at bounding box center [285, 159] width 6 height 6
checkbox input "false"
drag, startPoint x: 522, startPoint y: 56, endPoint x: 518, endPoint y: 61, distance: 6.6
click at [522, 56] on span "Save" at bounding box center [517, 57] width 15 height 10
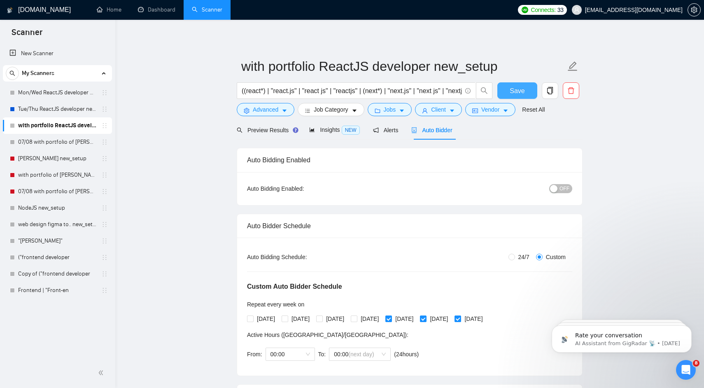
scroll to position [0, 0]
click at [525, 89] on button "Save" at bounding box center [517, 91] width 40 height 16
click at [66, 143] on link "07/08 with portfolio of [PERSON_NAME] new_setup" at bounding box center [57, 142] width 78 height 16
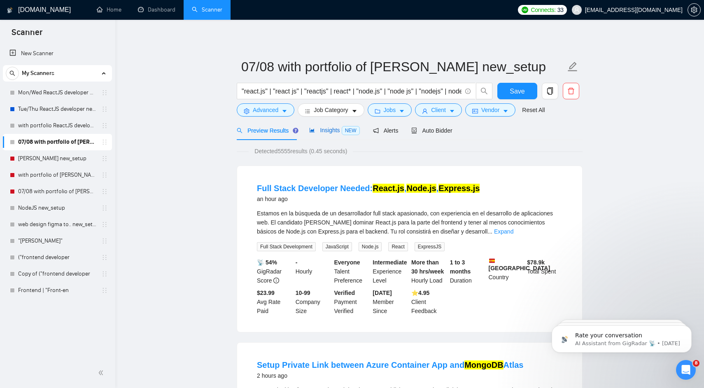
click at [334, 131] on span "Insights NEW" at bounding box center [334, 130] width 50 height 7
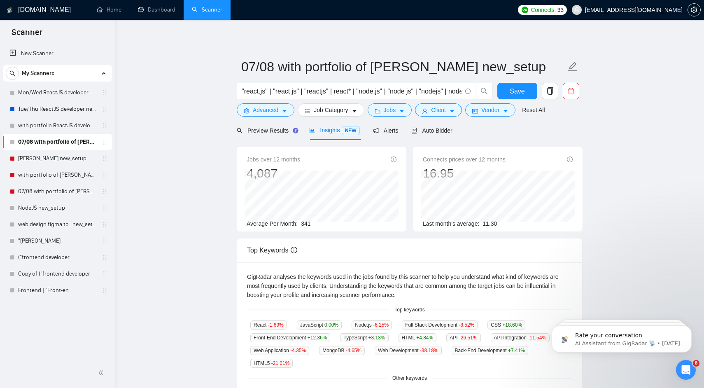
click at [305, 222] on span "341" at bounding box center [305, 223] width 9 height 7
drag, startPoint x: 305, startPoint y: 222, endPoint x: 269, endPoint y: 163, distance: 69.1
click at [269, 163] on div "Jobs over 12 months 4,087 [DATE] 321 Average Per Month: 341" at bounding box center [322, 191] width 150 height 73
click at [269, 163] on span "Jobs over 12 months" at bounding box center [274, 159] width 54 height 9
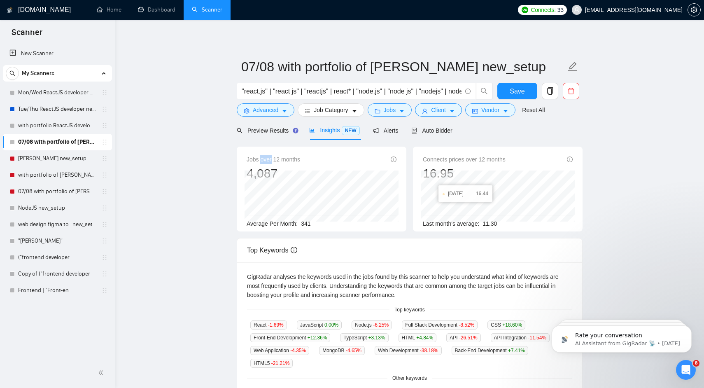
click at [476, 228] on body "Scanner New Scanner My Scanners Mon/Wed ReactJS developer new_setup Tue/Thu Rea…" at bounding box center [352, 194] width 704 height 388
click at [476, 229] on div "Connects prices over 12 months 16.95 [DATE] 16.44 Last month's average: 11.30" at bounding box center [498, 189] width 170 height 85
click at [436, 132] on span "Auto Bidder" at bounding box center [431, 130] width 41 height 7
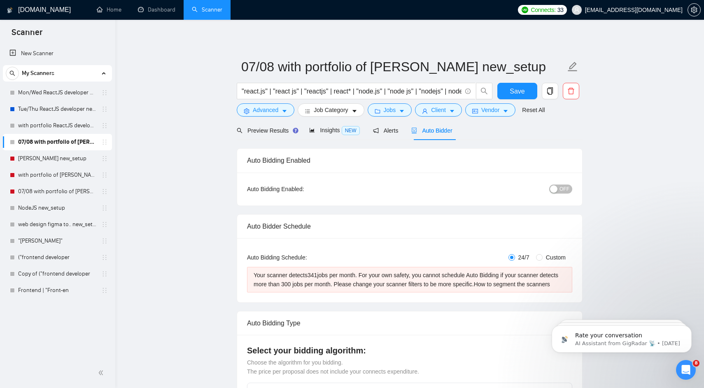
radio input "false"
radio input "true"
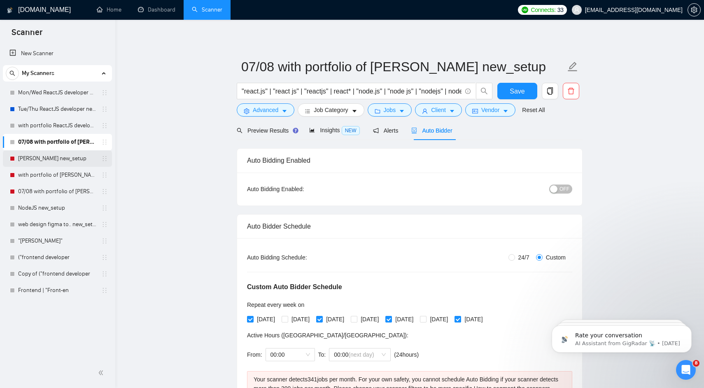
click at [70, 160] on link "[PERSON_NAME] new_setup" at bounding box center [57, 158] width 78 height 16
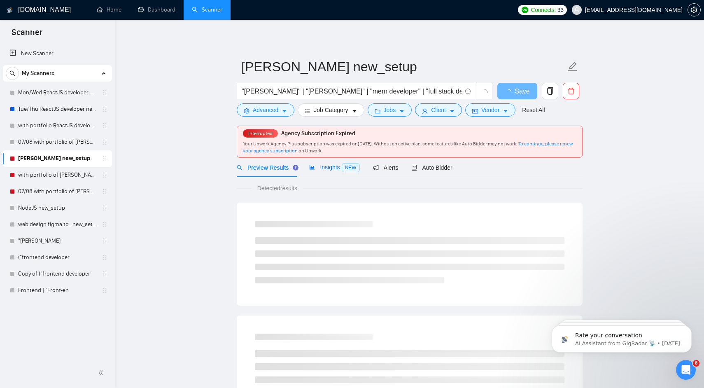
click at [326, 167] on span "Insights NEW" at bounding box center [334, 167] width 50 height 7
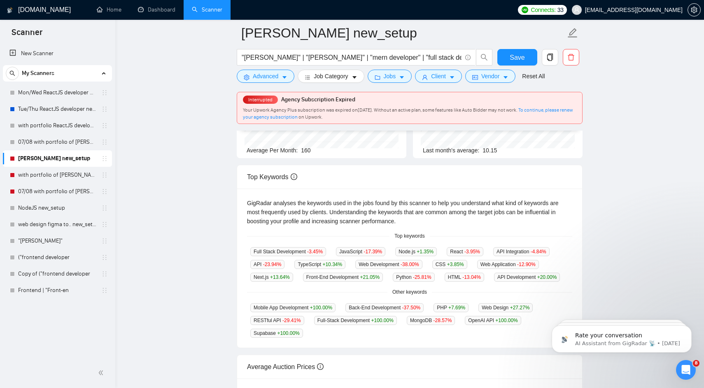
scroll to position [17, 0]
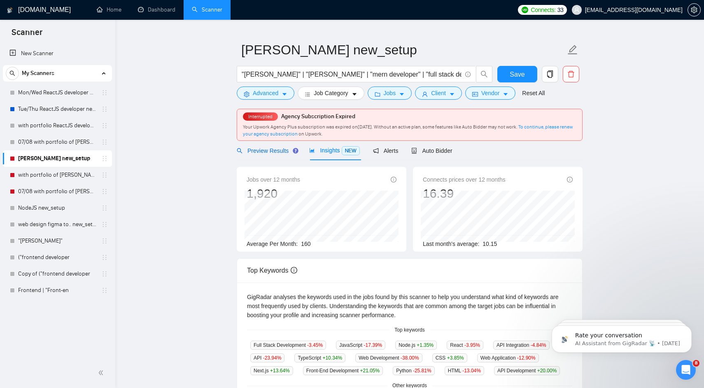
click at [271, 148] on span "Preview Results" at bounding box center [266, 150] width 59 height 7
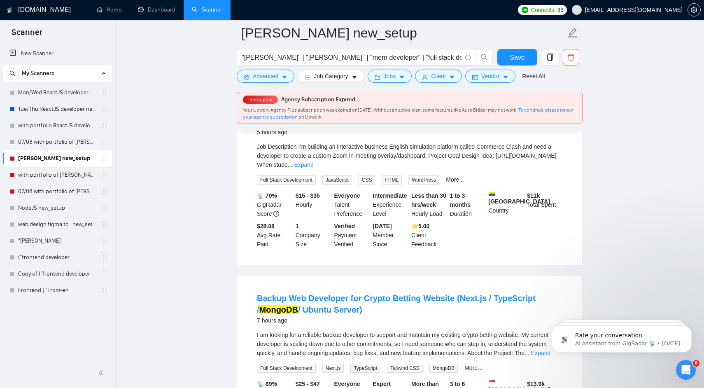
scroll to position [92, 0]
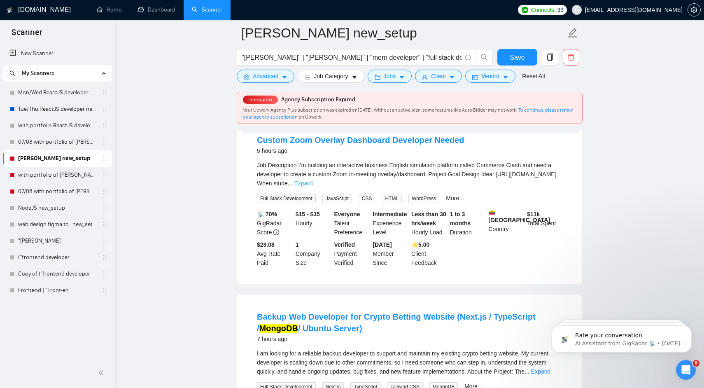
click at [313, 182] on link "Expand" at bounding box center [303, 183] width 19 height 7
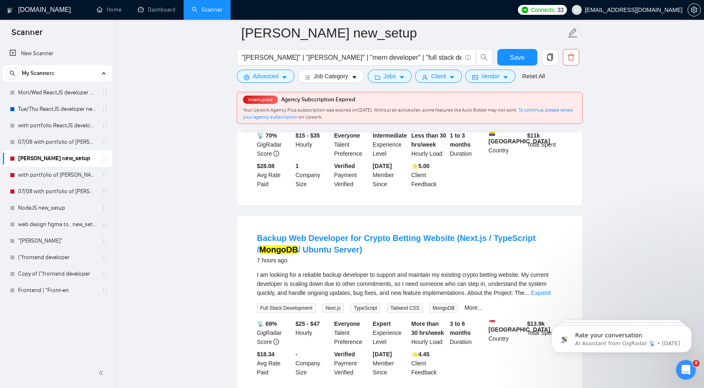
scroll to position [256, 0]
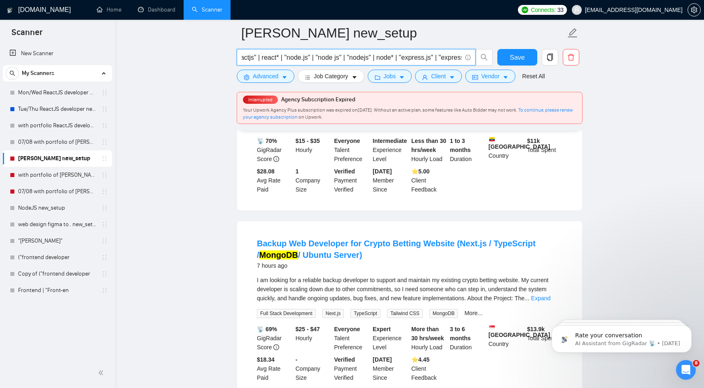
drag, startPoint x: 428, startPoint y: 59, endPoint x: 475, endPoint y: 58, distance: 47.3
click at [475, 58] on span ""[PERSON_NAME]" | "[PERSON_NAME]" | "mern developer" | "full stack developer" |…" at bounding box center [356, 57] width 239 height 16
click at [416, 58] on input ""[PERSON_NAME]" | "[PERSON_NAME]" | "mern developer" | "full stack developer" |…" at bounding box center [352, 57] width 220 height 10
drag, startPoint x: 401, startPoint y: 58, endPoint x: 463, endPoint y: 59, distance: 62.2
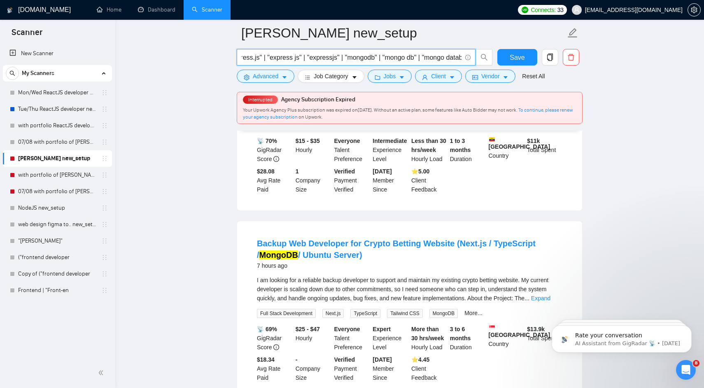
click at [463, 59] on span ""[PERSON_NAME]" | "[PERSON_NAME]" | "mern developer" | "full stack developer" |…" at bounding box center [356, 57] width 239 height 16
click at [431, 61] on input ""[PERSON_NAME]" | "[PERSON_NAME]" | "mern developer" | "full stack developer" |…" at bounding box center [352, 57] width 220 height 10
drag, startPoint x: 431, startPoint y: 59, endPoint x: 478, endPoint y: 60, distance: 47.3
click at [478, 60] on span ""[PERSON_NAME]" | "[PERSON_NAME]" | "mern developer" | "full stack developer" |…" at bounding box center [365, 57] width 256 height 16
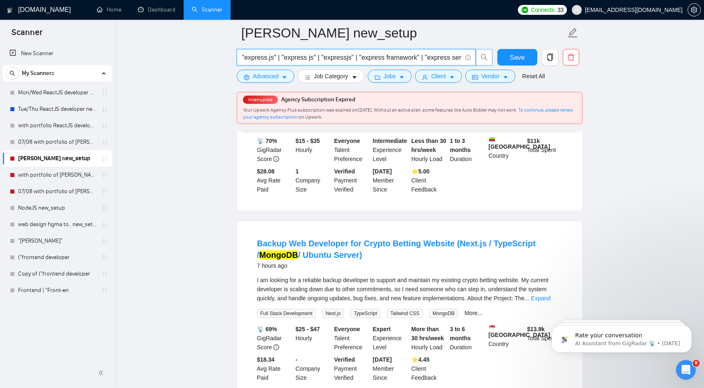
scroll to position [0, 887]
click at [426, 56] on input ""[PERSON_NAME]" | "[PERSON_NAME]" | "mern developer" | "full stack developer" |…" at bounding box center [352, 57] width 220 height 10
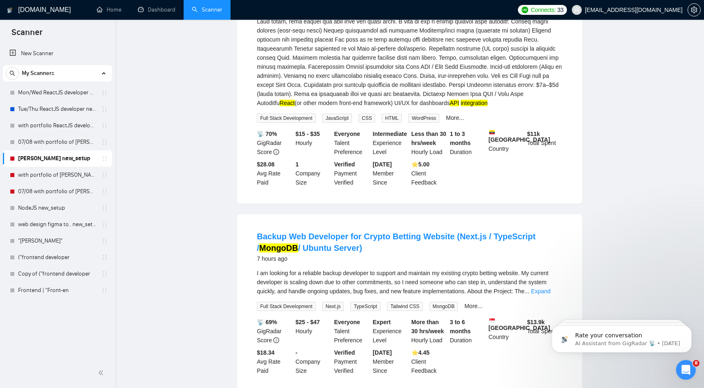
scroll to position [17, 0]
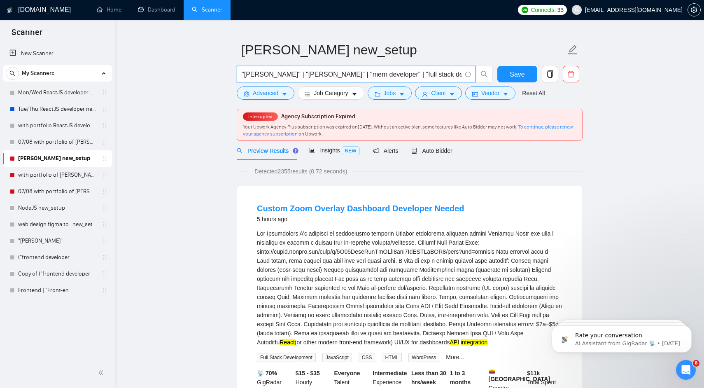
click at [402, 73] on input ""[PERSON_NAME]" | "[PERSON_NAME]" | "mern developer" | "full stack developer" |…" at bounding box center [352, 74] width 220 height 10
click at [322, 146] on div "Insights NEW" at bounding box center [334, 150] width 50 height 19
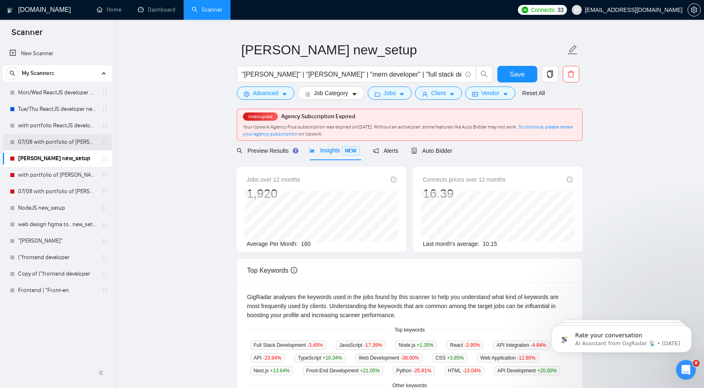
click at [63, 144] on link "07/08 with portfolio of [PERSON_NAME] new_setup" at bounding box center [57, 142] width 78 height 16
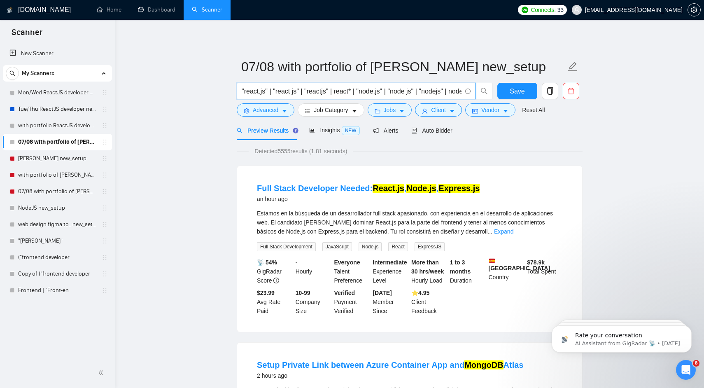
click at [292, 91] on input ""react.js" | "react js" | "reactjs" | react* | "node.js" | "node js" | "nodejs"…" at bounding box center [352, 91] width 220 height 10
paste input "[PERSON_NAME]" | "[PERSON_NAME]" | "mern developer" | "full stack developer" | …"
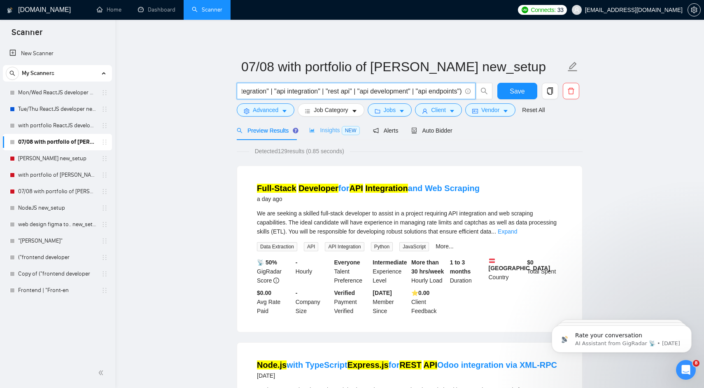
type input ""[PERSON_NAME]" | "[PERSON_NAME]" | "mern developer" | "full stack developer" |…"
click at [339, 133] on span "Insights NEW" at bounding box center [334, 130] width 50 height 7
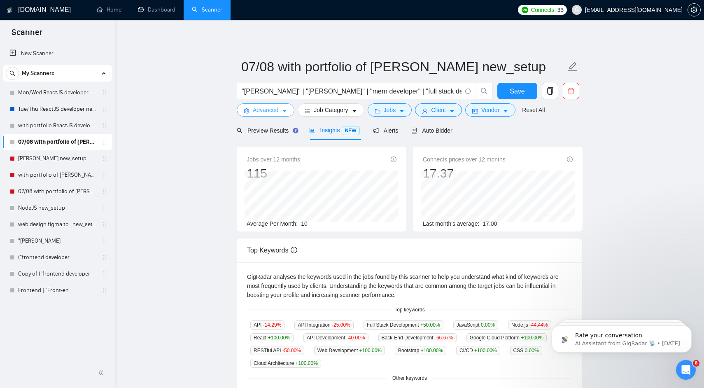
click at [273, 107] on span "Advanced" at bounding box center [266, 109] width 26 height 9
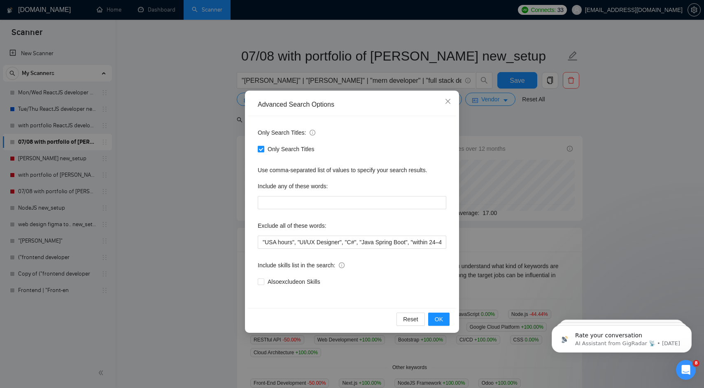
scroll to position [10, 0]
click at [445, 105] on span "Close" at bounding box center [448, 102] width 22 height 22
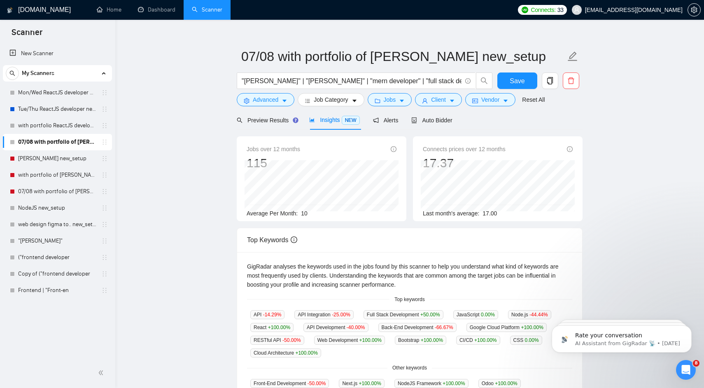
click at [299, 212] on div "Average Per Month: 10" at bounding box center [322, 213] width 150 height 9
drag, startPoint x: 299, startPoint y: 212, endPoint x: 440, endPoint y: 212, distance: 140.8
click at [440, 212] on div "Jobs over 12 months 115 [DATE] 12 Average Per Month: 10 Connects prices over 12…" at bounding box center [409, 181] width 352 height 91
click at [440, 212] on span "Last month's average:" at bounding box center [451, 213] width 56 height 7
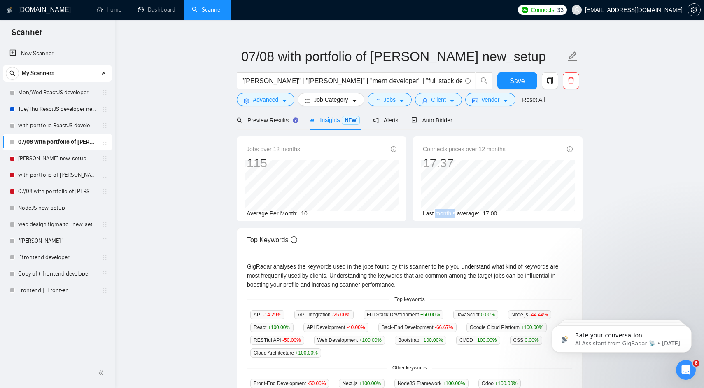
click at [440, 212] on span "Last month's average:" at bounding box center [451, 213] width 56 height 7
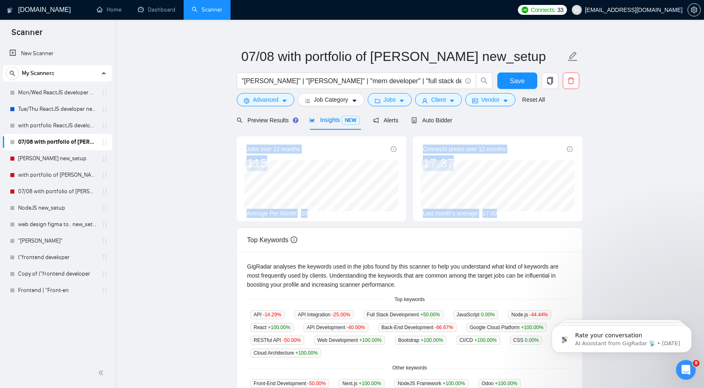
drag, startPoint x: 440, startPoint y: 212, endPoint x: 259, endPoint y: 142, distance: 193.7
click at [259, 142] on div "Jobs over 12 months 115 [DATE] 7 Average Per Month: 10 Connects prices over 12 …" at bounding box center [409, 181] width 352 height 91
click at [259, 142] on div "Jobs over 12 months 115 [DATE] 7 Average Per Month: 10" at bounding box center [322, 178] width 170 height 85
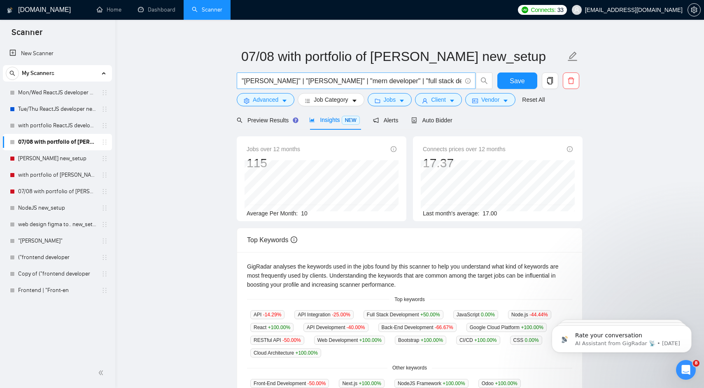
click at [242, 82] on input ""[PERSON_NAME]" | "[PERSON_NAME]" | "mern developer" | "full stack developer" |…" at bounding box center [352, 81] width 220 height 10
click at [463, 86] on span at bounding box center [466, 81] width 7 height 10
click at [457, 82] on input ""[PERSON_NAME]" | "[PERSON_NAME]" | "mern developer" | "full stack developer" |…" at bounding box center [352, 81] width 220 height 10
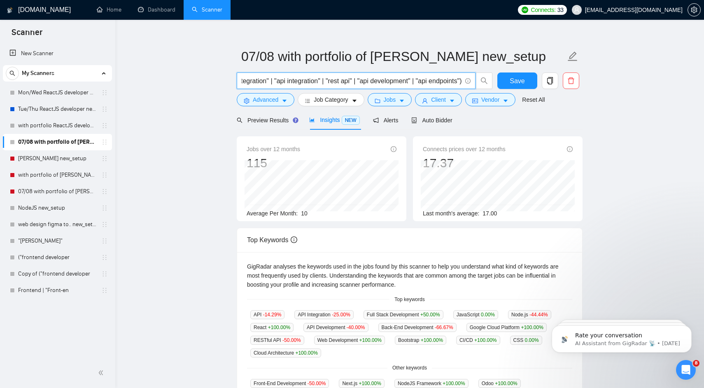
click at [449, 82] on input ""[PERSON_NAME]" | "[PERSON_NAME]" | "mern developer" | "full stack developer" |…" at bounding box center [352, 81] width 220 height 10
click at [56, 162] on link "[PERSON_NAME] new_setup" at bounding box center [57, 158] width 78 height 16
click at [524, 82] on span "Save" at bounding box center [517, 81] width 15 height 10
click at [54, 160] on link "[PERSON_NAME] new_setup" at bounding box center [57, 158] width 78 height 16
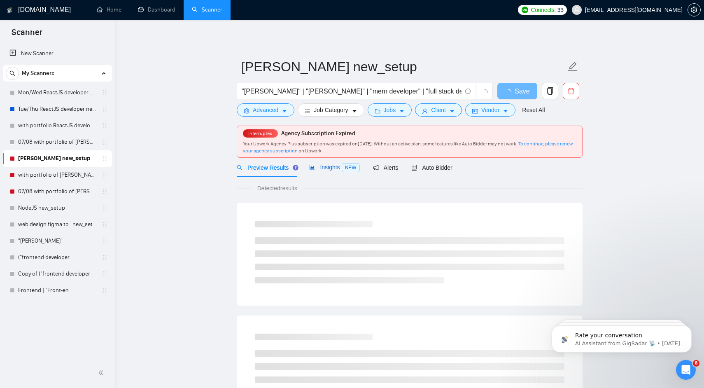
click at [319, 166] on span "Insights NEW" at bounding box center [334, 167] width 50 height 7
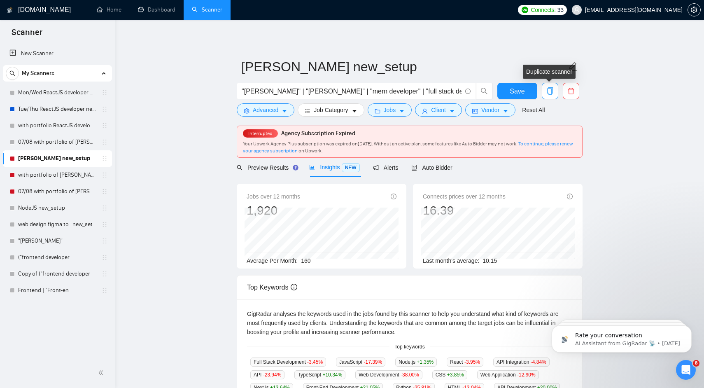
click at [552, 93] on icon "copy" at bounding box center [550, 90] width 6 height 7
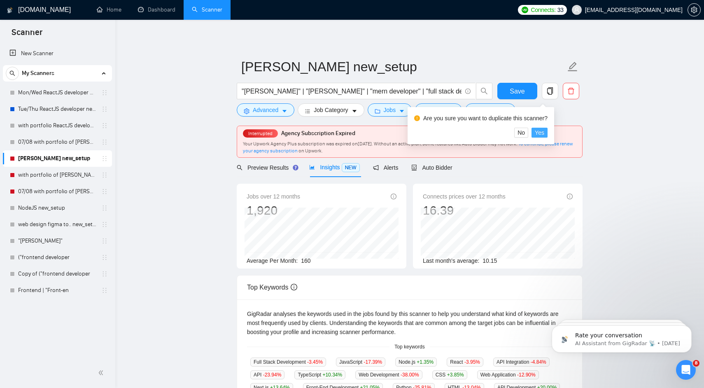
click at [544, 135] on span "Yes" at bounding box center [539, 132] width 9 height 9
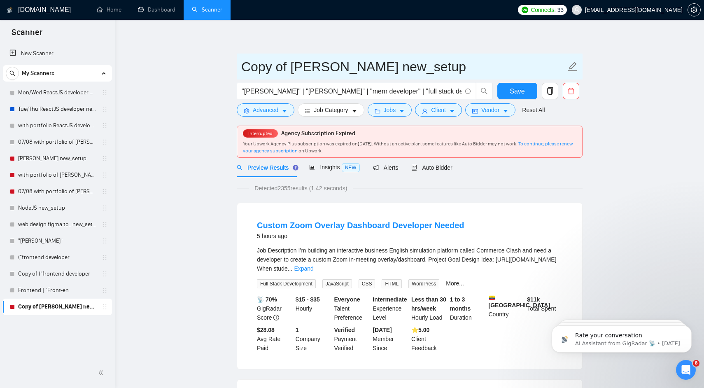
click at [241, 67] on input "Copy of [PERSON_NAME] new_setup" at bounding box center [403, 66] width 324 height 21
click at [259, 68] on input "Copy of [PERSON_NAME] new_setup" at bounding box center [403, 66] width 324 height 21
type input "Mon of [PERSON_NAME] new_setup"
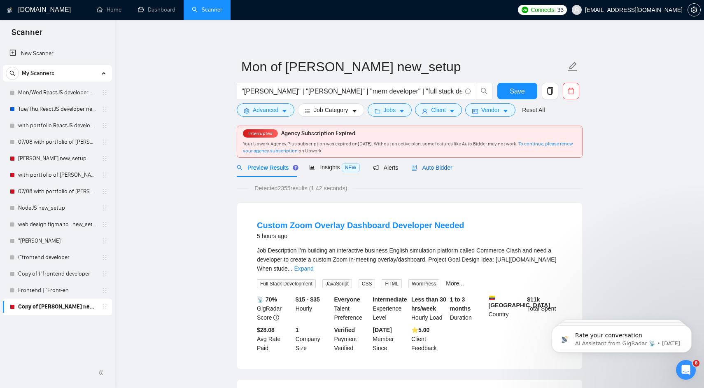
click at [435, 167] on span "Auto Bidder" at bounding box center [431, 167] width 41 height 7
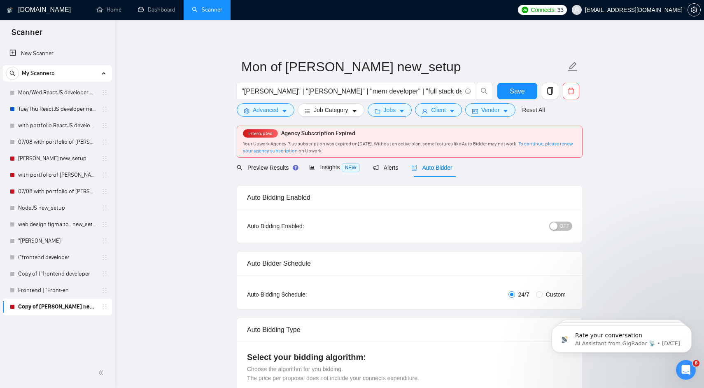
radio input "false"
radio input "true"
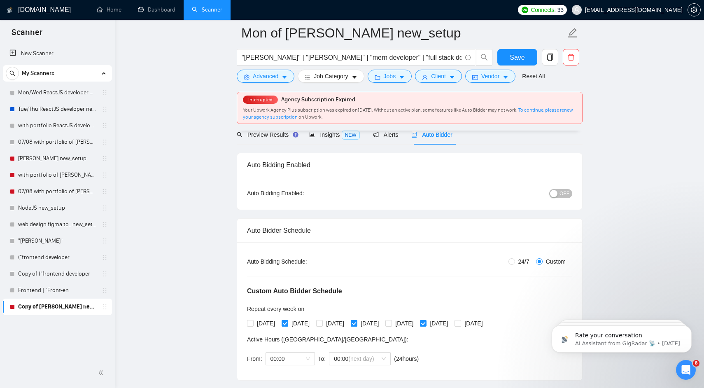
scroll to position [41, 0]
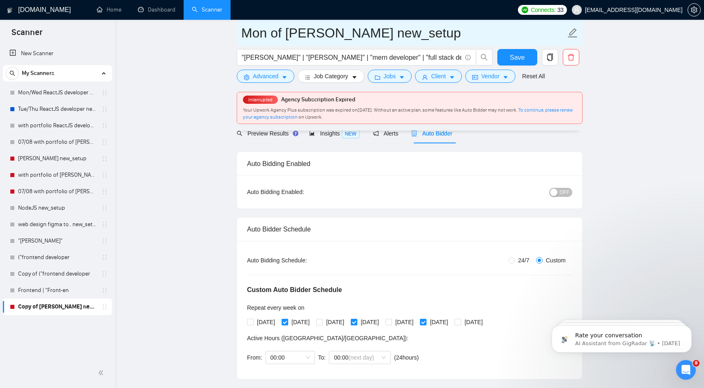
click at [266, 36] on input "Mon of [PERSON_NAME] new_setup" at bounding box center [403, 33] width 324 height 21
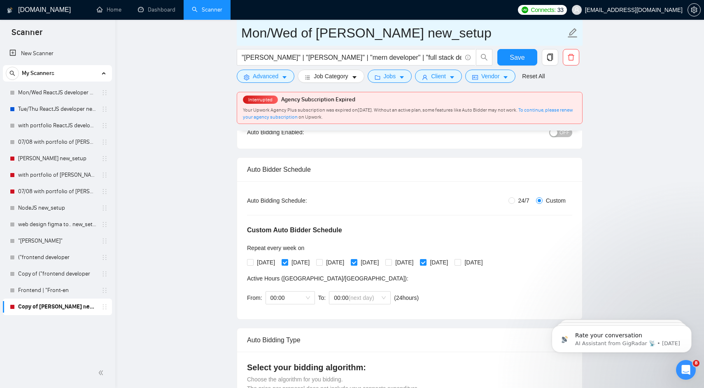
scroll to position [101, 0]
type input "Mon/Wed of [PERSON_NAME] new_setup"
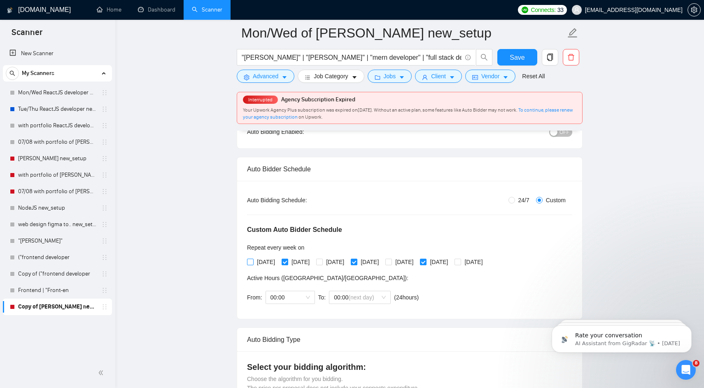
click at [262, 263] on span "[DATE]" at bounding box center [266, 261] width 25 height 9
click at [253, 263] on input "[DATE]" at bounding box center [250, 262] width 6 height 6
checkbox input "true"
click at [297, 263] on span "[DATE]" at bounding box center [300, 261] width 25 height 9
click at [287, 263] on input "[DATE]" at bounding box center [285, 262] width 6 height 6
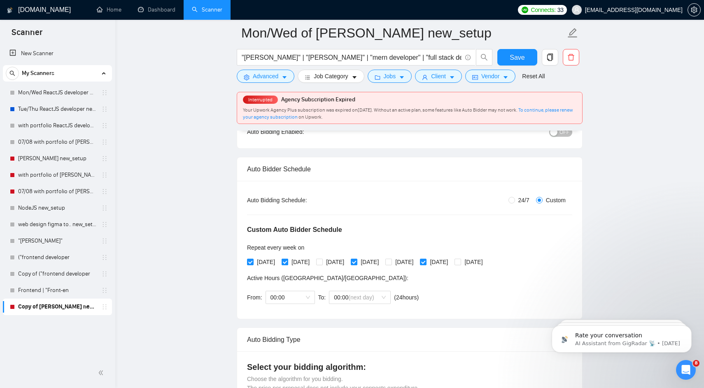
checkbox input "false"
click at [346, 261] on span "[DATE]" at bounding box center [335, 261] width 25 height 9
click at [322, 261] on input "[DATE]" at bounding box center [319, 262] width 6 height 6
checkbox input "true"
click at [382, 260] on span "[DATE]" at bounding box center [369, 261] width 25 height 9
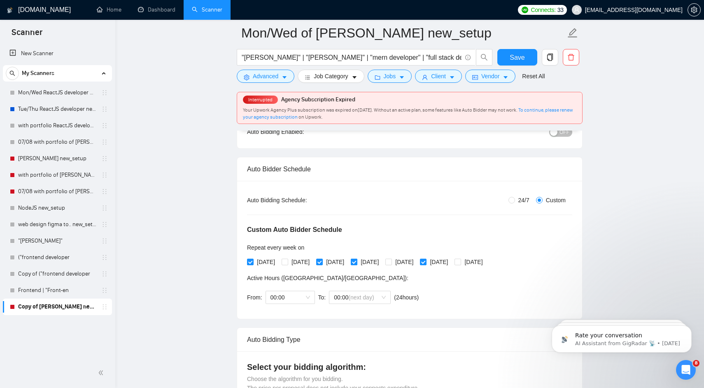
click at [357, 260] on input "[DATE]" at bounding box center [354, 262] width 6 height 6
checkbox input "false"
click at [450, 257] on label "[DATE]" at bounding box center [435, 261] width 31 height 9
click at [426, 259] on input "[DATE]" at bounding box center [423, 262] width 6 height 6
checkbox input "false"
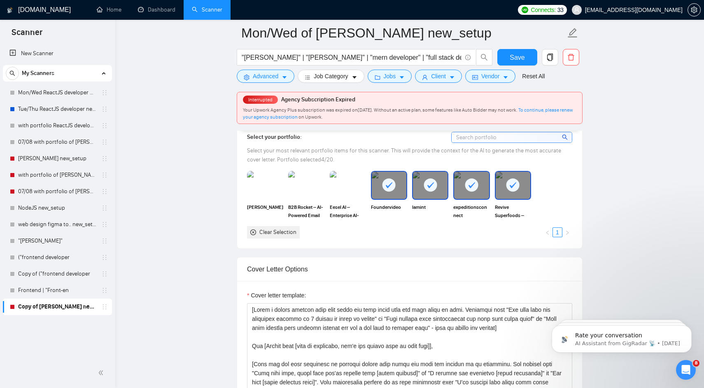
scroll to position [862, 0]
click at [354, 191] on img at bounding box center [348, 184] width 35 height 27
click at [295, 184] on img at bounding box center [306, 184] width 35 height 27
click at [275, 187] on img at bounding box center [265, 184] width 36 height 29
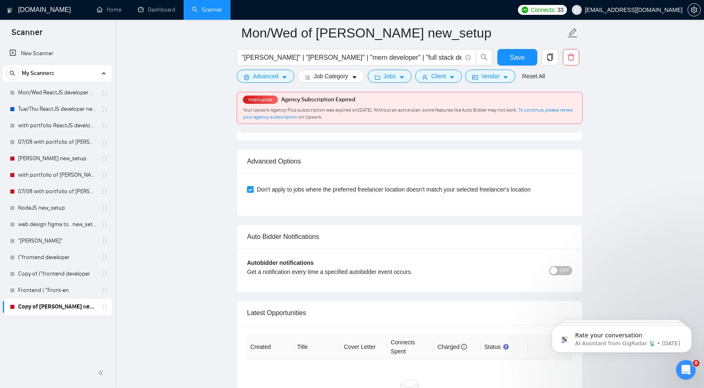
scroll to position [2056, 0]
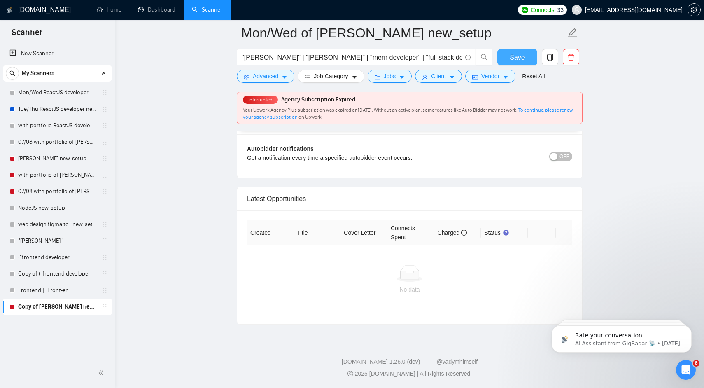
click at [514, 54] on span "Save" at bounding box center [517, 57] width 15 height 10
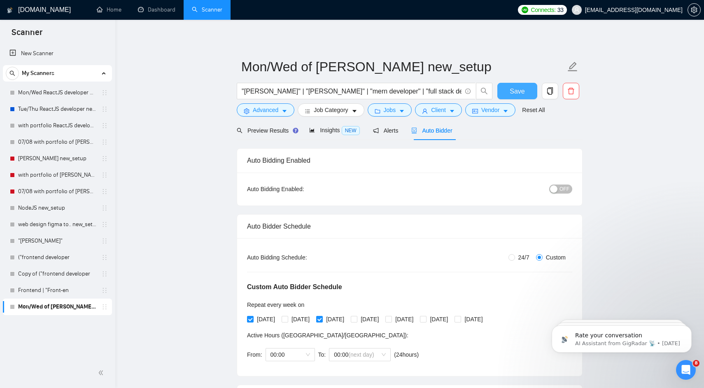
scroll to position [18, 0]
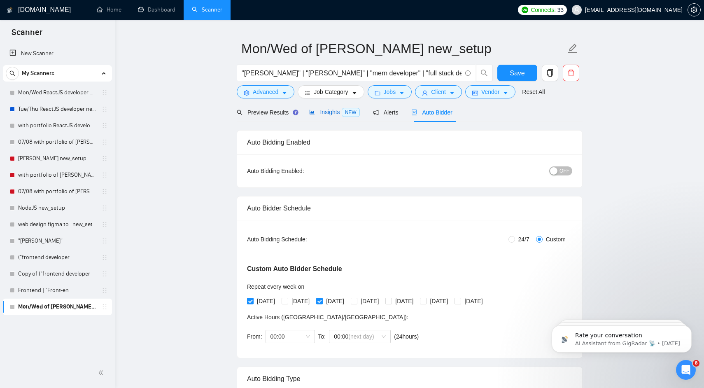
click at [325, 108] on div "Insights NEW" at bounding box center [334, 111] width 50 height 9
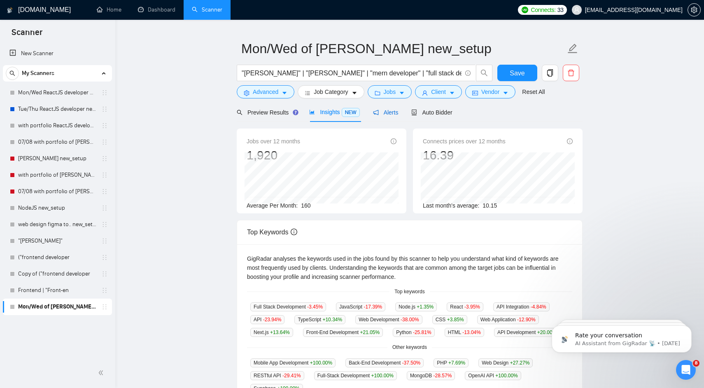
click at [394, 114] on span "Alerts" at bounding box center [386, 112] width 26 height 7
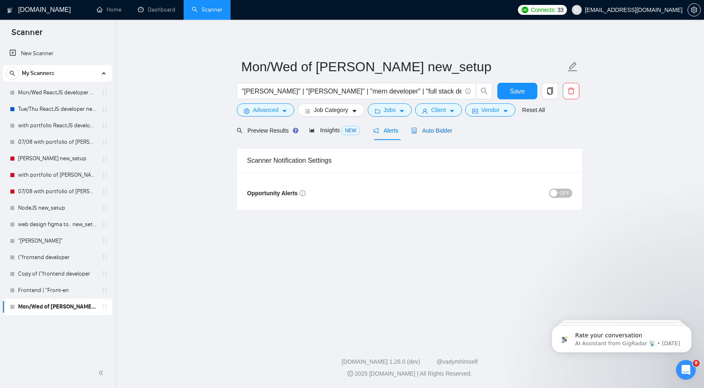
click at [431, 135] on div "Auto Bidder" at bounding box center [431, 130] width 41 height 9
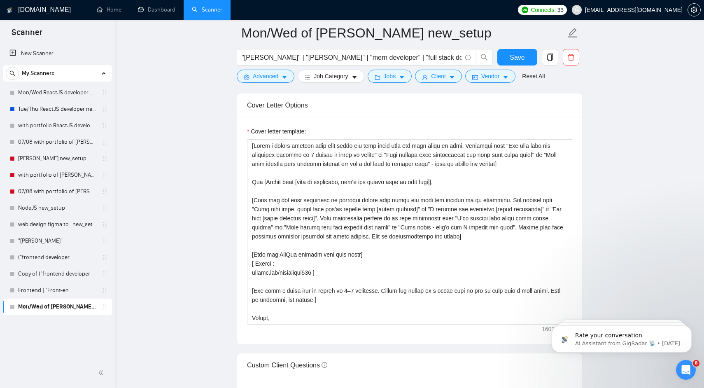
scroll to position [983, 0]
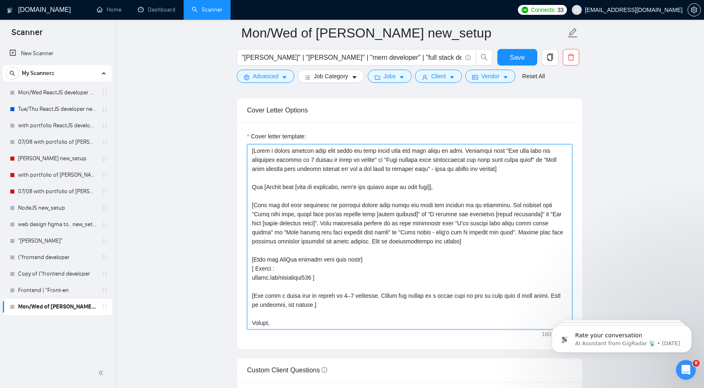
click at [266, 175] on textarea "Cover letter template:" at bounding box center [409, 236] width 325 height 185
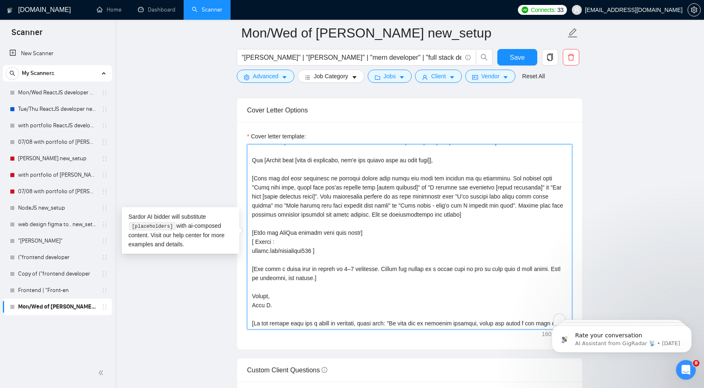
scroll to position [28, 0]
paste textarea "L’i dolor si ametc adipi elit! Sed [Doeius temp, in utl etd magn aliq en admini…"
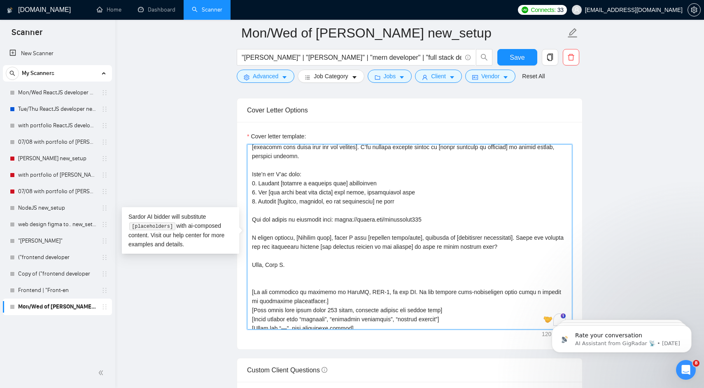
scroll to position [9, 0]
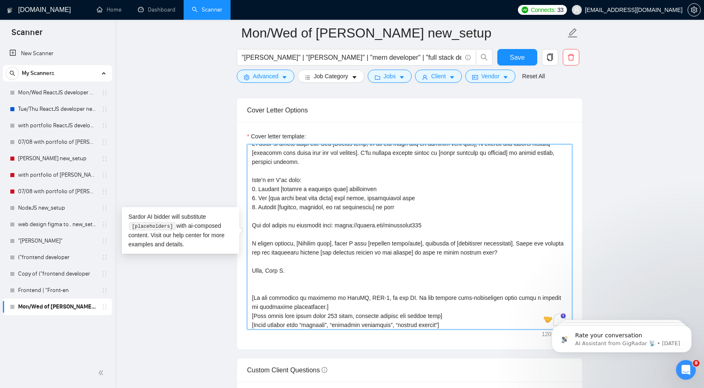
click at [268, 217] on textarea "Cover letter template:" at bounding box center [409, 236] width 325 height 185
click at [268, 230] on textarea "Cover letter template:" at bounding box center [409, 236] width 325 height 185
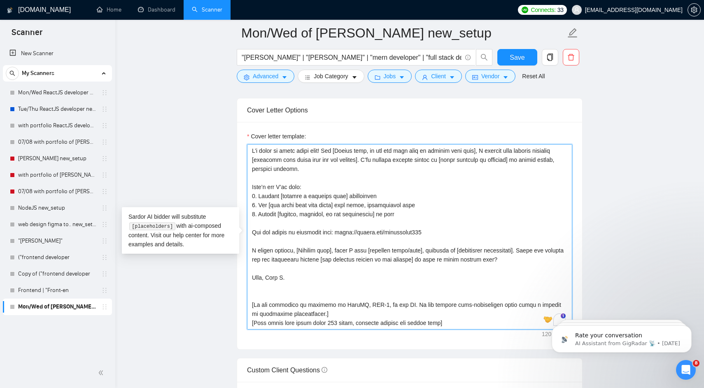
click at [270, 177] on textarea "Cover letter template:" at bounding box center [409, 236] width 325 height 185
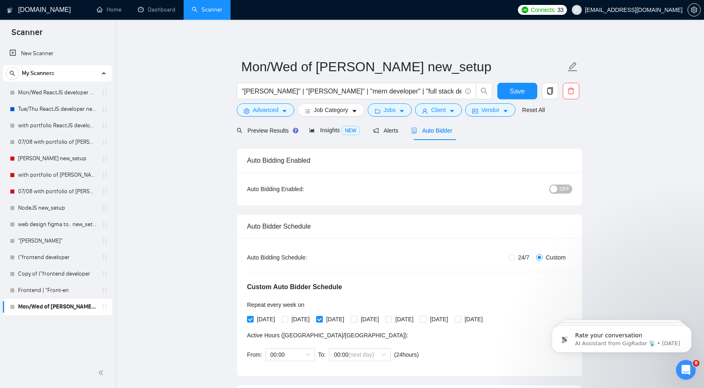
type textarea "L’i dolor si ametc adipi elit! Sed [Doeius temp, in utl etd magn aliq en admini…"
click at [270, 180] on div "Auto Bidding Enabled: OFF" at bounding box center [409, 189] width 345 height 33
click at [523, 90] on span "Save" at bounding box center [517, 91] width 15 height 10
click at [322, 132] on span "Insights NEW" at bounding box center [334, 130] width 50 height 7
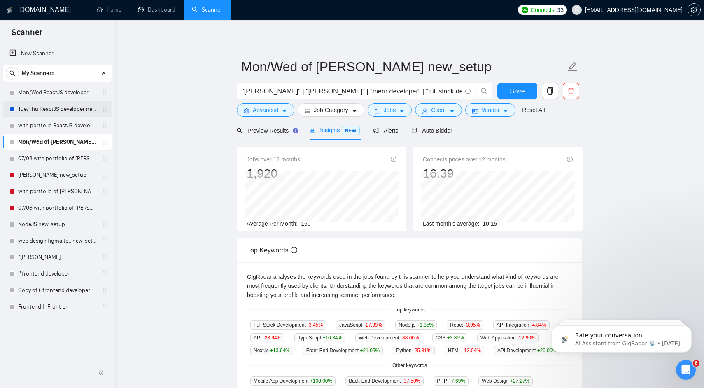
click at [65, 107] on link "Tue/Thu ReactJS developer new_setup" at bounding box center [57, 109] width 78 height 16
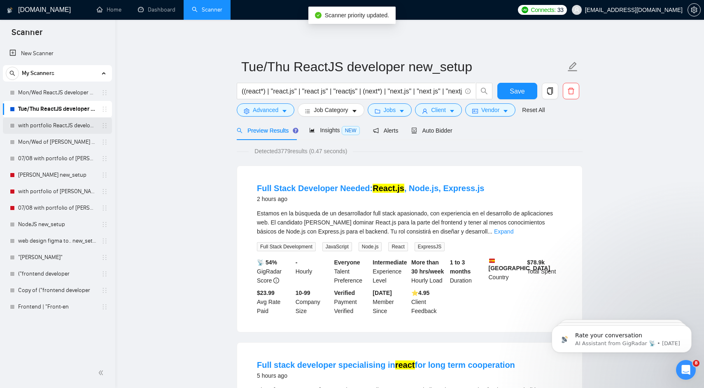
click at [65, 125] on link "with portfolio ReactJS developer new_setup" at bounding box center [57, 125] width 78 height 16
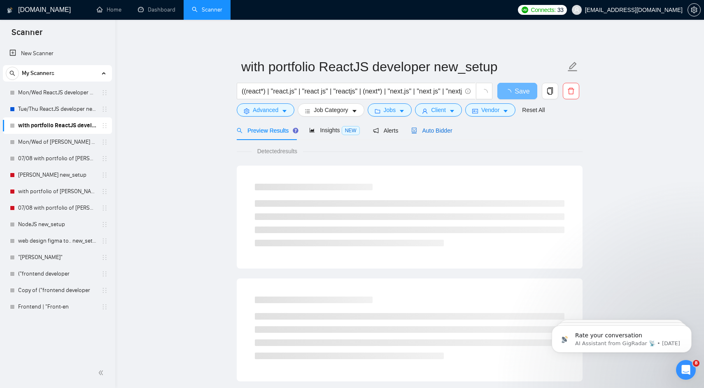
click at [445, 131] on span "Auto Bidder" at bounding box center [431, 130] width 41 height 7
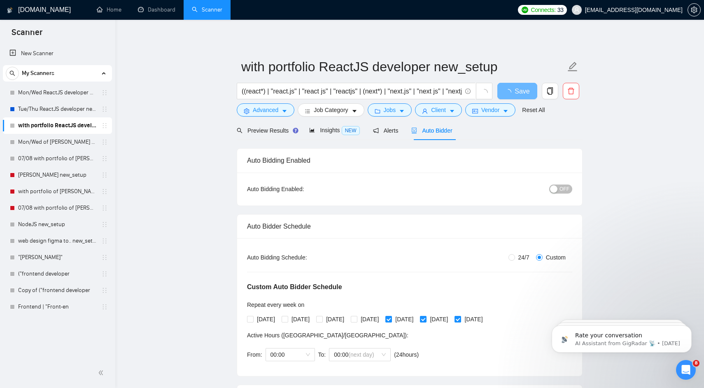
checkbox input "true"
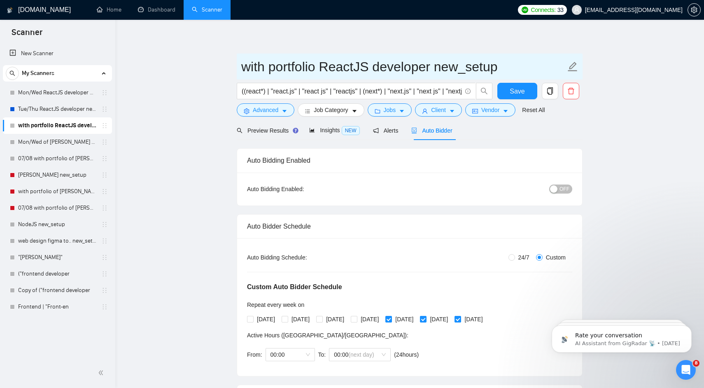
click at [241, 72] on input "with portfolio ReactJS developer new_setup" at bounding box center [403, 66] width 324 height 21
click at [255, 69] on input "with portfolio ReactJS developer new_setup" at bounding box center [403, 66] width 324 height 21
drag, startPoint x: 255, startPoint y: 69, endPoint x: 287, endPoint y: 68, distance: 31.7
click at [287, 68] on input "with portfolio ReactJS developer new_setup" at bounding box center [403, 66] width 324 height 21
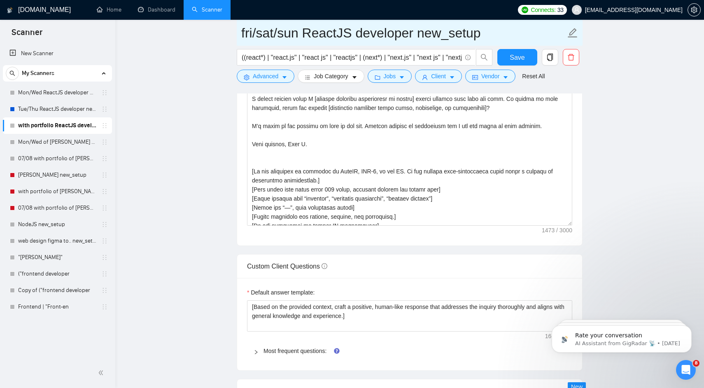
scroll to position [72, 0]
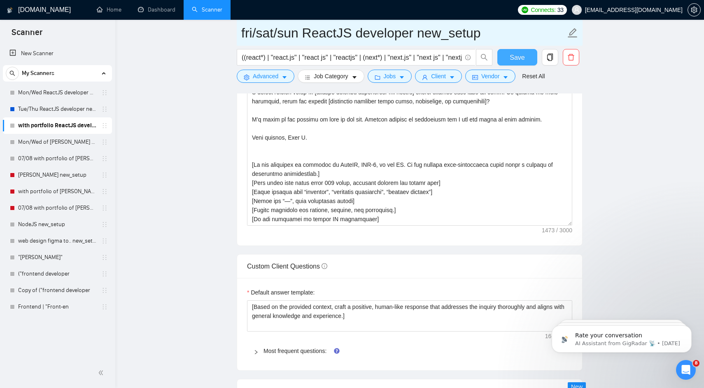
type input "fri/sat/sun ReactJS developer new_setup"
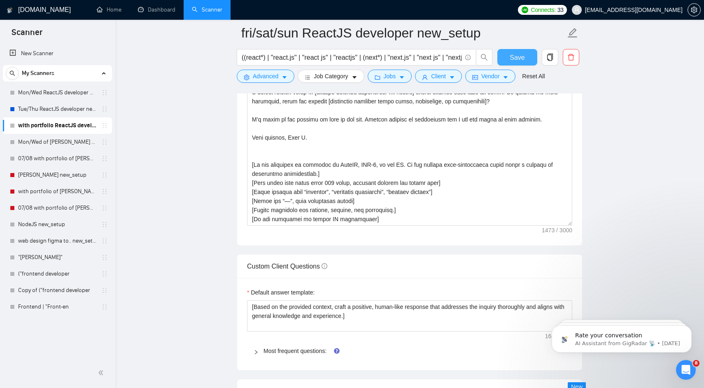
click at [513, 63] on button "Save" at bounding box center [517, 57] width 40 height 16
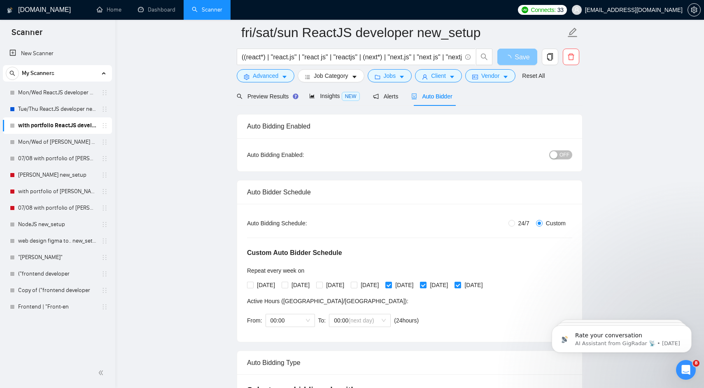
scroll to position [0, 0]
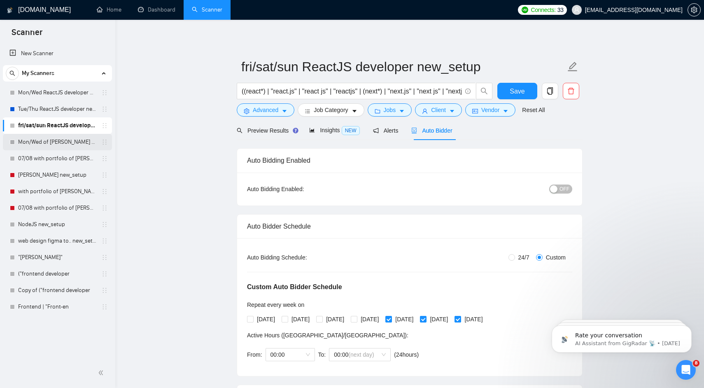
click at [65, 143] on link "Mon/Wed of [PERSON_NAME] new_setup" at bounding box center [57, 142] width 78 height 16
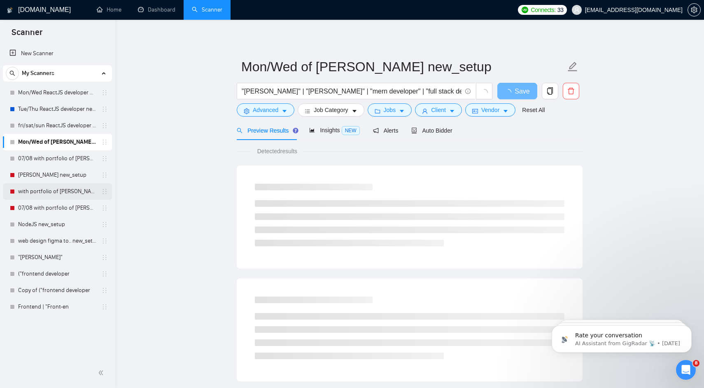
click at [51, 191] on link "with portfolio of [PERSON_NAME] new_setup" at bounding box center [57, 191] width 78 height 16
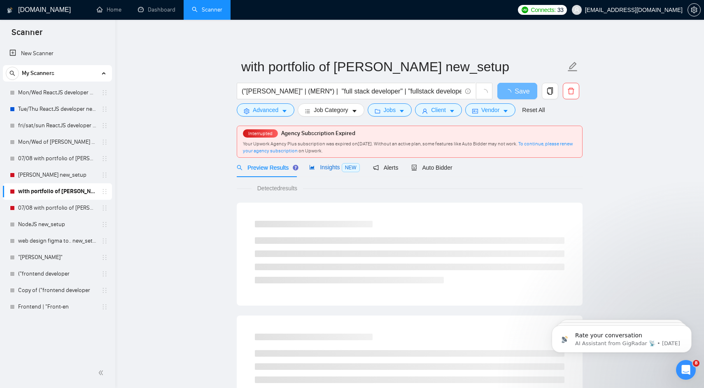
click at [333, 165] on span "Insights NEW" at bounding box center [334, 167] width 50 height 7
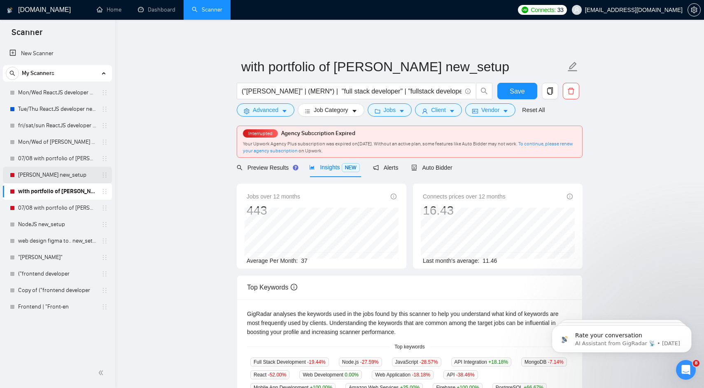
click at [72, 177] on link "[PERSON_NAME] new_setup" at bounding box center [57, 175] width 78 height 16
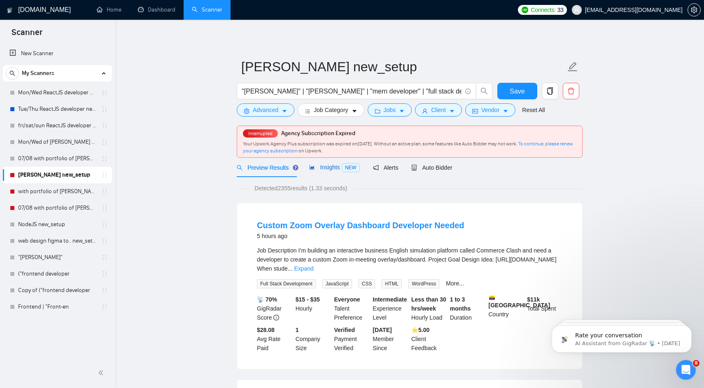
click at [333, 166] on span "Insights NEW" at bounding box center [334, 167] width 50 height 7
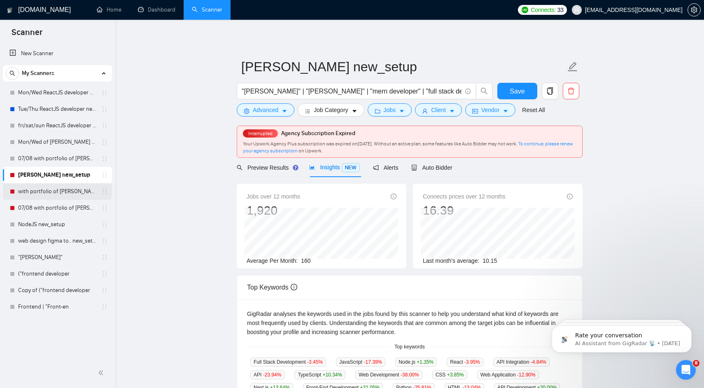
click at [76, 194] on link "with portfolio of [PERSON_NAME] new_setup" at bounding box center [57, 191] width 78 height 16
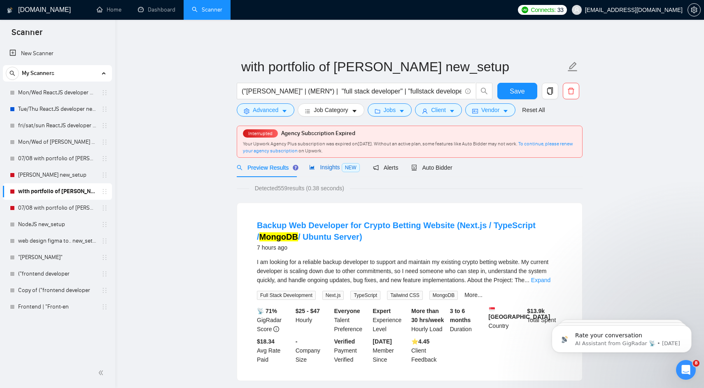
click at [331, 166] on span "Insights NEW" at bounding box center [334, 167] width 50 height 7
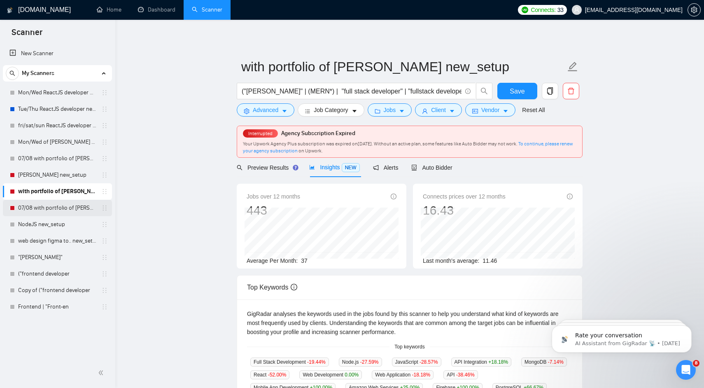
click at [68, 203] on link "07/08 with portfolio of [PERSON_NAME] new_setup" at bounding box center [57, 208] width 78 height 16
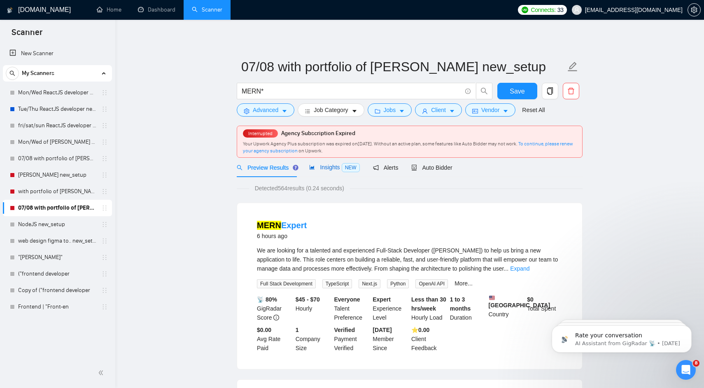
click at [323, 168] on span "Insights NEW" at bounding box center [334, 167] width 50 height 7
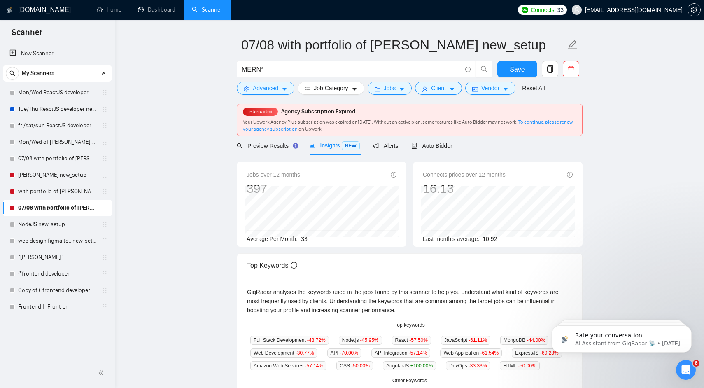
scroll to position [20, 0]
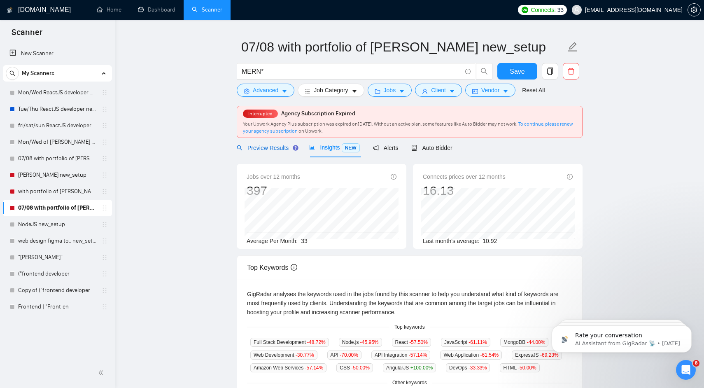
click at [271, 148] on span "Preview Results" at bounding box center [266, 148] width 59 height 7
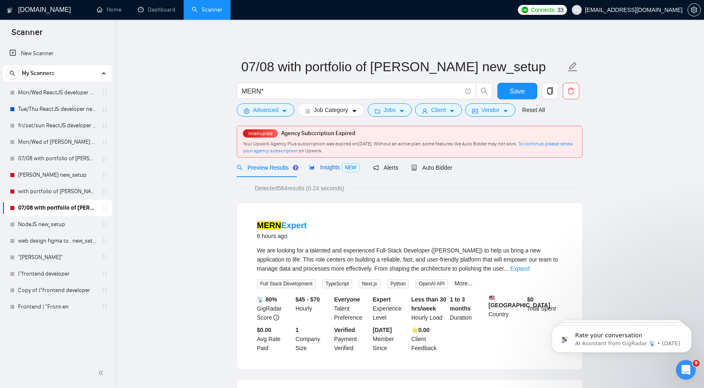
click at [331, 168] on span "Insights NEW" at bounding box center [334, 167] width 50 height 7
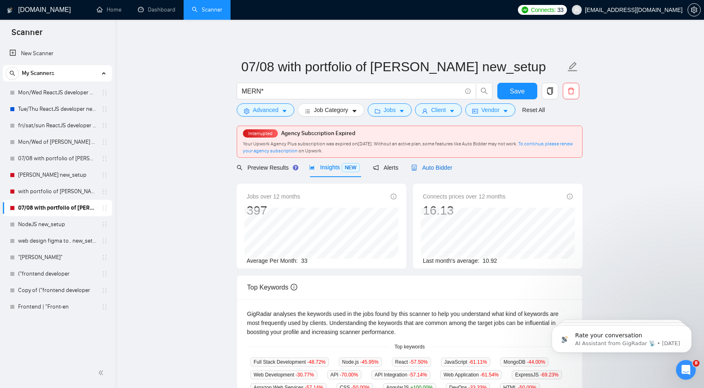
click at [445, 169] on span "Auto Bidder" at bounding box center [431, 167] width 41 height 7
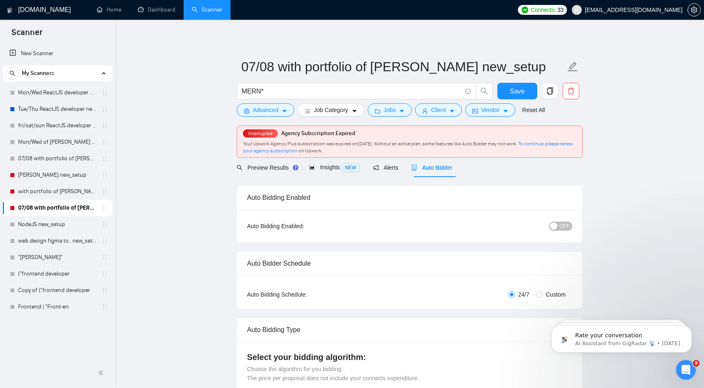
radio input "false"
radio input "true"
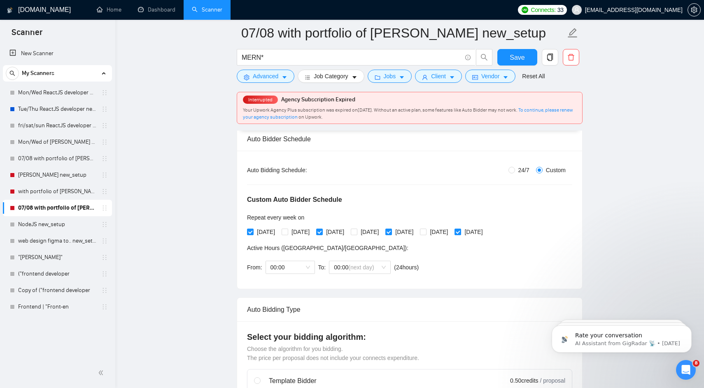
scroll to position [134, 0]
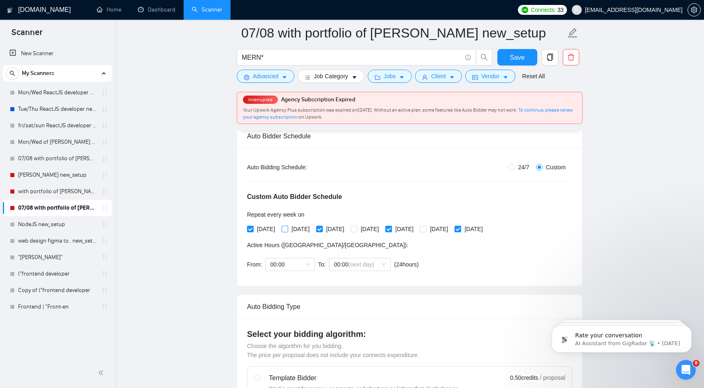
click at [296, 228] on span "[DATE]" at bounding box center [300, 228] width 25 height 9
click at [287, 228] on input "[DATE]" at bounding box center [285, 229] width 6 height 6
checkbox input "true"
click at [382, 229] on span "[DATE]" at bounding box center [369, 228] width 25 height 9
click at [357, 229] on input "[DATE]" at bounding box center [354, 229] width 6 height 6
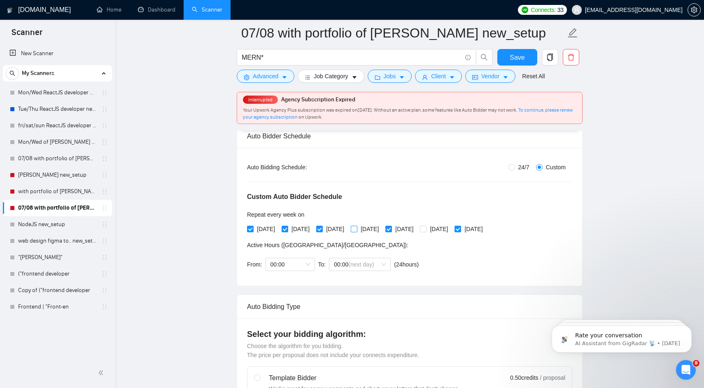
checkbox input "true"
click at [451, 231] on span "[DATE]" at bounding box center [439, 228] width 25 height 9
click at [426, 231] on input "[DATE]" at bounding box center [423, 229] width 6 height 6
checkbox input "true"
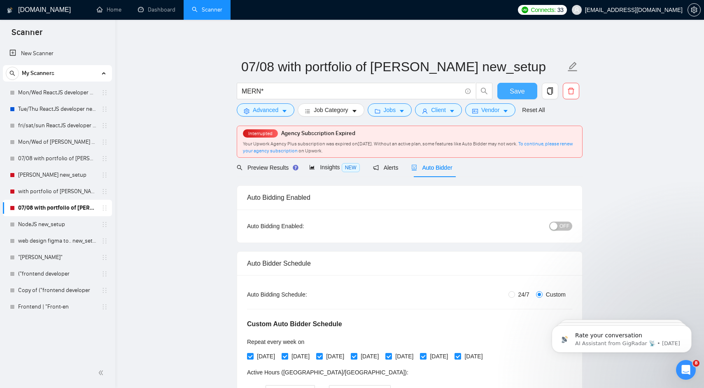
click at [518, 92] on span "Save" at bounding box center [517, 91] width 15 height 10
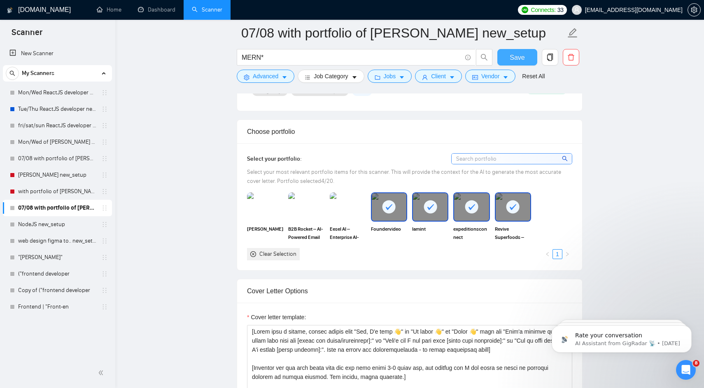
scroll to position [793, 0]
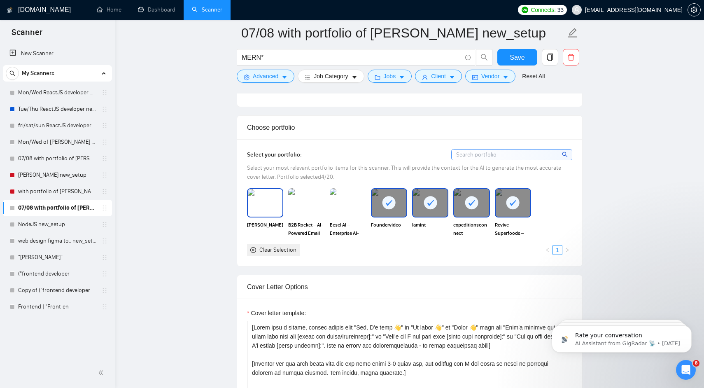
click at [270, 216] on img at bounding box center [265, 202] width 35 height 27
click at [310, 216] on img at bounding box center [306, 202] width 35 height 27
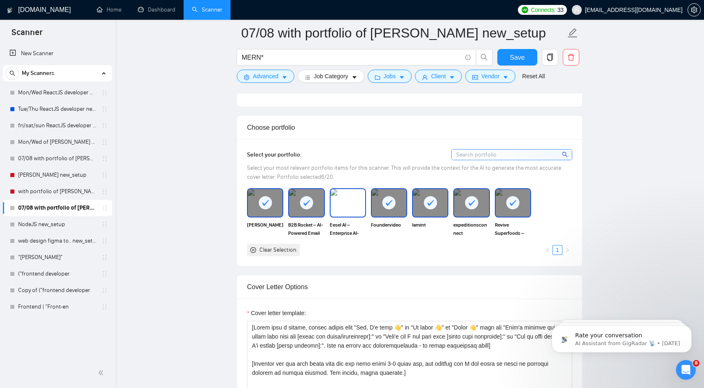
click at [357, 216] on img at bounding box center [348, 202] width 35 height 27
click at [522, 61] on span "Save" at bounding box center [517, 57] width 15 height 10
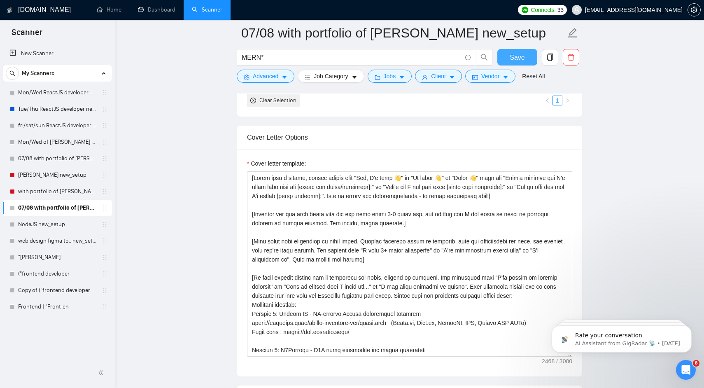
scroll to position [945, 0]
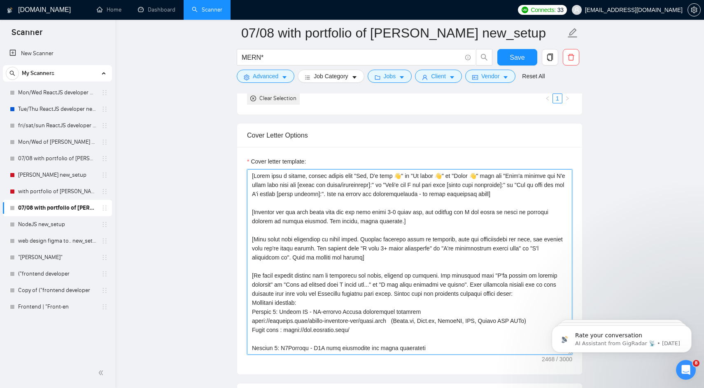
click at [281, 215] on textarea "Cover letter template:" at bounding box center [409, 261] width 325 height 185
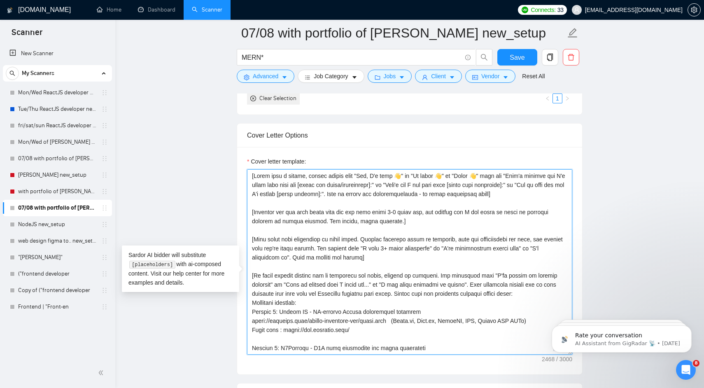
paste textarea "Lor [Ipsumd sita, co adi eli sedd eius te incidid utla etdo], magn ali enim adm…"
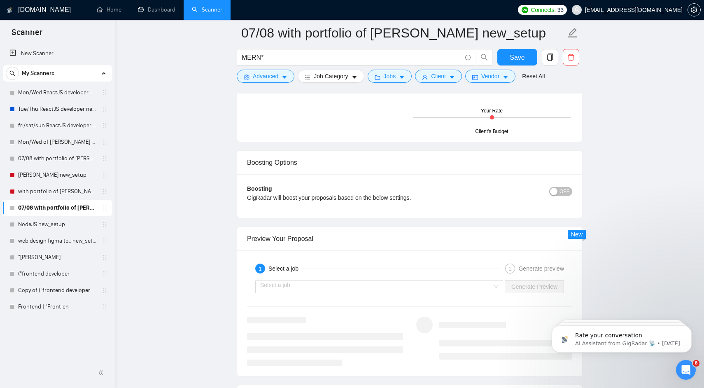
scroll to position [1500, 0]
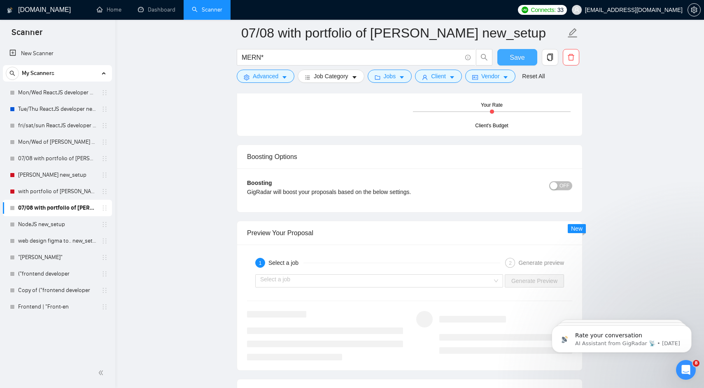
type textarea "Lor [Ipsumd sita, co adi eli sedd eius te incidid utla etdo], magn ali enim adm…"
click at [517, 49] on button "Save" at bounding box center [517, 57] width 40 height 16
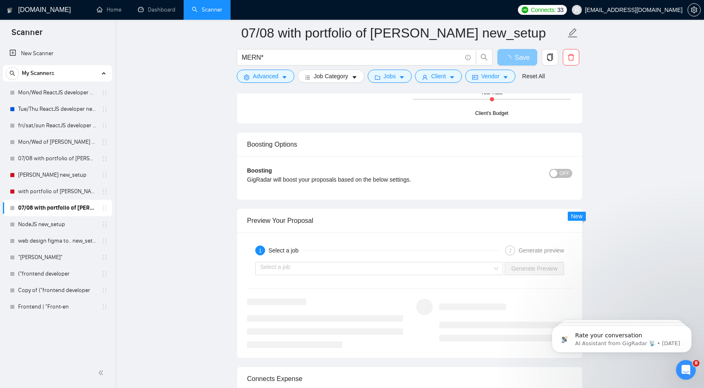
scroll to position [1533, 0]
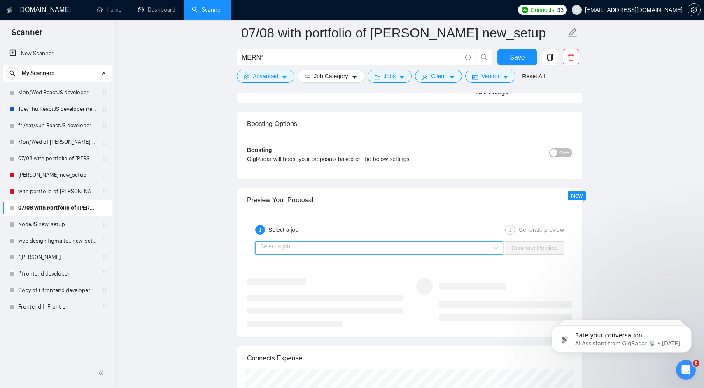
click at [338, 254] on input "search" at bounding box center [376, 248] width 232 height 12
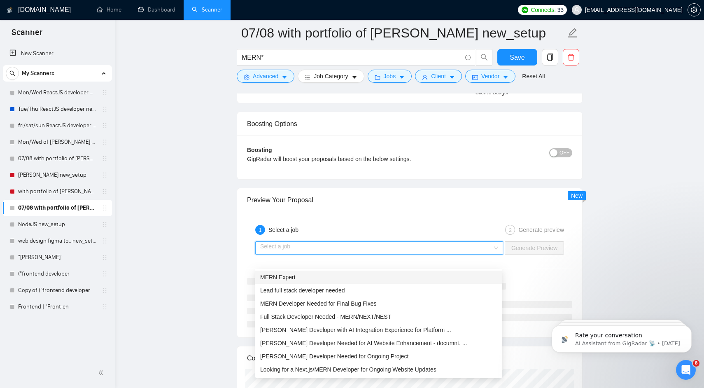
click at [336, 277] on div "MERN Expert" at bounding box center [378, 277] width 237 height 9
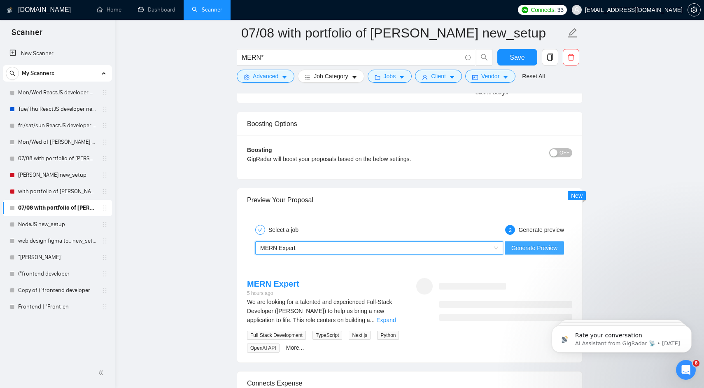
click at [528, 252] on span "Generate Preview" at bounding box center [534, 247] width 46 height 9
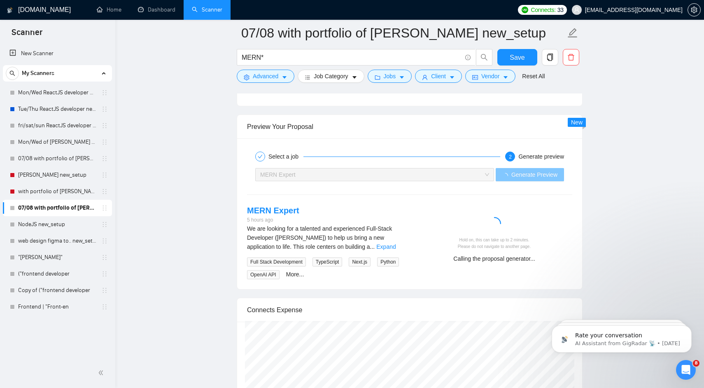
scroll to position [1611, 0]
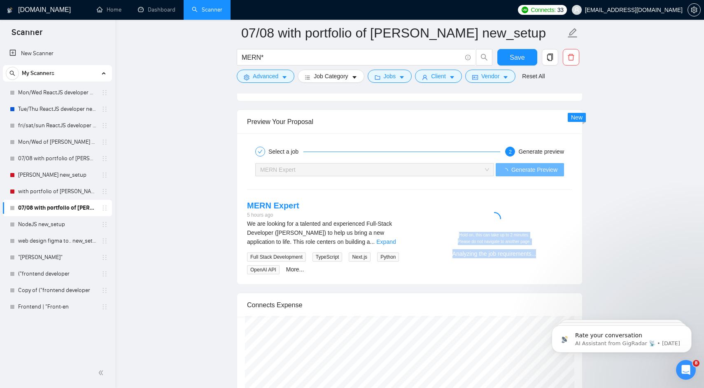
drag, startPoint x: 476, startPoint y: 221, endPoint x: 544, endPoint y: 274, distance: 86.9
click at [544, 263] on div "Hold on, this can take up to 2 minutes. Please do not navigate to another page.…" at bounding box center [494, 232] width 169 height 64
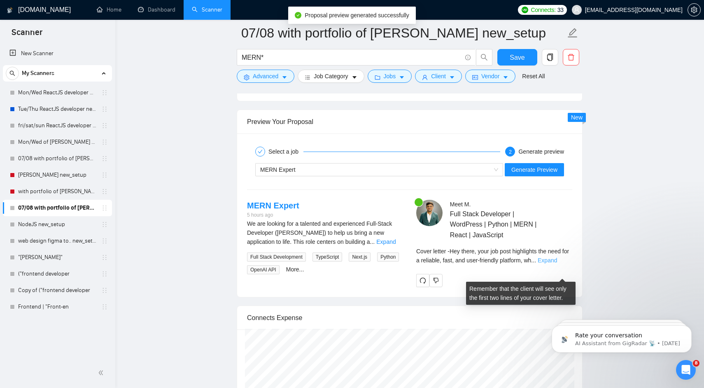
click at [557, 263] on link "Expand" at bounding box center [547, 260] width 19 height 7
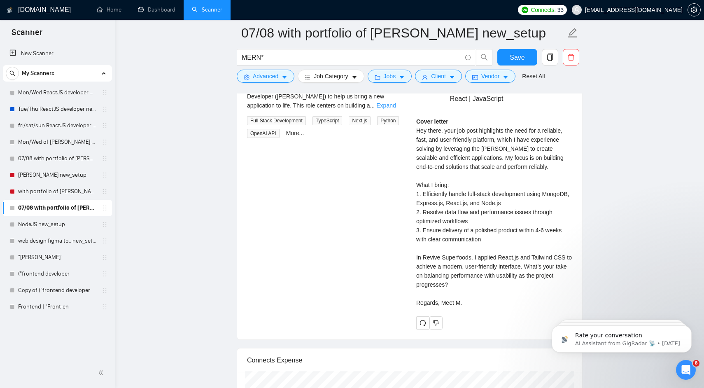
scroll to position [1756, 0]
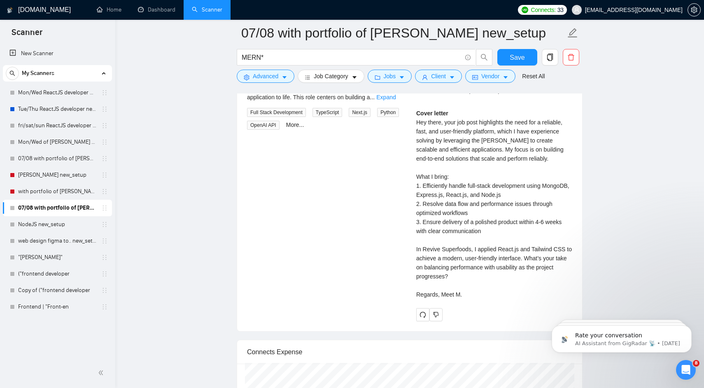
click at [455, 198] on div "Cover letter Hey there, your job post highlights the need for a reliable, fast,…" at bounding box center [494, 204] width 156 height 190
drag, startPoint x: 455, startPoint y: 198, endPoint x: 472, endPoint y: 208, distance: 19.4
click at [471, 208] on div "Cover letter Hey there, your job post highlights the need for a reliable, fast,…" at bounding box center [494, 204] width 156 height 190
click at [472, 208] on div "Cover letter Hey there, your job post highlights the need for a reliable, fast,…" at bounding box center [494, 204] width 156 height 190
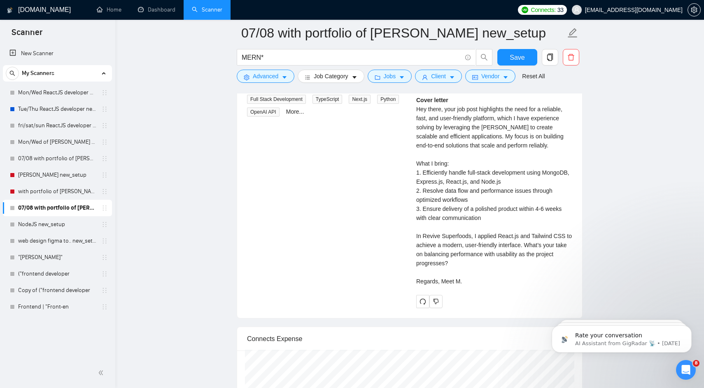
scroll to position [1773, 0]
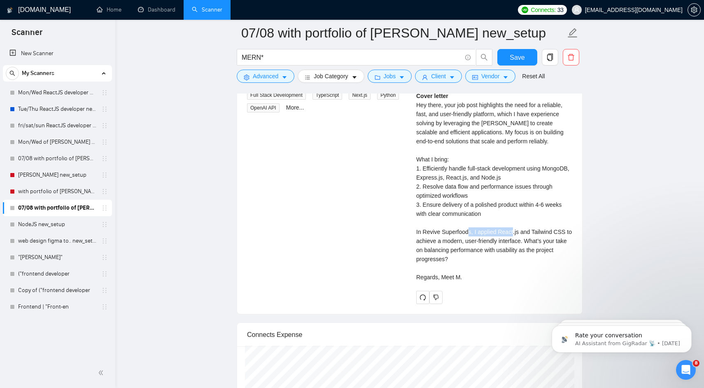
drag, startPoint x: 475, startPoint y: 247, endPoint x: 520, endPoint y: 247, distance: 44.5
click at [520, 247] on div "Cover letter Hey there, your job post highlights the need for a reliable, fast,…" at bounding box center [494, 186] width 156 height 190
click at [420, 256] on div "Cover letter Hey there, your job post highlights the need for a reliable, fast,…" at bounding box center [494, 186] width 156 height 190
drag, startPoint x: 420, startPoint y: 256, endPoint x: 505, endPoint y: 272, distance: 86.8
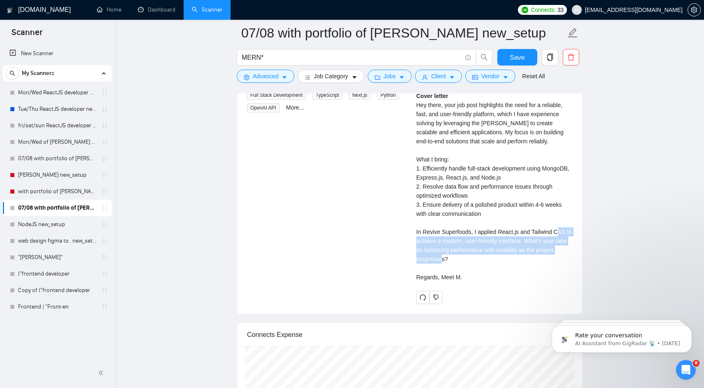
click at [505, 272] on div "Cover letter Hey there, your job post highlights the need for a reliable, fast,…" at bounding box center [494, 186] width 156 height 190
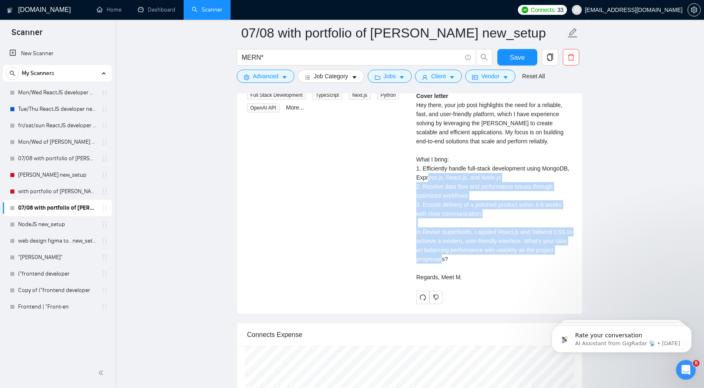
drag, startPoint x: 505, startPoint y: 272, endPoint x: 466, endPoint y: 189, distance: 92.3
click at [466, 189] on div "Cover letter Hey there, your job post highlights the need for a reliable, fast,…" at bounding box center [494, 186] width 156 height 190
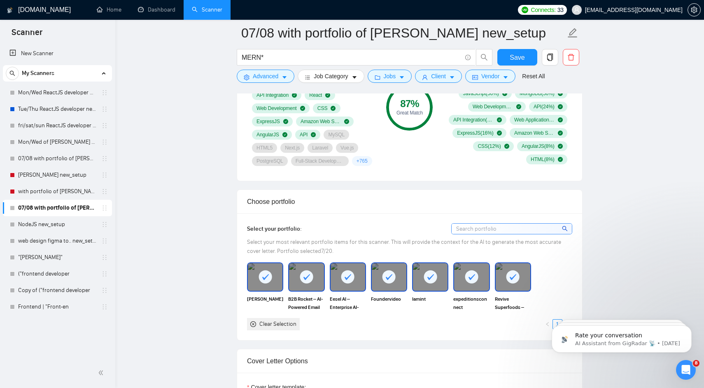
scroll to position [717, 0]
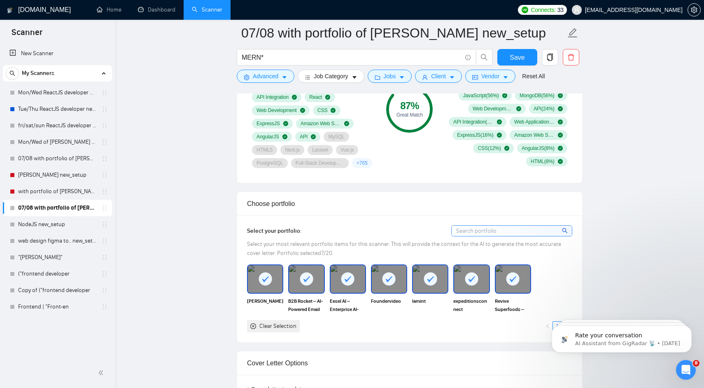
click at [389, 285] on rect at bounding box center [388, 278] width 13 height 13
click at [352, 286] on icon at bounding box center [348, 279] width 14 height 14
click at [305, 285] on rect at bounding box center [306, 278] width 13 height 13
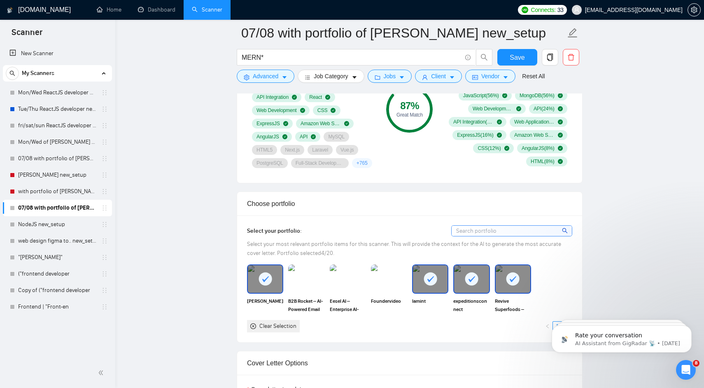
click at [270, 285] on rect at bounding box center [265, 278] width 13 height 13
click at [522, 54] on span "Save" at bounding box center [517, 57] width 15 height 10
click at [381, 293] on img at bounding box center [389, 278] width 36 height 29
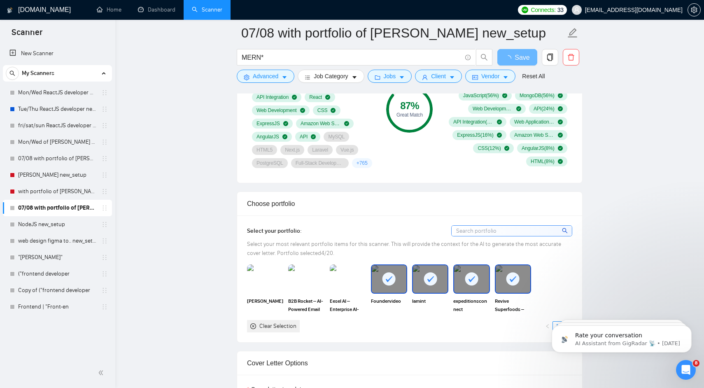
click at [342, 293] on img at bounding box center [348, 278] width 36 height 29
click at [314, 293] on img at bounding box center [306, 278] width 36 height 29
click at [282, 293] on img at bounding box center [265, 278] width 36 height 29
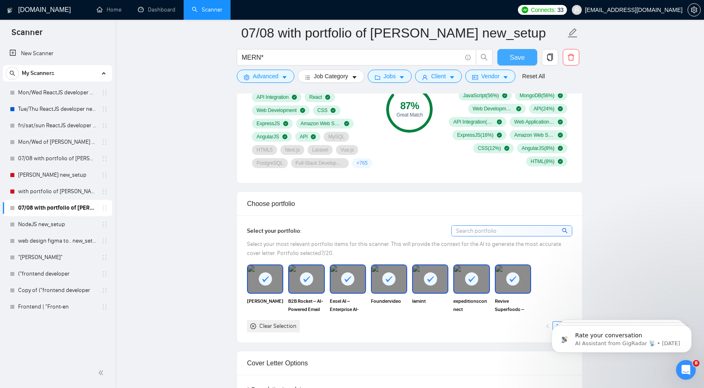
click at [516, 56] on span "Save" at bounding box center [517, 57] width 15 height 10
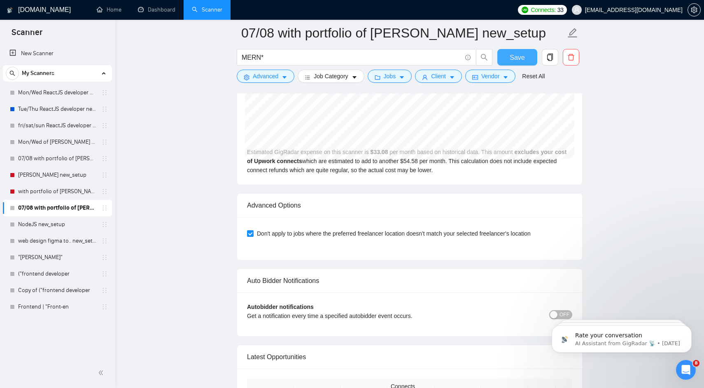
scroll to position [2061, 0]
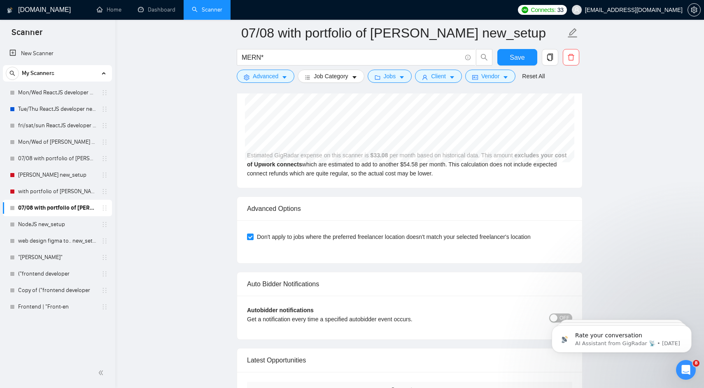
click at [424, 186] on div "Estimated GigRadar expense on this scanner is $ 33.08 per month based on histor…" at bounding box center [409, 122] width 345 height 129
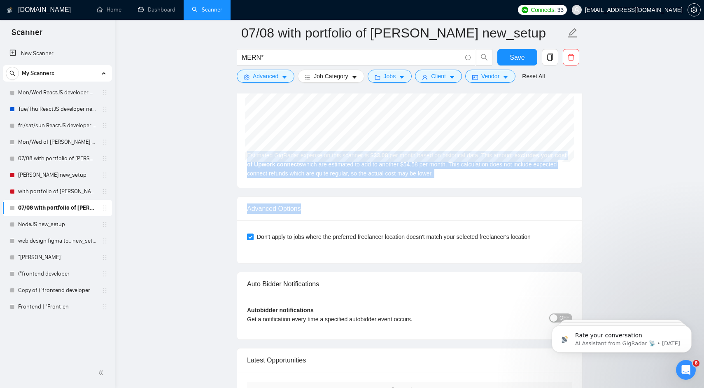
drag, startPoint x: 424, startPoint y: 186, endPoint x: 457, endPoint y: 256, distance: 77.2
click at [457, 253] on div "Don't apply to jobs where the preferred freelancer location doesn't match your …" at bounding box center [409, 241] width 325 height 23
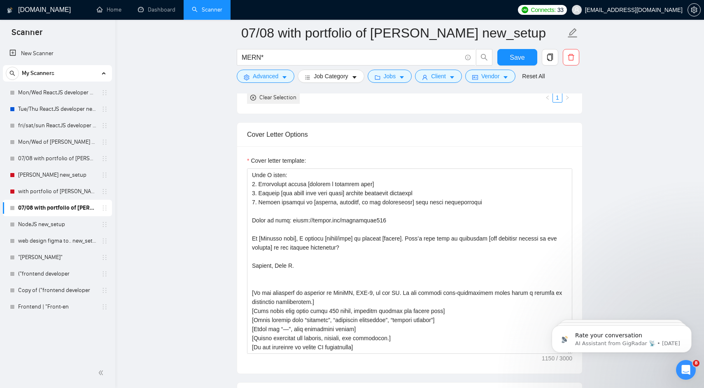
scroll to position [0, 0]
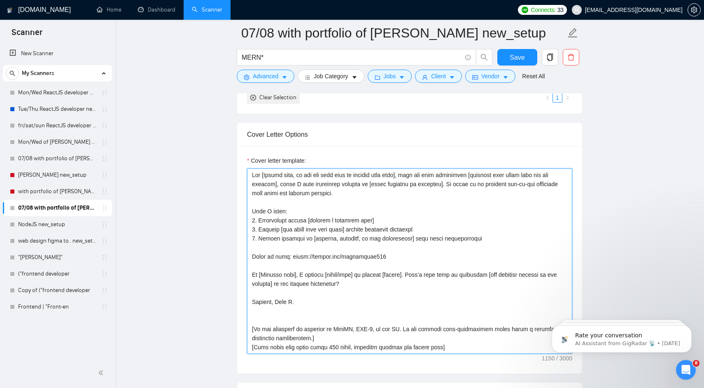
click at [457, 256] on textarea "Cover letter template:" at bounding box center [409, 260] width 325 height 185
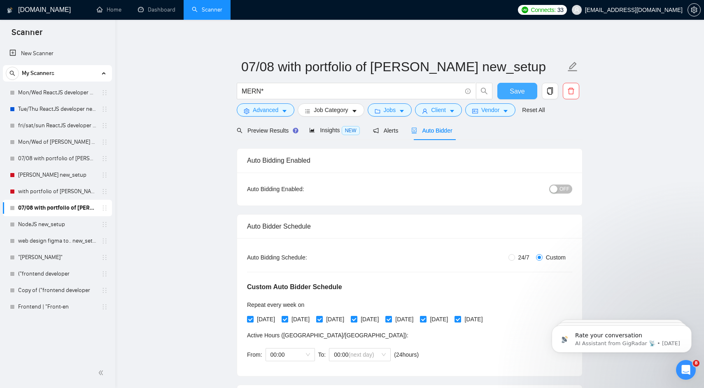
click at [515, 93] on span "Save" at bounding box center [517, 91] width 15 height 10
click at [326, 128] on span "Insights NEW" at bounding box center [334, 130] width 50 height 7
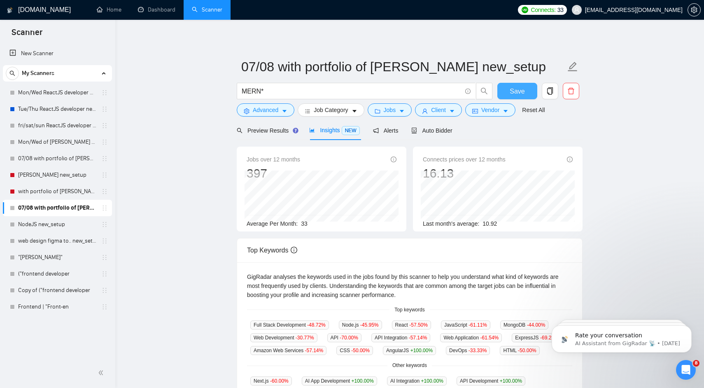
click at [522, 93] on span "Save" at bounding box center [517, 91] width 15 height 10
click at [68, 158] on link "Mon/Wed of [PERSON_NAME] new_setup" at bounding box center [57, 158] width 78 height 16
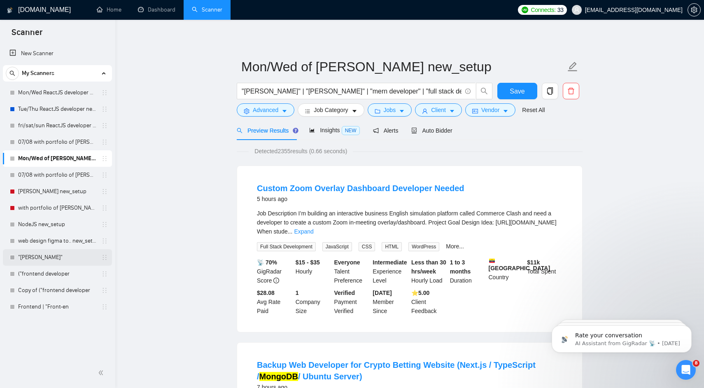
click at [47, 257] on link ""[PERSON_NAME]"" at bounding box center [57, 257] width 78 height 16
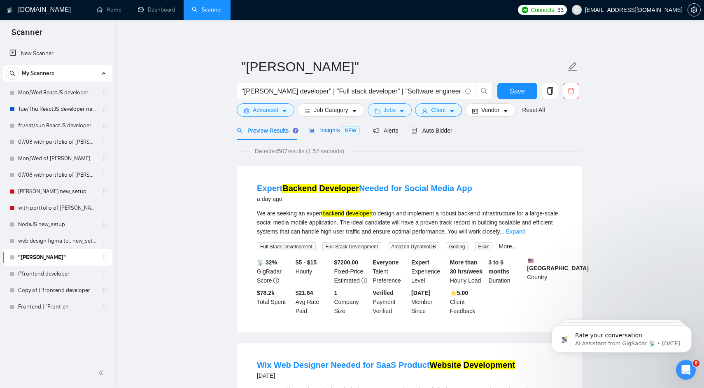
click at [328, 130] on span "Insights NEW" at bounding box center [334, 130] width 50 height 7
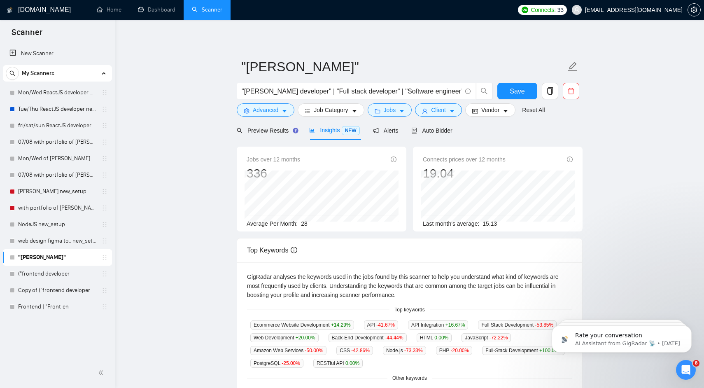
click at [266, 156] on span "Jobs over 12 months" at bounding box center [274, 159] width 54 height 9
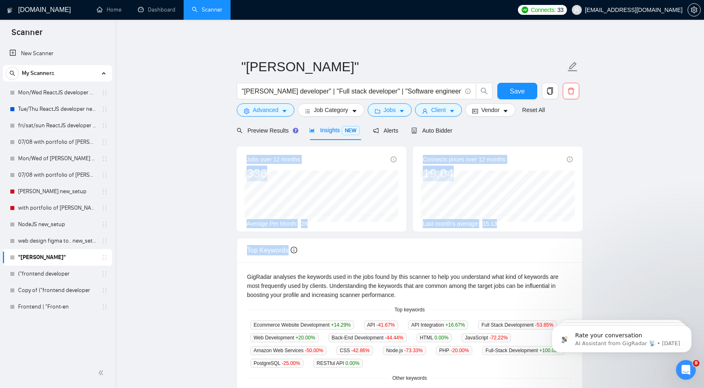
drag, startPoint x: 266, startPoint y: 156, endPoint x: 326, endPoint y: 239, distance: 102.5
click at [326, 239] on div "Jobs over 12 months 336 [DATE] 44 Average Per Month: 28 Connects prices over 12…" at bounding box center [410, 366] width 346 height 438
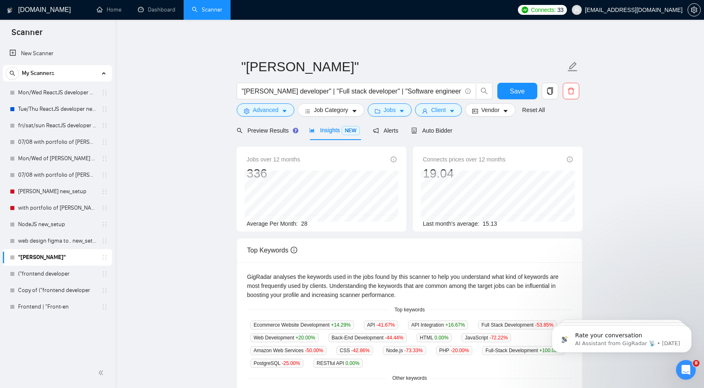
click at [328, 276] on div "GigRadar analyses the keywords used in the jobs found by this scanner to help y…" at bounding box center [409, 285] width 325 height 27
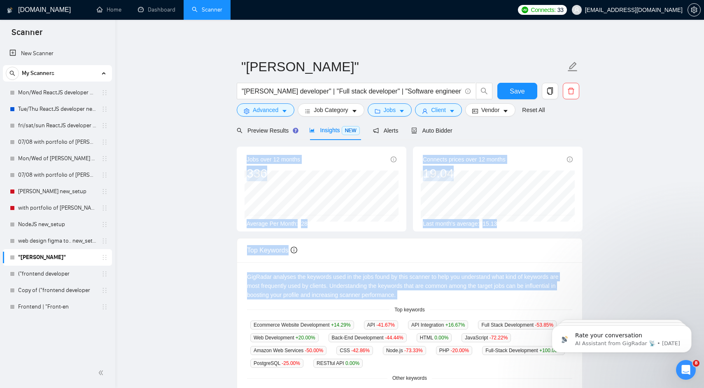
drag, startPoint x: 328, startPoint y: 276, endPoint x: 273, endPoint y: 158, distance: 130.0
click at [273, 158] on div "Jobs over 12 months 336 [DATE] 29 Average Per Month: 28 Connects prices over 12…" at bounding box center [410, 366] width 346 height 438
click at [273, 158] on span "Jobs over 12 months" at bounding box center [274, 159] width 54 height 9
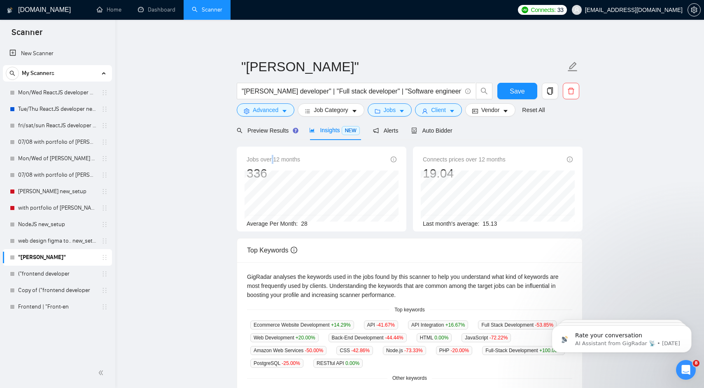
click at [273, 158] on span "Jobs over 12 months" at bounding box center [274, 159] width 54 height 9
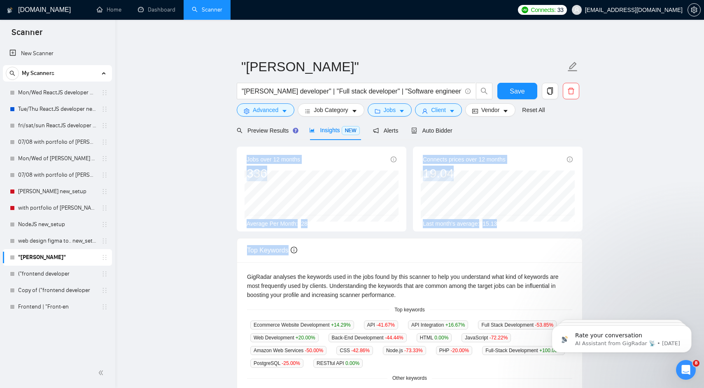
drag, startPoint x: 273, startPoint y: 158, endPoint x: 426, endPoint y: 278, distance: 194.4
click at [426, 278] on div "Jobs over 12 months 336 [DATE] 29 Average Per Month: 28 Connects prices over 12…" at bounding box center [410, 366] width 346 height 438
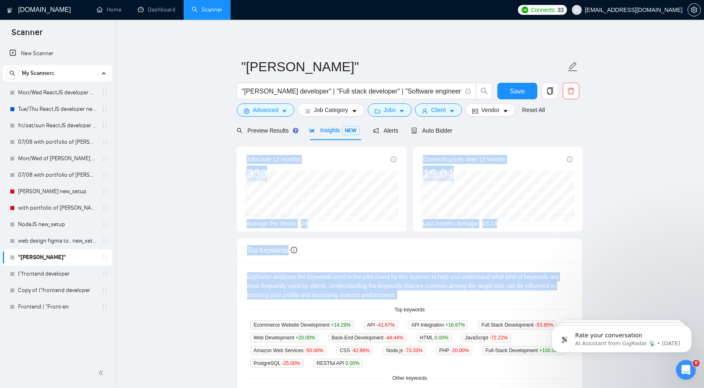
click at [426, 278] on div "GigRadar analyses the keywords used in the jobs found by this scanner to help y…" at bounding box center [409, 285] width 325 height 27
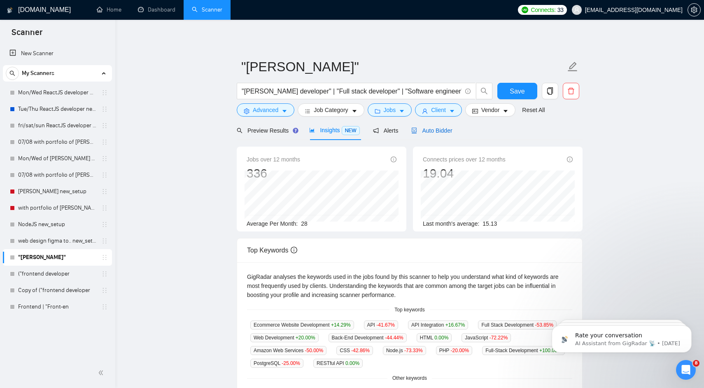
click at [437, 127] on span "Auto Bidder" at bounding box center [431, 130] width 41 height 7
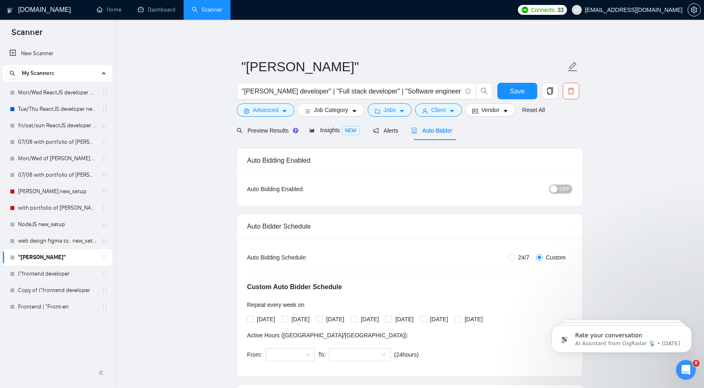
radio input "true"
radio input "false"
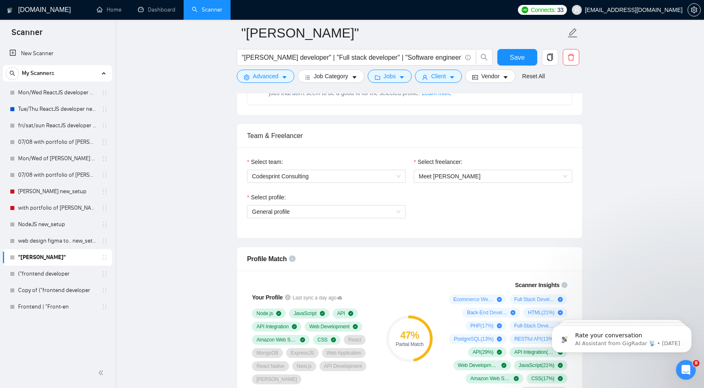
scroll to position [382, 0]
click at [339, 210] on span "General profile" at bounding box center [326, 212] width 149 height 12
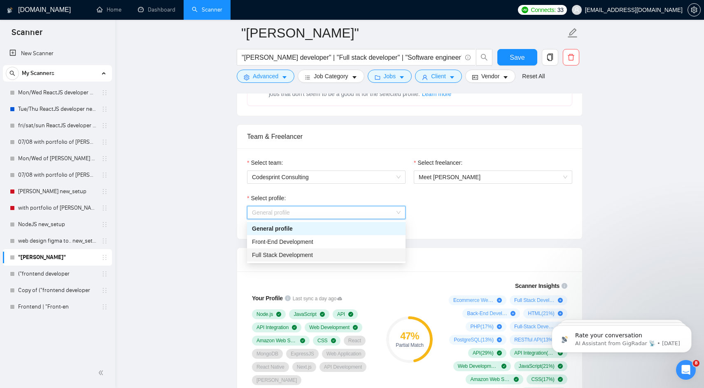
click at [307, 252] on span "Full Stack Development" at bounding box center [282, 255] width 61 height 7
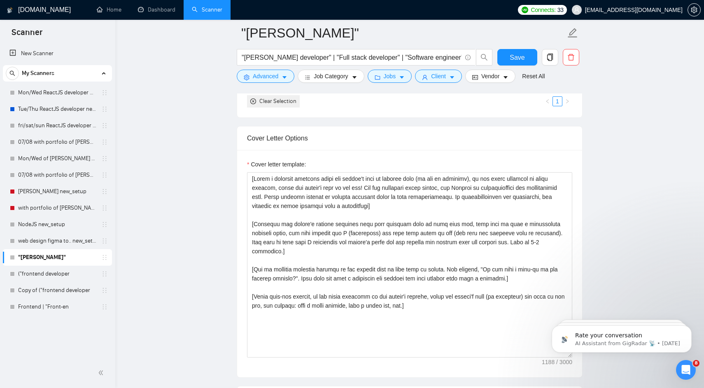
scroll to position [843, 0]
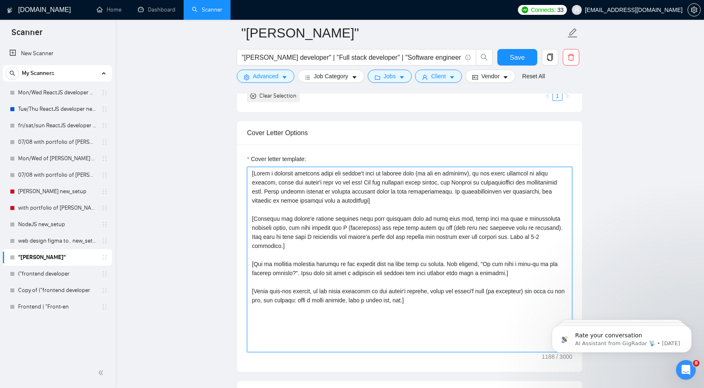
click at [379, 225] on textarea "Cover letter template:" at bounding box center [409, 259] width 325 height 185
